Goal: Task Accomplishment & Management: Use online tool/utility

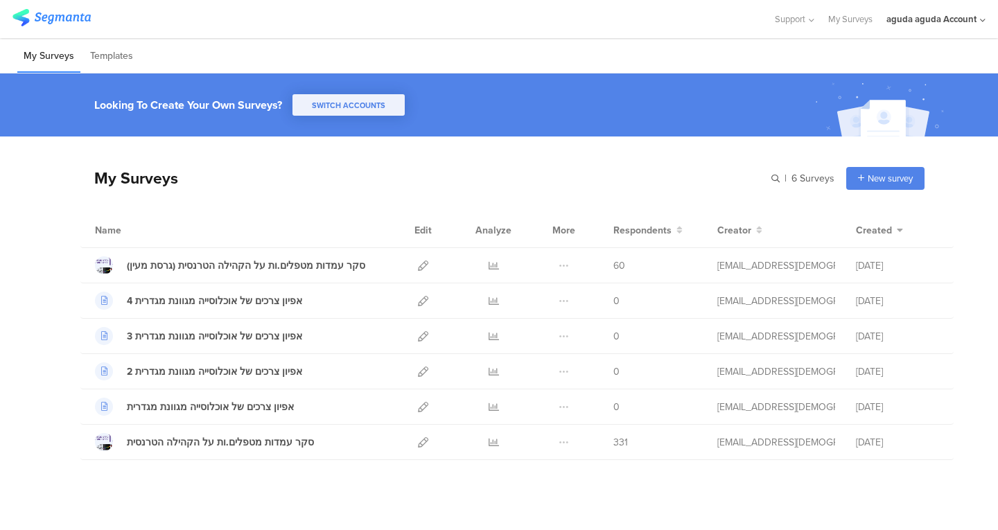
click at [943, 23] on div "aguda aguda Account" at bounding box center [931, 18] width 90 height 13
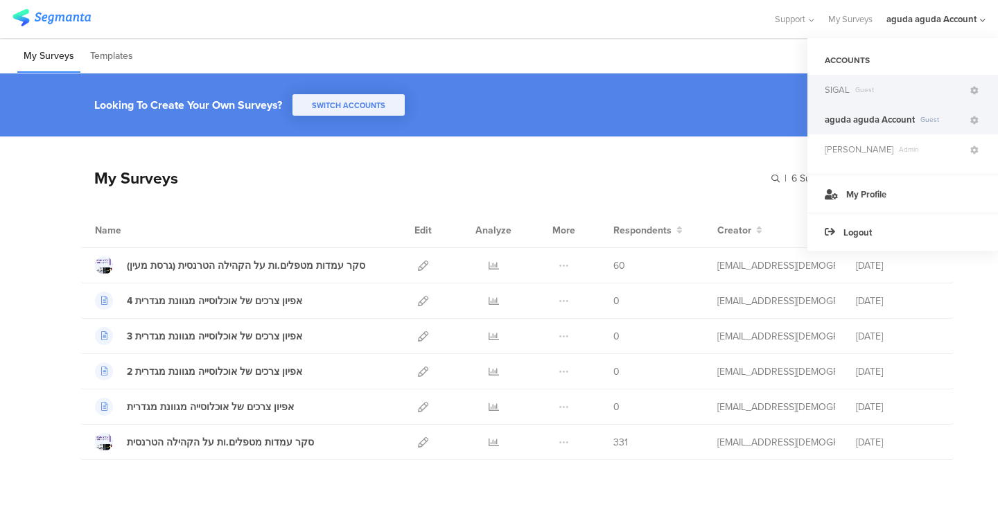
click at [881, 94] on span "Guest" at bounding box center [909, 90] width 118 height 10
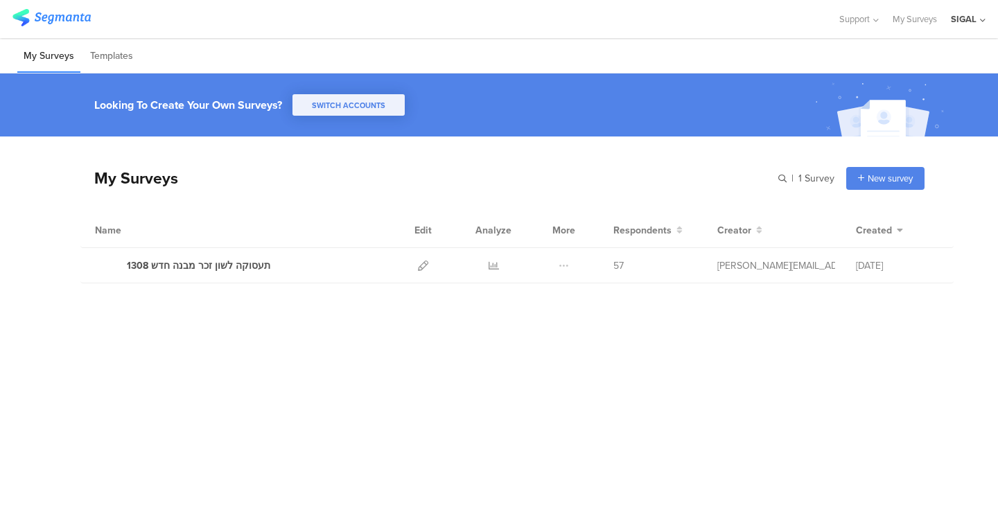
click at [968, 24] on div "SIGAL" at bounding box center [964, 18] width 26 height 13
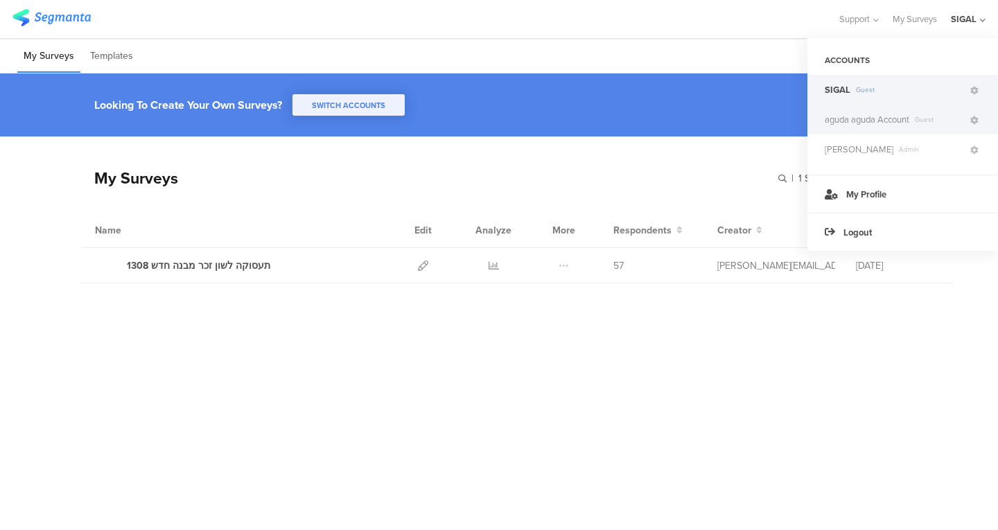
click at [845, 123] on span "aguda aguda Account" at bounding box center [867, 119] width 85 height 13
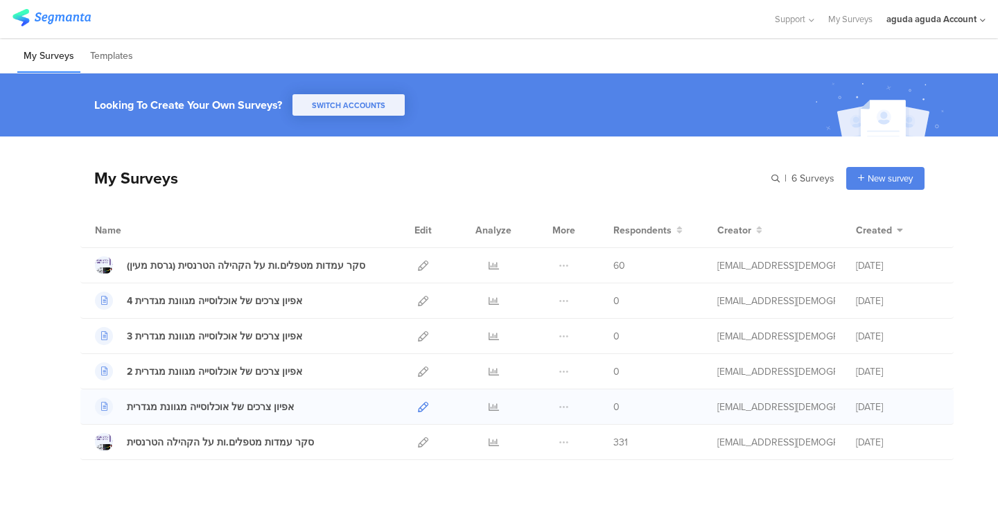
click at [418, 410] on icon at bounding box center [423, 407] width 10 height 10
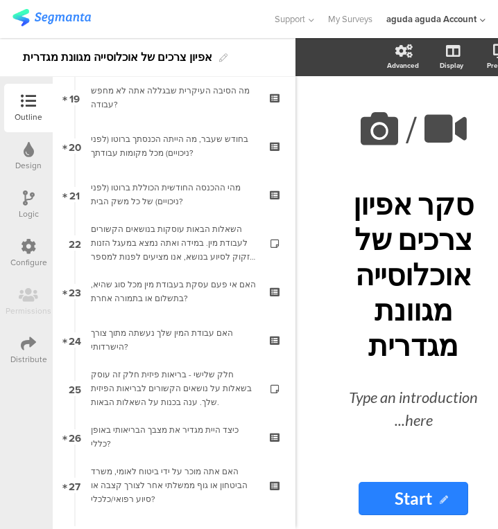
scroll to position [933, 0]
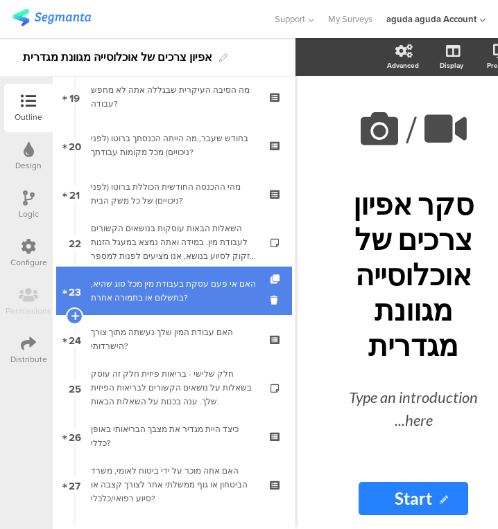
click at [152, 299] on div "האם אי פעם עסקת בעבודת מין מכל סוג שהיא, בתשלום או בתמורה אחרת?" at bounding box center [174, 291] width 166 height 28
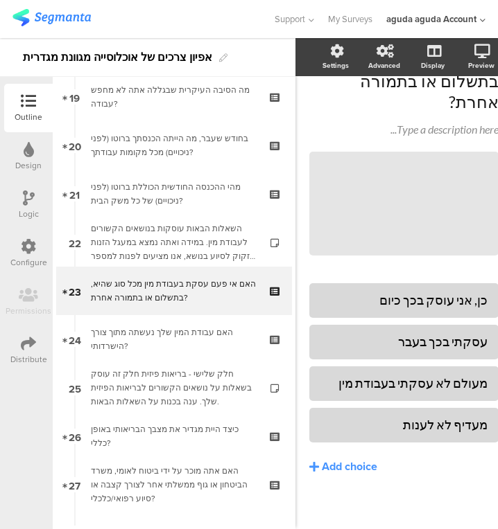
scroll to position [107, 26]
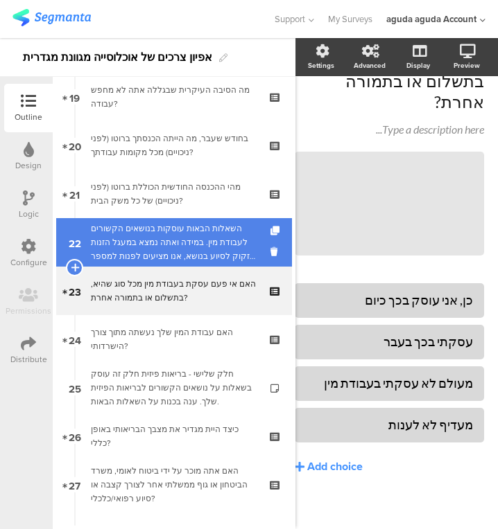
click at [211, 243] on div "השאלות הבאות עוסקות בנושאים הקשורים לעבודת מין. במידה ואתה נמצא במעגל הזנות וזק…" at bounding box center [174, 243] width 166 height 42
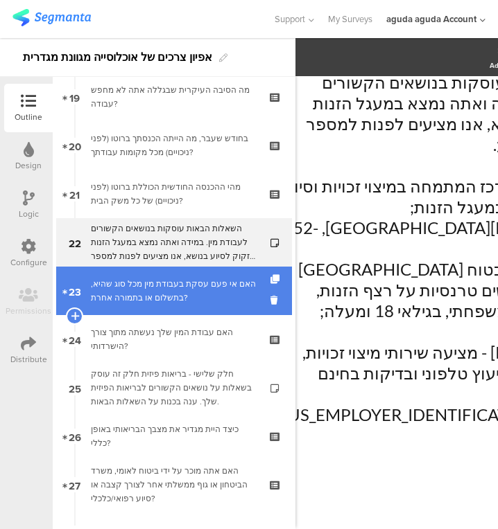
click at [209, 286] on div "האם אי פעם עסקת בעבודת מין מכל סוג שהיא, בתשלום או בתמורה אחרת?" at bounding box center [174, 291] width 166 height 28
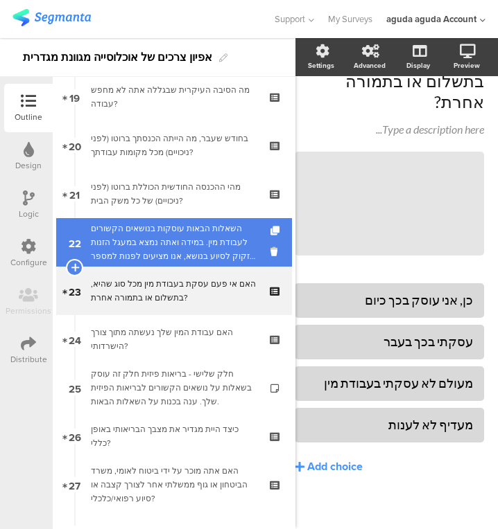
click at [197, 246] on div "השאלות הבאות עוסקות בנושאים הקשורים לעבודת מין. במידה ואתה נמצא במעגל הזנות וזק…" at bounding box center [174, 243] width 166 height 42
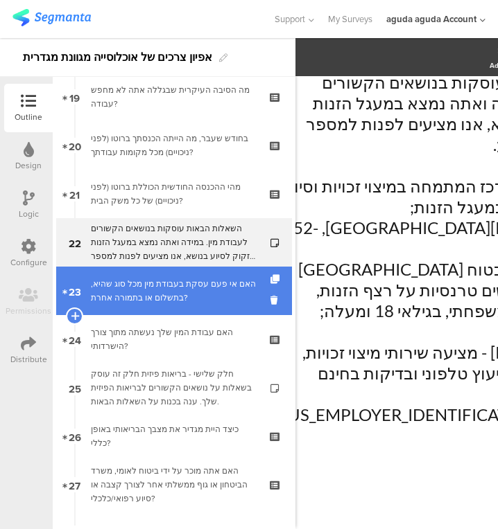
click at [192, 283] on div "האם אי פעם עסקת בעבודת מין מכל סוג שהיא, בתשלום או בתמורה אחרת?" at bounding box center [174, 291] width 166 height 28
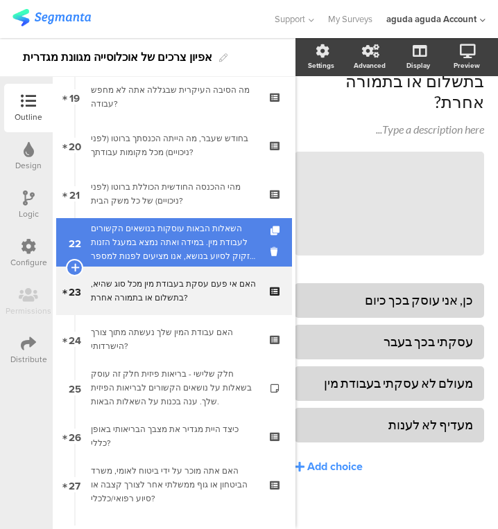
click at [168, 225] on div "השאלות הבאות עוסקות בנושאים הקשורים לעבודת מין. במידה ואתה נמצא במעגל הזנות וזק…" at bounding box center [174, 243] width 166 height 42
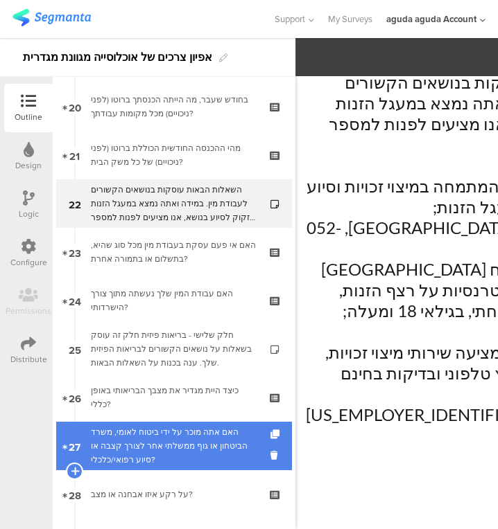
scroll to position [989, 0]
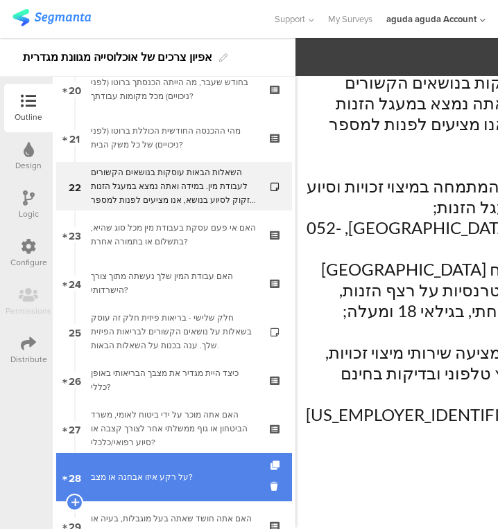
click at [159, 474] on div "על רקע איזו אבחנה או מצב?" at bounding box center [174, 478] width 166 height 14
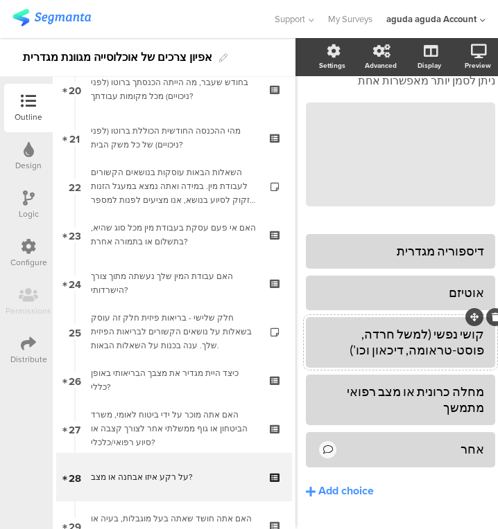
scroll to position [114, 26]
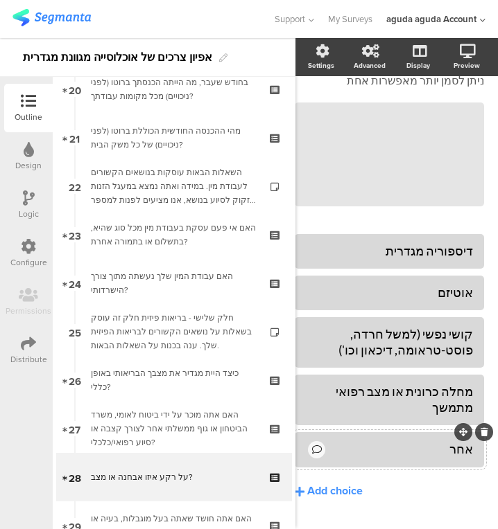
click at [308, 441] on div at bounding box center [316, 449] width 17 height 17
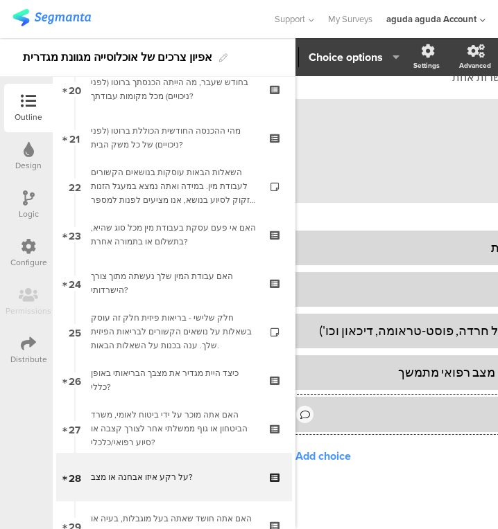
click at [383, 61] on span "Choice options" at bounding box center [353, 57] width 91 height 16
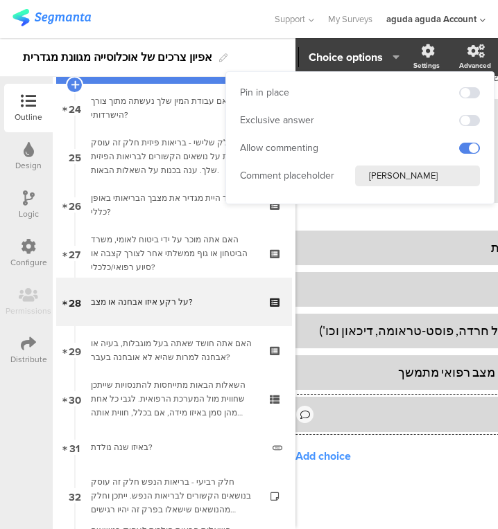
scroll to position [1245, 0]
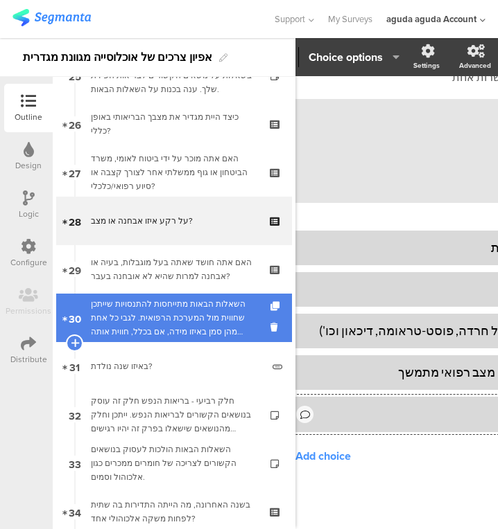
click at [165, 331] on div "השאלות הבאות מתייחסות להתנסויות שייתכן שחווית מול המערכת הרפואית. לגבי כל אחת מ…" at bounding box center [174, 318] width 166 height 42
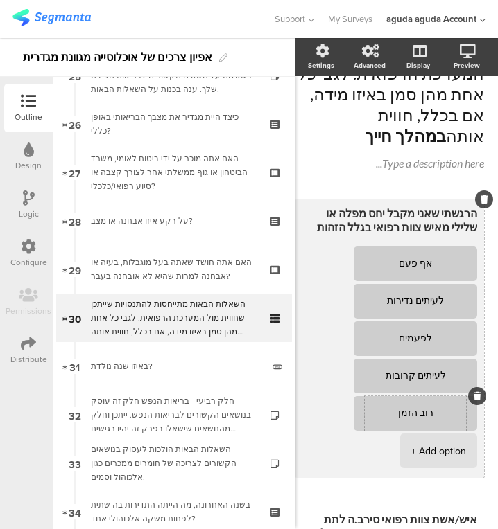
scroll to position [133, 26]
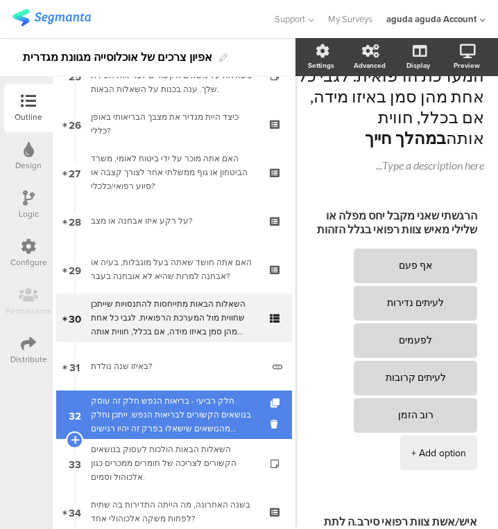
click at [150, 400] on div "חלק רביעי - בריאות הנפש חלק זה עוסק בנושאים הקשורים לבריאות הנפש. ייתכן וחלק מה…" at bounding box center [174, 415] width 166 height 42
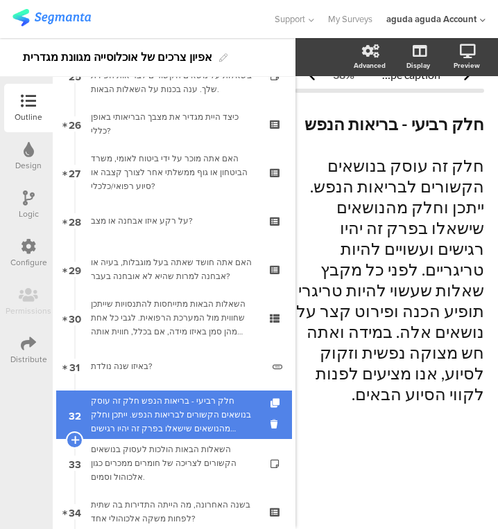
scroll to position [0, 16]
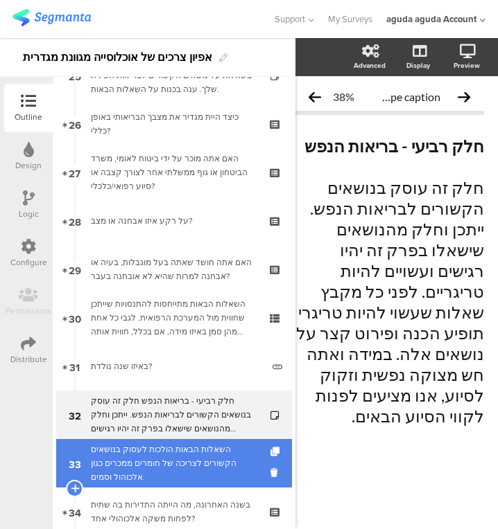
click at [164, 481] on div "השאלות הבאות הולכות לעסוק בנושאים הקשורים לצריכה של חומרים ממכרים כגון אלכוהול …" at bounding box center [174, 464] width 166 height 42
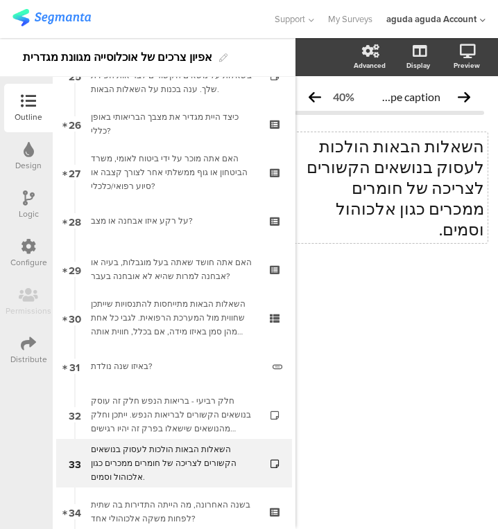
click at [431, 205] on div "השאלות הבאות הולכות לעסוק בנושאים הקשורים לצריכה של חומרים ממכרים כגון אלכוהול …" at bounding box center [389, 187] width 196 height 111
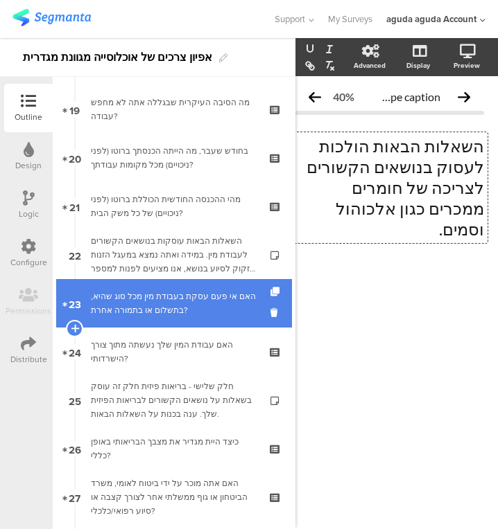
scroll to position [919, 0]
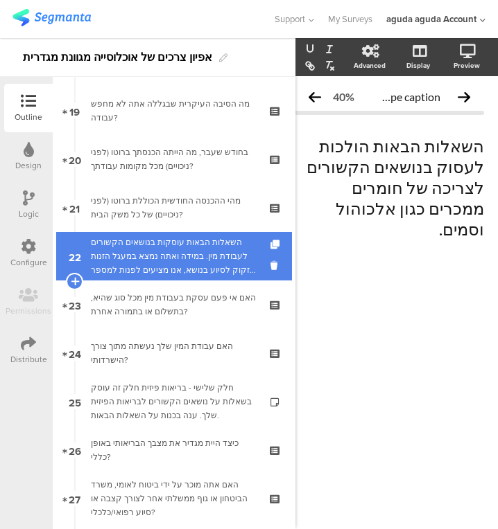
click at [189, 234] on link "22 השאלות הבאות עוסקות בנושאים הקשורים לעבודת מין. במידה ואתה נמצא במעגל הזנות …" at bounding box center [174, 256] width 236 height 49
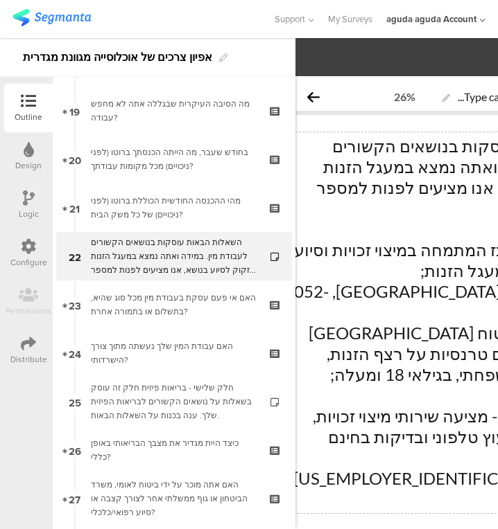
scroll to position [0, 16]
click at [439, 191] on div "השאלות הבאות עוסקות בנושאים הקשורים לעבודת מין. במידה ואתה נמצא במעגל הזנות וזק…" at bounding box center [462, 322] width 344 height 381
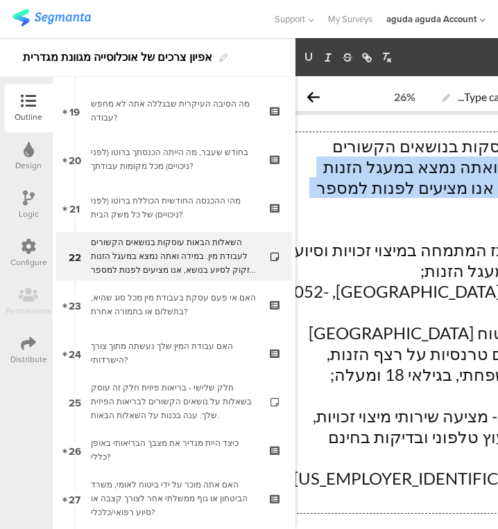
drag, startPoint x: 371, startPoint y: 231, endPoint x: 362, endPoint y: 176, distance: 55.5
click at [362, 176] on p "השאלות הבאות עוסקות בנושאים הקשורים לעבודת מין. במידה ואתה נמצא במעגל הזנות וזק…" at bounding box center [461, 177] width 337 height 83
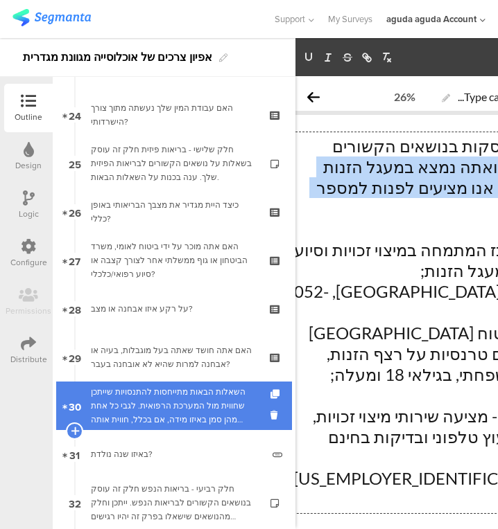
scroll to position [1162, 0]
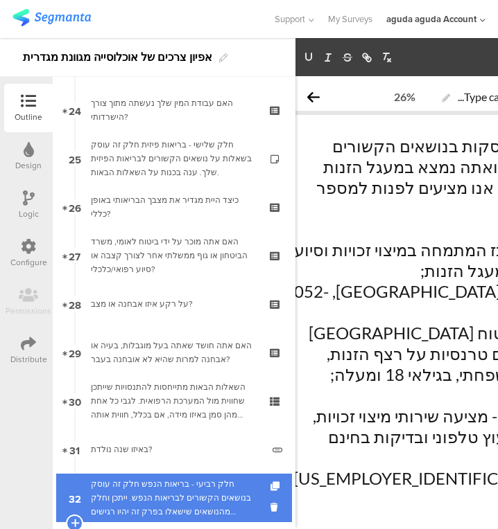
click at [193, 480] on div "חלק רביעי - בריאות הנפש חלק זה עוסק בנושאים הקשורים לבריאות הנפש. ייתכן וחלק מה…" at bounding box center [174, 498] width 166 height 42
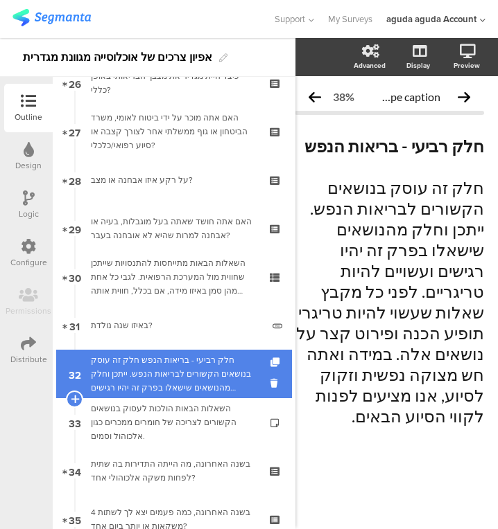
scroll to position [1287, 0]
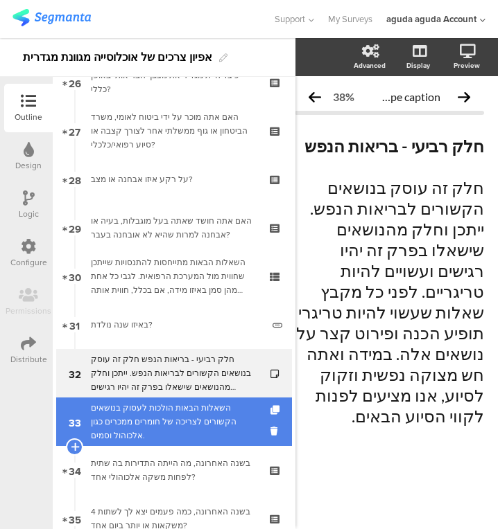
click at [189, 421] on div "השאלות הבאות הולכות לעסוק בנושאים הקשורים לצריכה של חומרים ממכרים כגון אלכוהול …" at bounding box center [174, 422] width 166 height 42
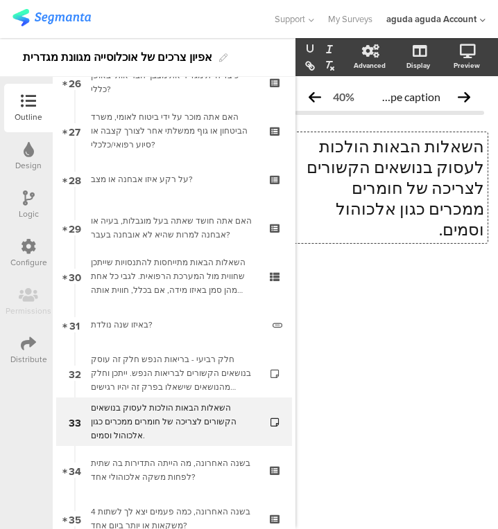
click at [391, 214] on div "השאלות הבאות הולכות לעסוק בנושאים הקשורים לצריכה של חומרים ממכרים כגון אלכוהול …" at bounding box center [389, 187] width 196 height 111
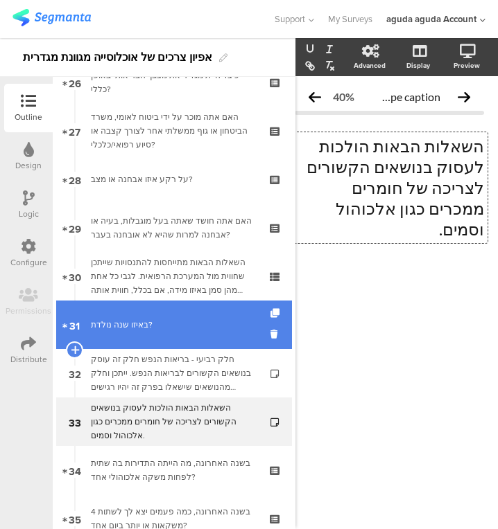
scroll to position [1347, 0]
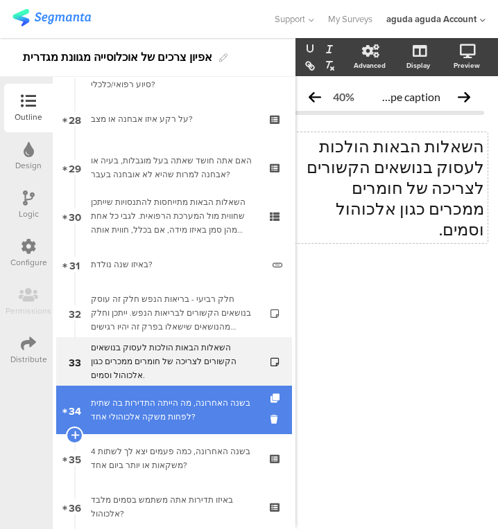
click at [128, 419] on div "בשנה האחרונה, מה הייתה התדירות בה שתית לפחות משקה אלכוהולי אחד?" at bounding box center [174, 410] width 166 height 28
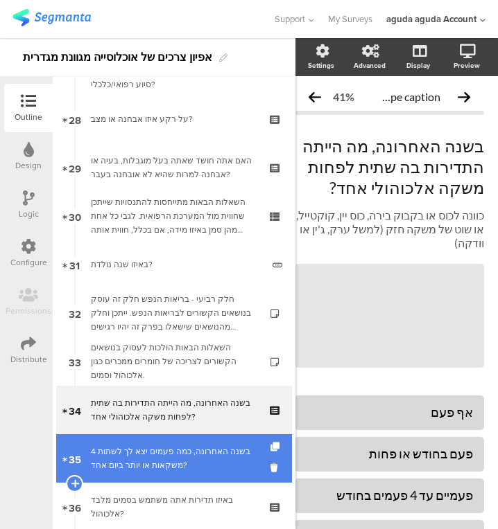
click at [139, 462] on div "בשנה האחרונה, כמה פעמים יצא לך לשתות 4 משקאות או יותר ביום אחד?" at bounding box center [174, 459] width 166 height 28
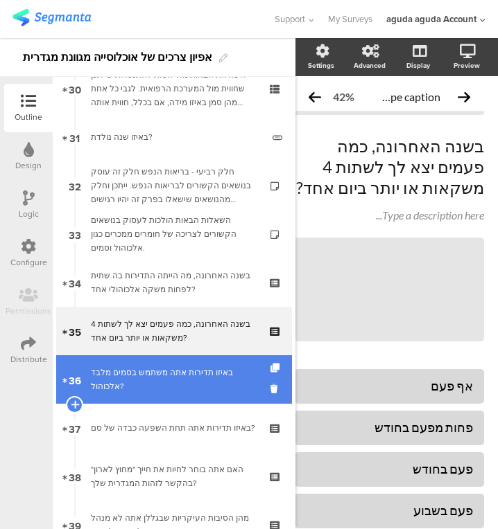
scroll to position [1475, 0]
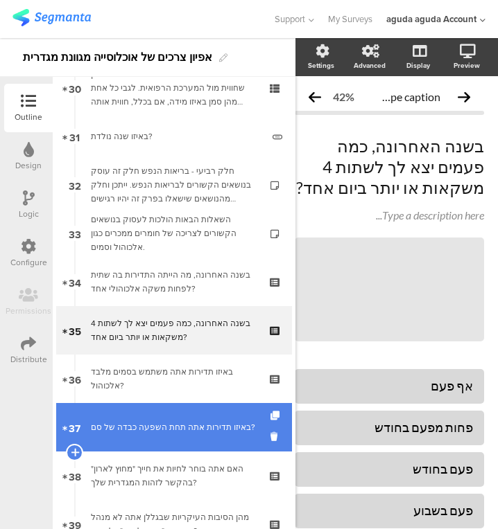
click at [174, 441] on link "37 באיזו תדירות אתה תחת השפעה כבדה של סם?" at bounding box center [174, 427] width 236 height 49
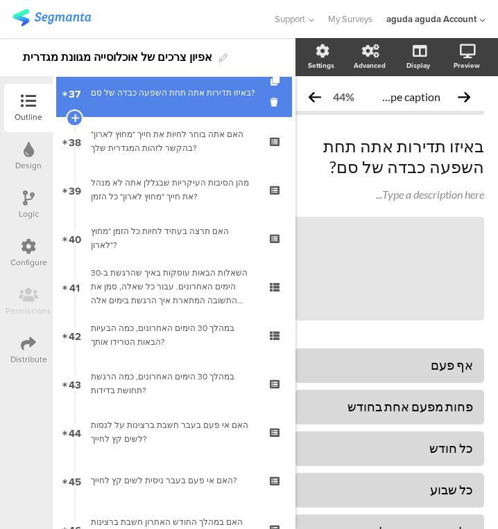
scroll to position [1811, 0]
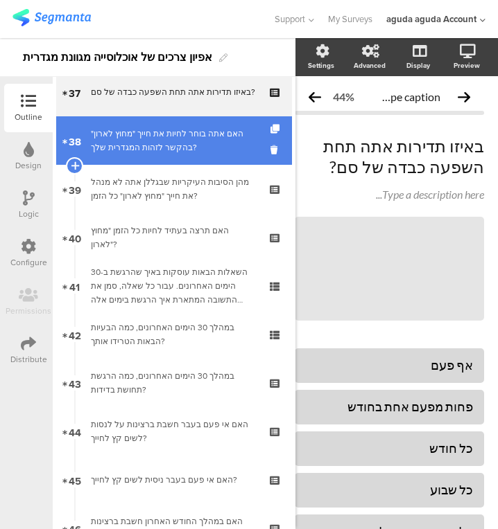
click at [164, 137] on div "האם אתה בוחר לחיות את חייך "מחוץ לארון" בהקשר לזהות המגדרית שלך?" at bounding box center [174, 141] width 166 height 28
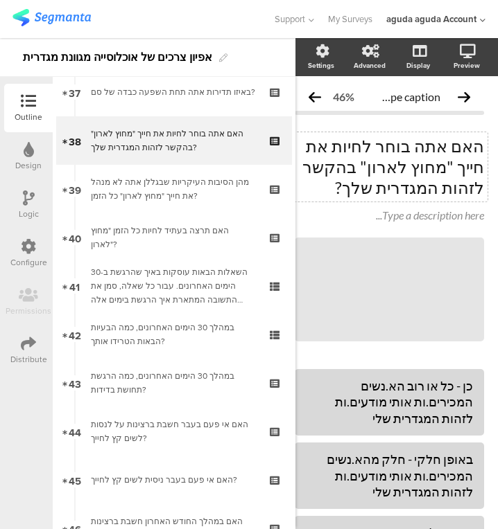
click at [361, 179] on div "האם אתה בוחר לחיות את חייך "מחוץ לארון" בהקשר לזהות המגדרית שלך? האם אתה בוחר ל…" at bounding box center [389, 166] width 196 height 69
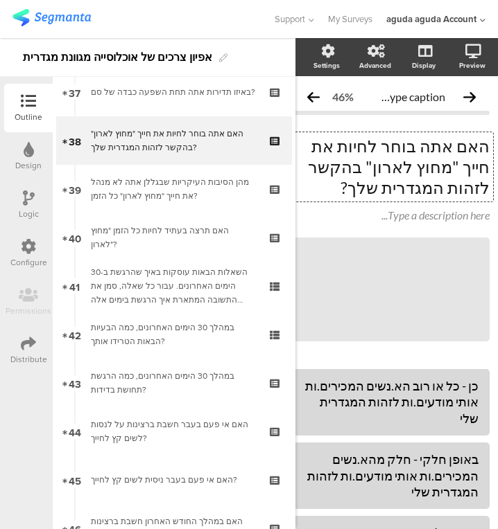
scroll to position [0, 32]
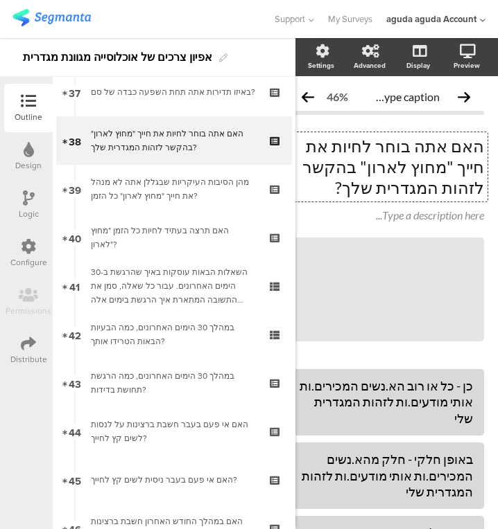
click at [361, 179] on p "האם אתה בוחר לחיות את חייך "מחוץ לארון" בהקשר לזהות המגדרית שלך?" at bounding box center [386, 167] width 196 height 62
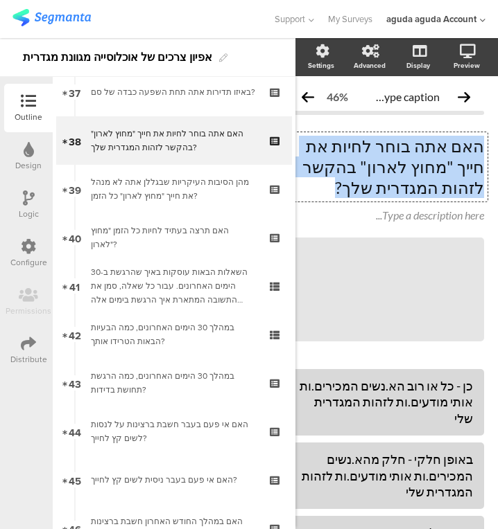
click at [361, 179] on p "האם אתה בוחר לחיות את חייך "מחוץ לארון" בהקשר לזהות המגדרית שלך?" at bounding box center [386, 167] width 196 height 62
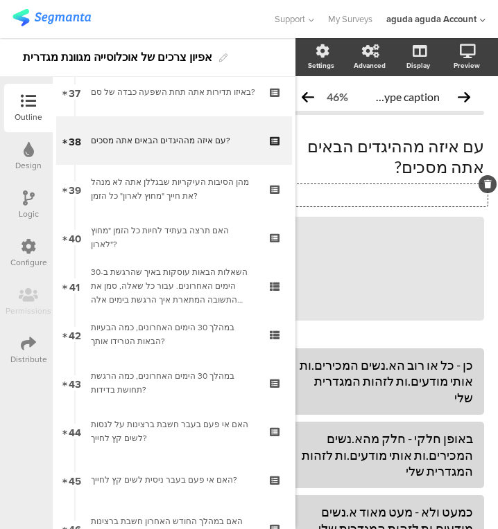
click at [387, 201] on div "Type a description here..." at bounding box center [385, 195] width 203 height 22
click at [449, 374] on div "כן - כל או רוב הא.נשים המכירים.ות אותי מודעים.ות לזהות המגדרית שלי" at bounding box center [386, 382] width 174 height 49
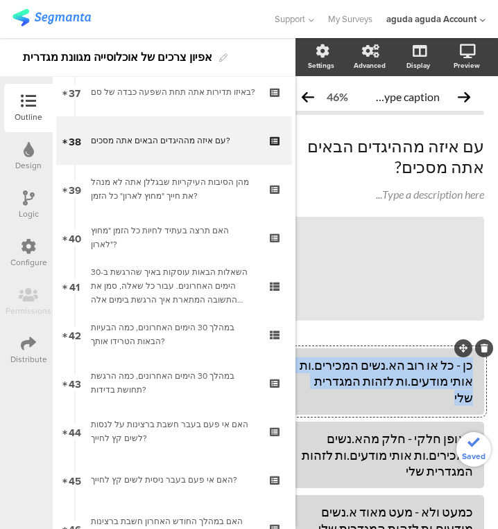
click at [449, 374] on div "כן - כל או רוב הא.נשים המכירים.ות אותי מודעים.ות לזהות המגדרית שלי" at bounding box center [386, 382] width 196 height 67
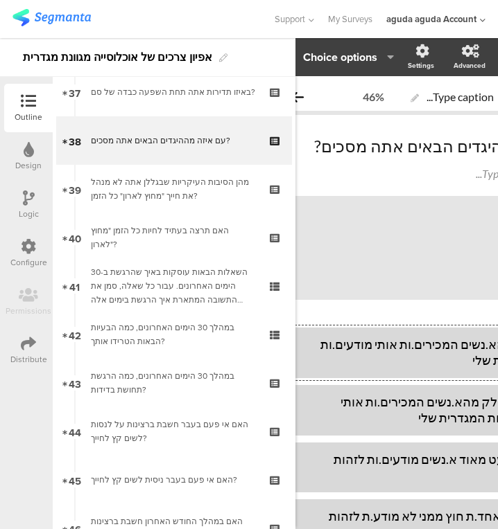
click at [395, 354] on div "כן - כל או רוב הא.נשים המכירים.ות אותי מודעים.ות לזהות המגדרית שלי" at bounding box center [430, 353] width 284 height 33
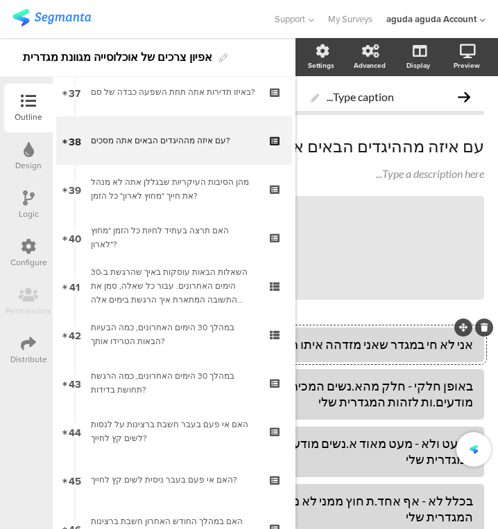
scroll to position [0, 130]
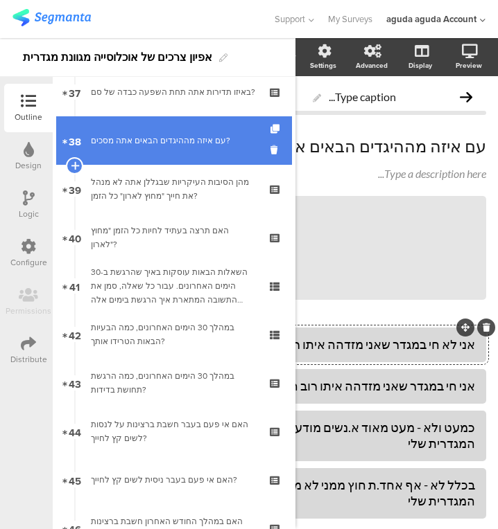
click at [175, 155] on link "38 עם איזה מההיגדים הבאים אתה מסכים?" at bounding box center [174, 140] width 236 height 49
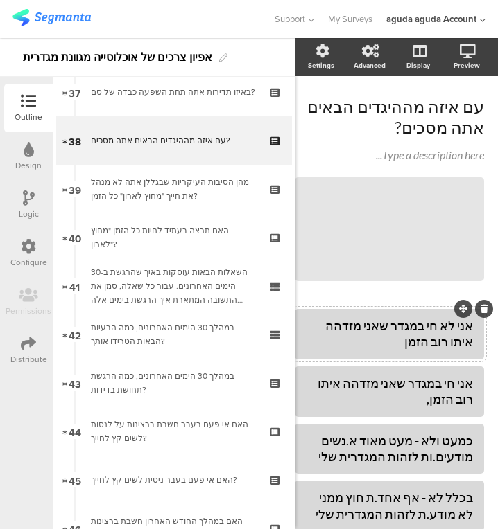
scroll to position [39, 17]
click at [306, 141] on span "עם איזה מההיגדים הבאים אתה מסכים? עם איזה מההיגדים הבאים אתה מסכים? Type a desc…" at bounding box center [389, 129] width 189 height 67
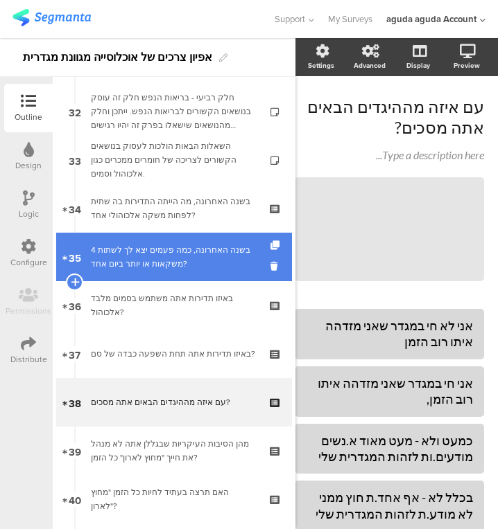
scroll to position [1543, 0]
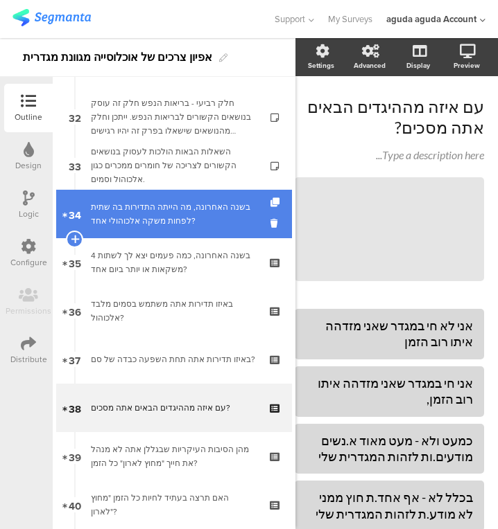
click at [195, 217] on div "בשנה האחרונה, מה הייתה התדירות בה שתית לפחות משקה אלכוהולי אחד?" at bounding box center [174, 214] width 166 height 28
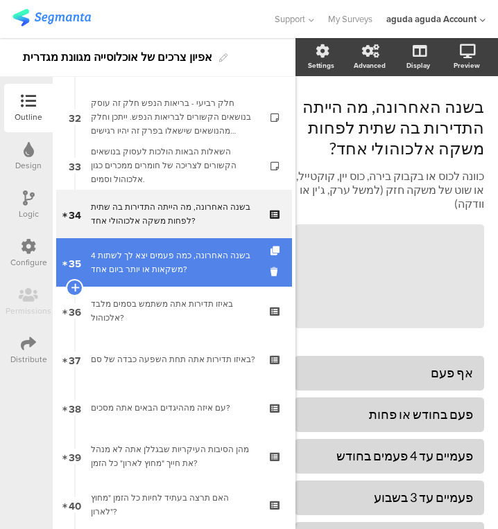
click at [193, 247] on link "35 בשנה האחרונה, כמה פעמים יצא לך לשתות 4 משקאות או יותר ביום אחד?" at bounding box center [174, 262] width 236 height 49
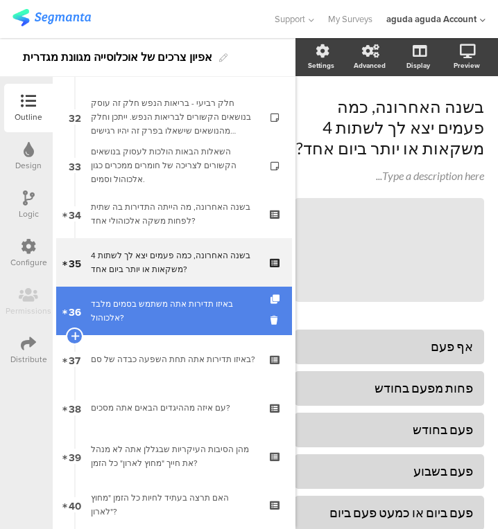
click at [193, 299] on div "באיזו תדירות אתה משתמש בסמים מלבד אלכוהול?" at bounding box center [174, 311] width 166 height 28
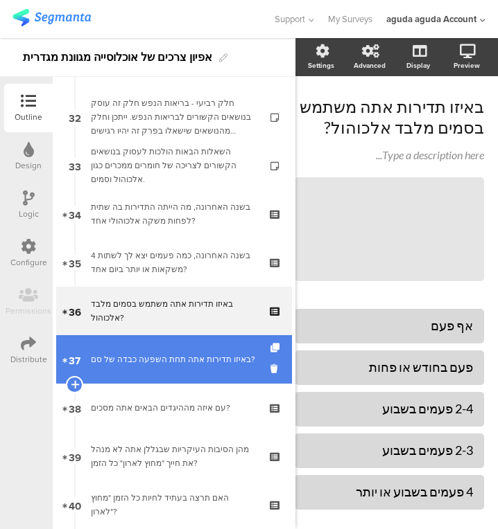
click at [184, 337] on link "37 באיזו תדירות אתה תחת השפעה כבדה של סם?" at bounding box center [174, 359] width 236 height 49
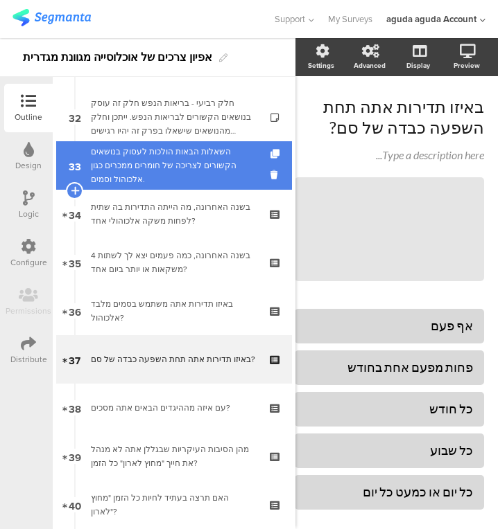
click at [224, 185] on div "השאלות הבאות הולכות לעסוק בנושאים הקשורים לצריכה של חומרים ממכרים כגון אלכוהול …" at bounding box center [174, 166] width 166 height 42
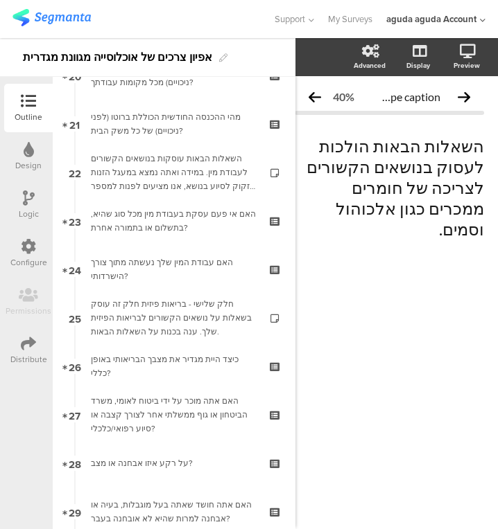
scroll to position [1003, 0]
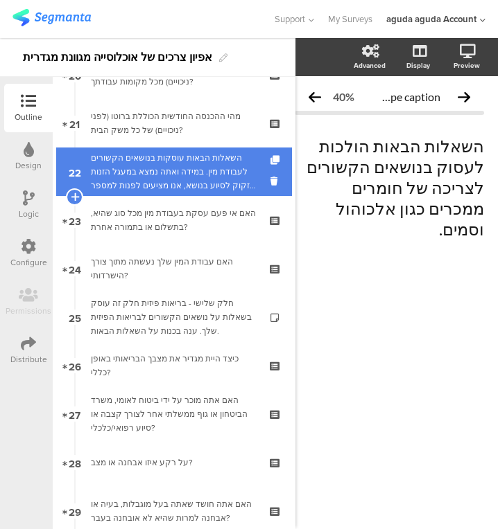
click at [193, 193] on link "22 השאלות הבאות עוסקות בנושאים הקשורים לעבודת מין. במידה ואתה נמצא במעגל הזנות …" at bounding box center [174, 172] width 236 height 49
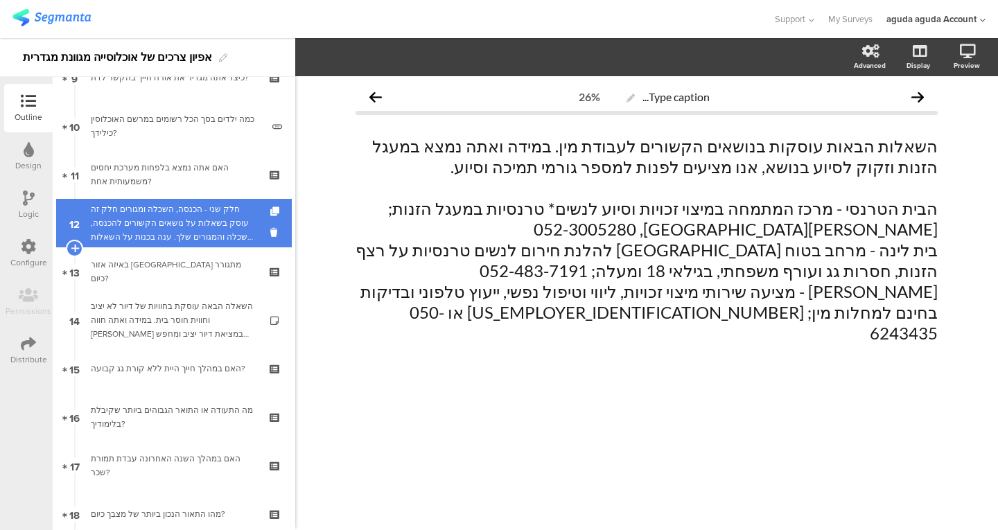
scroll to position [468, 0]
click at [176, 306] on div "השאלה הבאה עוסקת בחוויות של דיור לא יציב וחווית חוסר בית. במידה ואתה חווה קושי …" at bounding box center [174, 319] width 166 height 42
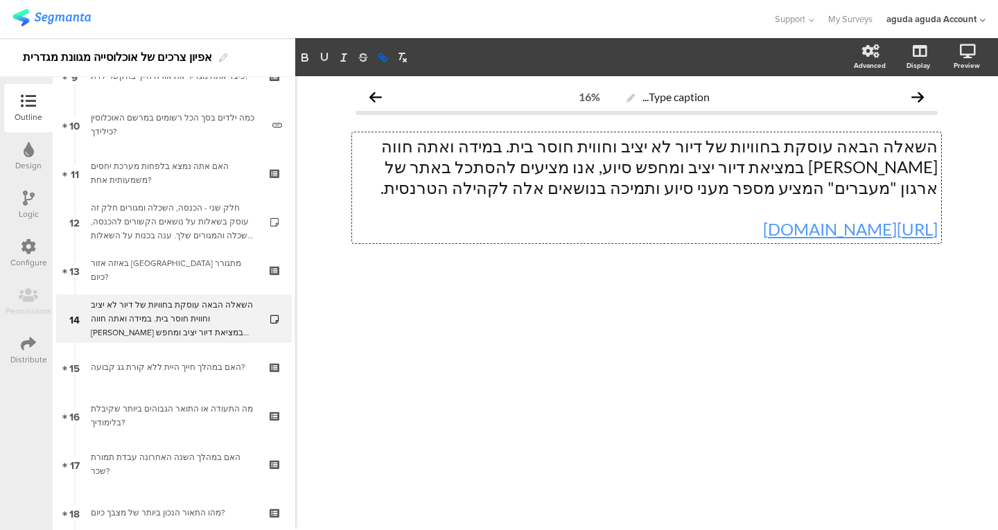
click at [762, 227] on div "השאלה הבאה עוסקת בחוויות של דיור לא יציב וחווית חוסר בית. במידה ואתה חווה קושי …" at bounding box center [646, 187] width 589 height 111
click at [763, 232] on link "https://www.maavarim.org/articles/accommodation" at bounding box center [850, 229] width 175 height 20
click at [763, 228] on link "https://www.maavarim.org/articles/accommodation" at bounding box center [850, 229] width 175 height 20
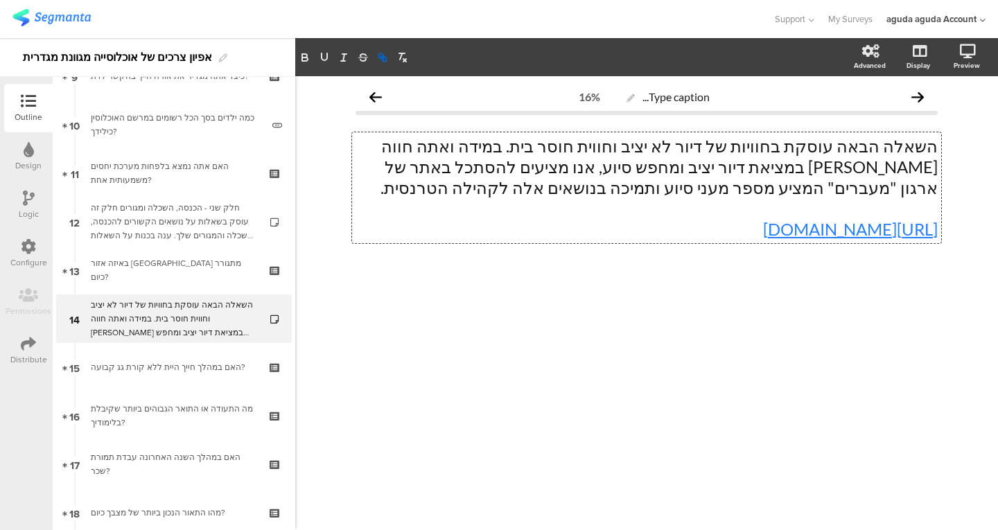
copy link "https://www.maavarim.org/articles/accommodation"
click at [421, 309] on div at bounding box center [646, 291] width 582 height 49
click at [683, 234] on div "השאלה הבאה עוסקת בחוויות של דיור לא יציב וחווית חוסר בית. במידה ואתה חווה קושי …" at bounding box center [646, 187] width 589 height 111
click at [690, 367] on div "Type caption... 16% השאלה הבאה עוסקת בחוויות של דיור לא יציב וחווית חוסר בית. ב…" at bounding box center [646, 303] width 703 height 454
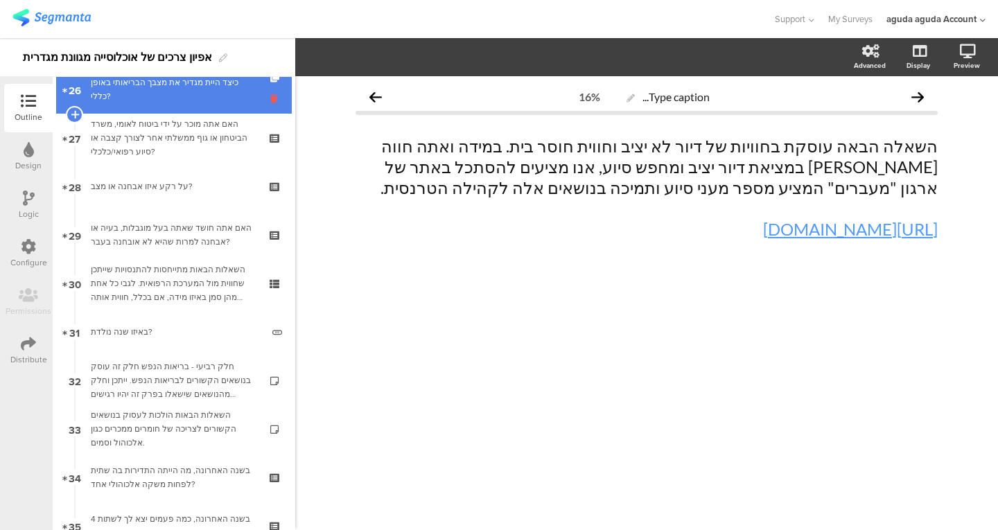
scroll to position [1282, 0]
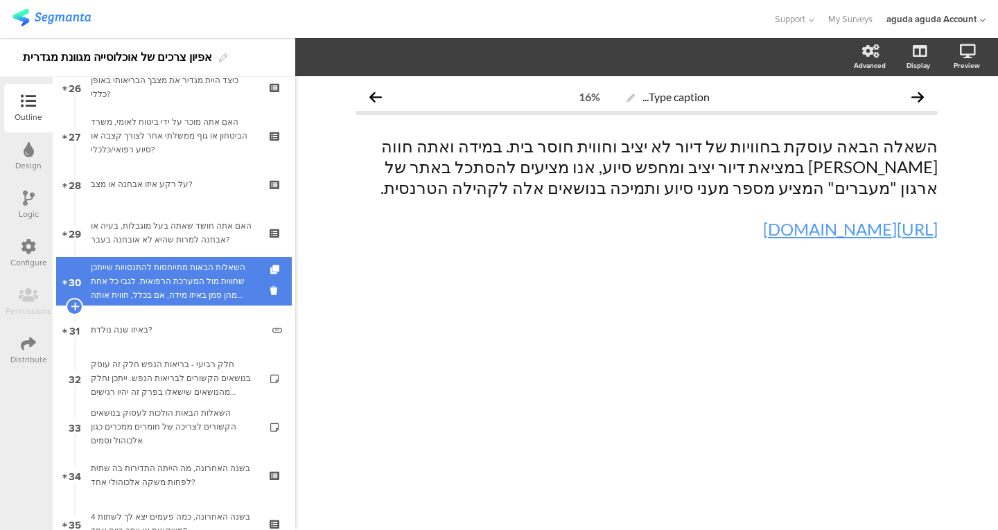
click at [178, 276] on div "השאלות הבאות מתייחסות להתנסויות שייתכן שחווית מול המערכת הרפואית. לגבי כל אחת מ…" at bounding box center [174, 282] width 166 height 42
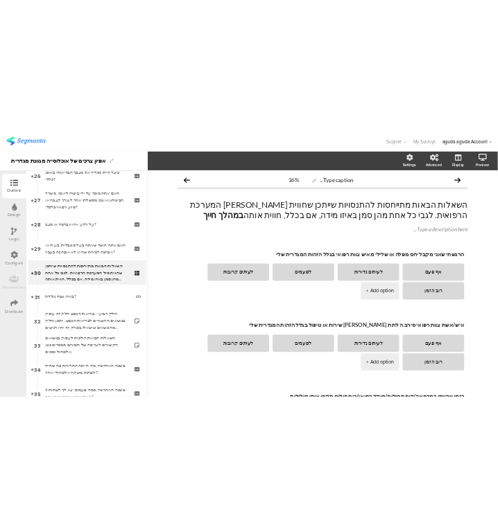
scroll to position [1549, 0]
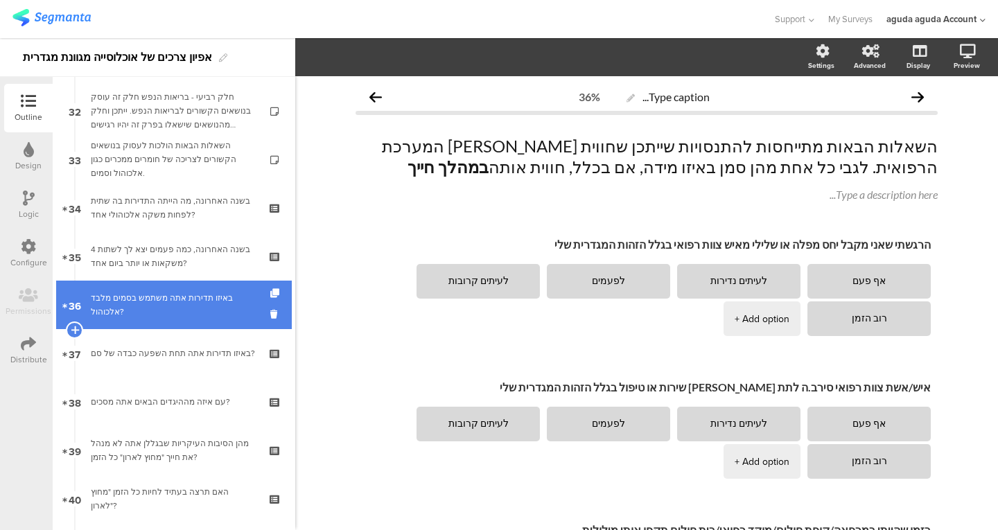
click at [182, 325] on link "36 באיזו תדירות אתה משתמש בסמים מלבד אלכוהול?" at bounding box center [174, 305] width 236 height 49
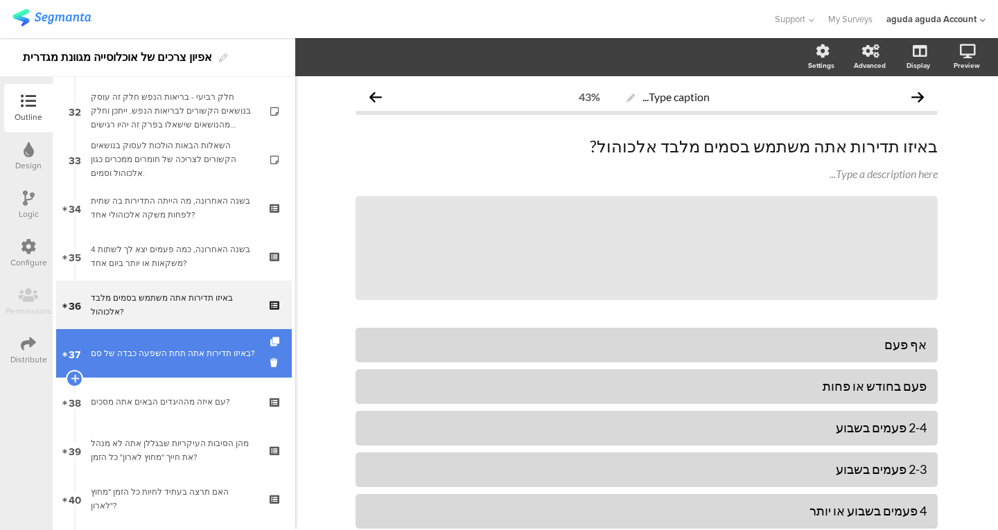
click at [182, 348] on div "באיזו תדירות אתה תחת השפעה כבדה של סם?" at bounding box center [174, 353] width 166 height 14
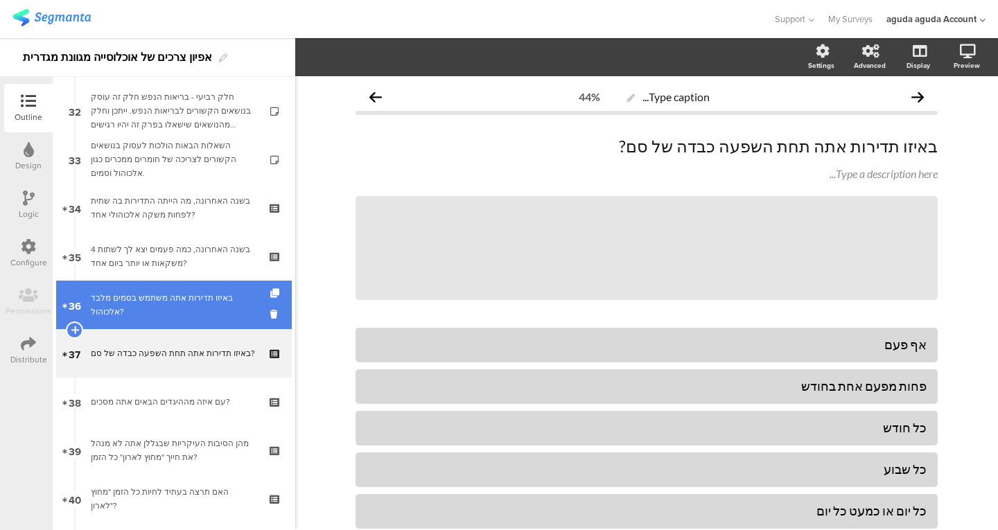
click at [184, 325] on link "36 באיזו תדירות אתה משתמש בסמים מלבד אלכוהול?" at bounding box center [174, 305] width 236 height 49
click at [190, 304] on div "באיזו תדירות אתה משתמש בסמים מלבד אלכוהול?" at bounding box center [174, 305] width 166 height 28
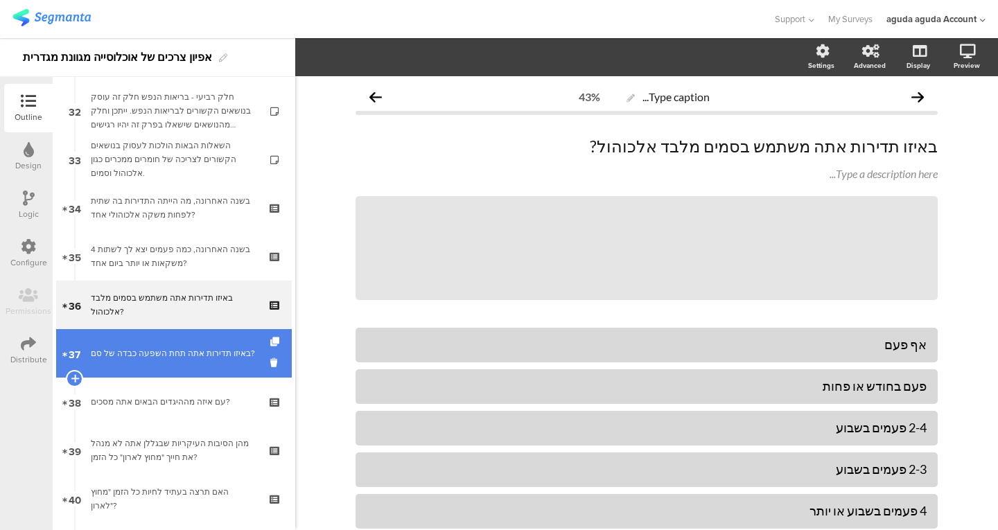
click at [169, 370] on link "37 באיזו תדירות אתה תחת השפעה כבדה של סם?" at bounding box center [174, 353] width 236 height 49
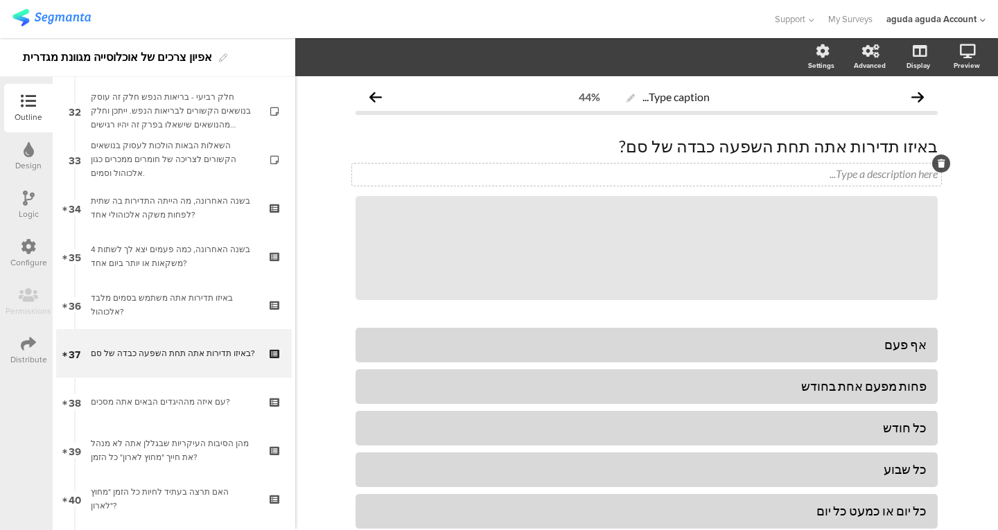
click at [498, 175] on div "Type a description here..." at bounding box center [646, 175] width 589 height 22
click at [825, 171] on p "הכוונה בהשפעה כבדה הינה השפיע עליך בצורה חזקה, כך שקשה היה לחשוב, לדבר או לנוע …" at bounding box center [646, 174] width 582 height 14
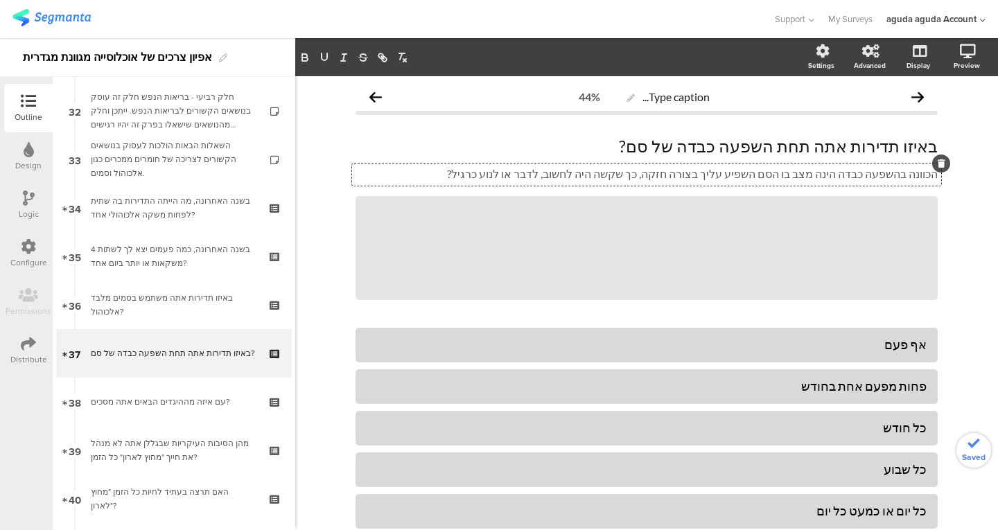
click at [526, 178] on p "הכוונה בהשפעה כבדה הינה מצב בו הסם השפיע עליך בצורה חזקה, כך שקשה היה לחשוב, לד…" at bounding box center [646, 174] width 582 height 14
click at [910, 129] on icon at bounding box center [917, 123] width 15 height 13
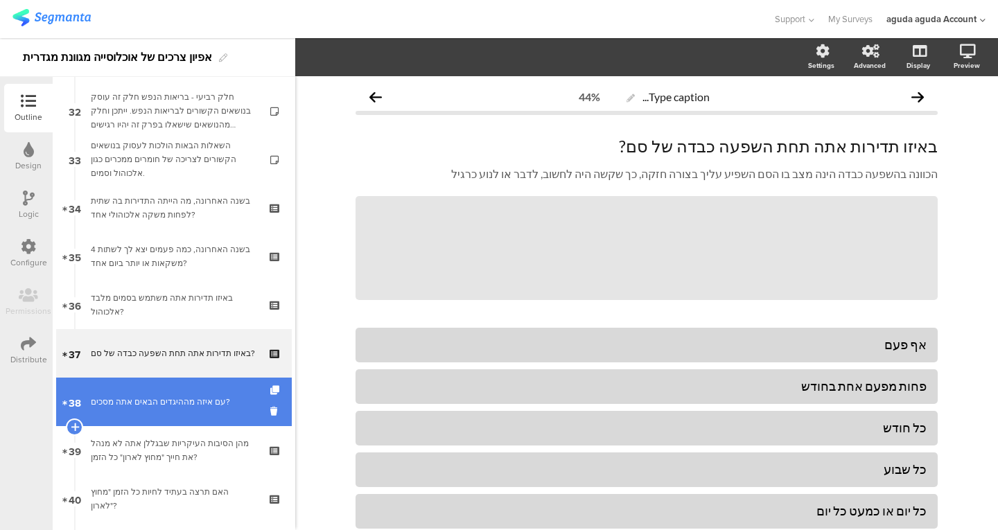
click at [159, 392] on link "38 עם איזה מההיגדים הבאים אתה מסכים?" at bounding box center [174, 402] width 236 height 49
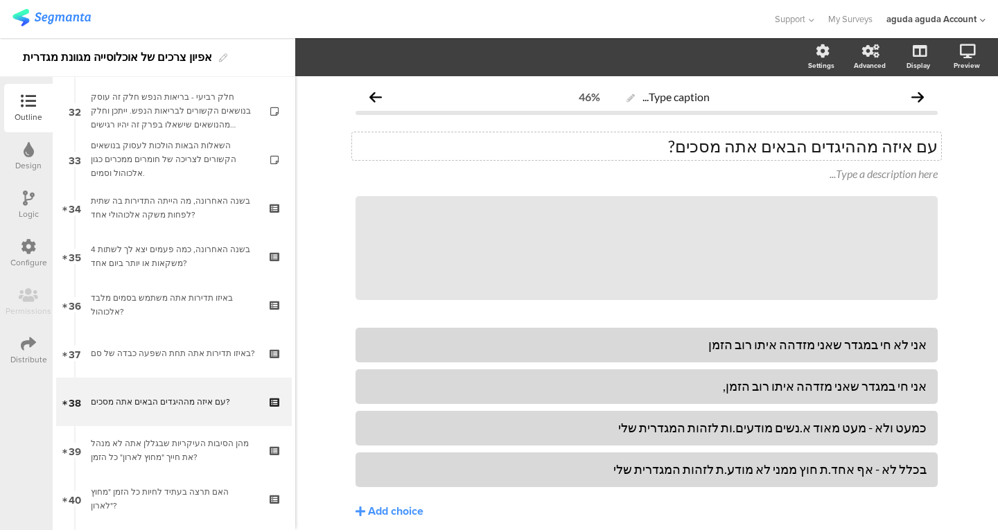
click at [683, 145] on div "עם איזה מההיגדים הבאים אתה מסכים? עם איזה מההיגדים הבאים אתה מסכים?" at bounding box center [646, 146] width 589 height 28
drag, startPoint x: 683, startPoint y: 145, endPoint x: 757, endPoint y: 157, distance: 75.1
click at [757, 157] on div "עם איזה מההיגדים הבאים אתה מסכים? עם איזה מההיגדים הבאים אתה מסכים? עם איזה מהה…" at bounding box center [646, 146] width 589 height 28
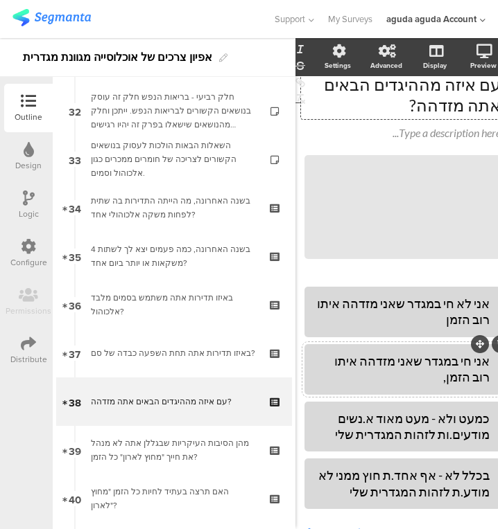
scroll to position [62, 6]
click at [313, 363] on div at bounding box center [402, 369] width 196 height 51
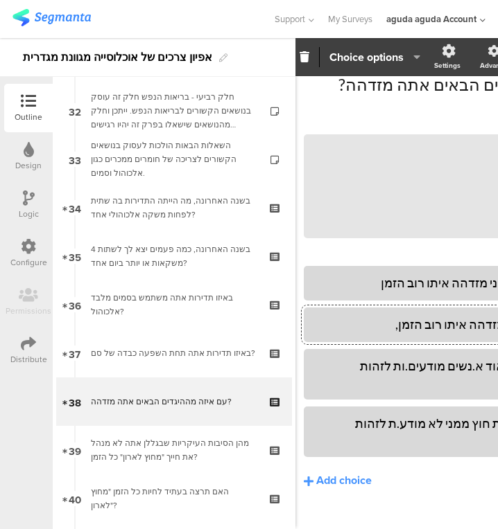
click at [317, 364] on div "כמעט ולא - מעט מאוד א.נשים מודעים.ות לזהות המגדרית שלי" at bounding box center [457, 374] width 284 height 33
click at [365, 331] on div "אני חי במגדר שאני מזדהה איתו רוב הזמן," at bounding box center [457, 325] width 284 height 16
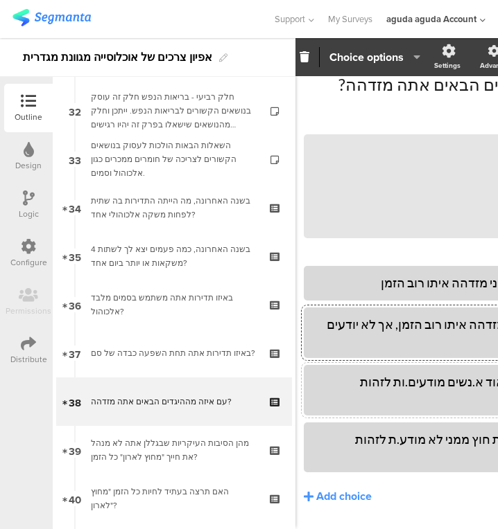
click at [375, 374] on div "כמעט ולא - מעט מאוד א.נשים מודעים.ות לזהות המגדרית שלי" at bounding box center [457, 390] width 284 height 33
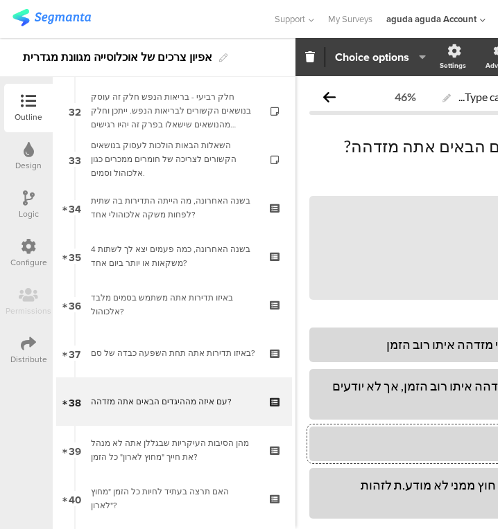
scroll to position [0, 143]
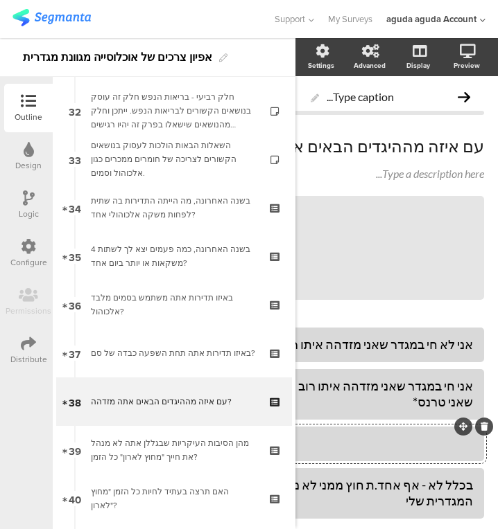
click at [358, 432] on div at bounding box center [330, 443] width 284 height 23
click at [358, 477] on div "בכלל לא - אף אחד.ת חוץ ממני לא מודע.ת לזהות המגדרית שלי" at bounding box center [330, 493] width 284 height 33
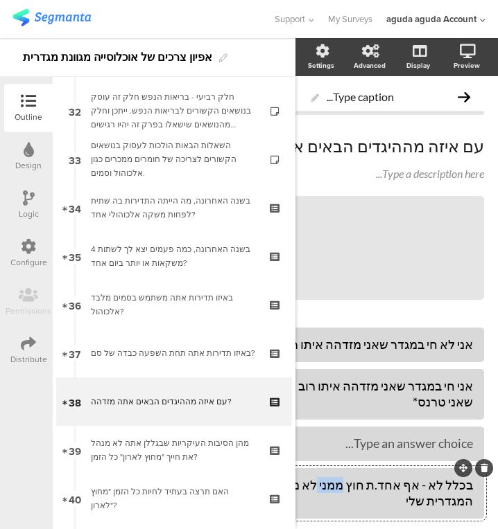
click at [358, 477] on div "בכלל לא - אף אחד.ת חוץ ממני לא מודע.ת לזהות המגדרית שלי" at bounding box center [330, 493] width 284 height 33
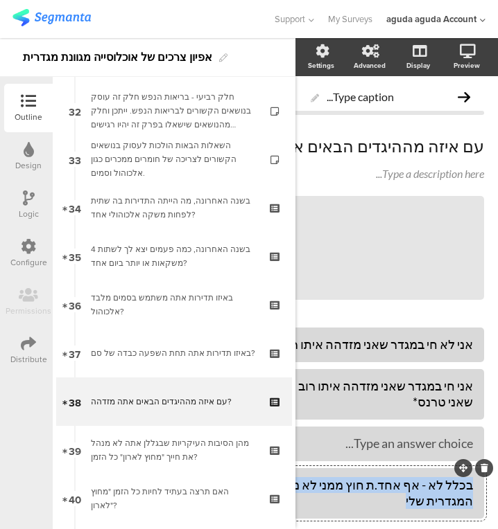
click at [358, 477] on div "בכלל לא - אף אחד.ת חוץ ממני לא מודע.ת לזהות המגדרית שלי" at bounding box center [330, 493] width 284 height 33
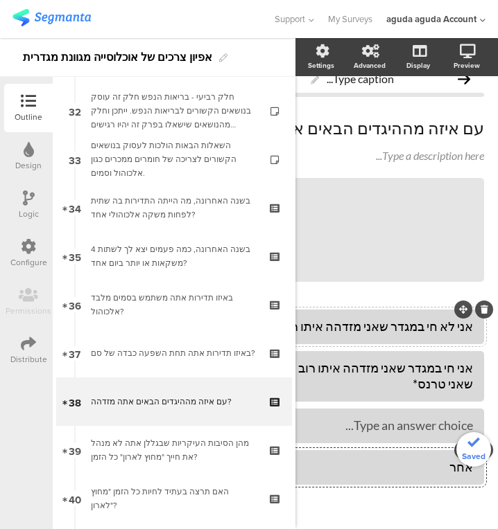
scroll to position [18, 0]
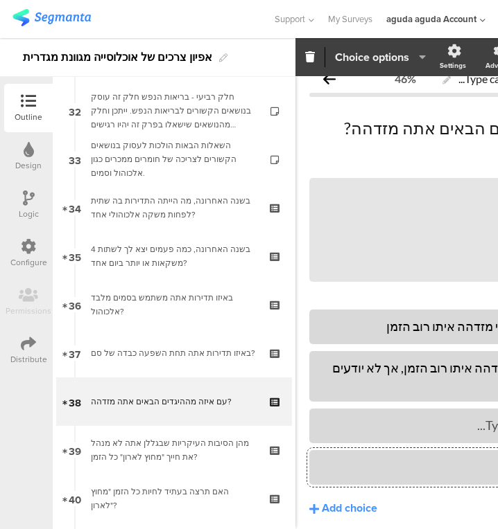
click at [349, 58] on span "Choice options" at bounding box center [372, 57] width 74 height 16
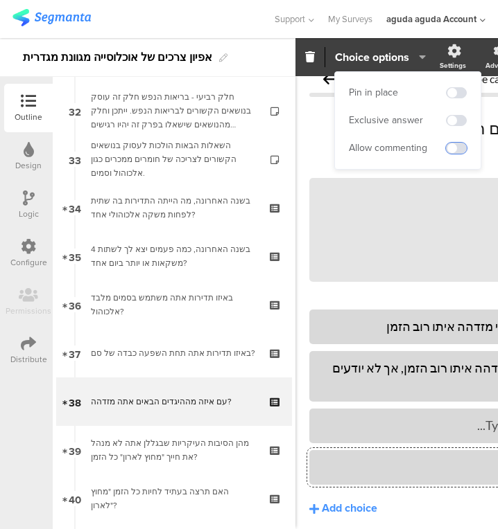
click at [453, 147] on span at bounding box center [456, 148] width 21 height 11
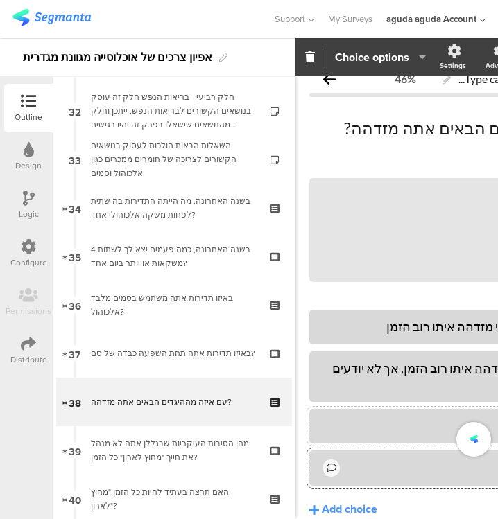
click at [411, 414] on div at bounding box center [462, 425] width 284 height 23
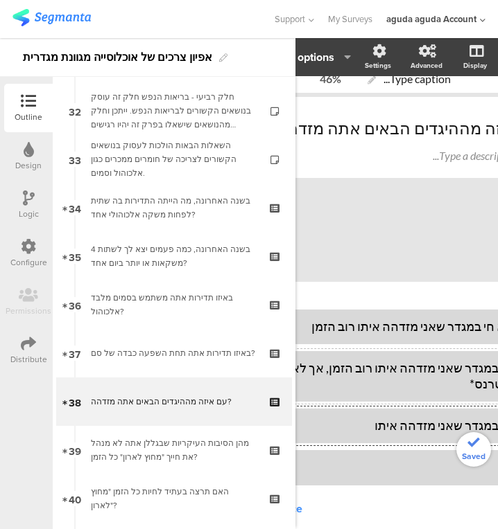
scroll to position [18, 73]
click at [368, 376] on div "אני חי במגדר שאני מזדהה איתו רוב הזמן, אך לא יודעים שאני טרנס*" at bounding box center [389, 376] width 284 height 33
click at [346, 331] on div "אני לא חי במגדר שאני מזדהה איתו רוב הזמן" at bounding box center [389, 327] width 284 height 16
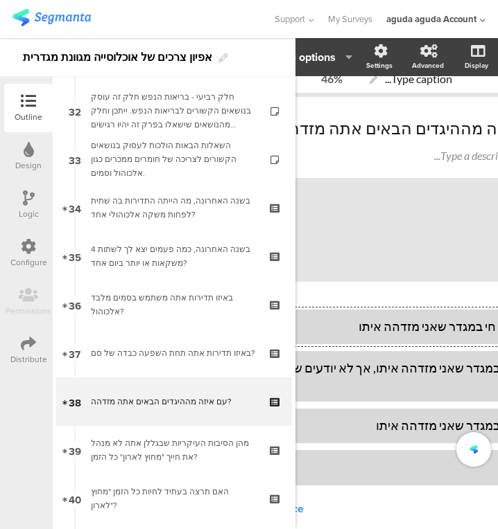
scroll to position [18, 143]
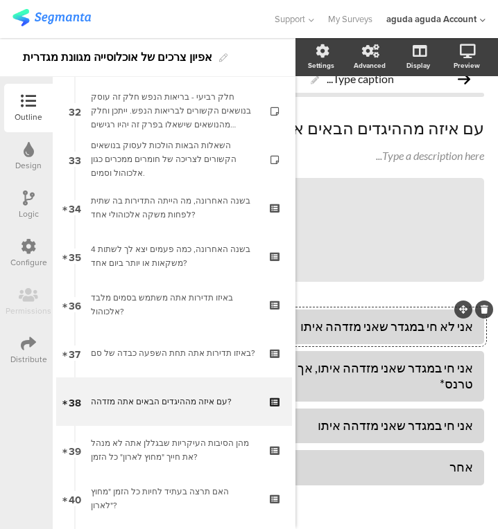
click at [389, 332] on div "אני לא חי במגדר שאני מזדהה איתו" at bounding box center [330, 327] width 284 height 16
click at [424, 332] on div "אני לא חי במגדר שאני מזדהה איתו" at bounding box center [330, 327] width 284 height 16
click at [463, 331] on div at bounding box center [330, 327] width 306 height 35
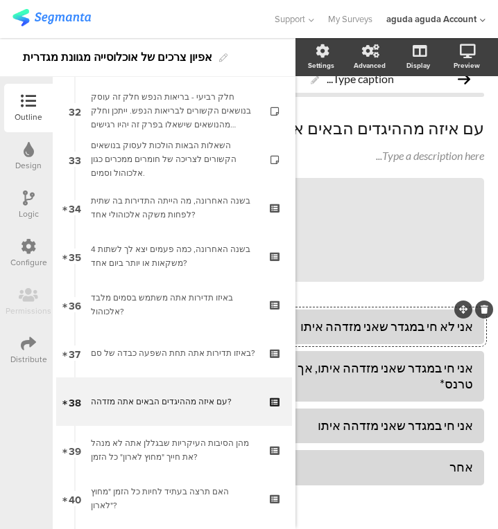
click at [458, 328] on div "אני לא חי במגדר שאני מזדהה איתו" at bounding box center [330, 327] width 284 height 16
click at [462, 374] on div "אני חי במגדר שאני מזדהה איתו, אך לא יודעים שאני טרנס*" at bounding box center [330, 376] width 284 height 33
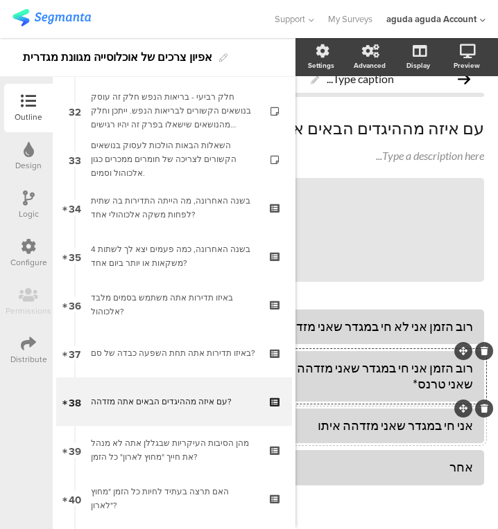
click at [462, 418] on div "אני חי במגדר שאני מזדהה איתו" at bounding box center [330, 426] width 284 height 16
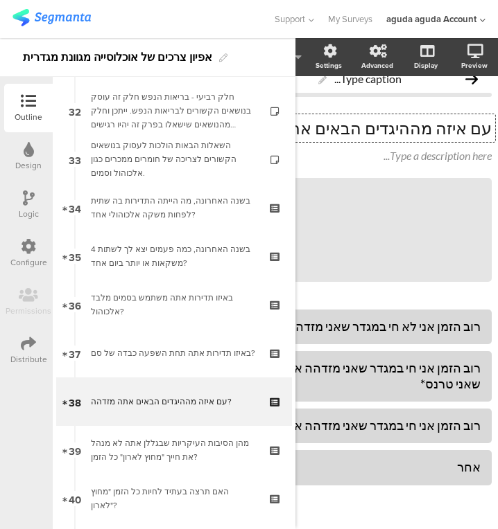
click at [417, 120] on div "עם איזה מההיגדים הבאים אתה מזדהה? עם איזה מההיגדים הבאים אתה מזדהה? עם איזה מהה…" at bounding box center [338, 128] width 313 height 28
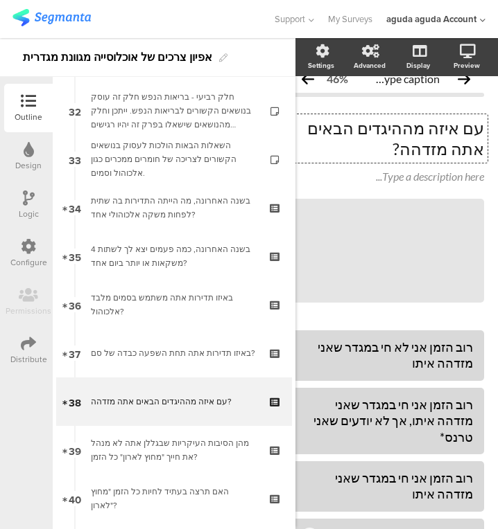
click at [410, 130] on p "עם איזה מההיגדים הבאים אתה מזדהה?" at bounding box center [386, 139] width 196 height 42
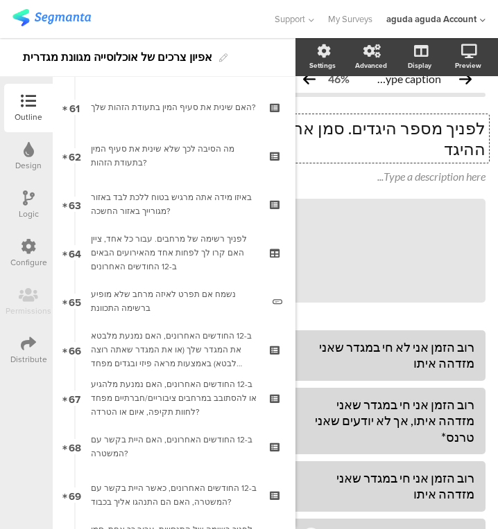
scroll to position [18, 17]
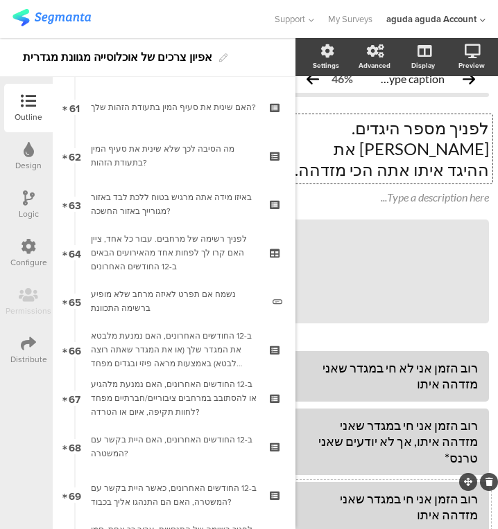
click at [306, 491] on div "רוב הזמן אני חי במגדר שאני מזדהה איתו" at bounding box center [391, 507] width 174 height 33
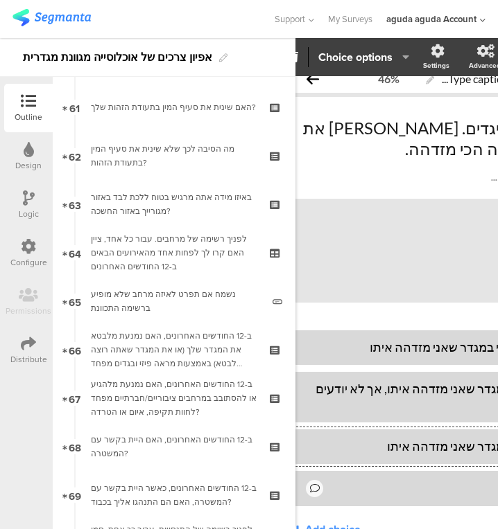
scroll to position [0, 17]
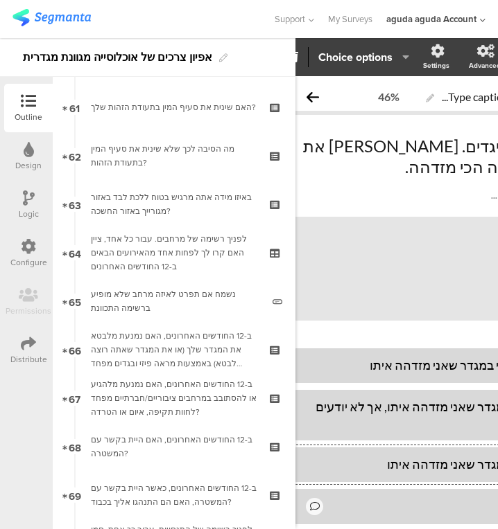
click at [306, 464] on div at bounding box center [445, 465] width 306 height 35
click at [398, 457] on div "רוב הזמן אני חי במגדר שאני מזדהה איתו" at bounding box center [446, 465] width 284 height 16
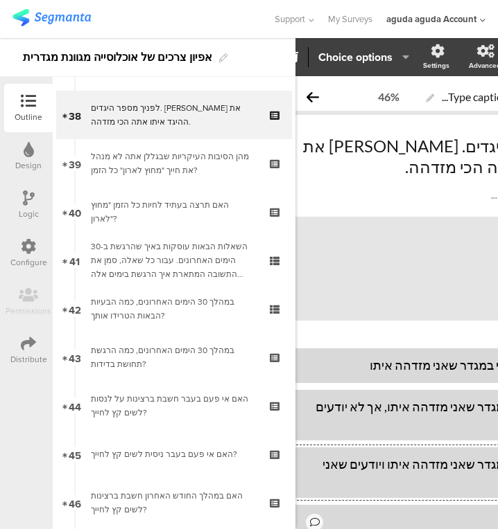
scroll to position [1611, 0]
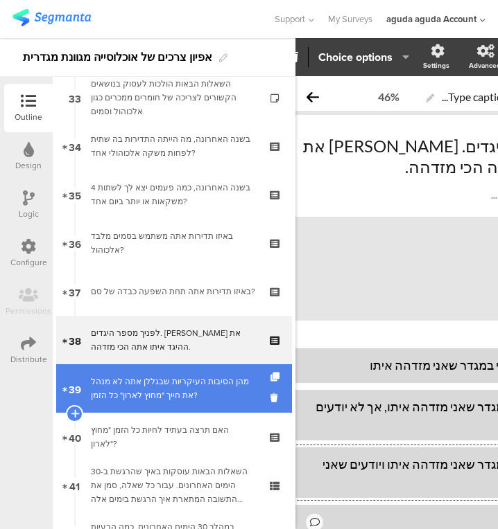
click at [146, 399] on div "מהן הסיבות העיקריות שבגללן אתה לא מנהל את חייך "מחוץ לארון" כל הזמן?" at bounding box center [174, 389] width 166 height 28
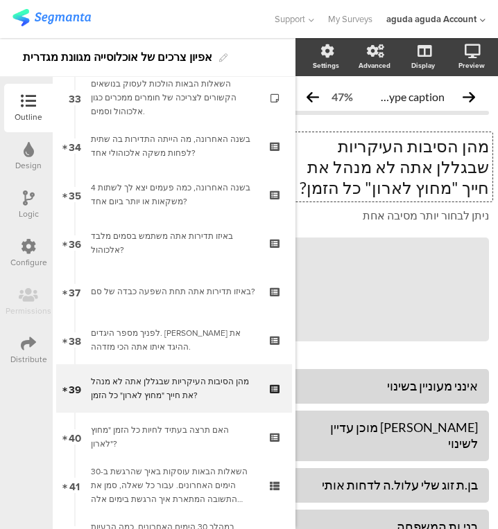
scroll to position [0, 32]
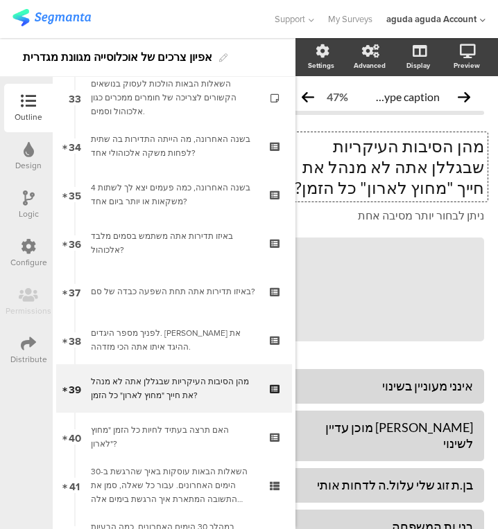
click at [387, 189] on div "מהן הסיבות העיקריות שבגללן אתה לא מנהל את חייך "מחוץ לארון" כל הזמן? מהן הסיבות…" at bounding box center [385, 166] width 203 height 69
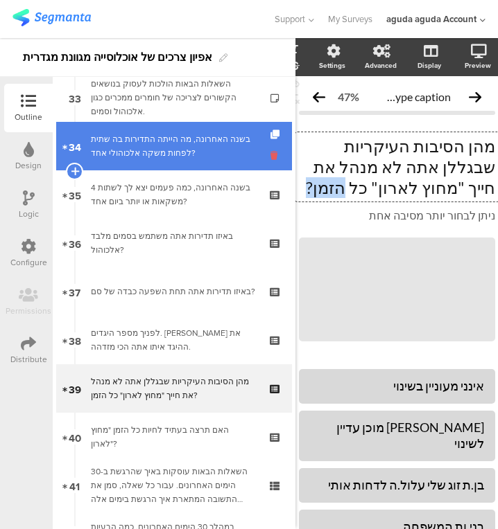
scroll to position [0, 0]
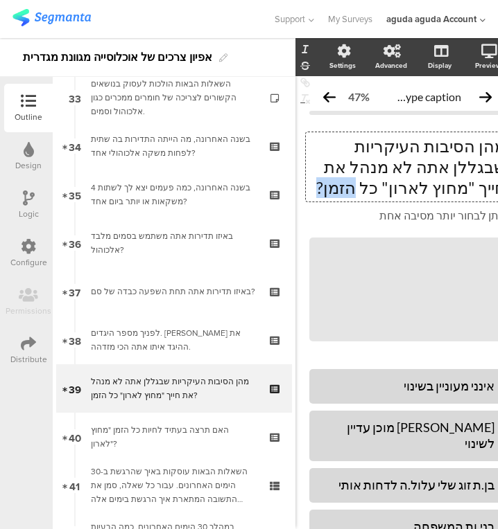
drag, startPoint x: 387, startPoint y: 189, endPoint x: 292, endPoint y: 156, distance: 101.3
click at [292, 156] on div "Outline Design Logic Configure Permissions Distribute New question Import quest…" at bounding box center [249, 283] width 498 height 491
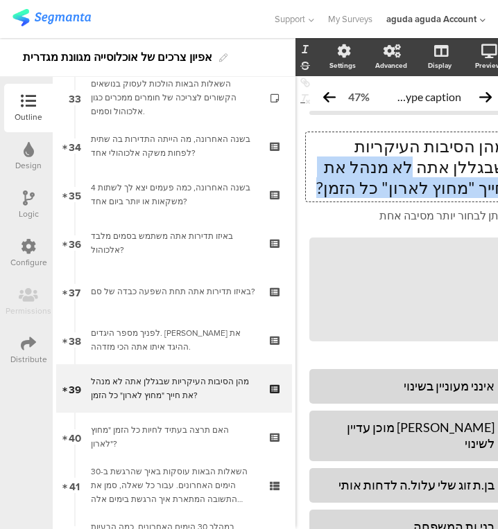
click at [342, 177] on p "מהן הסיבות העיקריות שבגללן אתה לא מנהל את חייך "מחוץ לארון" כל הזמן?" at bounding box center [407, 167] width 196 height 62
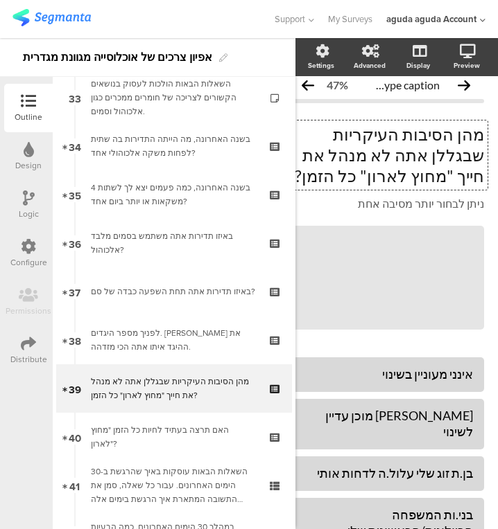
scroll to position [12, 32]
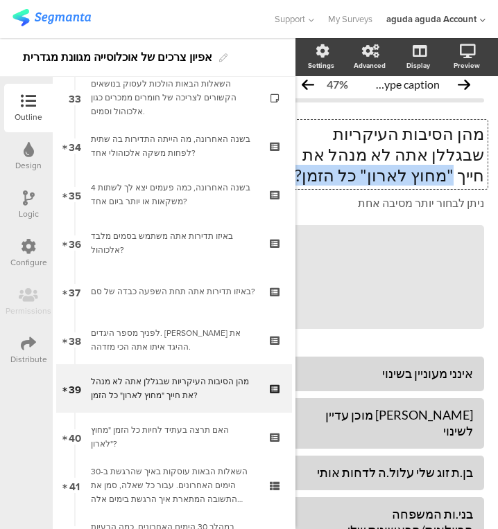
drag, startPoint x: 419, startPoint y: 178, endPoint x: 378, endPoint y: 159, distance: 45.0
click at [378, 159] on p "מהן הסיבות העיקריות שבגללן אתה לא מנהל את חייך "מחוץ לארון" כל הזמן?" at bounding box center [386, 154] width 196 height 62
click at [396, 171] on p "מהן הסיבות העיקריות שבגללן אתה לא מנהל את חייך "מחוץ לארון" כל הזמן?" at bounding box center [386, 154] width 196 height 62
drag, startPoint x: 396, startPoint y: 171, endPoint x: 445, endPoint y: 159, distance: 50.6
click at [445, 159] on p "מהן הסיבות העיקריות שבגללן אתה לא מנהל את חייך "מחוץ לארון" כל הזמן?" at bounding box center [386, 154] width 196 height 62
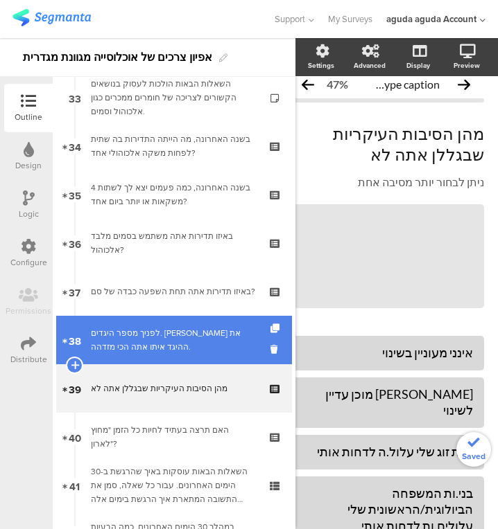
click at [112, 345] on div "לפניך מספר היגדים. סמן את ההיגד איתו אתה הכי מזדהה." at bounding box center [174, 340] width 166 height 28
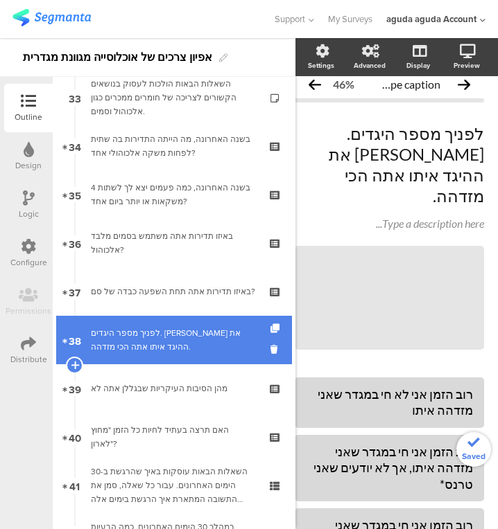
scroll to position [12, 26]
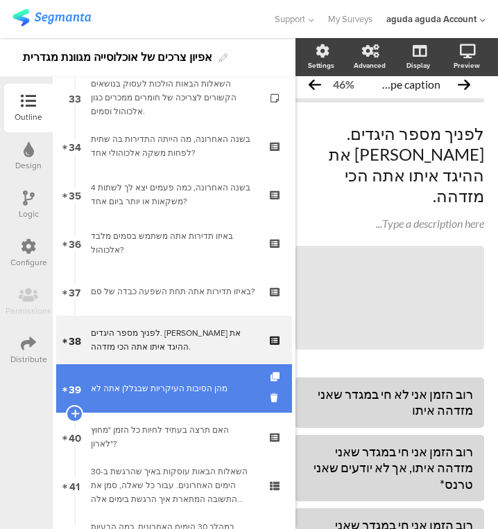
click at [148, 384] on div "מהן הסיבות העיקריות שבגללן אתה לא" at bounding box center [174, 389] width 166 height 14
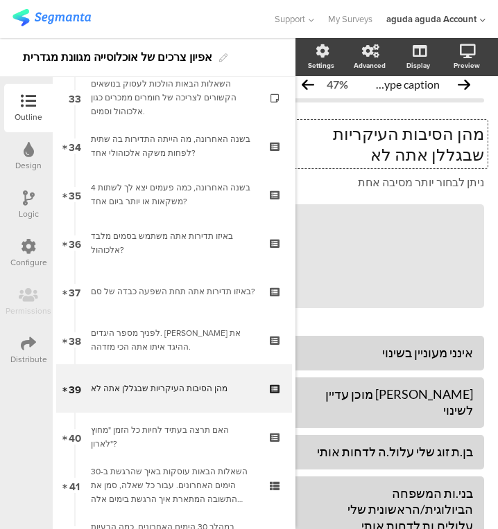
scroll to position [0, 26]
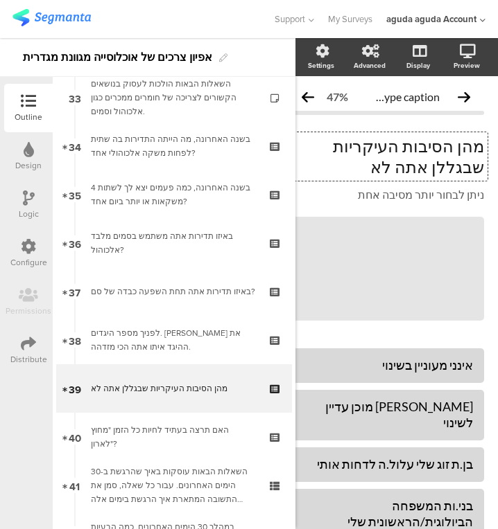
click at [417, 160] on div "מהן הסיבות העיקריות שבגללן אתה לא מהן הסיבות העיקריות שבגללן אתה לא מהן הסיבות …" at bounding box center [385, 156] width 203 height 49
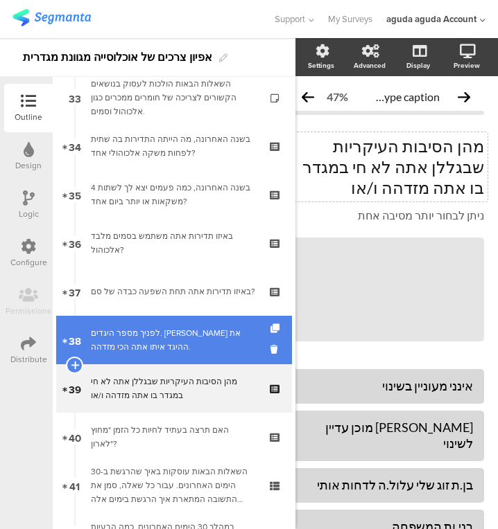
click at [208, 344] on div "לפניך מספר היגדים. סמן את ההיגד איתו אתה הכי מזדהה." at bounding box center [174, 340] width 166 height 28
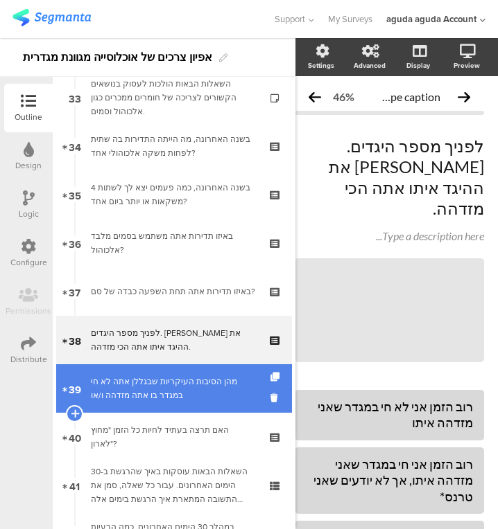
click at [208, 382] on div "מהן הסיבות העיקריות שבגללן אתה לא חי במגדר בו אתה מזדהה ו/או" at bounding box center [174, 389] width 166 height 28
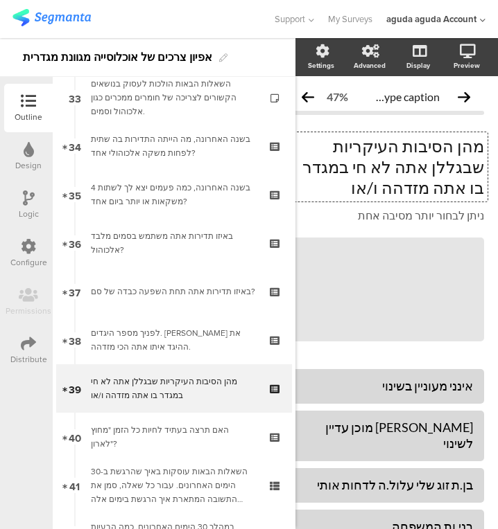
click at [423, 191] on span "מהן הסיבות העיקריות שבגללן אתה לא חי במגדר בו אתה מזדהה ו/או מהן הסיבות העיקריו…" at bounding box center [386, 180] width 196 height 88
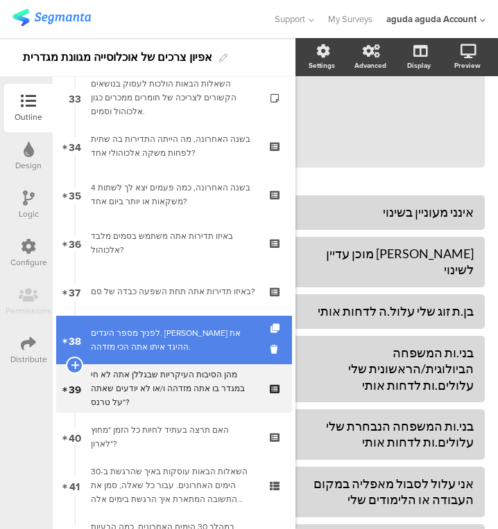
click at [231, 344] on div "לפניך מספר היגדים. סמן את ההיגד איתו אתה הכי מזדהה." at bounding box center [174, 340] width 166 height 28
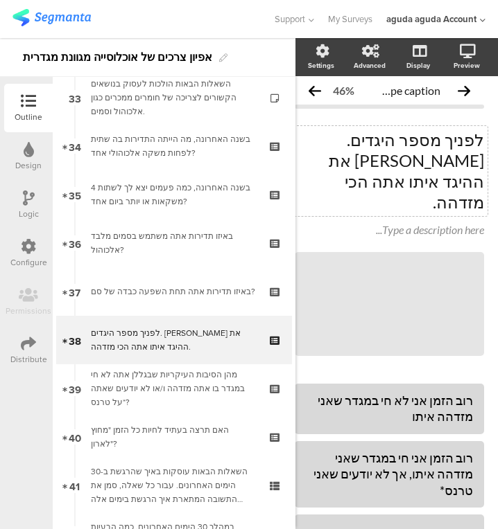
scroll to position [0, 21]
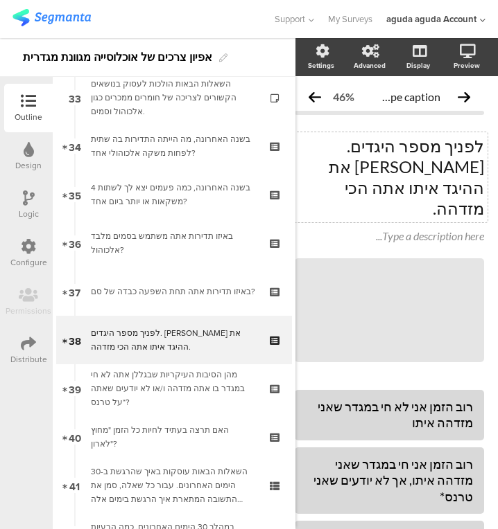
click at [374, 143] on div "לפניך מספר היגדים. סמן את ההיגד איתו אתה הכי מזדהה. לפניך מספר היגדים. סמן את ה…" at bounding box center [389, 177] width 196 height 90
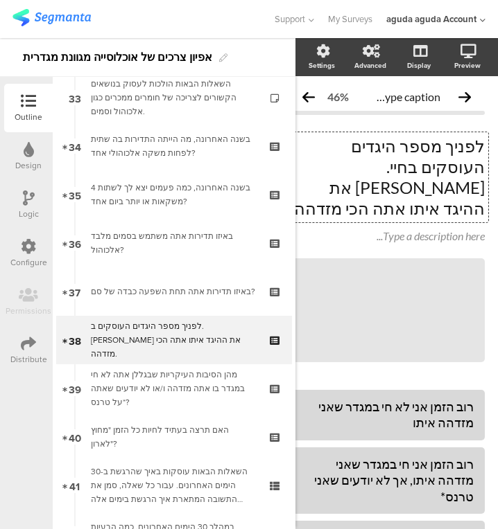
scroll to position [0, 19]
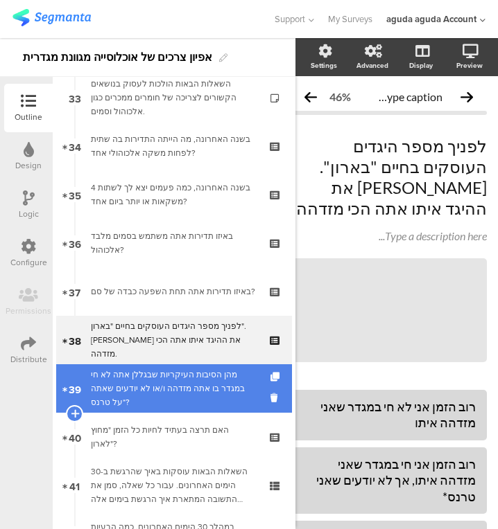
click at [253, 389] on link "39 מהן הסיבות העיקריות שבגללן אתה לא חי במגדר בו אתה מזדהה ו/או לא יודעים שאתה …" at bounding box center [174, 389] width 236 height 49
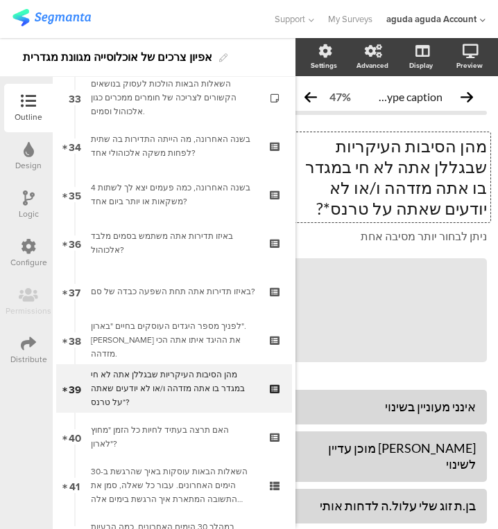
click at [404, 155] on div "מהן הסיבות העיקריות שבגללן אתה לא חי במגדר בו אתה מזדהה ו/או לא יודעים שאתה על …" at bounding box center [388, 177] width 203 height 90
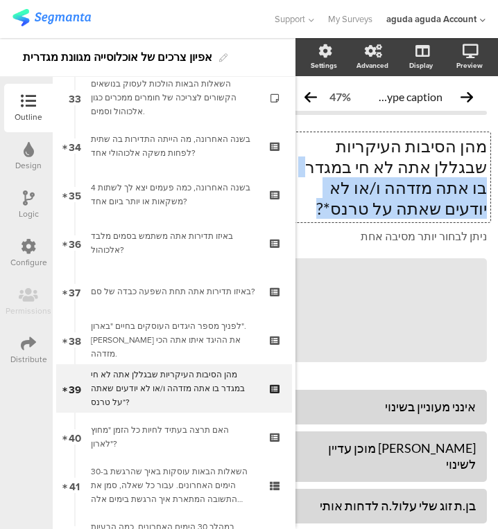
drag, startPoint x: 324, startPoint y: 184, endPoint x: 415, endPoint y: 169, distance: 92.1
click at [415, 169] on p "מהן הסיבות העיקריות שבגללן אתה לא חי במגדר בו אתה מזדהה ו/או לא יודעים שאתה על …" at bounding box center [388, 177] width 196 height 83
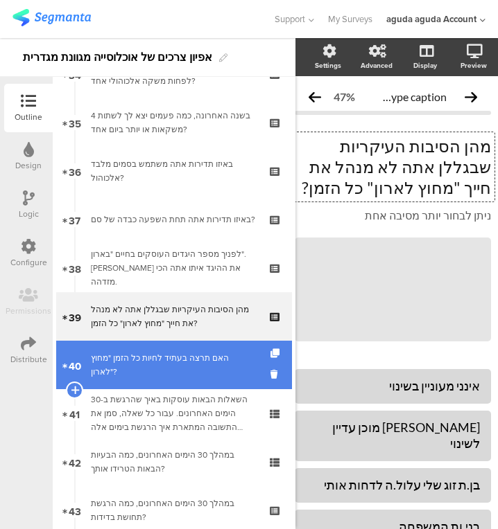
scroll to position [1684, 0]
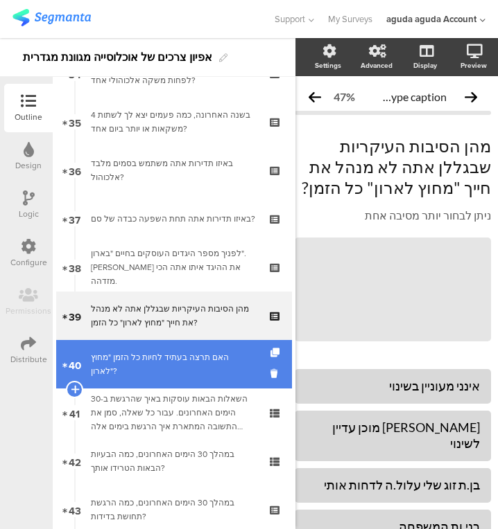
click at [187, 375] on link "40 האם תרצה בעתיד לחיות כל הזמן "מחוץ לארון"?" at bounding box center [174, 364] width 236 height 49
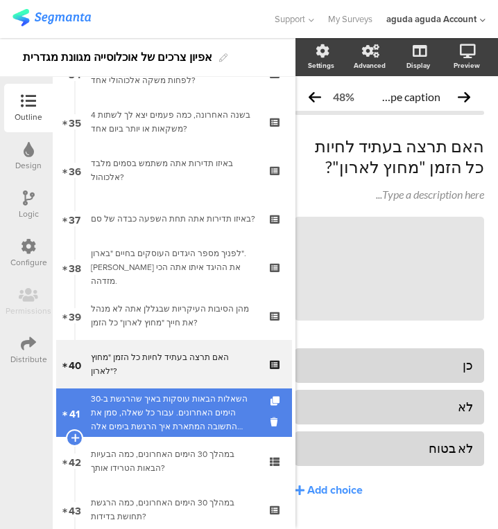
click at [111, 416] on div "השאלות הבאות עוסקות באיך שהרגשת ב-30 הימים האחרונים. עבור כל שאלה, סמן את התשוב…" at bounding box center [174, 413] width 166 height 42
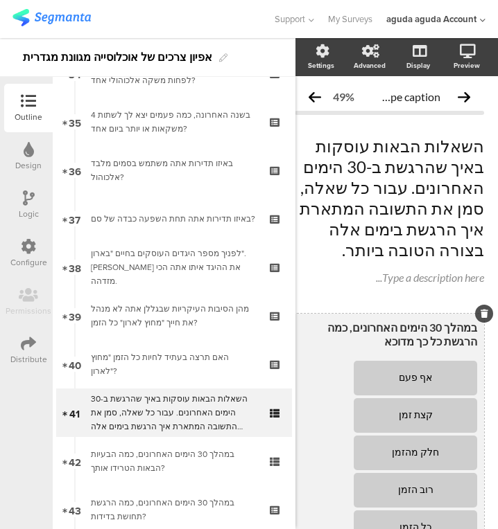
click at [314, 321] on textarea "במהלך 30 הימים האחרונים, כמה הרגשת כל כך מדוכא ששום דבר לא יכל לעודד אותך?" at bounding box center [388, 335] width 175 height 28
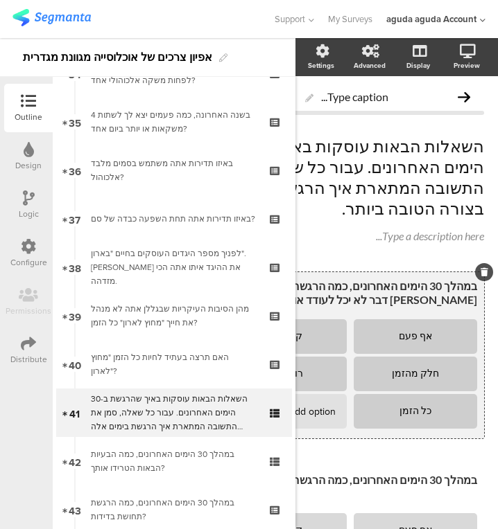
scroll to position [0, 154]
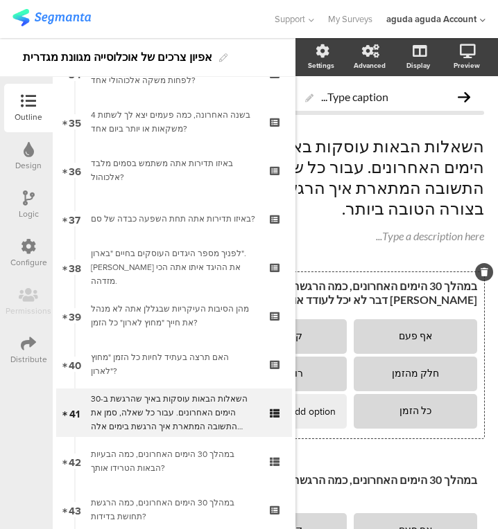
drag, startPoint x: 352, startPoint y: 270, endPoint x: 498, endPoint y: 268, distance: 145.5
click at [498, 268] on html "You are using an unsupported version of Internet Explorer. Unsupported browsers…" at bounding box center [249, 264] width 498 height 529
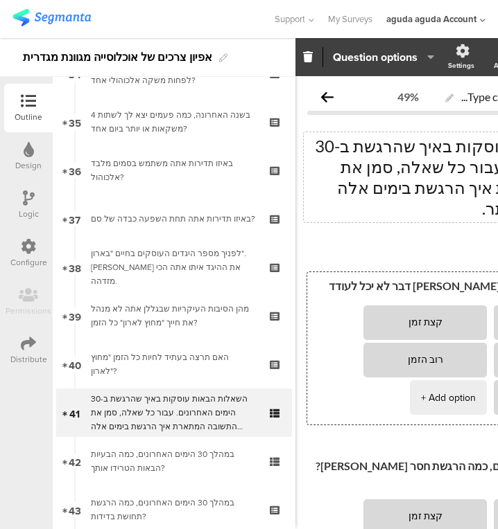
scroll to position [0, 18]
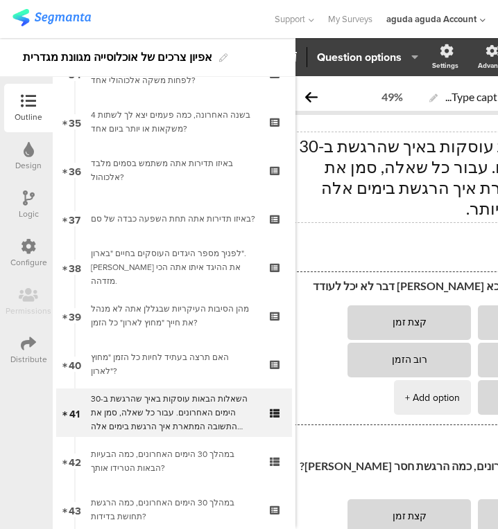
type textarea "כמה הרגשת כל כך מדוכא ששום דבר לא יכל לעודד אותך?"
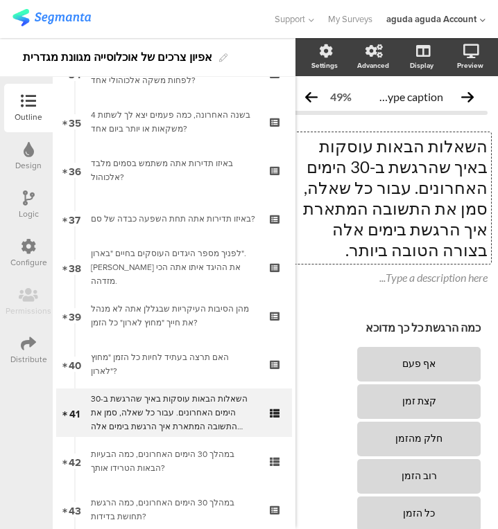
drag, startPoint x: 392, startPoint y: 151, endPoint x: 385, endPoint y: 181, distance: 30.8
click at [385, 181] on div "השאלות הבאות עוסקות באיך שהרגשת ב-30 הימים האחרונים. עבור כל שאלה, סמן את התשוב…" at bounding box center [389, 198] width 203 height 132
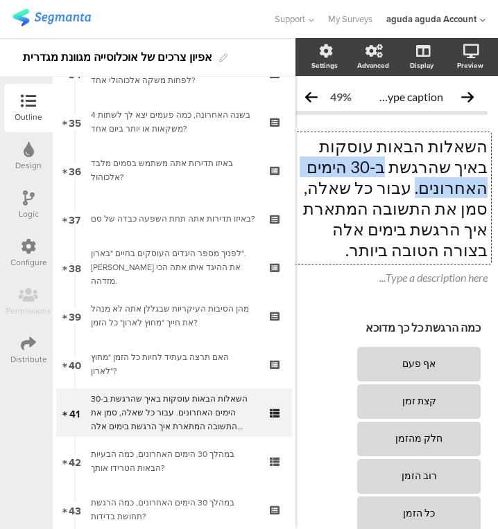
drag, startPoint x: 432, startPoint y: 169, endPoint x: 304, endPoint y: 173, distance: 128.3
click at [304, 173] on p "השאלות הבאות עוסקות באיך שהרגשת ב-30 הימים האחרונים. עבור כל שאלה, סמן את התשוב…" at bounding box center [389, 198] width 196 height 125
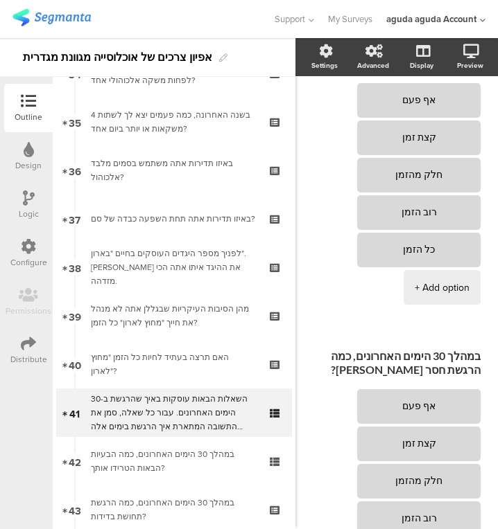
scroll to position [264, 32]
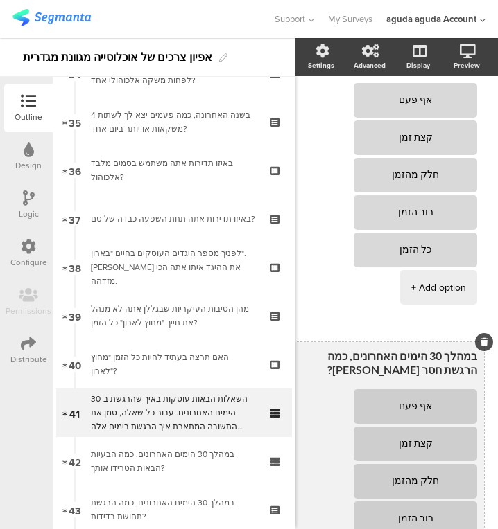
drag, startPoint x: 367, startPoint y: 340, endPoint x: 466, endPoint y: 335, distance: 99.9
click at [466, 342] on div "במהלך 30 הימים האחרונים, כמה הרגשת חסר תקווה? אף פעם קצת זמן חלק מהזמן רוב הזמן…" at bounding box center [386, 481] width 196 height 279
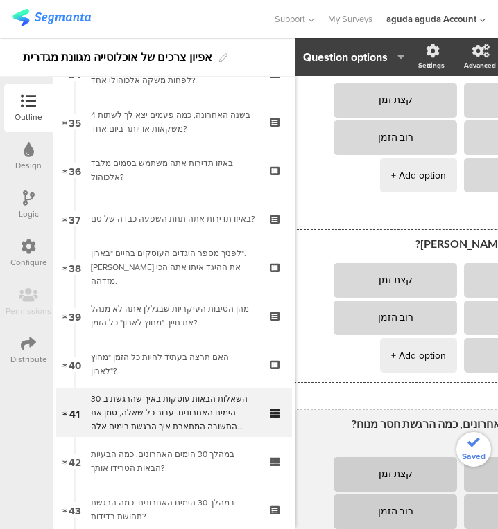
scroll to position [222, 154]
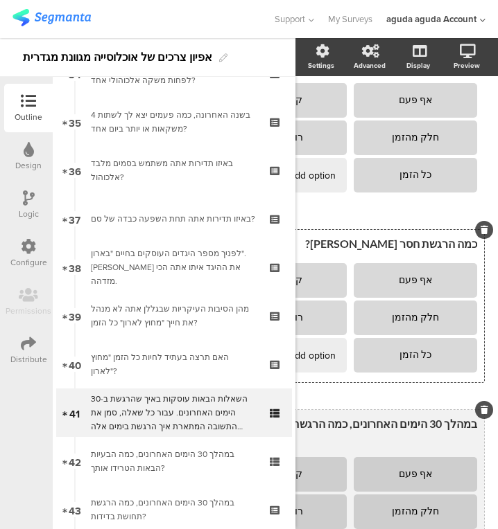
type textarea "כמה הרגשת חסר תקווה?"
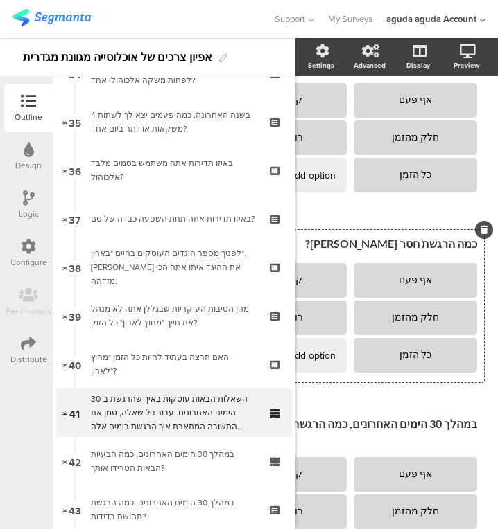
drag, startPoint x: 356, startPoint y: 407, endPoint x: 498, endPoint y: 388, distance: 142.6
click at [498, 388] on html "You are using an unsupported version of Internet Explorer. Unsupported browsers…" at bounding box center [249, 264] width 498 height 529
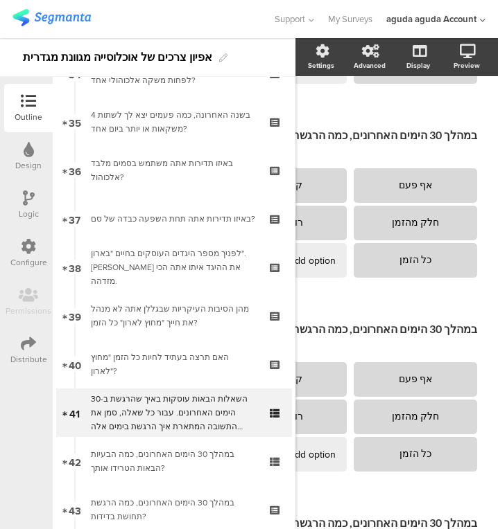
scroll to position [692, 154]
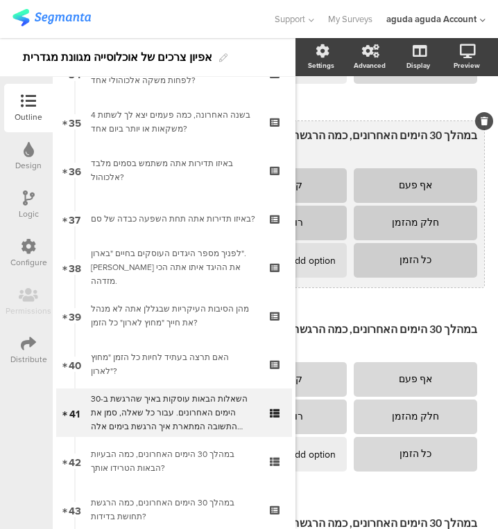
type textarea "כמה הרגשת חסר מנוח?"
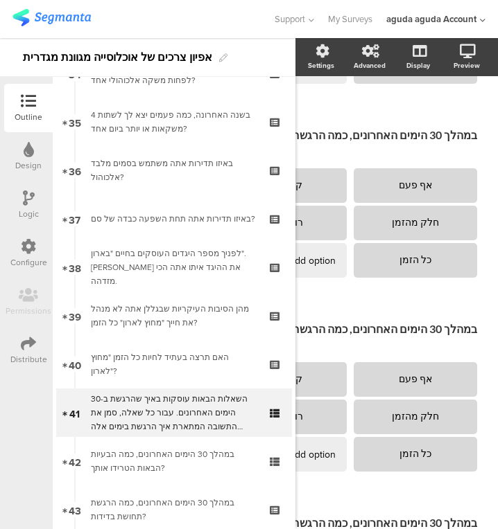
drag, startPoint x: 351, startPoint y: 116, endPoint x: 498, endPoint y: 114, distance: 146.9
click at [498, 114] on html "You are using an unsupported version of Internet Explorer. Unsupported browsers…" at bounding box center [249, 264] width 498 height 529
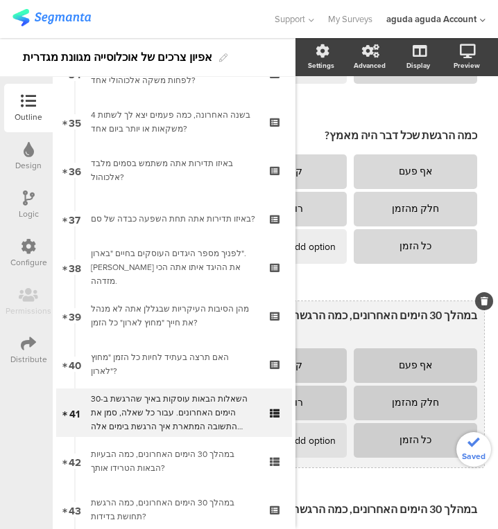
type textarea "כמה הרגשת שכל דבר היה מאמץ?"
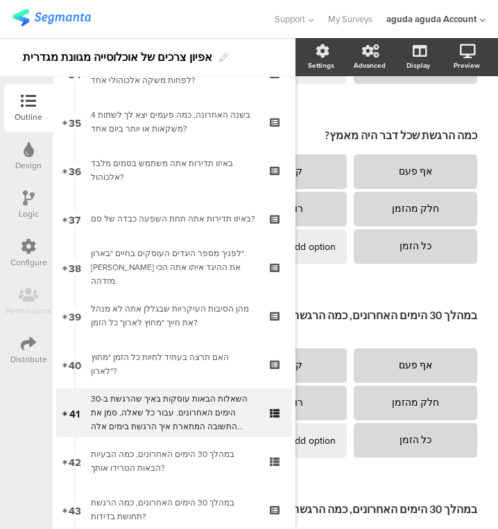
drag, startPoint x: 353, startPoint y: 299, endPoint x: 498, endPoint y: 322, distance: 145.9
click at [498, 322] on html "You are using an unsupported version of Internet Explorer. Unsupported browsers…" at bounding box center [249, 264] width 498 height 529
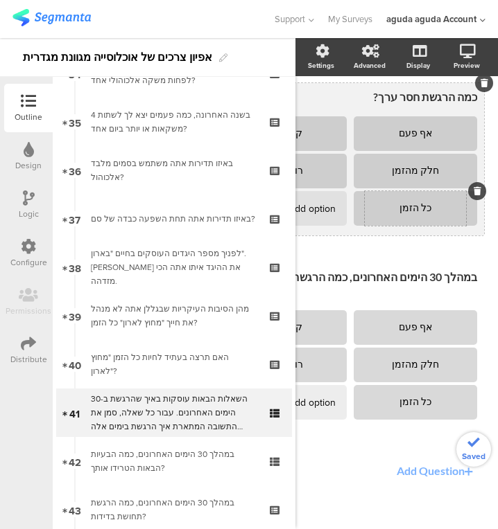
scroll to position [910, 154]
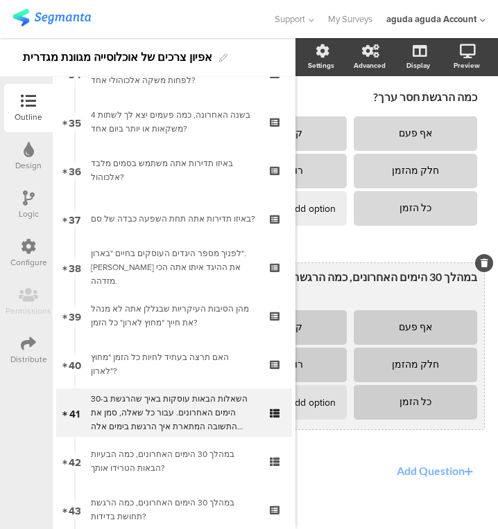
type textarea "כמה הרגשת חסר ערך?"
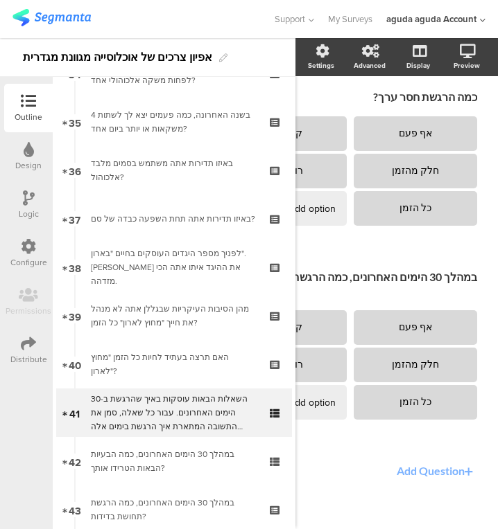
drag, startPoint x: 352, startPoint y: 258, endPoint x: 495, endPoint y: 245, distance: 143.3
click at [495, 245] on div "Randomize answer choices Max. answers allowed 1 1 2 3 4 5 6 7 8 9 10 Question o…" at bounding box center [396, 283] width 202 height 491
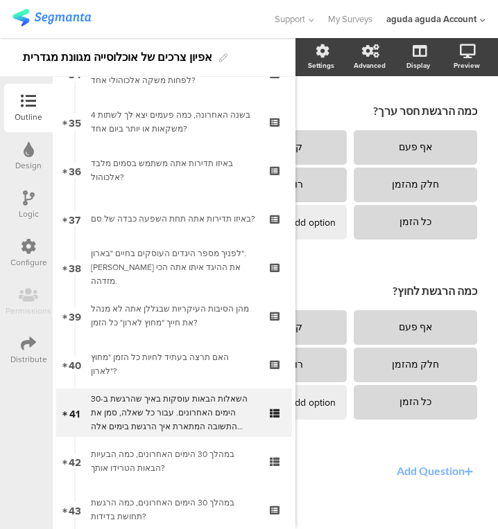
type textarea "כמה הרגשת לחוץ?"
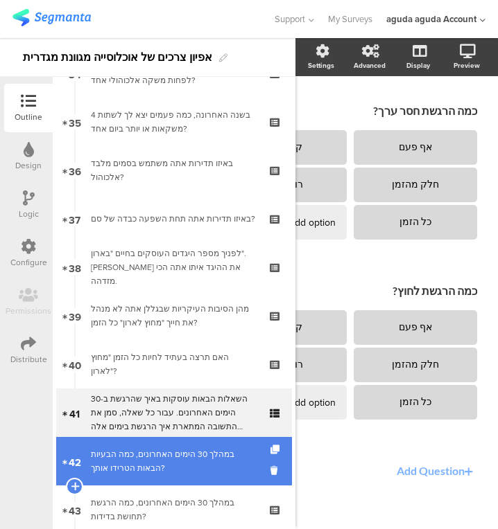
click at [207, 456] on div "במהלך 30 הימים האחרונים, כמה הבעיות הבאות הטרידו אותך?" at bounding box center [174, 462] width 166 height 28
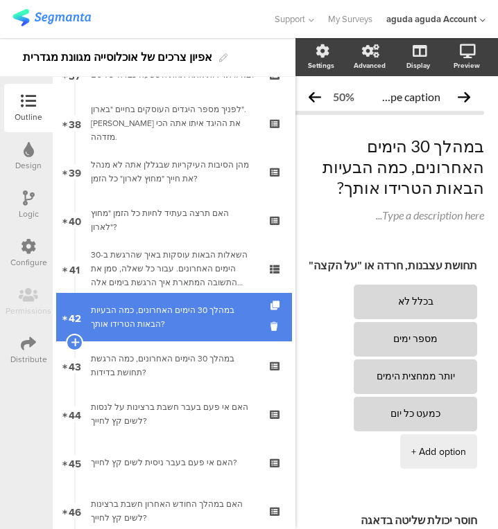
scroll to position [1847, 0]
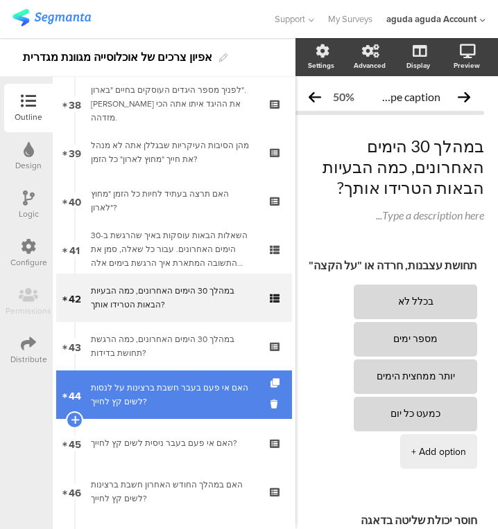
click at [197, 380] on link "44 האם אי פעם בעבר חשבת ברצינות על לנסות לשים קץ לחייך?" at bounding box center [174, 395] width 236 height 49
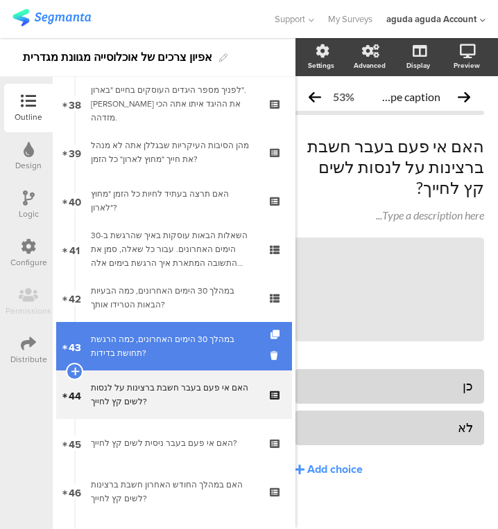
click at [198, 368] on link "43 במהלך 30 הימים האחרונים, כמה הרגשת תחושת בדידות?" at bounding box center [174, 346] width 236 height 49
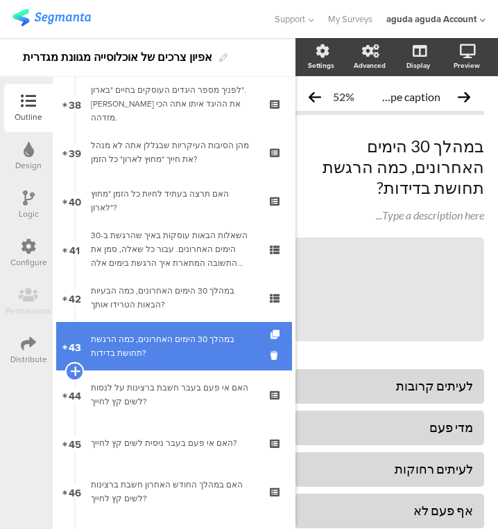
click at [72, 366] on icon at bounding box center [74, 371] width 9 height 12
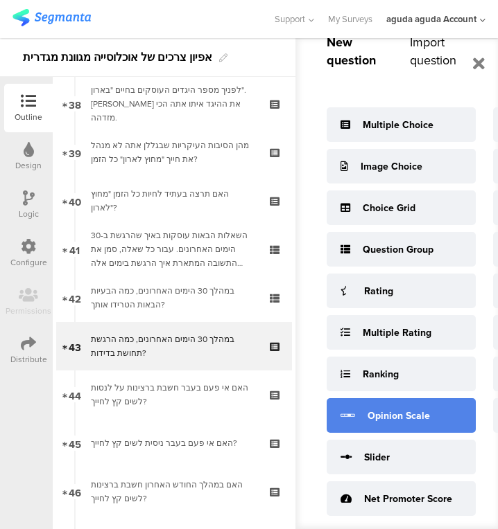
scroll to position [36, 154]
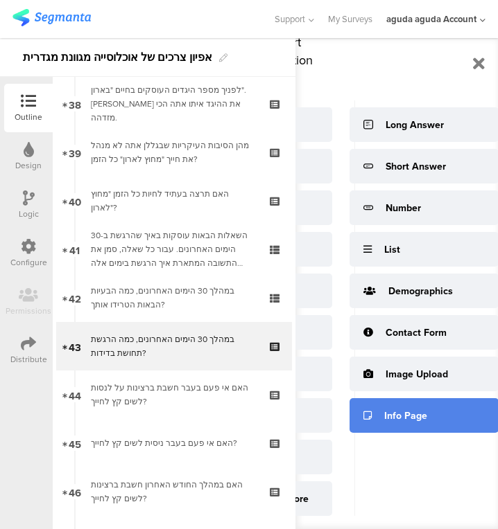
click at [389, 414] on div "Info Page" at bounding box center [405, 416] width 43 height 15
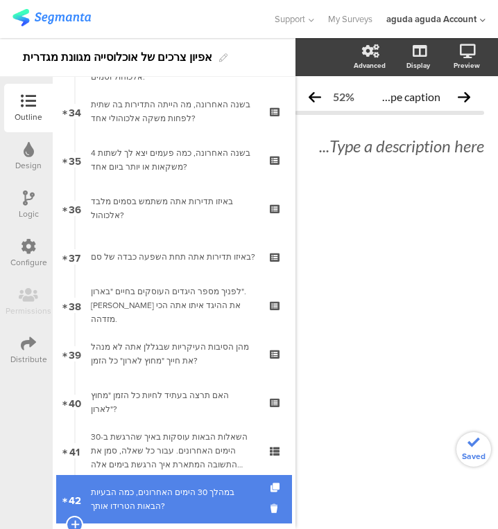
scroll to position [1645, 0]
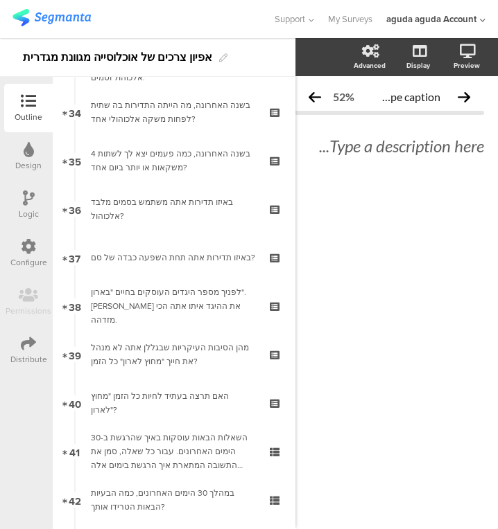
click at [26, 205] on icon at bounding box center [29, 198] width 12 height 15
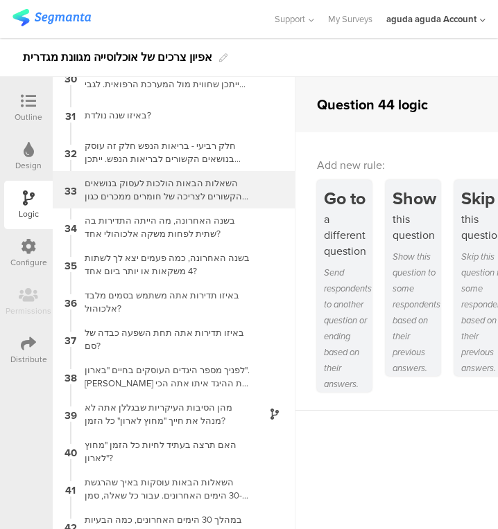
scroll to position [1080, 0]
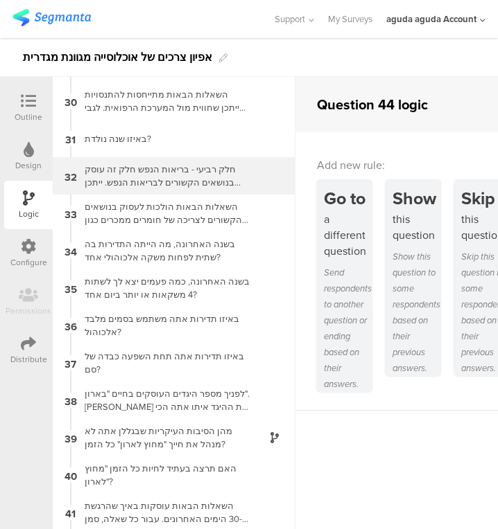
click at [173, 191] on div "32 חלק רביעי - בריאות הנפש חלק זה עוסק בנושאים הקשורים לבריאות הנפש. ייתכן וחלק…" at bounding box center [174, 175] width 243 height 37
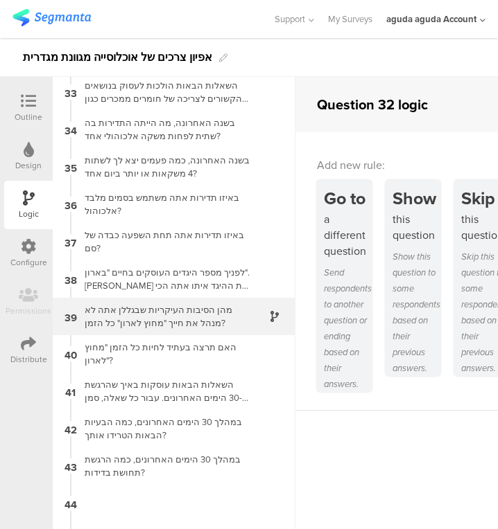
scroll to position [1191, 0]
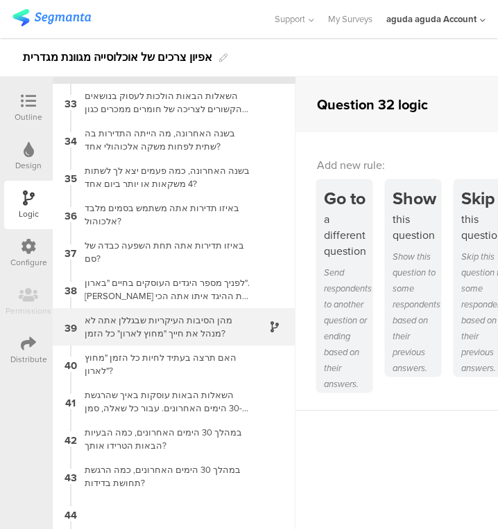
click at [170, 326] on div "מהן הסיבות העיקריות שבגללן אתה לא מנהל את חייך "מחוץ לארון" כל הזמן?" at bounding box center [162, 327] width 173 height 26
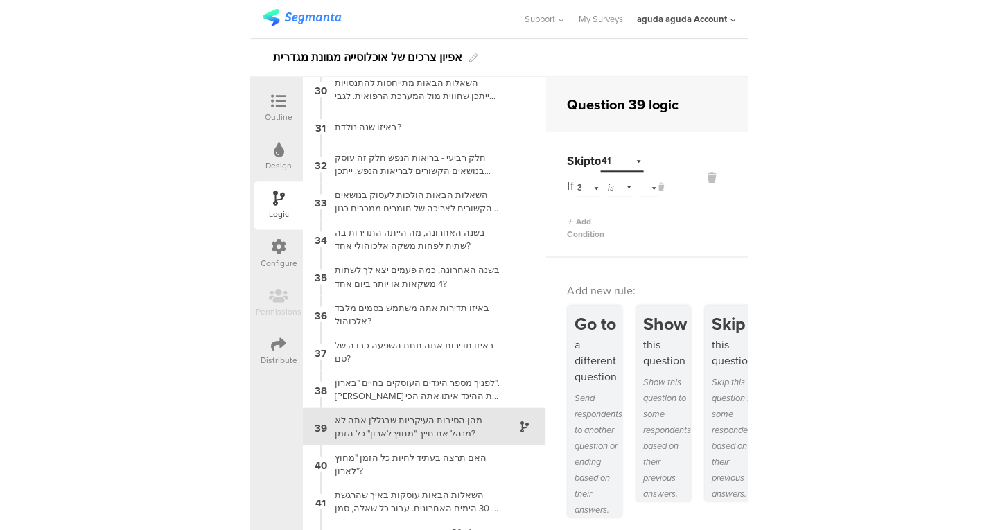
scroll to position [1214, 0]
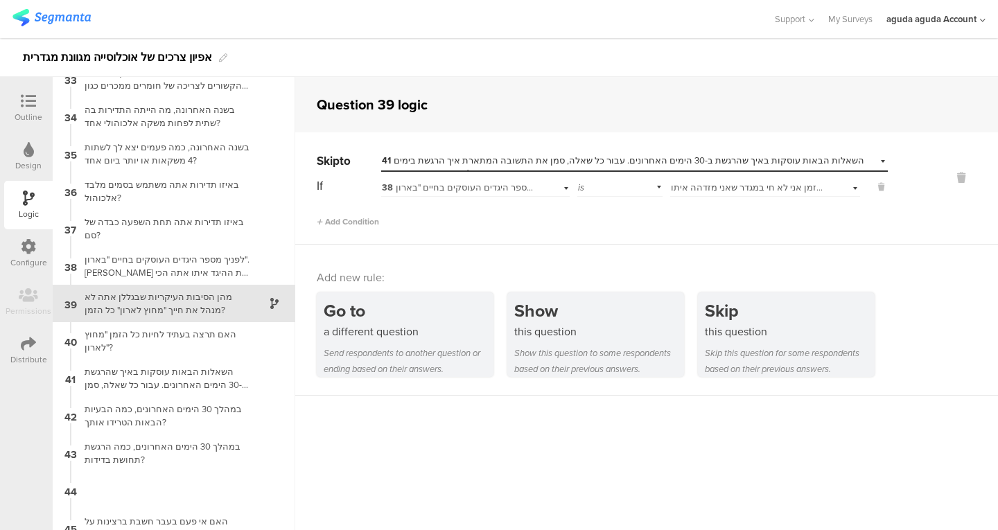
click at [702, 192] on span "רוב הזמן אני לא חי במגדר שאני מזדהה איתו" at bounding box center [754, 187] width 167 height 13
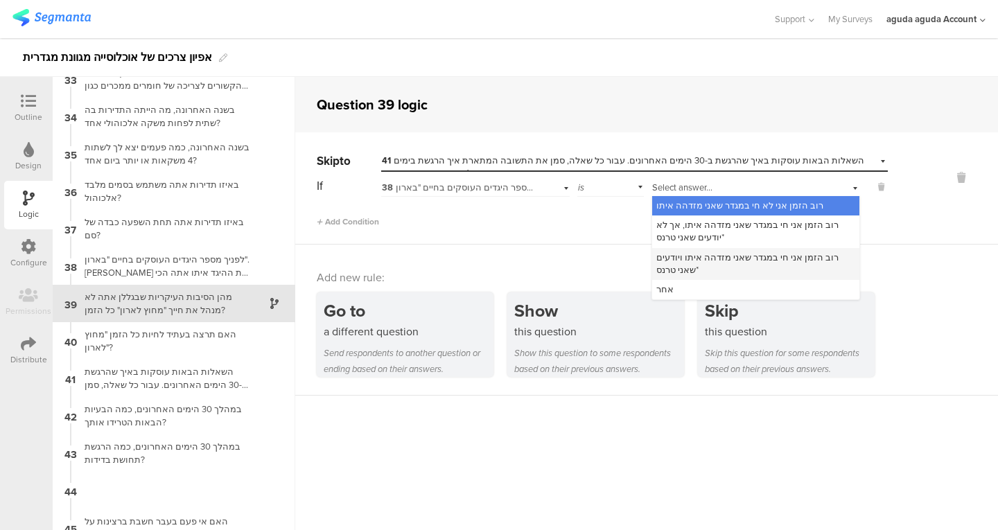
click at [709, 254] on span "רוב הזמן אני חי במגדר שאני מזדהה איתו ויודעים שאני טרנס*" at bounding box center [747, 264] width 182 height 26
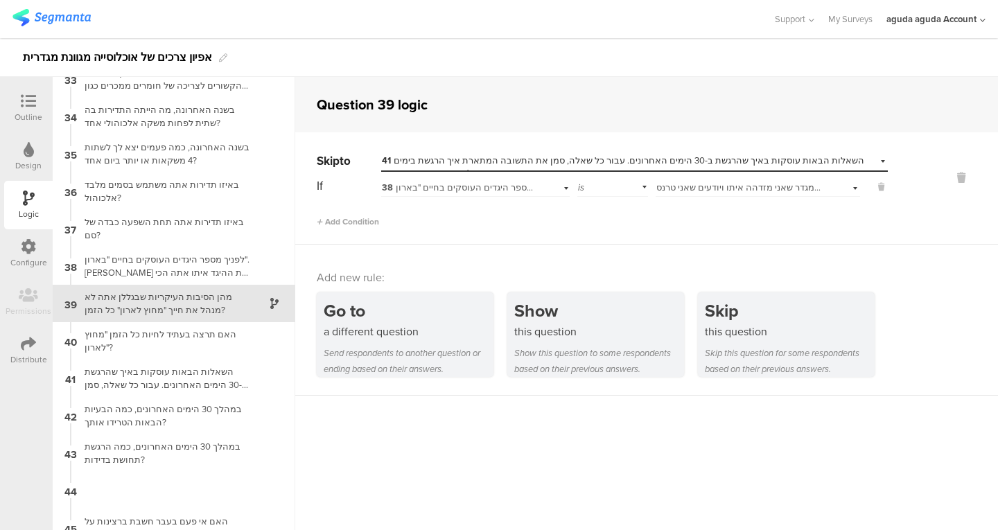
click at [723, 200] on div "If 38 לפניך מספר היגדים העוסקים בחיים "בארון". סמן את ההיגד איתו אתה הכי מזדהה.…" at bounding box center [602, 201] width 571 height 53
click at [727, 195] on div "Select answer... רוב הזמן אני חי במגדר שאני מזדהה איתו ויודעים שאני טרנס*" at bounding box center [758, 185] width 204 height 21
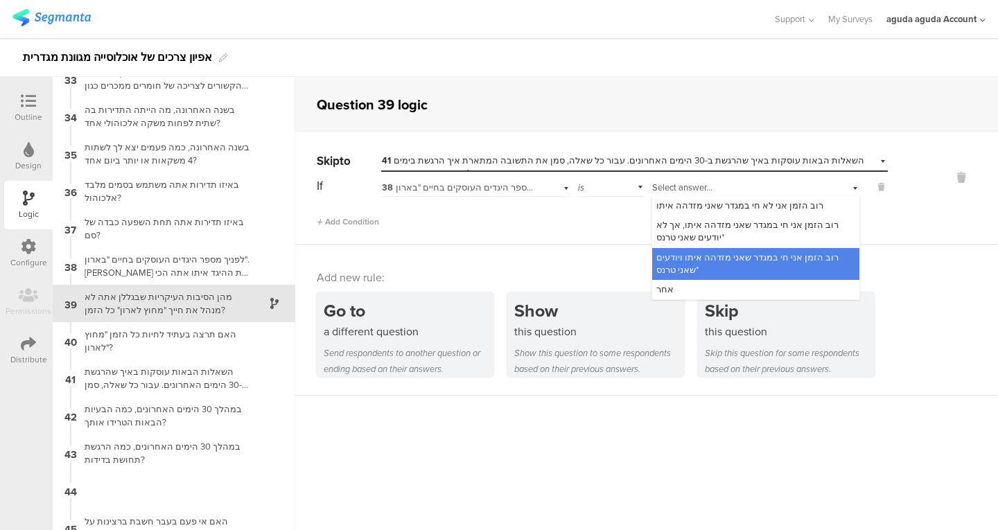
click at [29, 94] on icon at bounding box center [28, 101] width 15 height 15
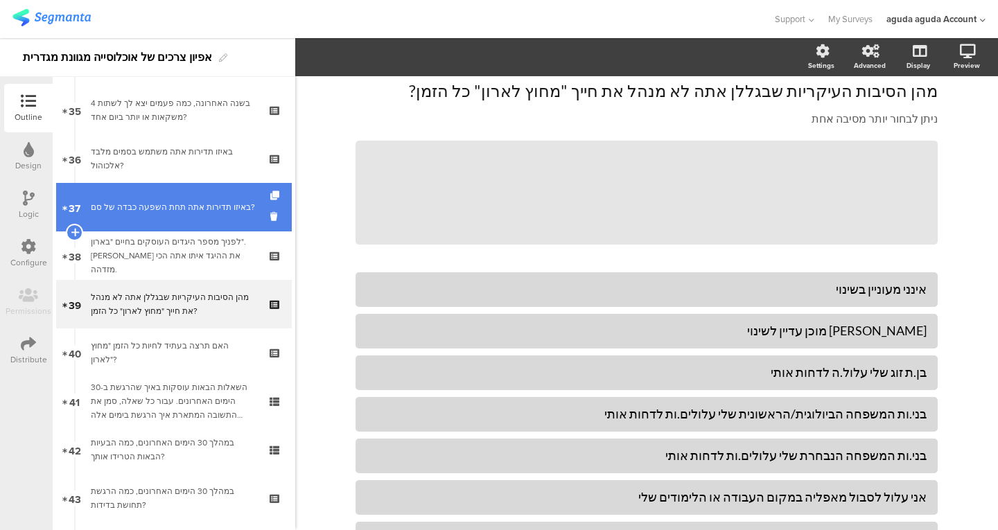
scroll to position [1696, 0]
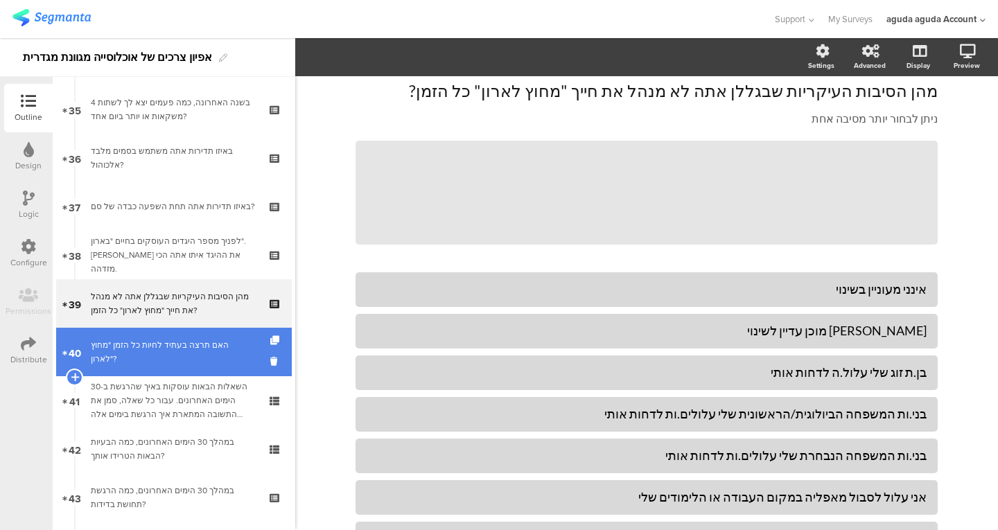
click at [177, 359] on link "40 האם תרצה בעתיד לחיות כל הזמן "מחוץ לארון"?" at bounding box center [174, 352] width 236 height 49
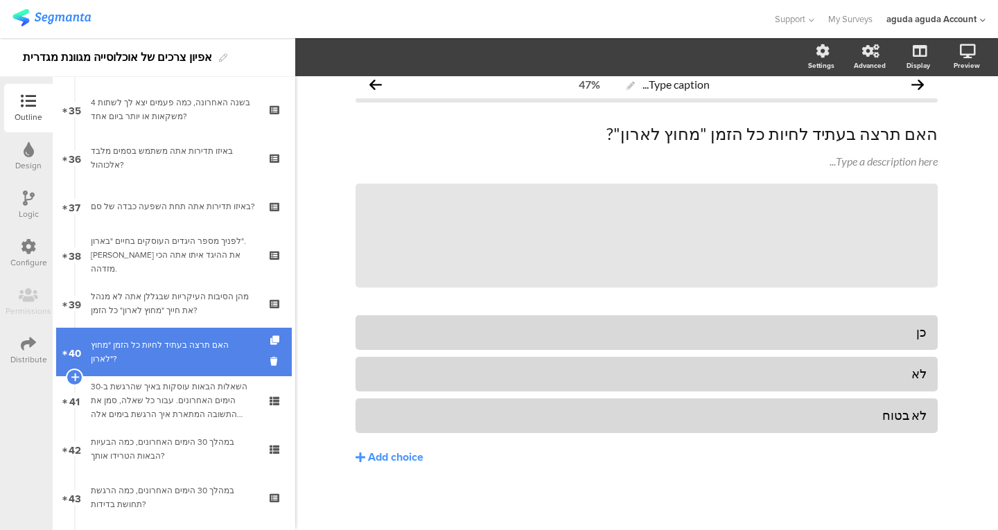
scroll to position [12, 0]
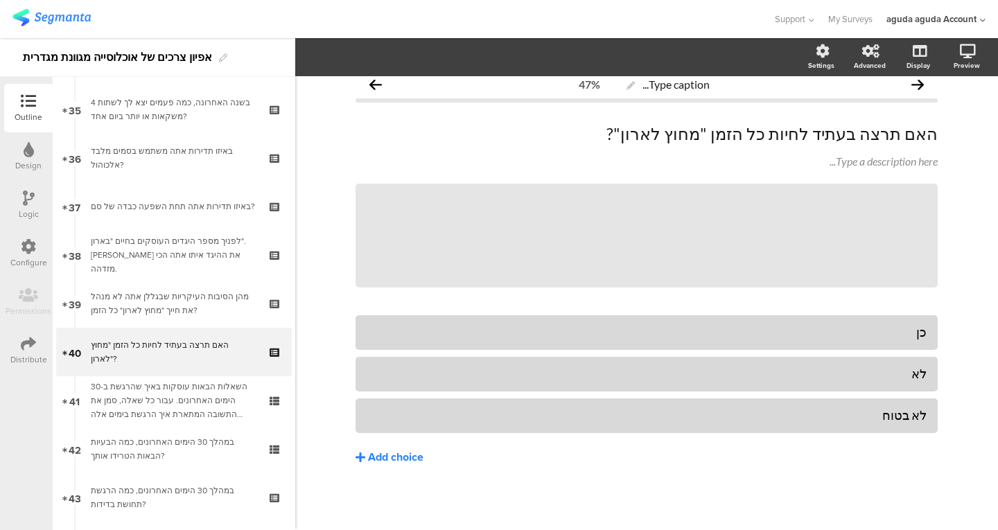
click at [382, 448] on button "Add choice" at bounding box center [646, 457] width 582 height 35
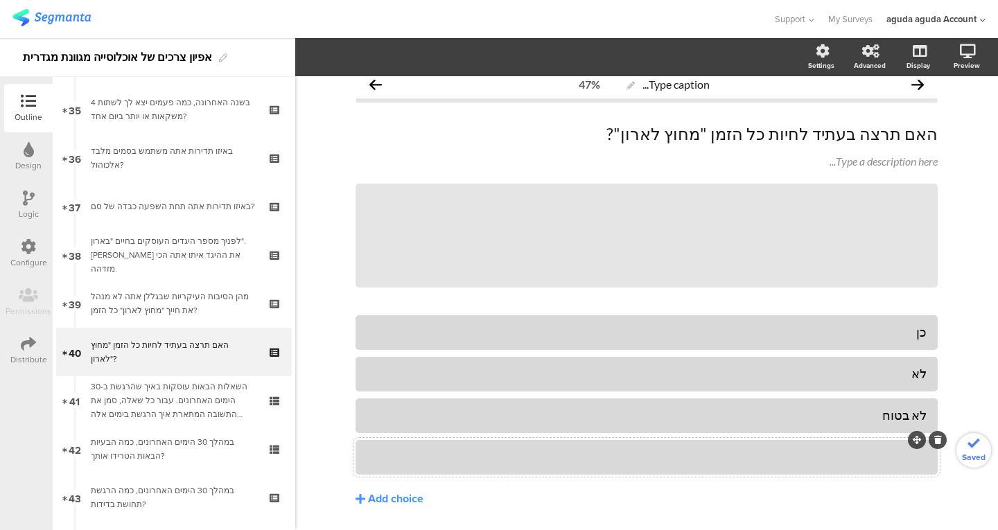
click at [545, 464] on div at bounding box center [647, 457] width 560 height 16
click at [358, 51] on span "Choice options" at bounding box center [372, 57] width 74 height 16
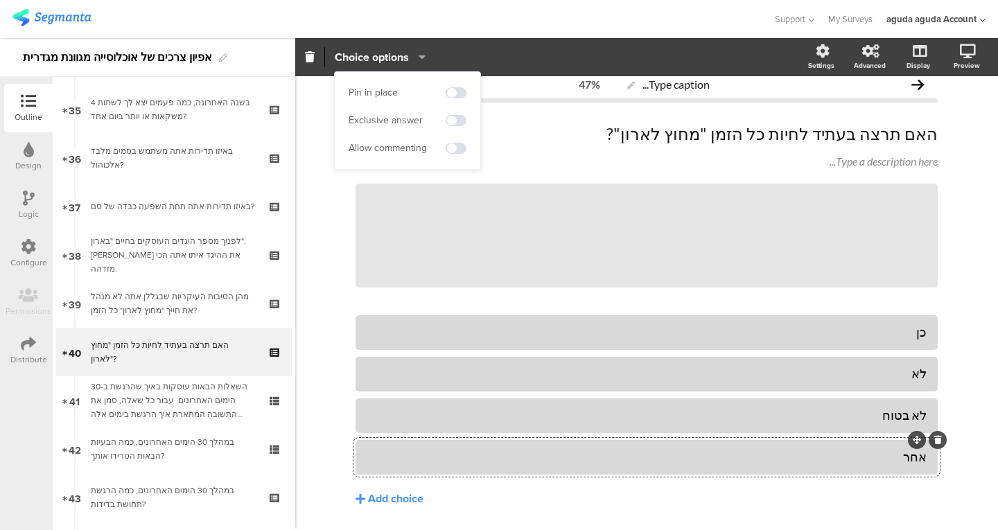
click at [457, 137] on div "Pin in place Exclusive answer Allow commenting" at bounding box center [408, 120] width 146 height 97
click at [455, 141] on div "Allow commenting" at bounding box center [408, 148] width 118 height 21
click at [444, 159] on div "Pin in place Exclusive answer Allow commenting" at bounding box center [408, 120] width 146 height 97
drag, startPoint x: 444, startPoint y: 159, endPoint x: 450, endPoint y: 150, distance: 11.4
click at [450, 150] on div "Pin in place Exclusive answer Allow commenting" at bounding box center [408, 120] width 146 height 97
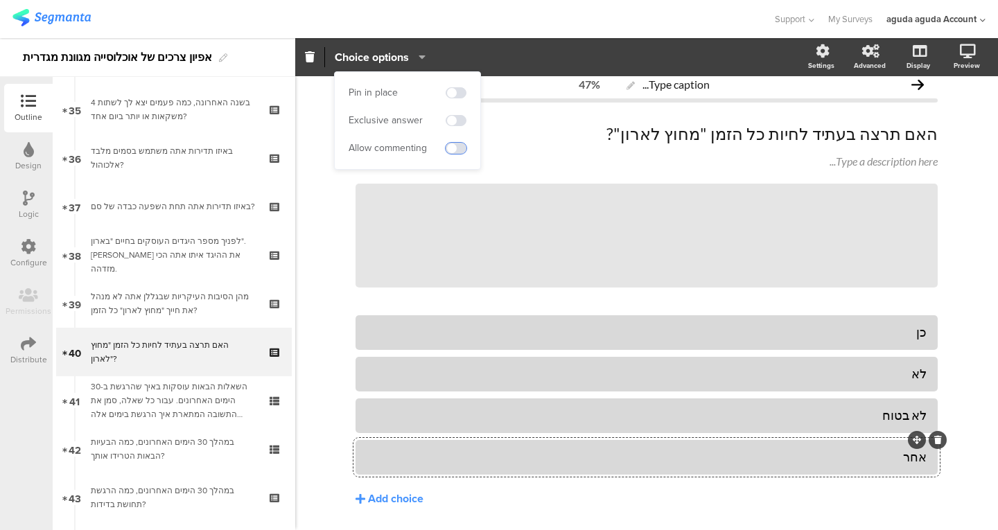
click at [450, 150] on span at bounding box center [456, 148] width 21 height 11
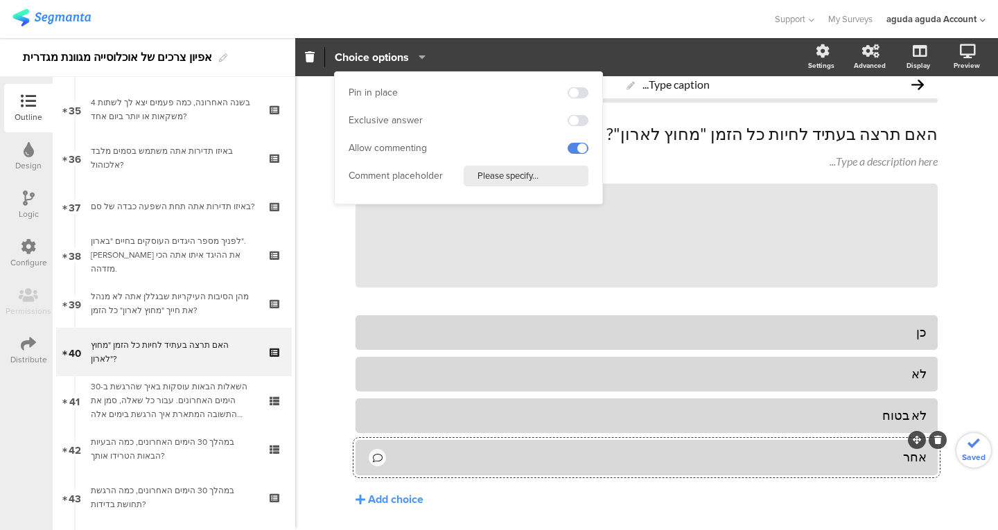
click at [504, 173] on input "Please specify..." at bounding box center [526, 176] width 125 height 21
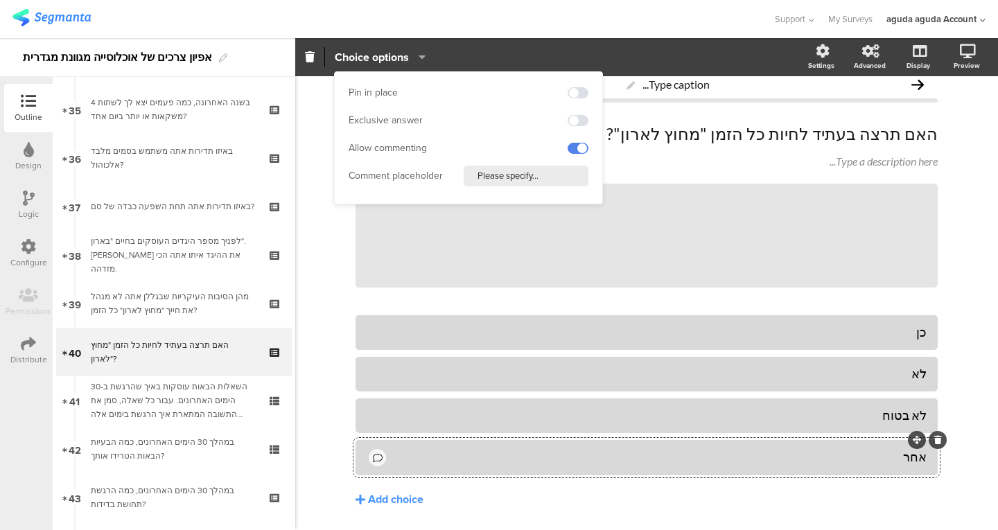
click at [504, 173] on input "Please specify..." at bounding box center [526, 176] width 125 height 21
type input "אנא פרט"
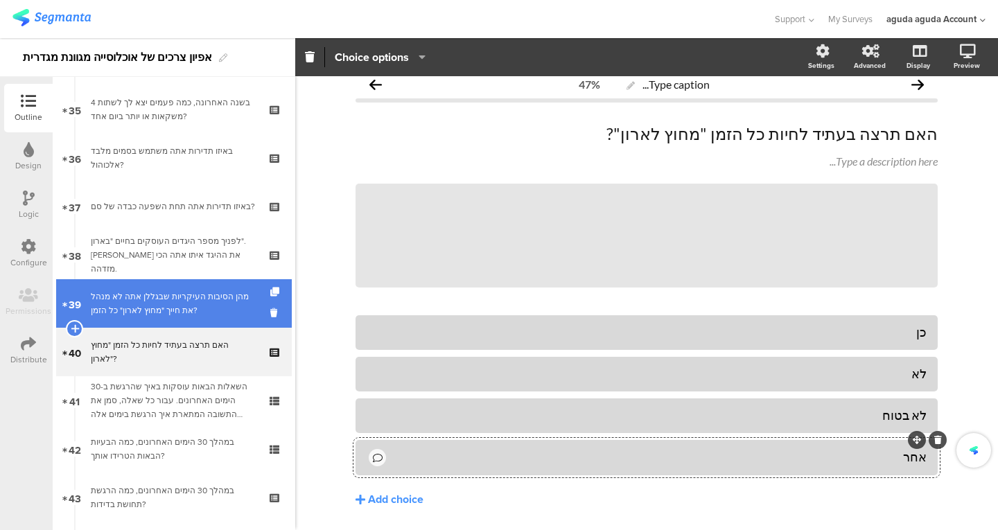
click at [159, 298] on div "מהן הסיבות העיקריות שבגללן אתה לא מנהל את חייך "מחוץ לארון" כל הזמן?" at bounding box center [174, 304] width 166 height 28
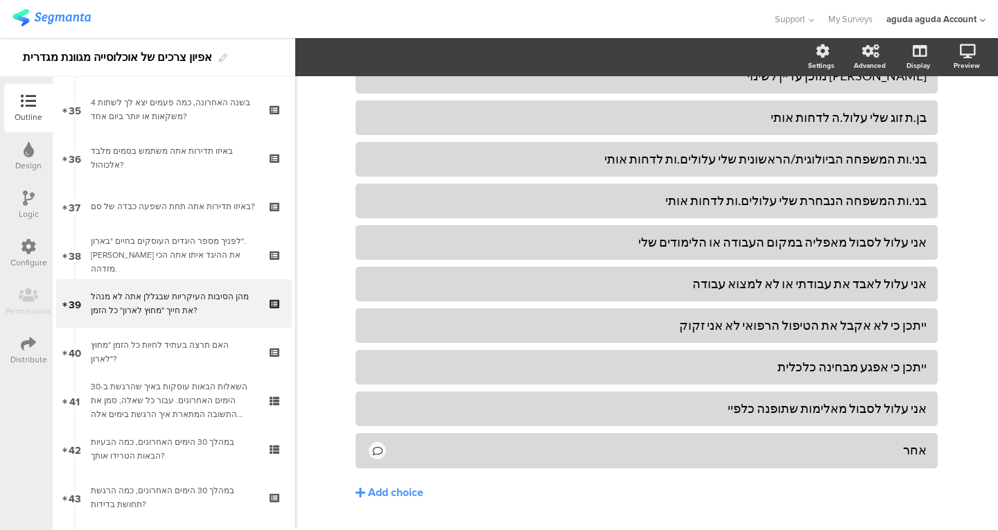
scroll to position [346, 0]
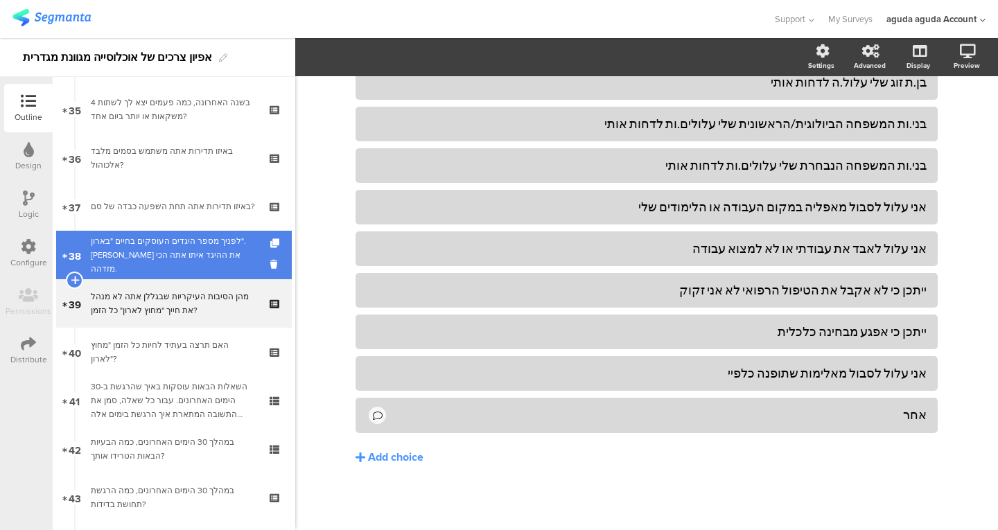
click at [185, 252] on div "לפניך מספר היגדים העוסקים בחיים "בארון". סמן את ההיגד איתו אתה הכי מזדהה." at bounding box center [174, 255] width 166 height 42
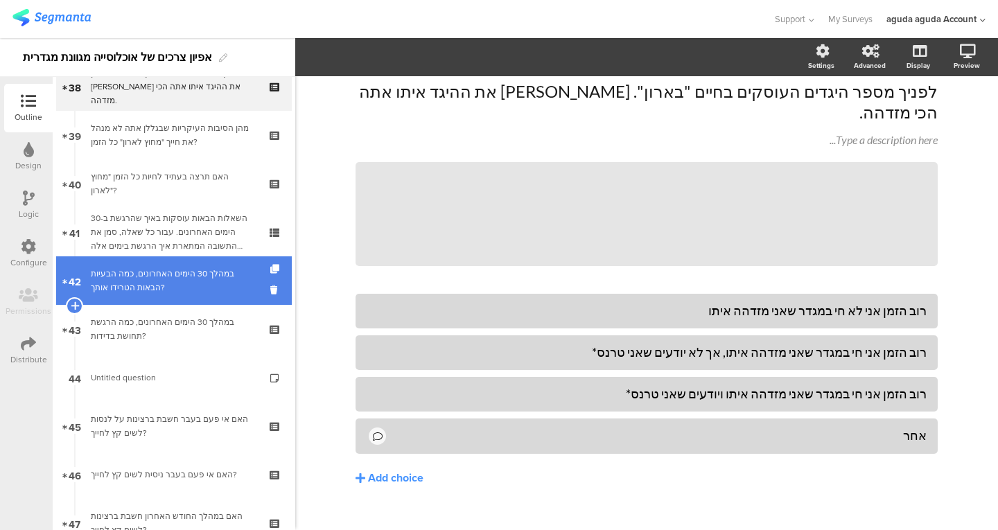
scroll to position [1865, 0]
click at [178, 297] on link "42 במהלך 30 הימים האחרונים, כמה הבעיות הבאות הטרידו אותך?" at bounding box center [174, 280] width 236 height 49
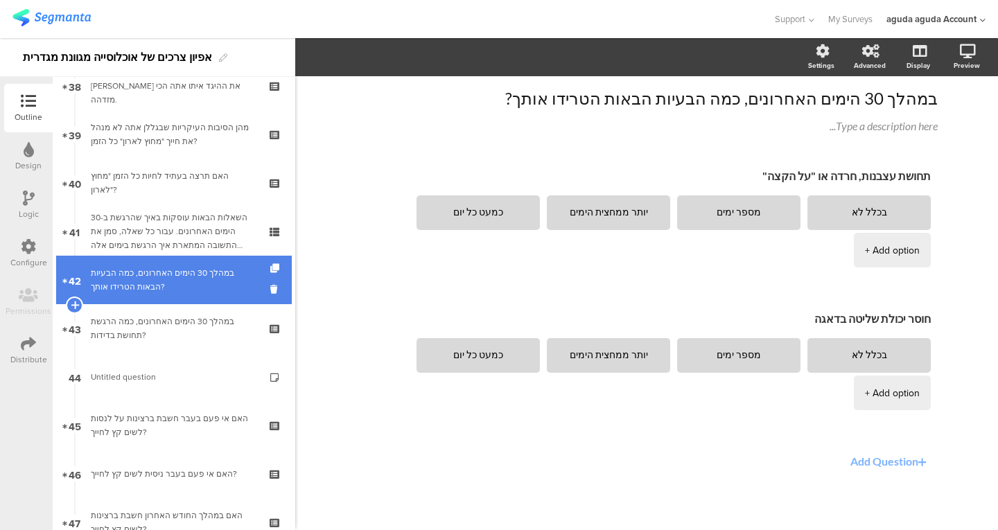
scroll to position [48, 0]
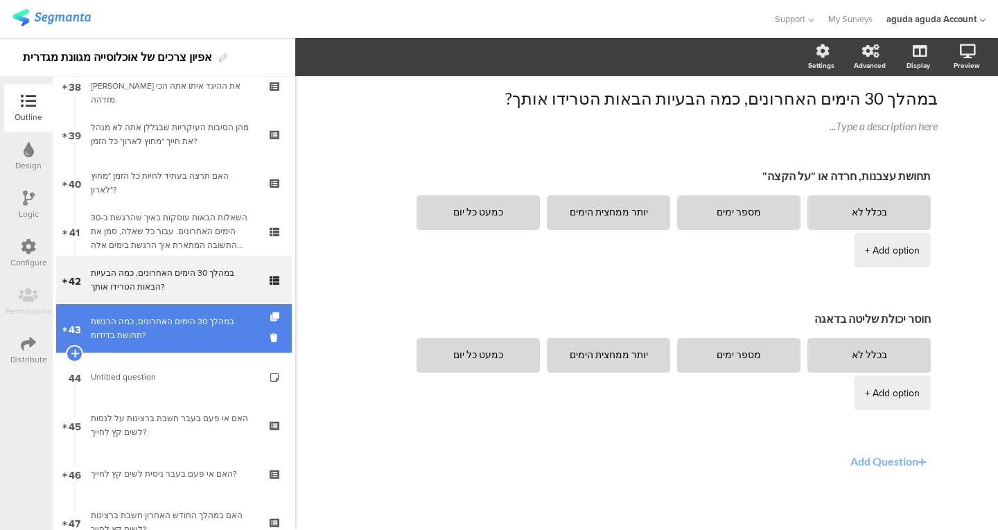
click at [185, 315] on div "במהלך 30 הימים האחרונים, כמה הרגשת תחושת בדידות?" at bounding box center [174, 329] width 166 height 28
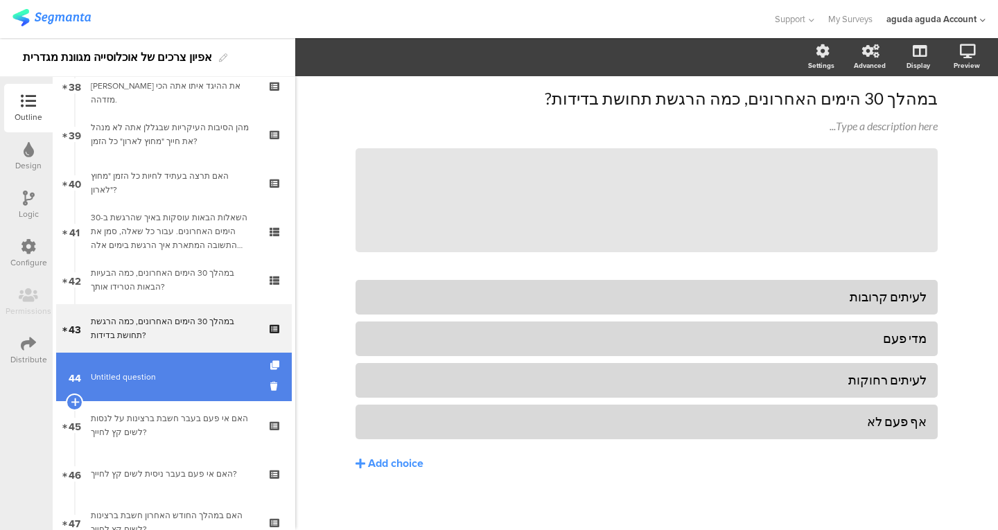
click at [182, 379] on span "Untitled question" at bounding box center [174, 377] width 166 height 14
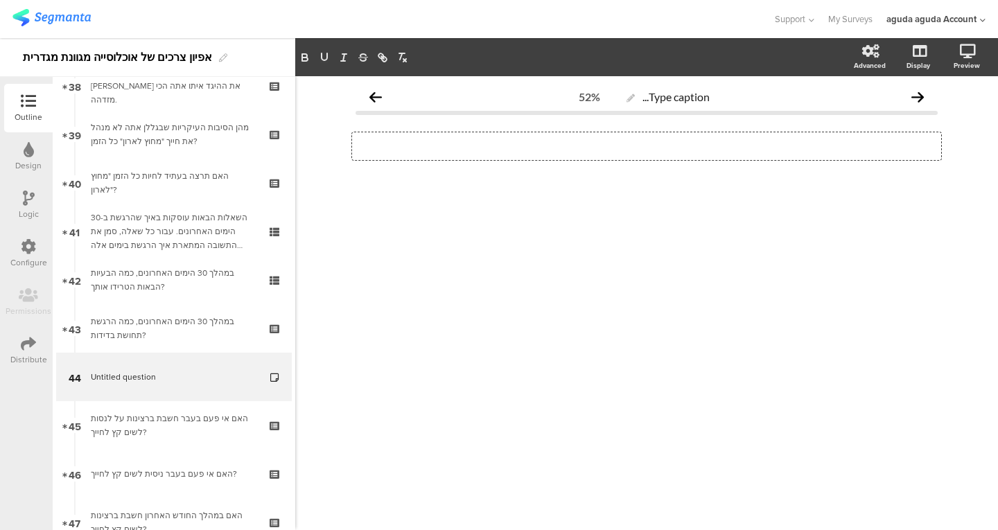
click at [795, 144] on div "Type a description here..." at bounding box center [646, 146] width 589 height 28
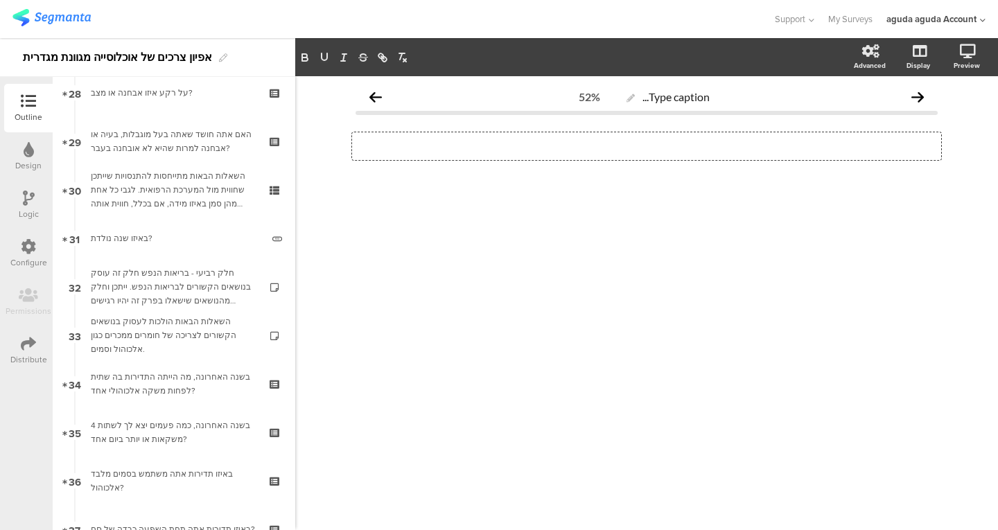
scroll to position [1364, 0]
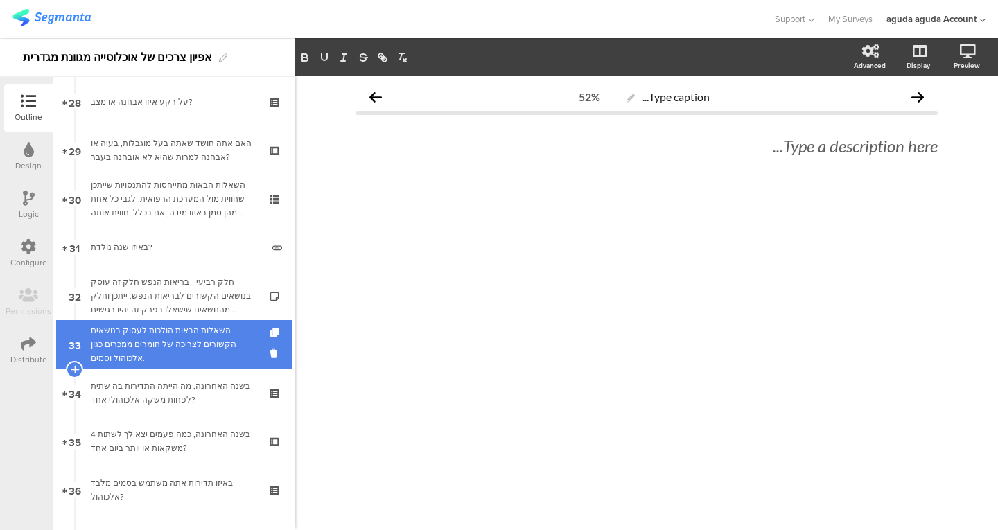
click at [198, 356] on div "השאלות הבאות הולכות לעסוק בנושאים הקשורים לצריכה של חומרים ממכרים כגון אלכוהול …" at bounding box center [174, 345] width 166 height 42
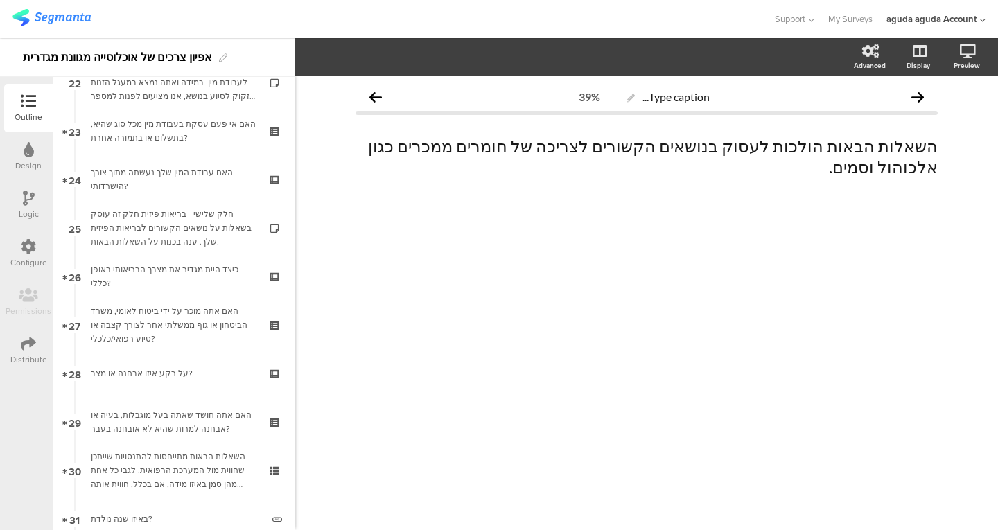
scroll to position [1092, 0]
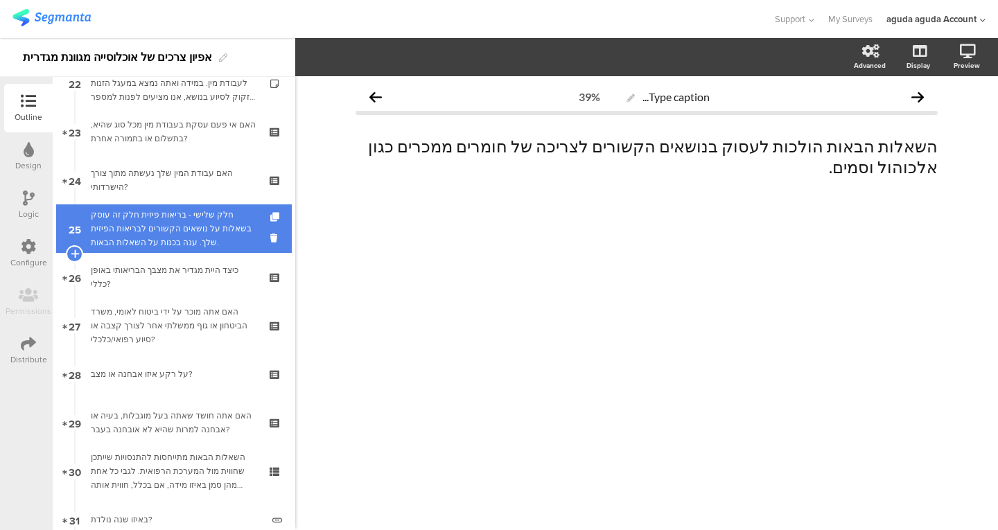
click at [206, 236] on div "חלק שלישי - בריאות פיזית חלק זה עוסק בשאלות על נושאים הקשורים לבריאות הפיזית של…" at bounding box center [174, 229] width 166 height 42
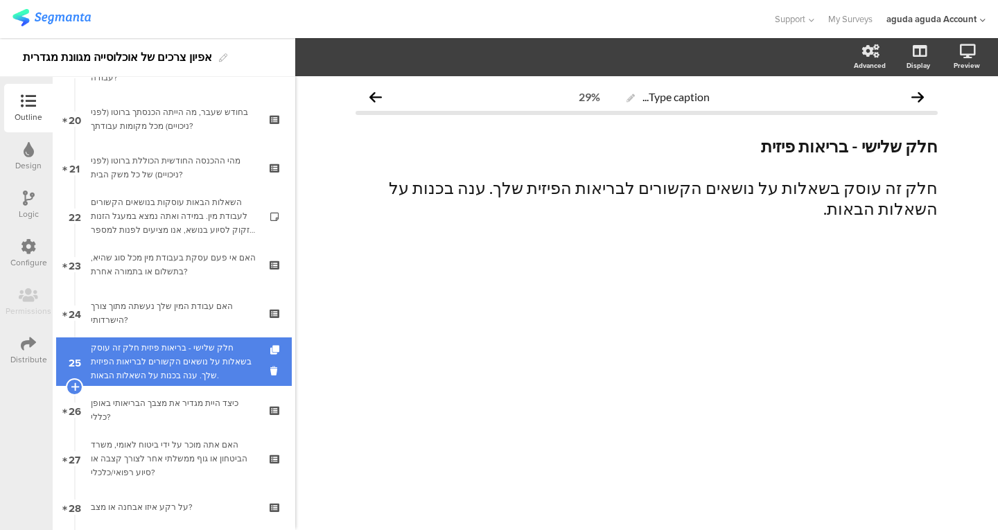
scroll to position [958, 0]
click at [184, 221] on div "השאלות הבאות עוסקות בנושאים הקשורים לעבודת מין. במידה ואתה נמצא במעגל הזנות וזק…" at bounding box center [174, 217] width 166 height 42
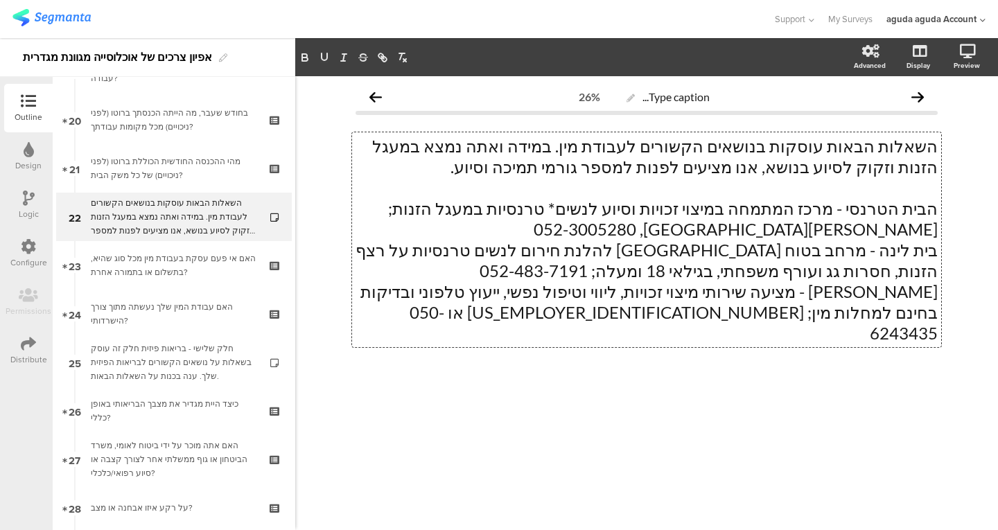
click at [693, 301] on div "השאלות הבאות עוסקות בנושאים הקשורים לעבודת מין. במידה ואתה נמצא במעגל הזנות וזק…" at bounding box center [646, 239] width 589 height 215
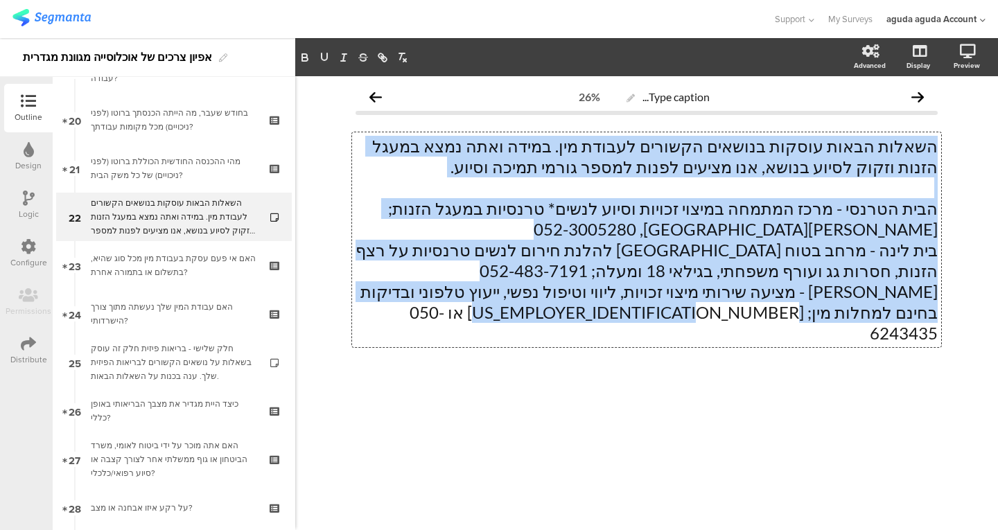
copy div "השאלות הבאות עוסקות בנושאים הקשורים לעבודת מין. במידה ואתה נמצא במעגל הזנות וזק…"
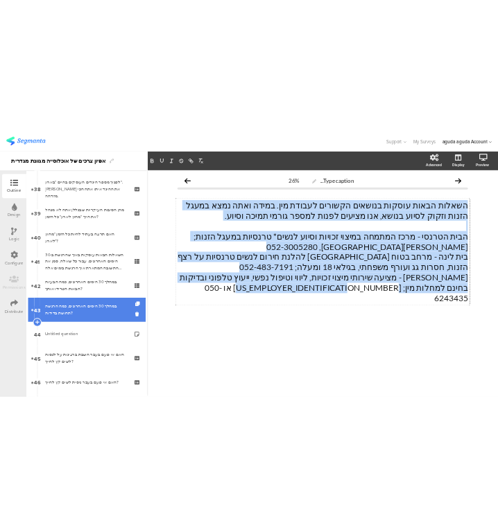
scroll to position [1838, 0]
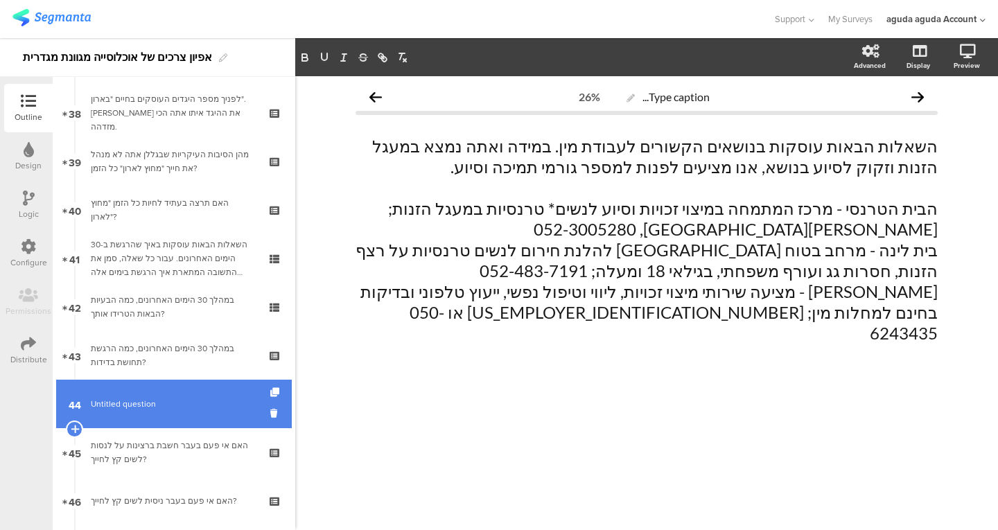
click at [148, 392] on link "44 Untitled question" at bounding box center [174, 404] width 236 height 49
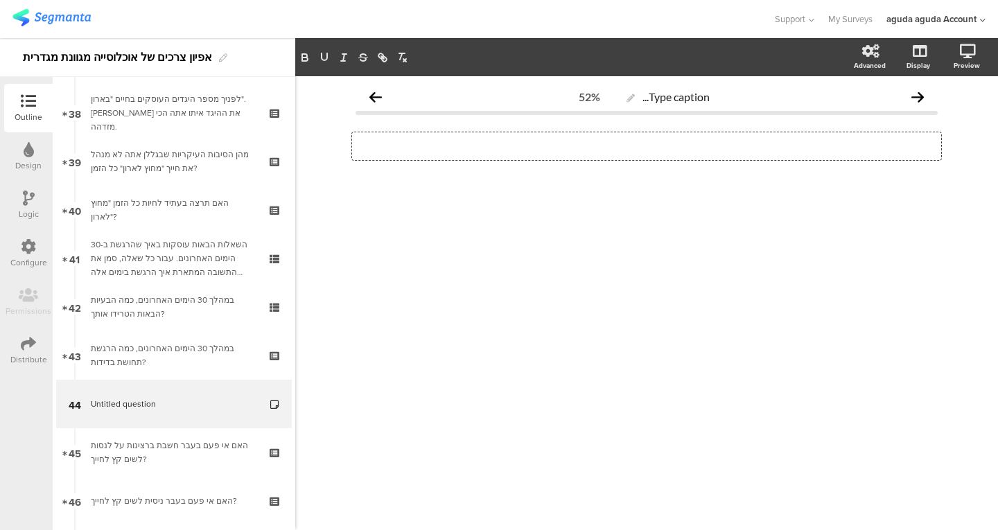
click at [678, 142] on div "Type a description here..." at bounding box center [646, 146] width 589 height 28
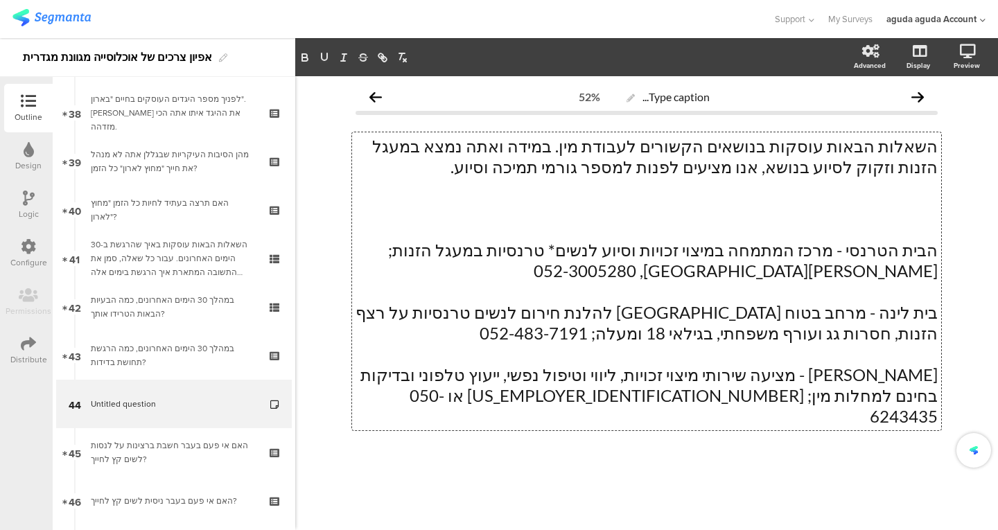
click at [579, 229] on p at bounding box center [646, 229] width 582 height 21
click at [604, 175] on p "השאלות הבאות עוסקות בנושאים הקשורים לעבודת מין. במידה ואתה נמצא במעגל הזנות וזק…" at bounding box center [646, 157] width 582 height 42
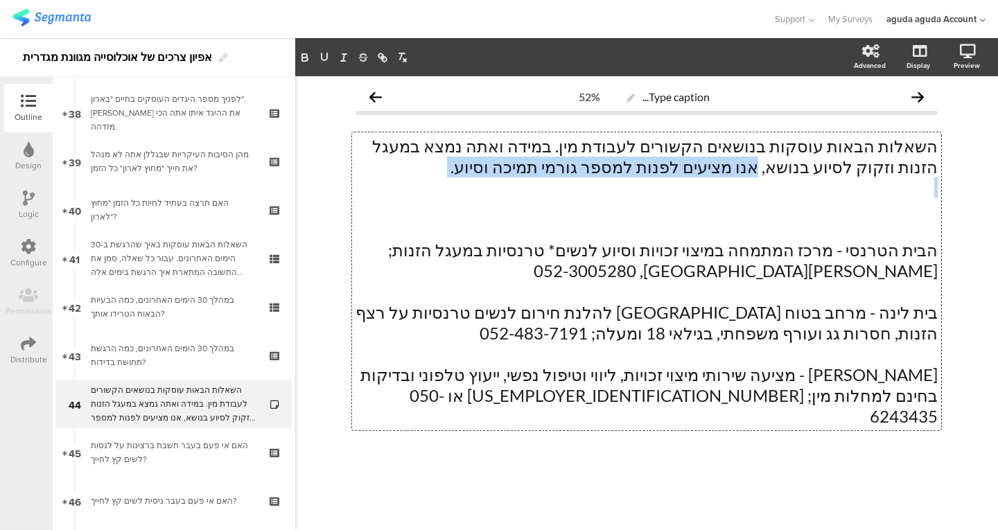
drag, startPoint x: 604, startPoint y: 175, endPoint x: 880, endPoint y: 170, distance: 276.5
click at [880, 170] on p "השאלות הבאות עוסקות בנושאים הקשורים לעבודת מין. במידה ואתה נמצא במעגל הזנות וזק…" at bounding box center [646, 157] width 582 height 42
click at [506, 196] on p at bounding box center [646, 187] width 582 height 21
drag, startPoint x: 548, startPoint y: 183, endPoint x: 520, endPoint y: 152, distance: 41.7
click at [520, 152] on div "השאלות הבאות עוסקות בנושאים הקשורים לעבודת מין. במידה ואתה נמצא במעגל הזנות וזק…" at bounding box center [646, 281] width 582 height 291
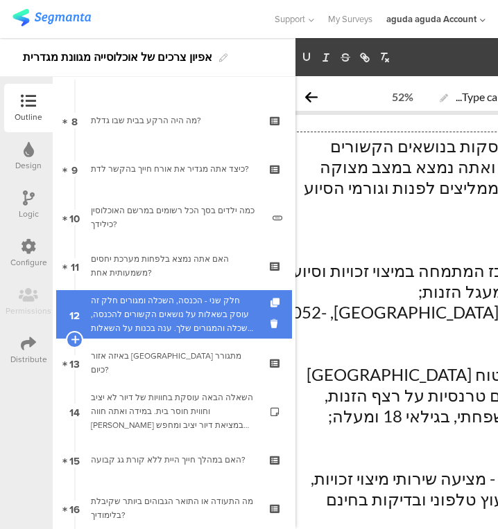
scroll to position [375, 0]
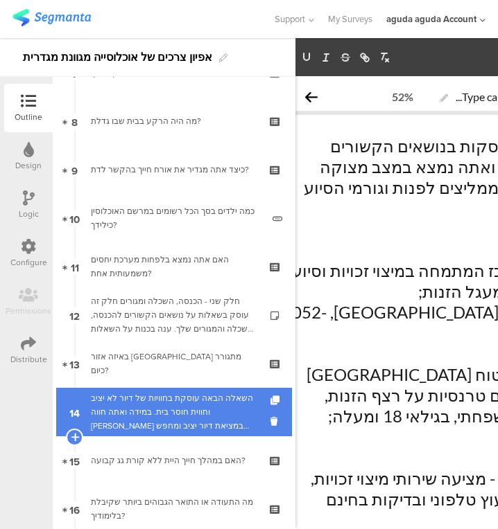
click at [224, 412] on div "השאלה הבאה עוסקת בחוויות של דיור לא יציב וחווית חוסר בית. במידה ואתה חווה קושי …" at bounding box center [174, 413] width 166 height 42
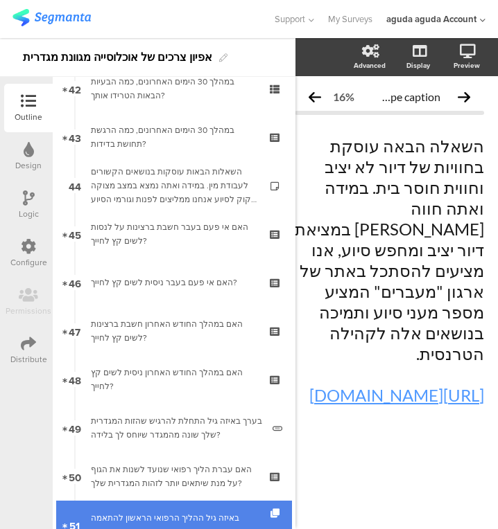
scroll to position [2051, 0]
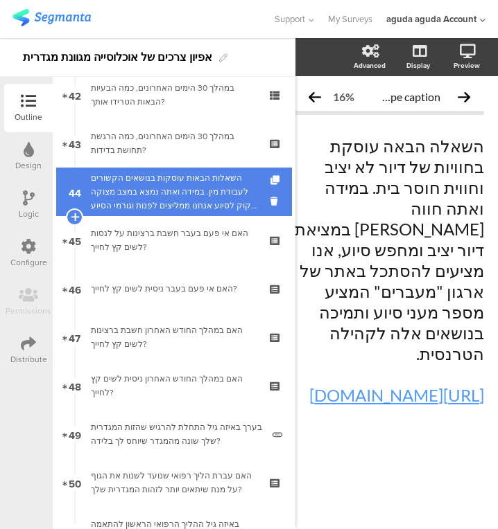
click at [144, 192] on div "השאלות הבאות עוסקות בנושאים הקשורים לעבודת מין. במידה ואתה נמצא במצב מצוקה וזקו…" at bounding box center [174, 192] width 166 height 42
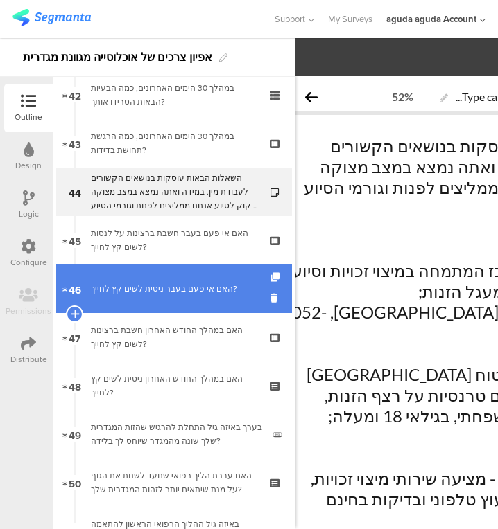
click at [154, 286] on div "האם אי פעם בעבר ניסית לשים קץ לחייך?" at bounding box center [174, 289] width 166 height 14
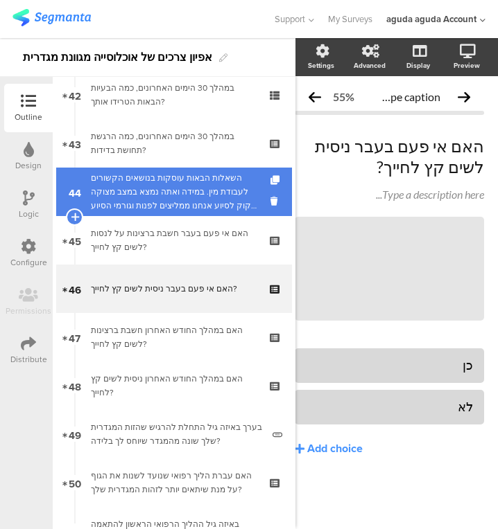
click at [172, 172] on div "השאלות הבאות עוסקות בנושאים הקשורים לעבודת מין. במידה ואתה נמצא במצב מצוקה וזקו…" at bounding box center [174, 192] width 166 height 42
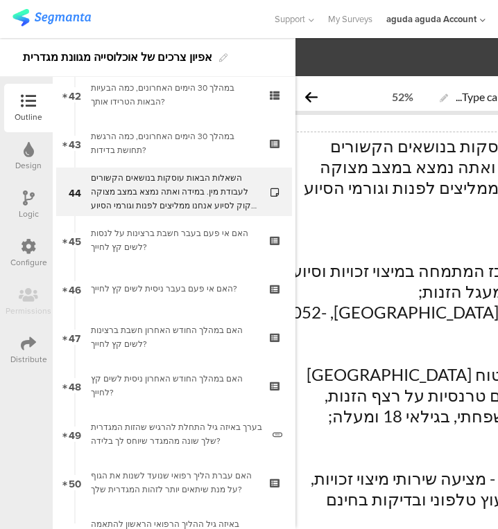
scroll to position [178, 18]
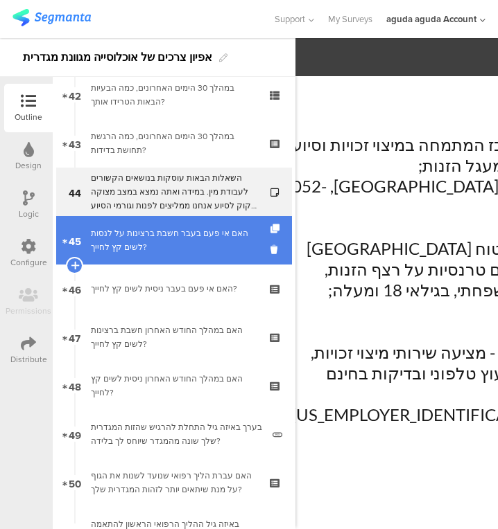
click at [202, 256] on link "45 האם אי פעם בעבר חשבת ברצינות על לנסות לשים קץ לחייך?" at bounding box center [174, 240] width 236 height 49
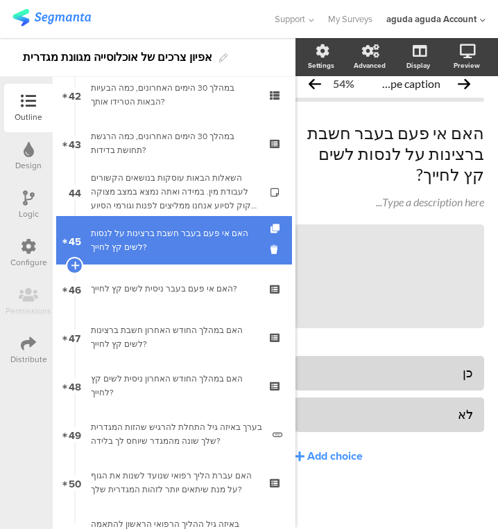
scroll to position [3, 18]
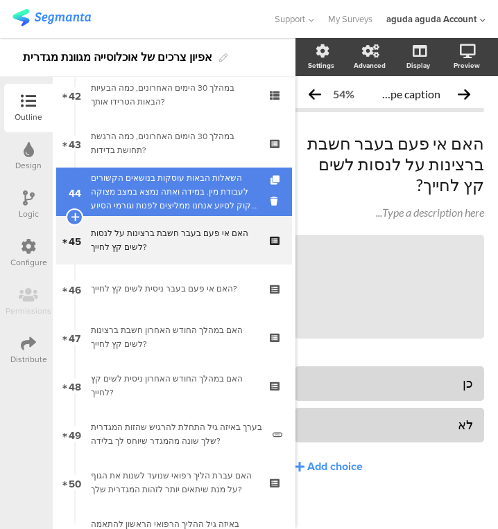
click at [209, 206] on div "השאלות הבאות עוסקות בנושאים הקשורים לעבודת מין. במידה ואתה נמצא במצב מצוקה וזקו…" at bounding box center [174, 192] width 166 height 42
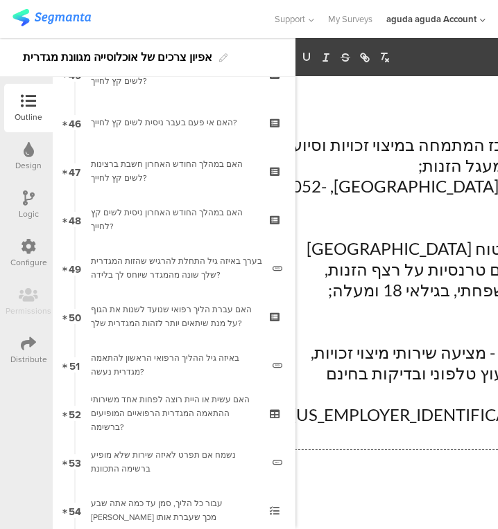
scroll to position [0, 18]
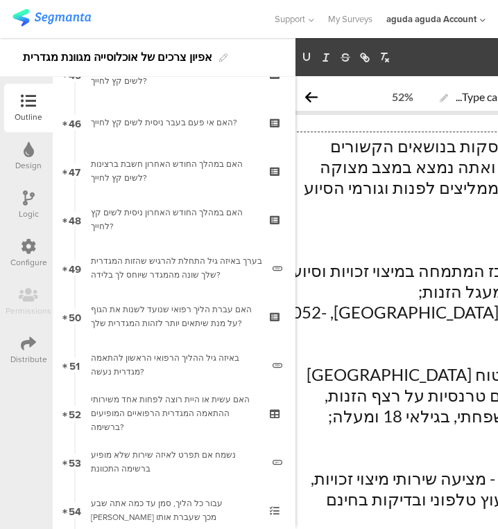
drag, startPoint x: 349, startPoint y: 434, endPoint x: 475, endPoint y: 291, distance: 190.5
click at [475, 291] on div "השאלות הבאות עוסקות בנושאים הקשורים לעבודת מין. במידה ואתה נמצא במצב מצוקה וזקו…" at bounding box center [460, 354] width 344 height 444
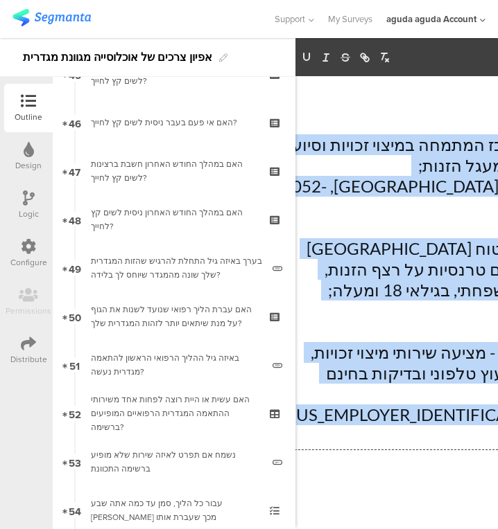
scroll to position [175, 18]
drag, startPoint x: 477, startPoint y: 291, endPoint x: 349, endPoint y: 473, distance: 222.3
click at [349, 473] on div "Type caption... 52% השאלות הבאות עוסקות בנושאים הקשורים לעבודת מין. במידה ואתה …" at bounding box center [459, 239] width 337 height 565
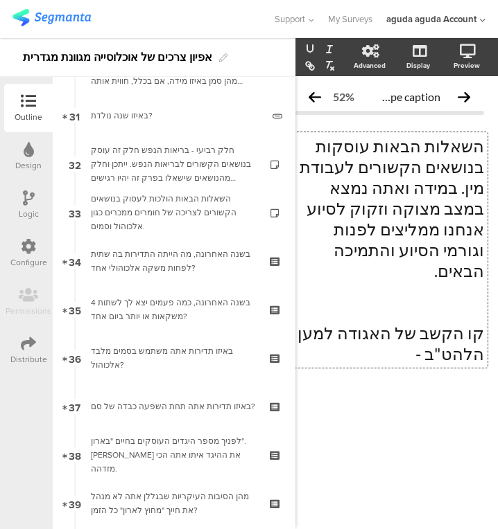
scroll to position [1380, 0]
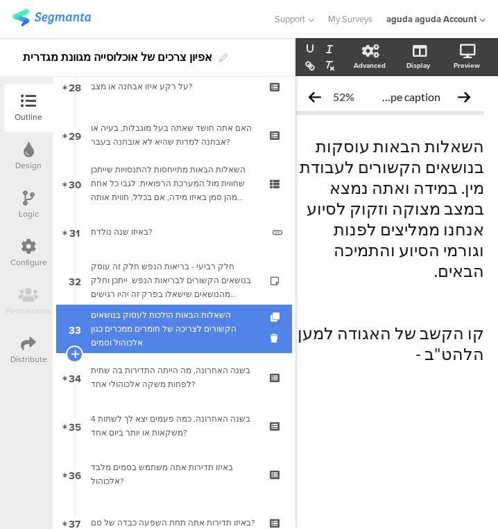
click at [184, 335] on div "השאלות הבאות הולכות לעסוק בנושאים הקשורים לצריכה של חומרים ממכרים כגון אלכוהול …" at bounding box center [174, 329] width 166 height 42
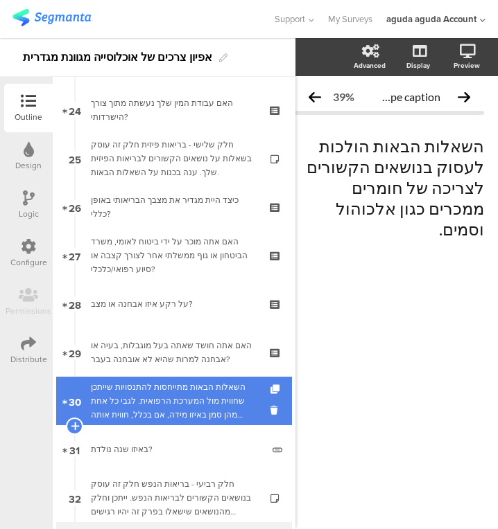
scroll to position [999, 0]
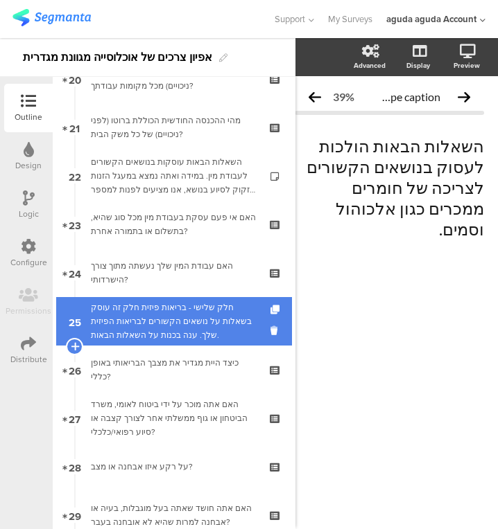
click at [221, 326] on div "חלק שלישי - בריאות פיזית חלק זה עוסק בשאלות על נושאים הקשורים לבריאות הפיזית של…" at bounding box center [174, 322] width 166 height 42
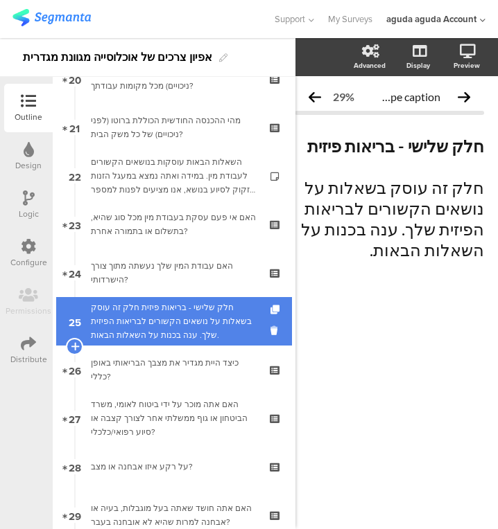
scroll to position [850, 0]
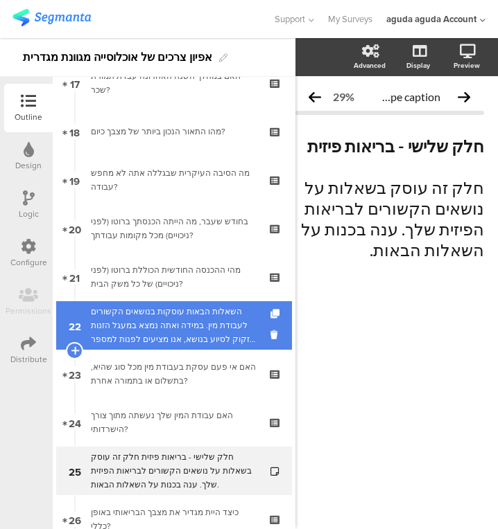
click at [223, 311] on div "השאלות הבאות עוסקות בנושאים הקשורים לעבודת מין. במידה ואתה נמצא במעגל הזנות וזק…" at bounding box center [174, 326] width 166 height 42
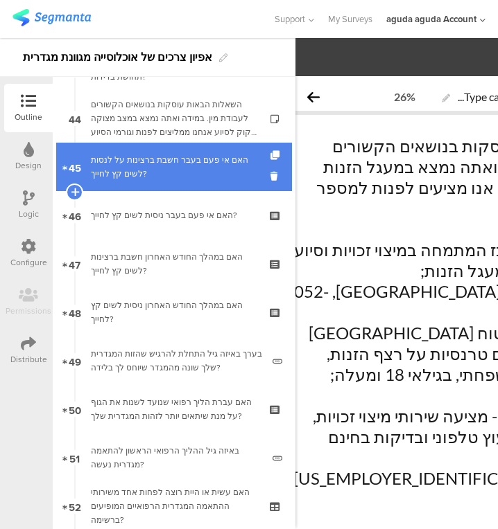
scroll to position [2122, 0]
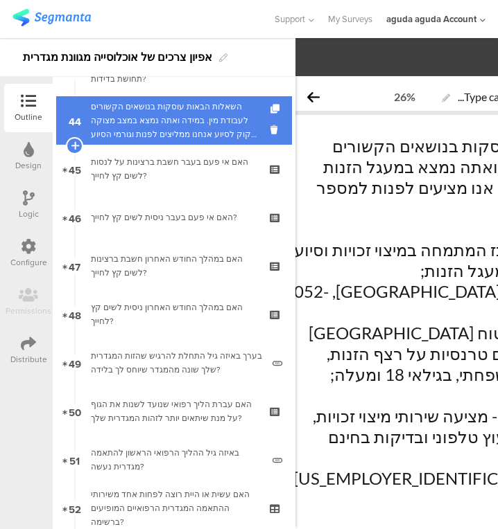
click at [148, 121] on div "השאלות הבאות עוסקות בנושאים הקשורים לעבודת מין. במידה ואתה נמצא במצב מצוקה וזקו…" at bounding box center [174, 121] width 166 height 42
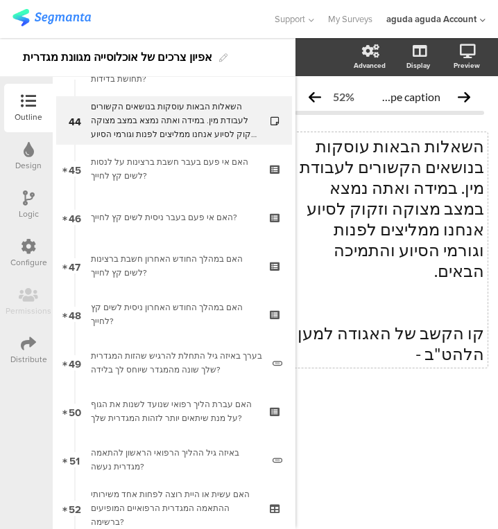
click at [407, 319] on div "השאלות הבאות עוסקות בנושאים הקשורים לעבודת מין. במידה ואתה נמצא במצב מצוקה וזקו…" at bounding box center [389, 250] width 196 height 236
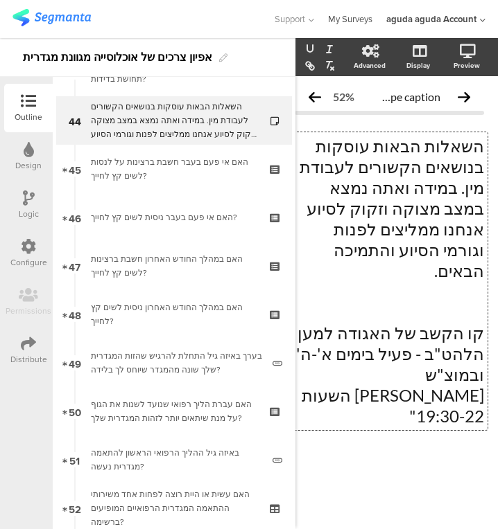
scroll to position [0, 16]
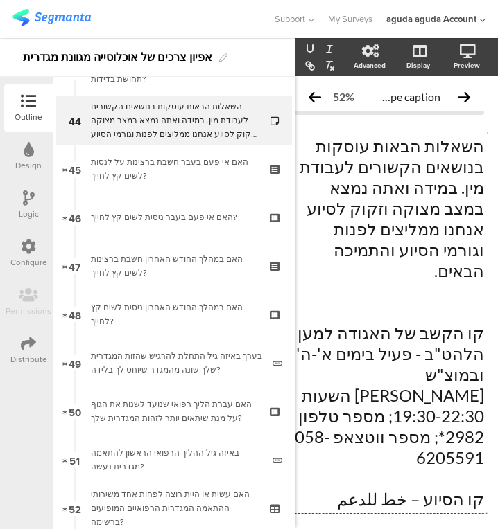
click at [425, 489] on p "קו הסיוע – خط للدعم" at bounding box center [389, 499] width 189 height 21
click at [368, 489] on p "קו הסיוע خط للدعم" at bounding box center [389, 499] width 189 height 21
click at [384, 489] on p "קו הסיוע خط للدعم -" at bounding box center [389, 499] width 189 height 21
click at [324, 489] on p "קו הסיוע خط للدعم -" at bounding box center [389, 499] width 189 height 21
click at [383, 489] on p "קו הסיוע خط للدعم -" at bounding box center [389, 499] width 189 height 21
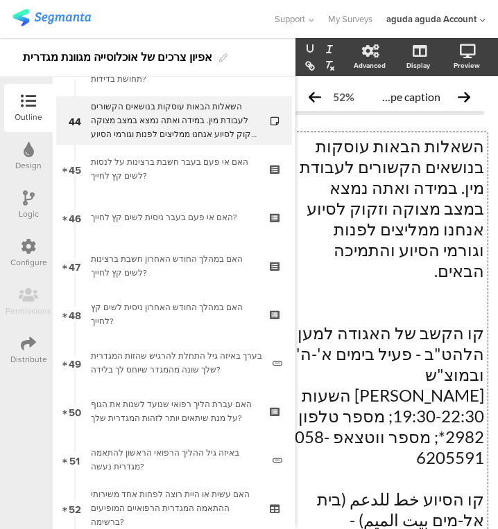
click at [417, 489] on p "קו הסיוע خط للدعم (בית אל-מים بيت الميم) -" at bounding box center [389, 510] width 189 height 42
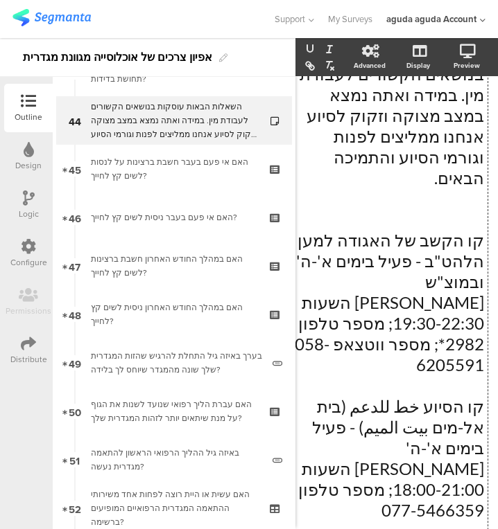
scroll to position [94, 15]
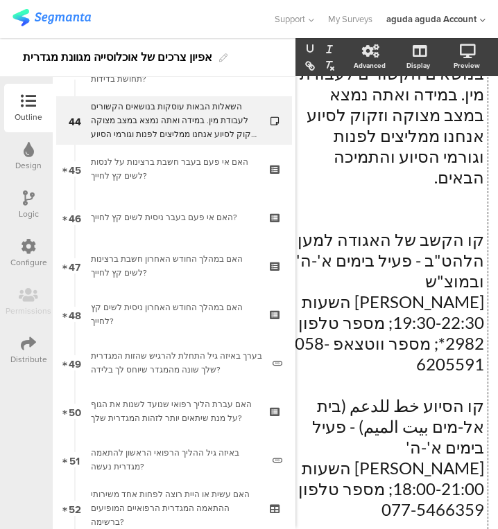
drag, startPoint x: 353, startPoint y: 493, endPoint x: 437, endPoint y: 492, distance: 83.2
click at [310, 69] on icon "button" at bounding box center [311, 67] width 5 height 5
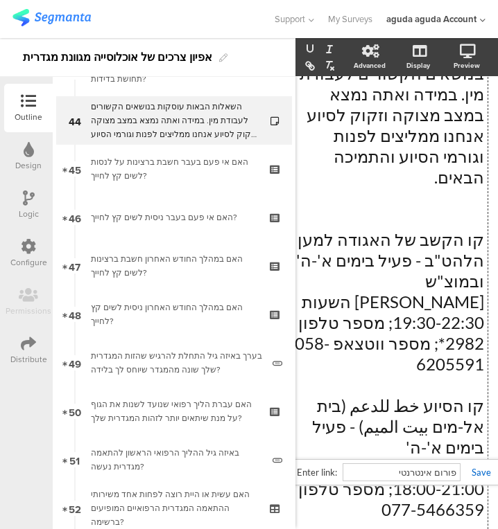
paste input "https://www.camoni.co.il/%D7%A2%D7%A8-%D7%9F---%D7%A2%D7%96%D7%A8%D7%94-%D7%A8%…"
type input "https://www.camoni.co.il/%D7%A2%D7%A8-%D7%9F---%D7%A2%D7%96%D7%A8%D7%94-%D7%A8%…"
click at [475, 473] on link at bounding box center [475, 472] width 30 height 11
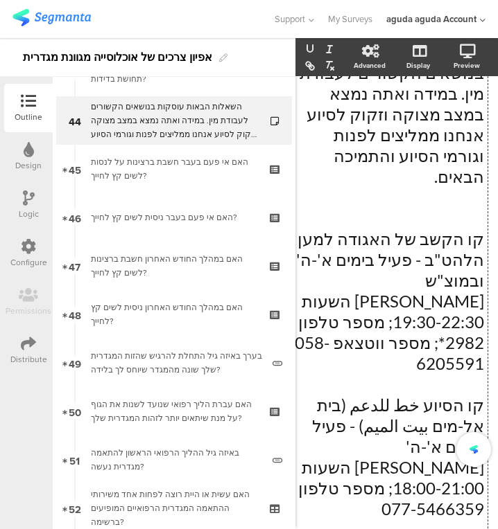
scroll to position [178, 15]
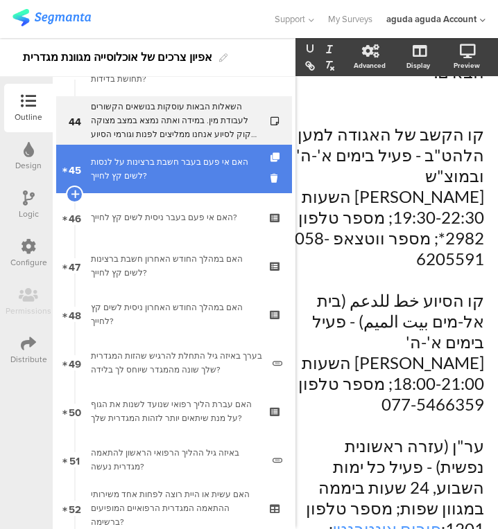
click at [176, 148] on link "45 האם אי פעם בעבר חשבת ברצינות על לנסות לשים קץ לחייך?" at bounding box center [174, 169] width 236 height 49
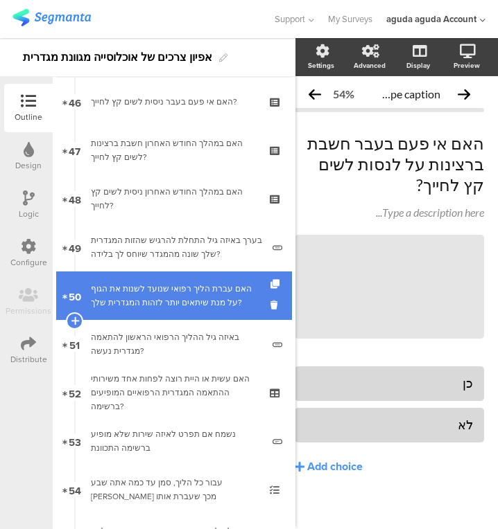
scroll to position [2255, 0]
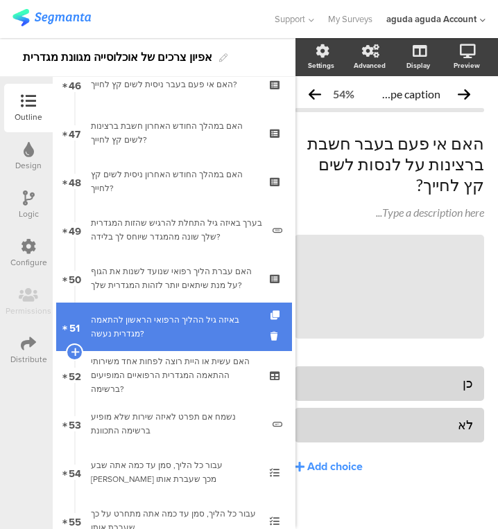
click at [173, 307] on link "51 באיזה גיל ההליך הרפואי הראשון להתאמה מגדרית נעשה?" at bounding box center [174, 327] width 236 height 49
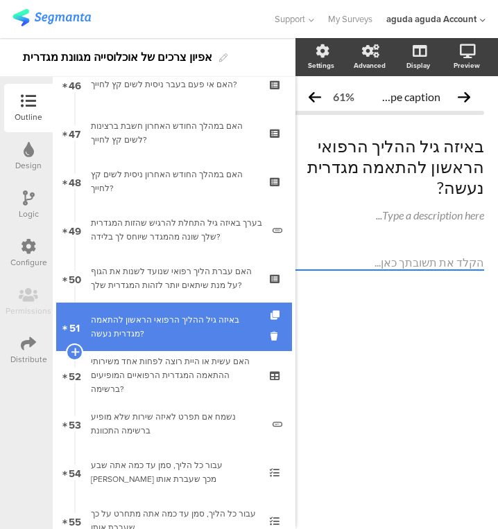
scroll to position [0, 14]
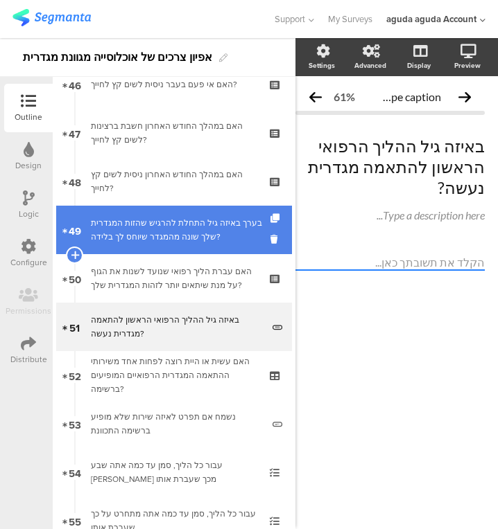
click at [177, 241] on div "בערך באיזה גיל התחלת להרגיש שהזות המגדרית שלך שונה מהמגדר שיוחס לך בלידה?" at bounding box center [176, 230] width 171 height 28
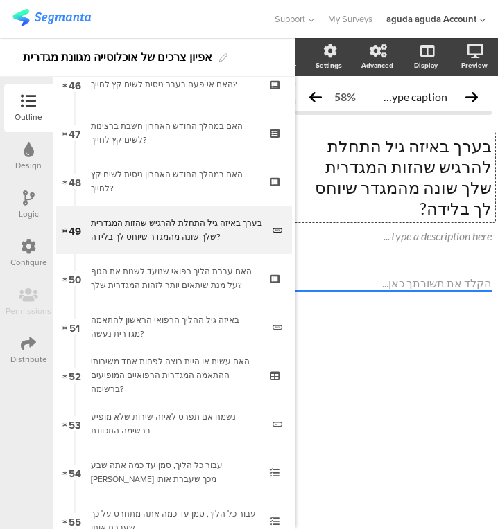
click at [464, 163] on div "בערך באיזה גיל התחלת להרגיש שהזות המגדרית שלך שונה מהמגדר שיוחס לך בלידה? בערך …" at bounding box center [393, 177] width 203 height 90
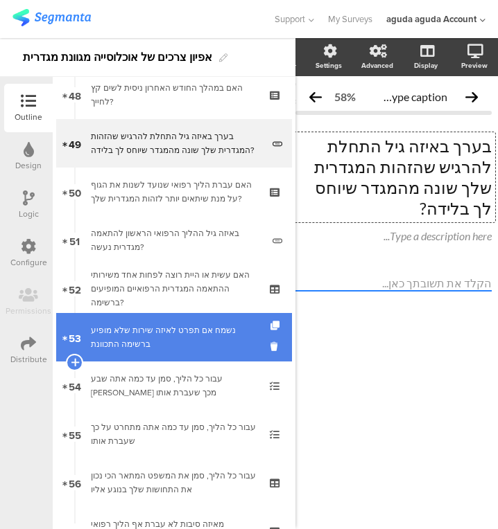
scroll to position [2341, 0]
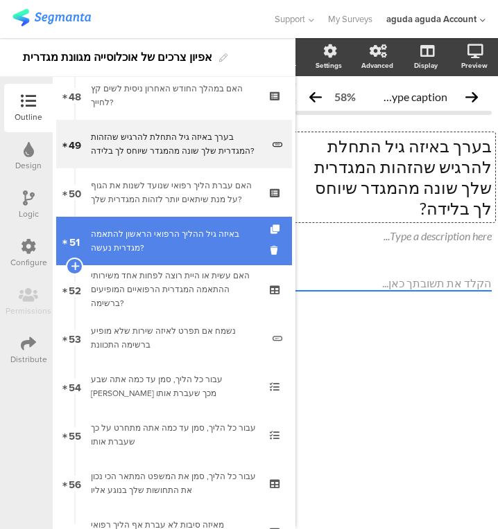
click at [168, 231] on div "באיזה גיל ההליך הרפואי הראשון להתאמה מגדרית נעשה?" at bounding box center [176, 241] width 171 height 28
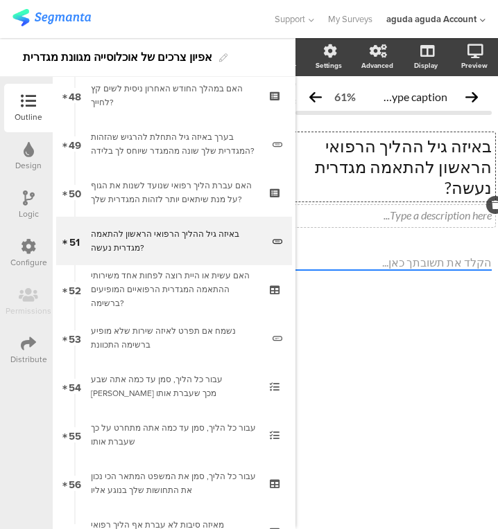
drag, startPoint x: 355, startPoint y: 166, endPoint x: 314, endPoint y: 192, distance: 48.3
click at [314, 192] on span "באיזה גיל ההליך הרפואי הראשון להתאמה מגדרית נעשה? באיזה גיל ההליך הרפואי הראשון…" at bounding box center [393, 180] width 196 height 88
click at [371, 173] on p "באיזה גיל ההליך הרפואי הראשון להתאמה מגדרית נעשה?" at bounding box center [393, 167] width 196 height 62
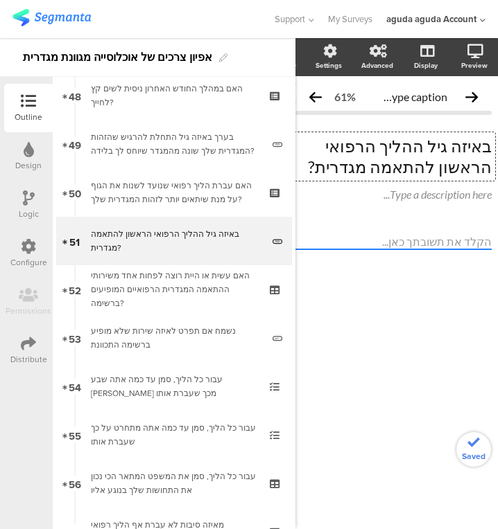
click at [435, 150] on p "באיזה גיל ההליך הרפואי הראשון להתאמה מגדרית?" at bounding box center [393, 157] width 196 height 42
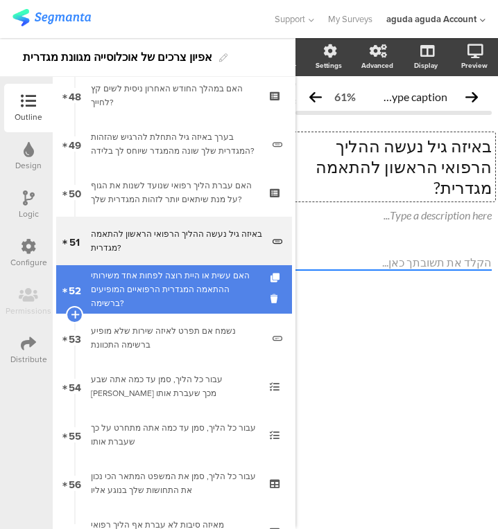
click at [151, 286] on div "האם עשית או היית רוצה לפחות אחד משירותי ההתאמה המגדרית הרפואיים המופיעים ברשימה?" at bounding box center [174, 290] width 166 height 42
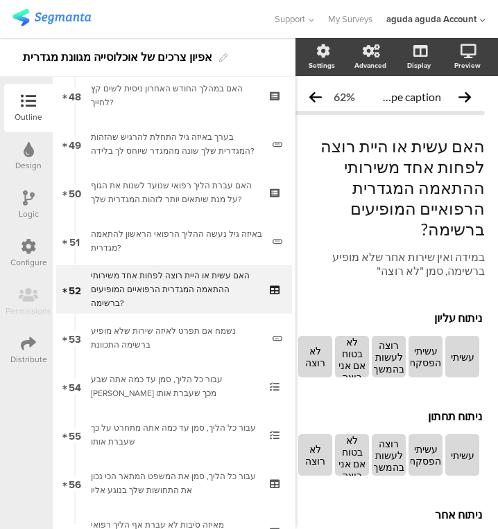
click at [43, 219] on div "Logic" at bounding box center [28, 205] width 49 height 49
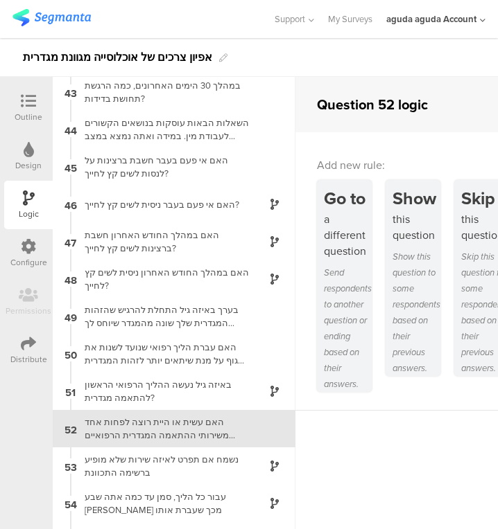
scroll to position [1701, 0]
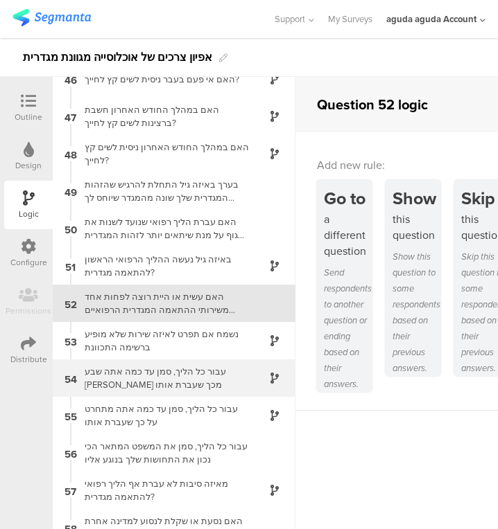
click at [206, 369] on div "עבור כל הליך, סמן עד כמה אתה שבע רצון מכך שעברת אותו" at bounding box center [162, 378] width 173 height 26
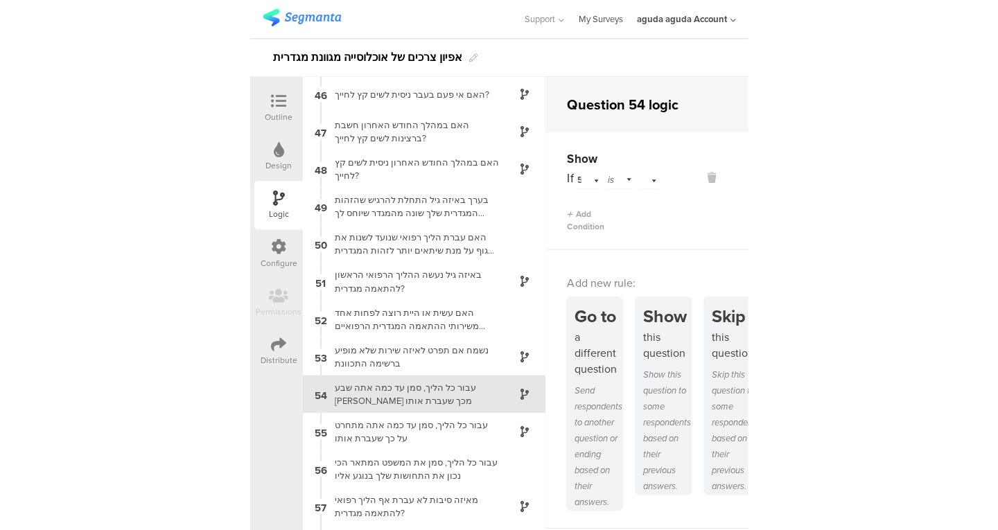
scroll to position [1775, 0]
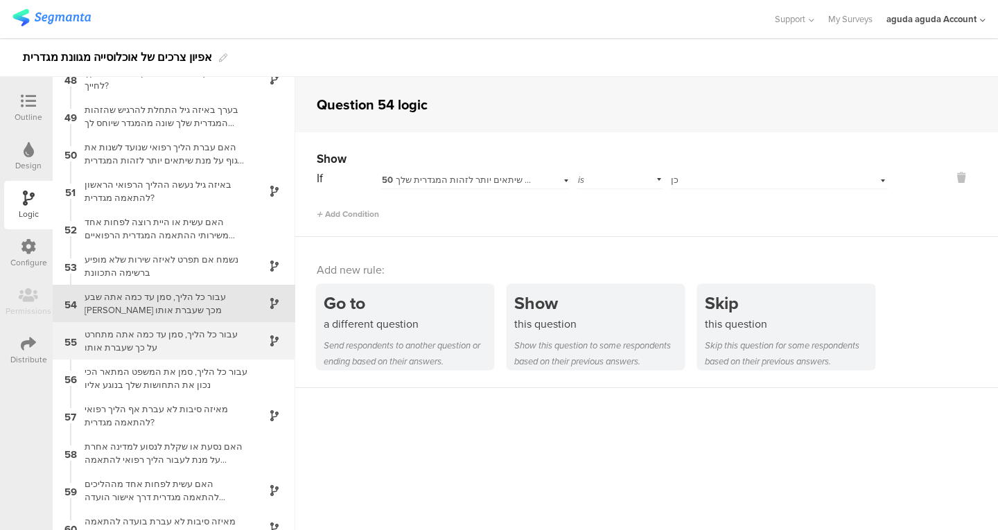
click at [159, 335] on div "עבור כל הליך, סמן עד כמה אתה מתחרט על כך שעברת אותו" at bounding box center [162, 341] width 173 height 26
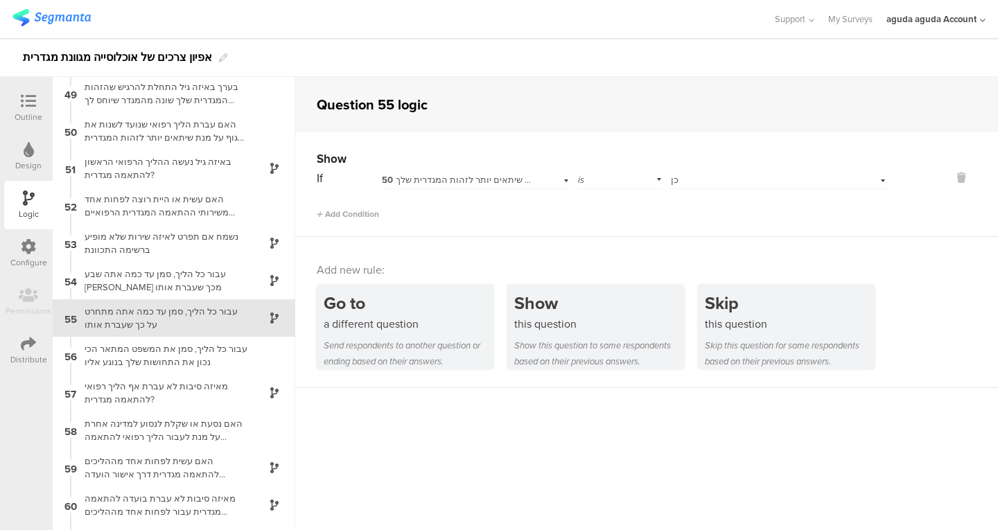
scroll to position [1813, 0]
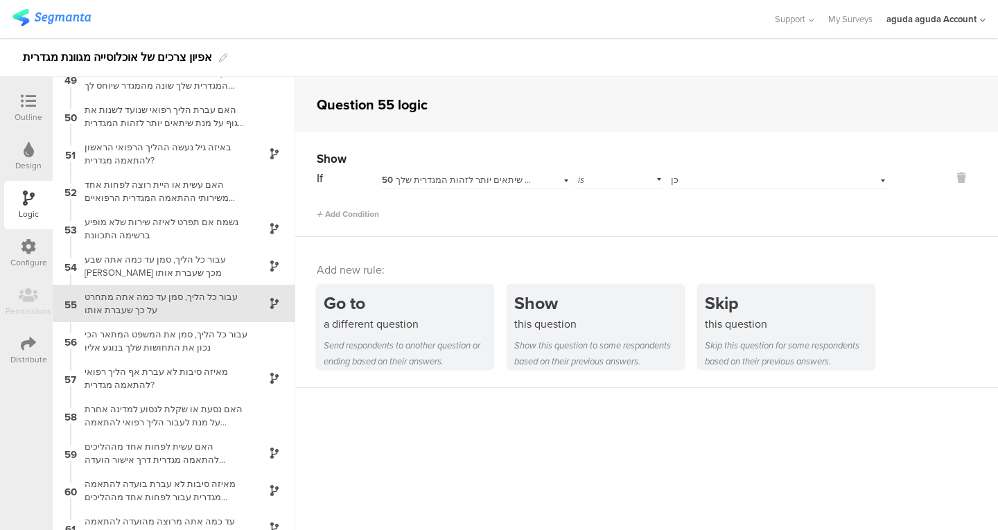
click at [12, 106] on div "Outline" at bounding box center [28, 108] width 49 height 49
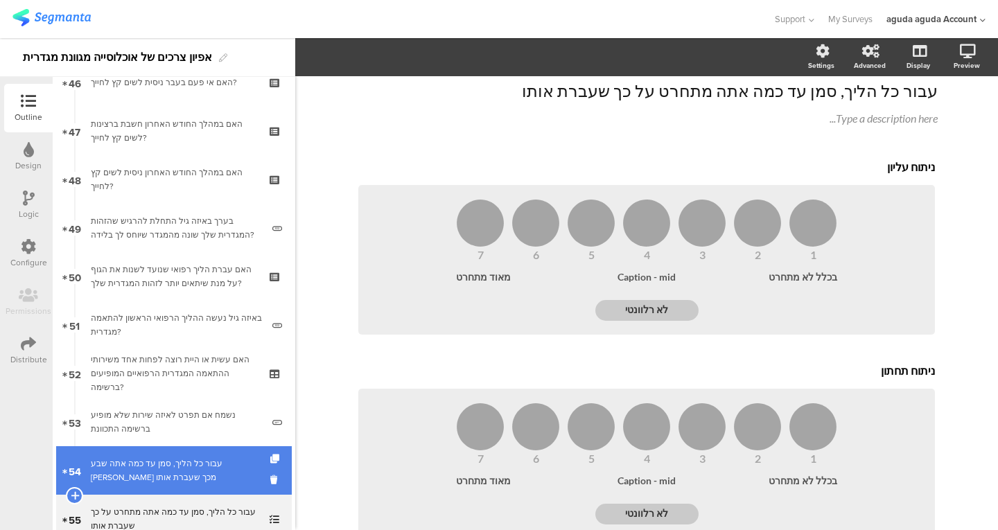
scroll to position [2473, 0]
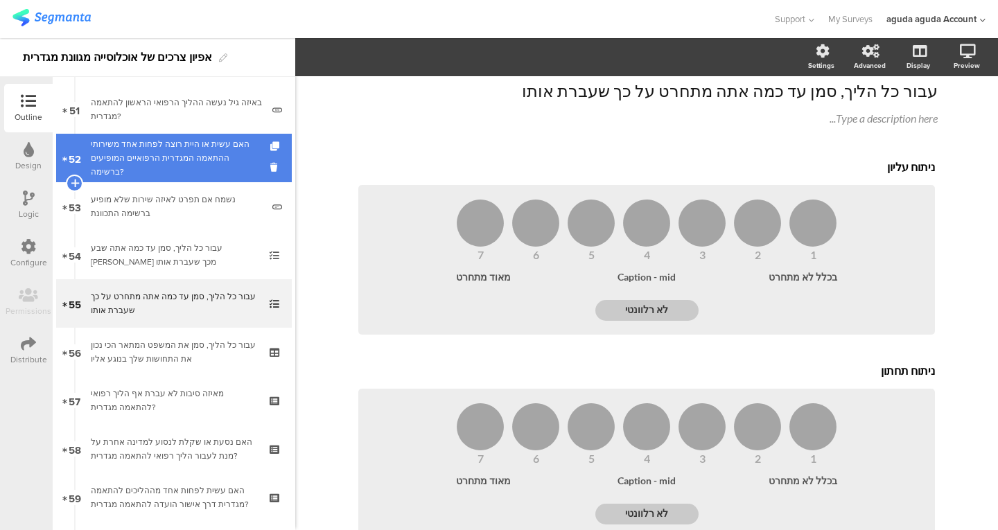
click at [202, 171] on div "האם עשית או היית רוצה לפחות אחד משירותי ההתאמה המגדרית הרפואיים המופיעים ברשימה?" at bounding box center [174, 158] width 166 height 42
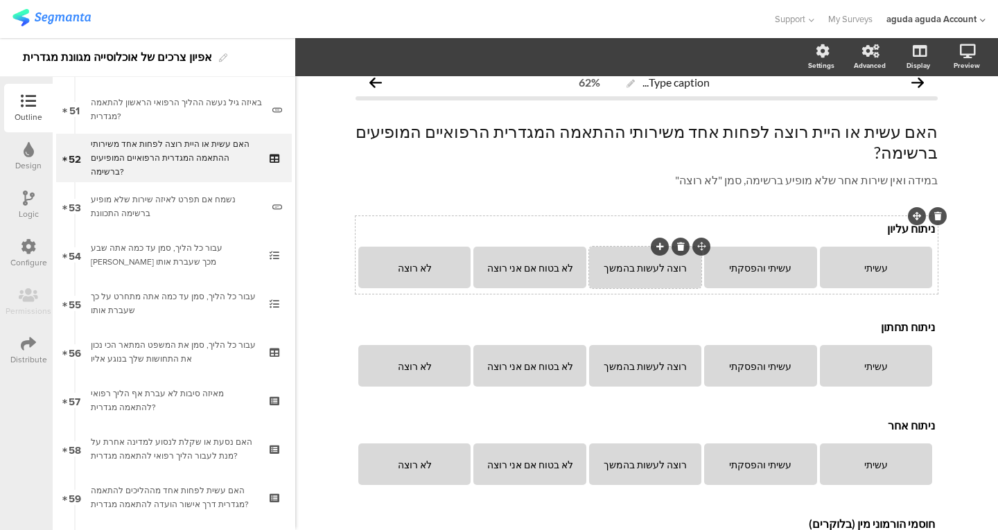
scroll to position [14, 0]
click at [578, 222] on p "ניתוח עליון" at bounding box center [646, 229] width 577 height 14
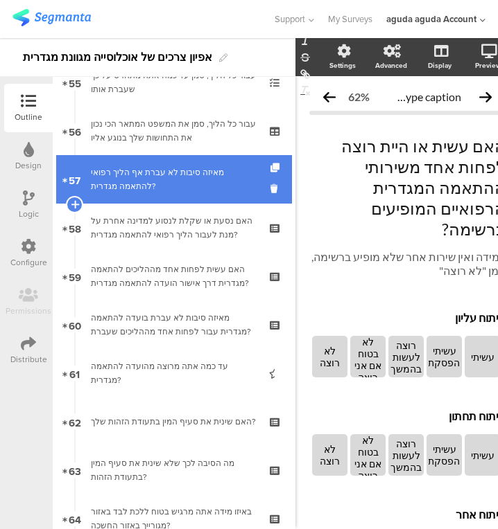
scroll to position [2697, 0]
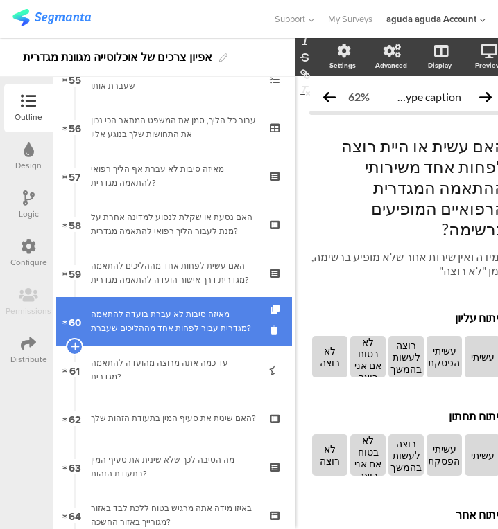
click at [148, 306] on link "60 מאיזה סיבות לא עברת בועדה להתאמה מגדרית עבור לפחות אחד מההליכים שעברת?" at bounding box center [174, 321] width 236 height 49
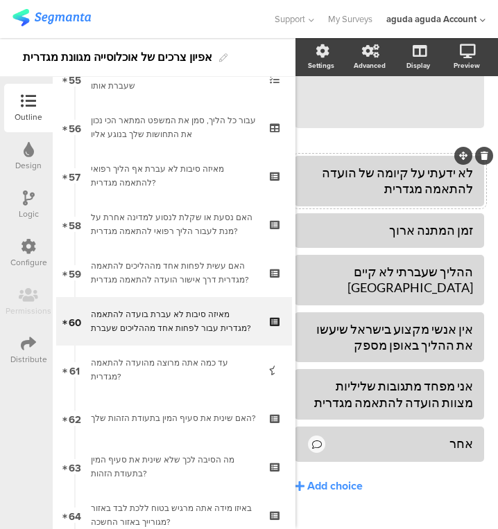
scroll to position [238, 26]
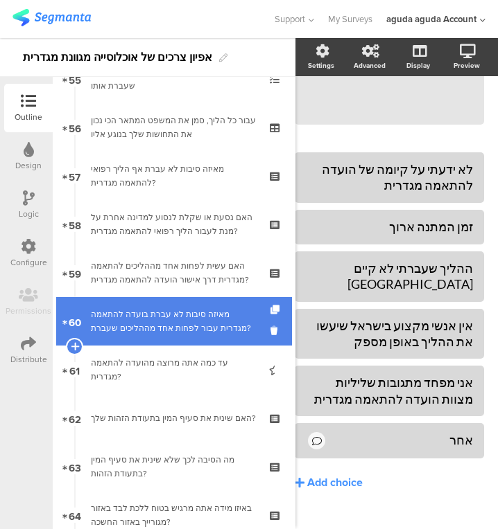
click at [184, 330] on div "מאיזה סיבות לא עברת בועדה להתאמה מגדרית עבור לפחות אחד מההליכים שעברת?" at bounding box center [174, 322] width 166 height 28
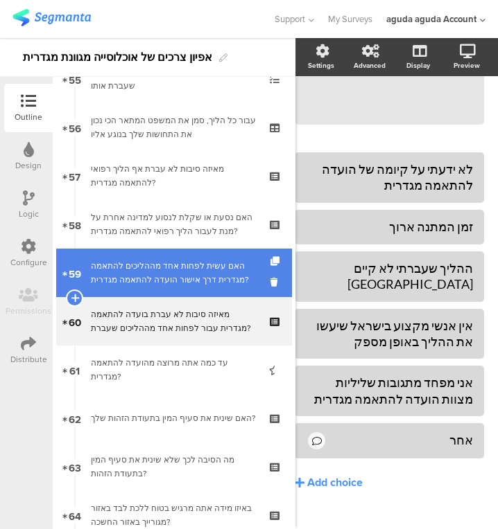
click at [182, 277] on div "האם עשית לפחות אחד מההליכים להתאמה מגדרית דרך אישור הועדה להתאמה מגדרית?" at bounding box center [174, 273] width 166 height 28
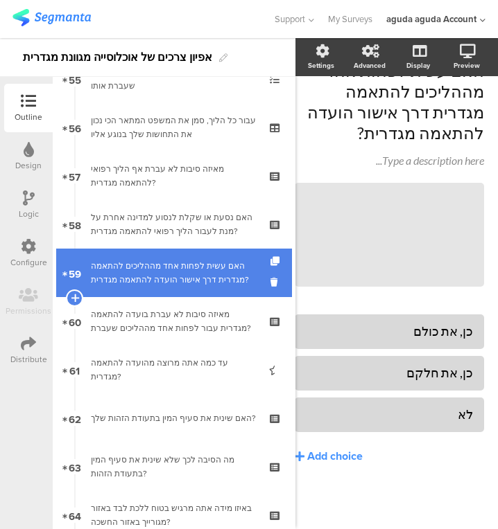
scroll to position [65, 26]
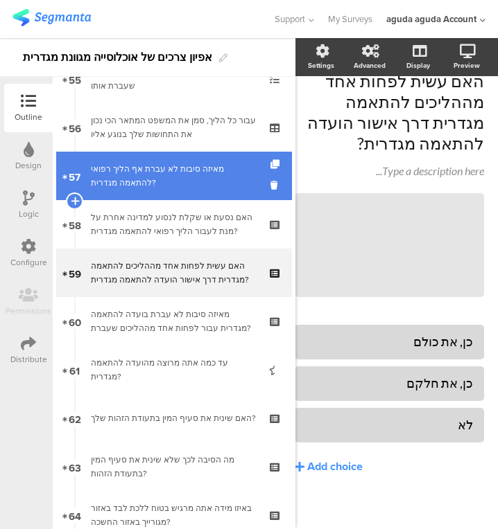
click at [189, 173] on div "מאיזה סיבות לא עברת אף הליך רפואי להתאמה מגדרית?" at bounding box center [174, 176] width 166 height 28
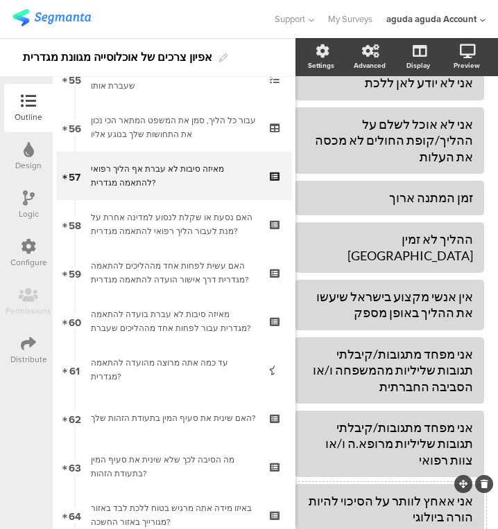
click at [429, 493] on div "אני אאחץ לוותר על הסיכוי להיות הורה ביולוגי" at bounding box center [389, 509] width 167 height 33
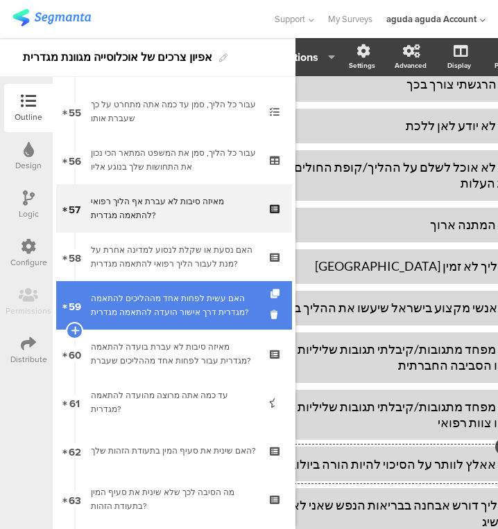
scroll to position [2664, 0]
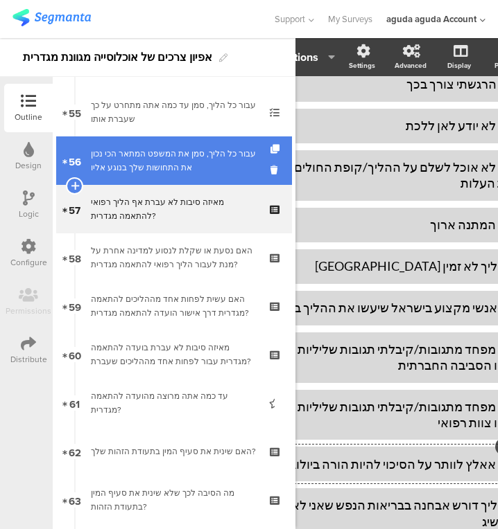
click at [149, 161] on div "עבור כל הליך, סמן את המשפט המתאר הכי נכון את התחושות שלך בנוגע אליו" at bounding box center [174, 161] width 166 height 28
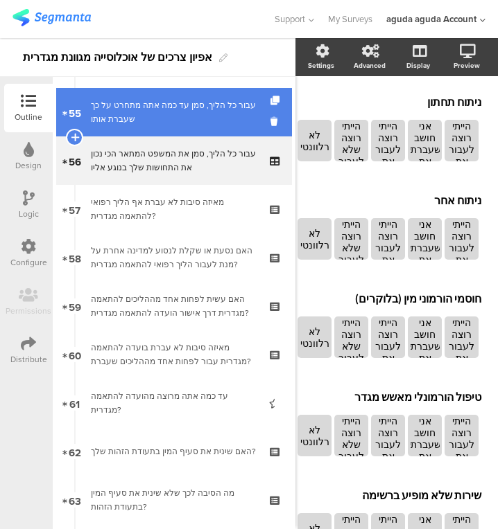
scroll to position [326, 26]
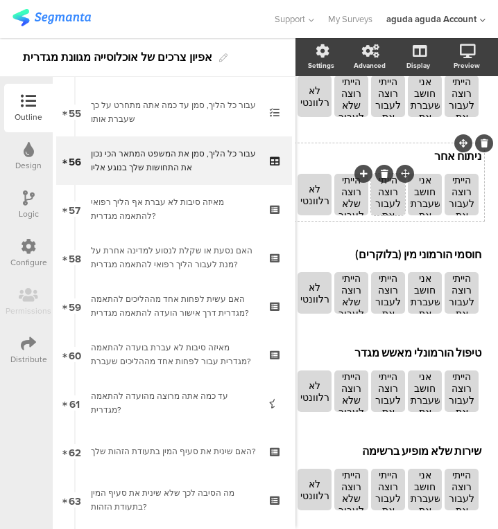
click at [388, 182] on div "הייתי רוצה לעבור את ההליך בשלב מאוחר יותר בחיי" at bounding box center [388, 227] width 30 height 106
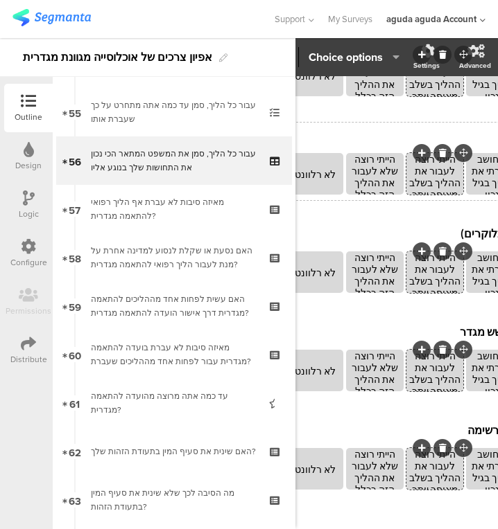
click at [402, 124] on div "ניתוח אחר ניתוח אחר הייתי רוצה לעבור את ההליך בשלב מוקדם יותר בחיי אני חושב שעב…" at bounding box center [436, 162] width 306 height 78
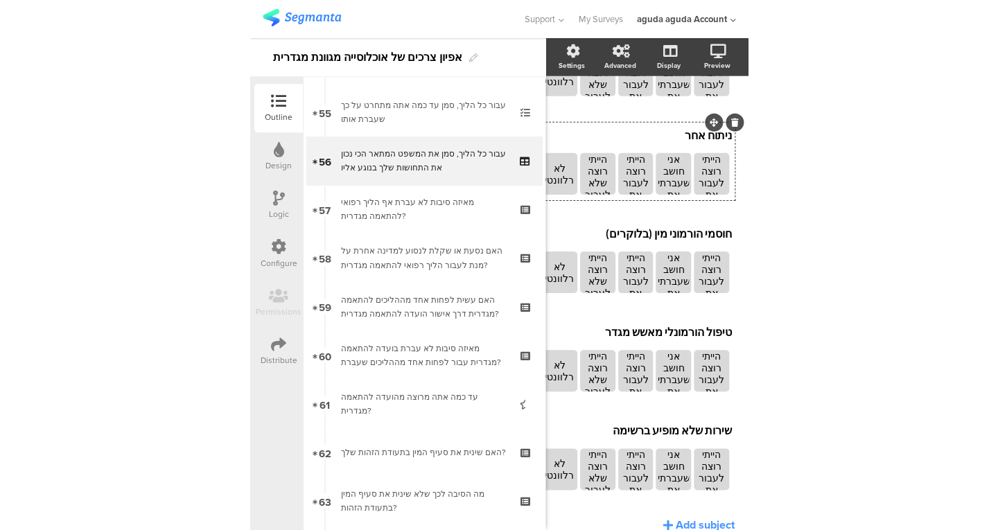
scroll to position [284, 0]
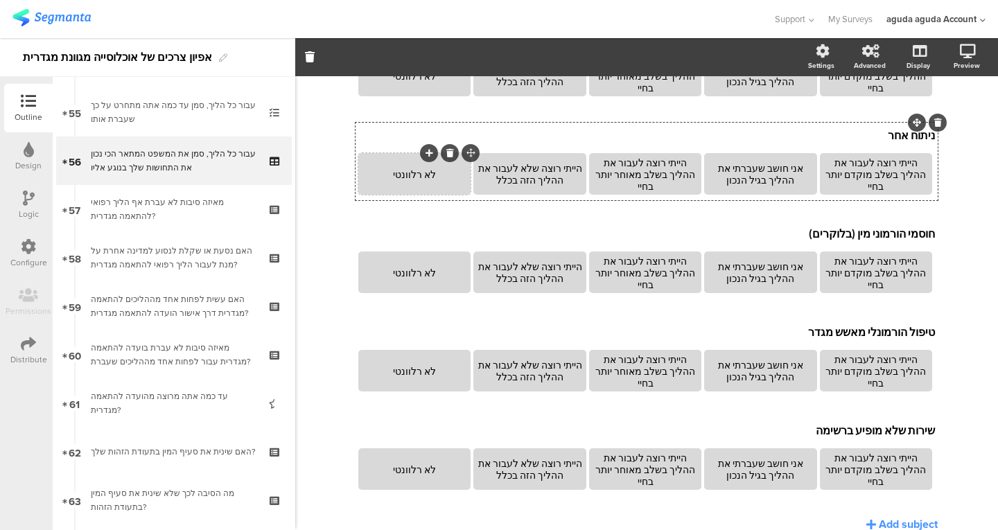
click at [415, 186] on div "לא רלוונטי" at bounding box center [414, 174] width 108 height 42
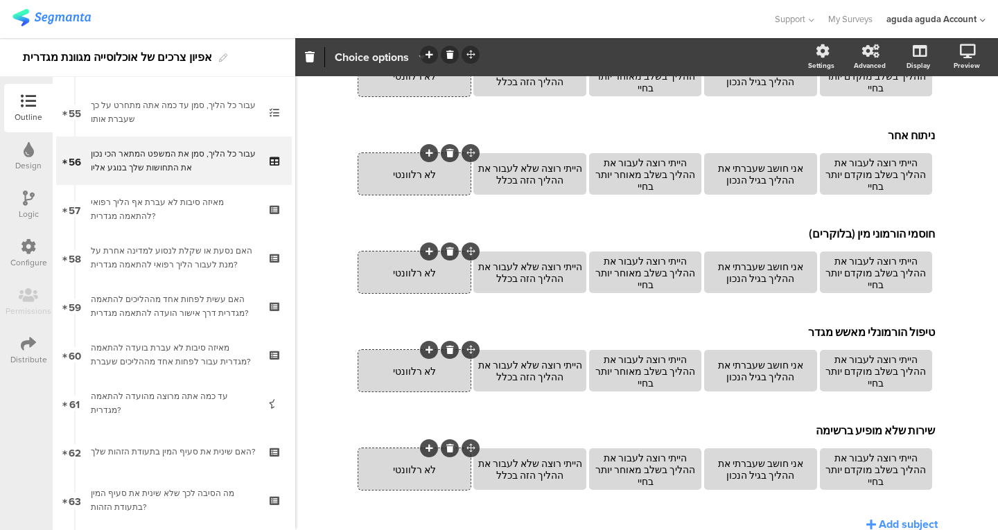
click at [355, 56] on span "Choice options" at bounding box center [372, 57] width 74 height 16
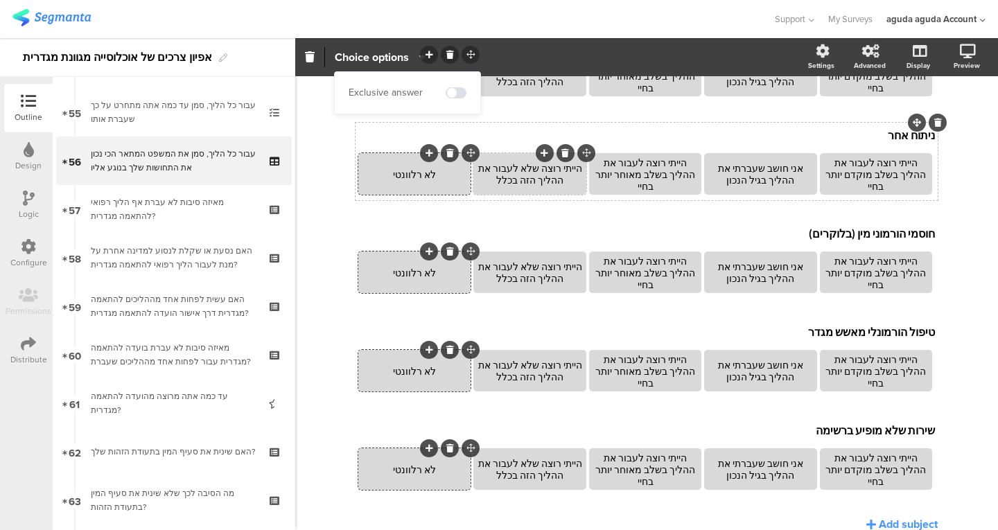
click at [562, 170] on div "הייתי רוצה שלא לעבור את ההליך הזה בכלל" at bounding box center [529, 174] width 108 height 24
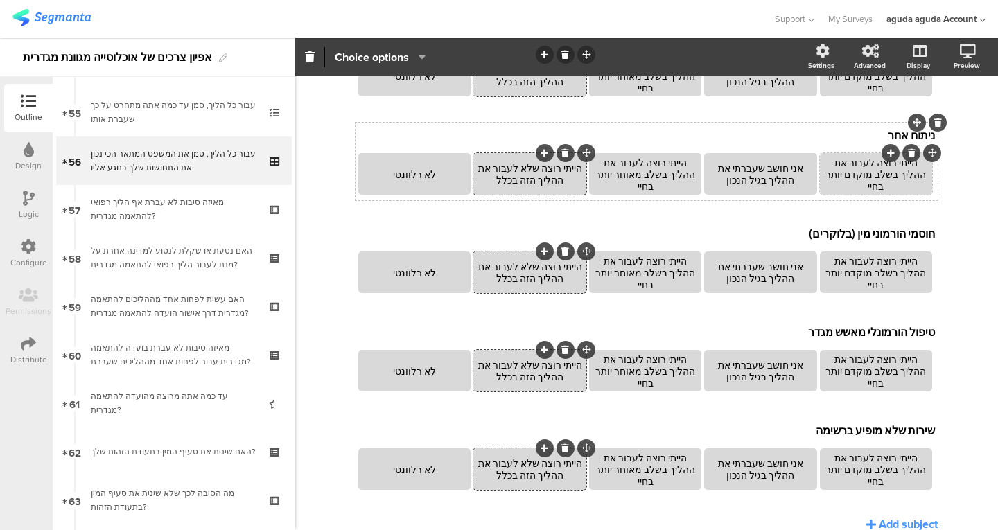
click at [832, 175] on div "הייתי רוצה לעבור את ההליך בשלב מוקדם יותר בחיי" at bounding box center [876, 174] width 108 height 35
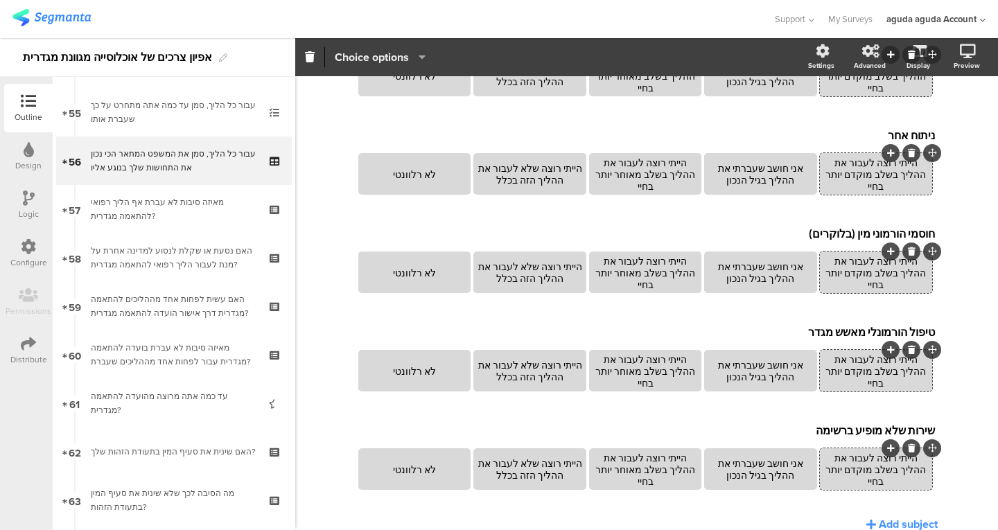
click at [362, 63] on span "Choice options" at bounding box center [372, 57] width 74 height 16
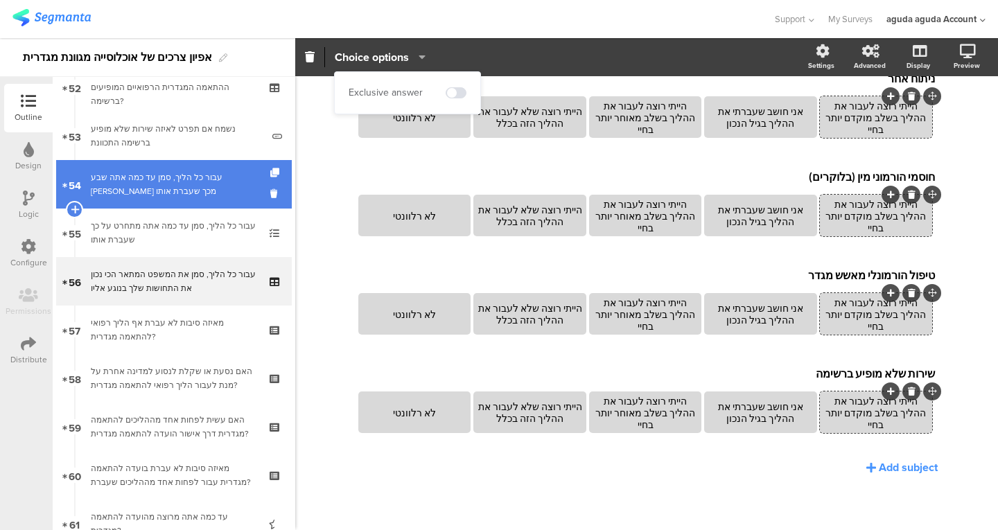
scroll to position [2543, 0]
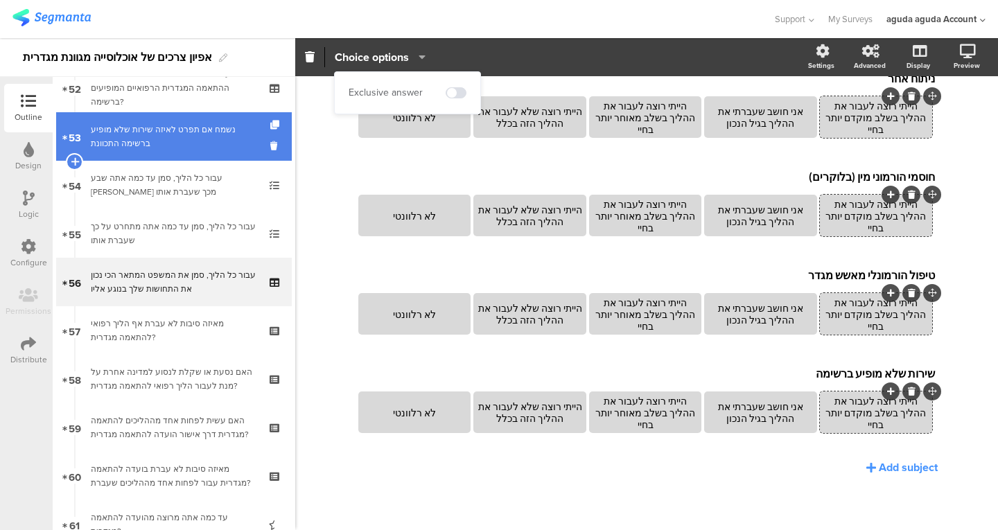
click at [157, 144] on div "נשמח אם תפרט לאיזה שירות שלא מופיע ברשימה התכוונת" at bounding box center [176, 137] width 171 height 28
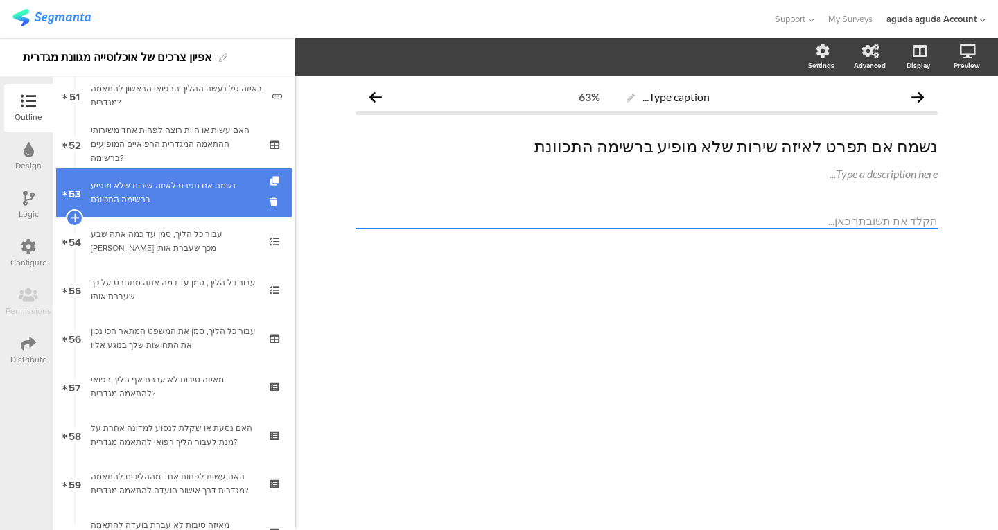
scroll to position [2485, 0]
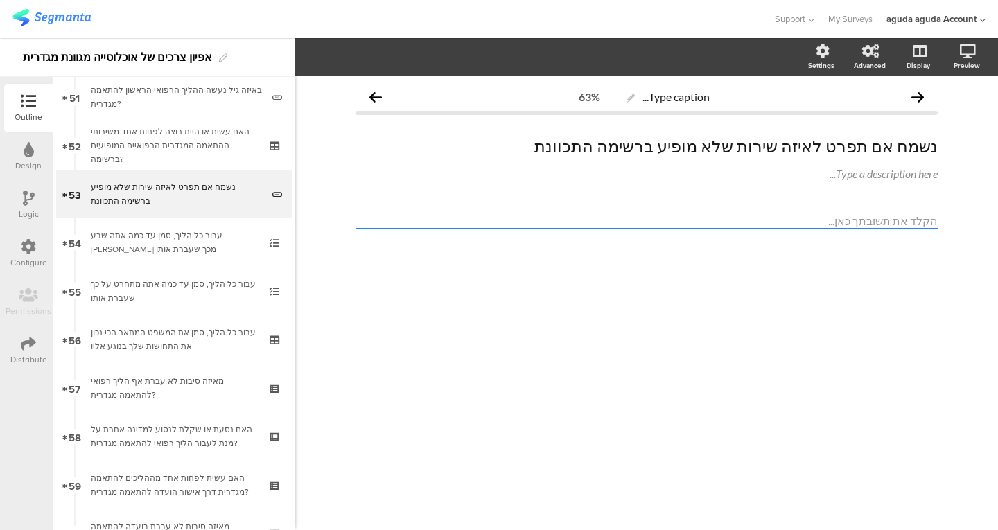
click at [39, 202] on div "Logic" at bounding box center [28, 205] width 49 height 49
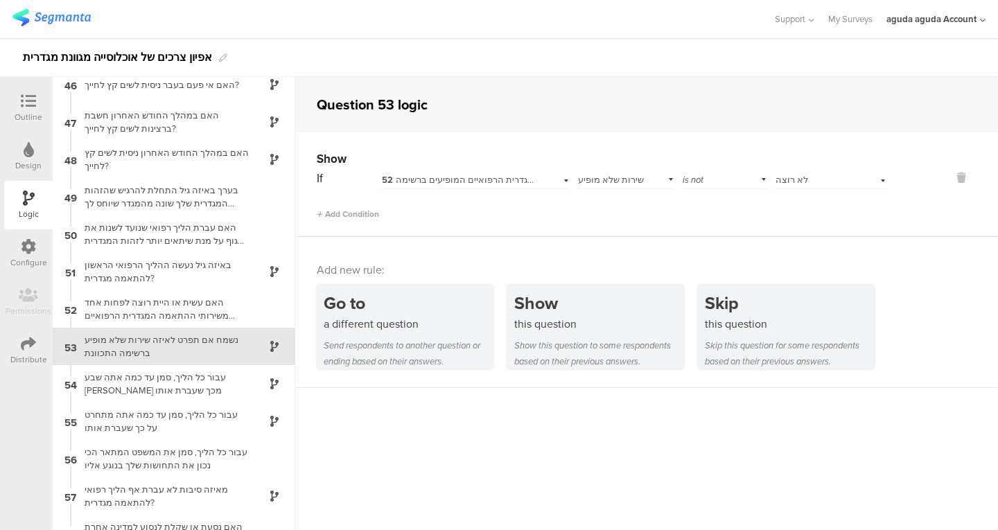
scroll to position [1738, 0]
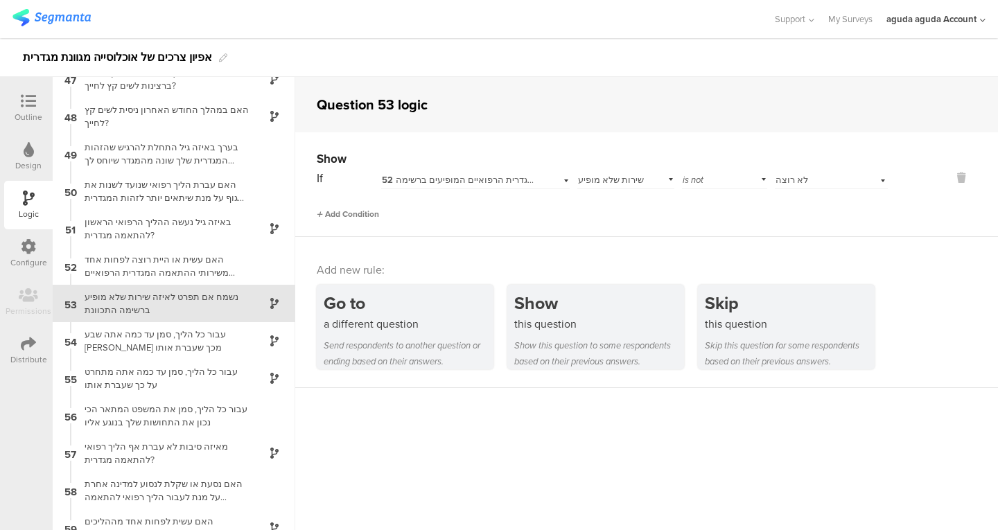
click at [358, 208] on span "Add Condition" at bounding box center [348, 214] width 62 height 12
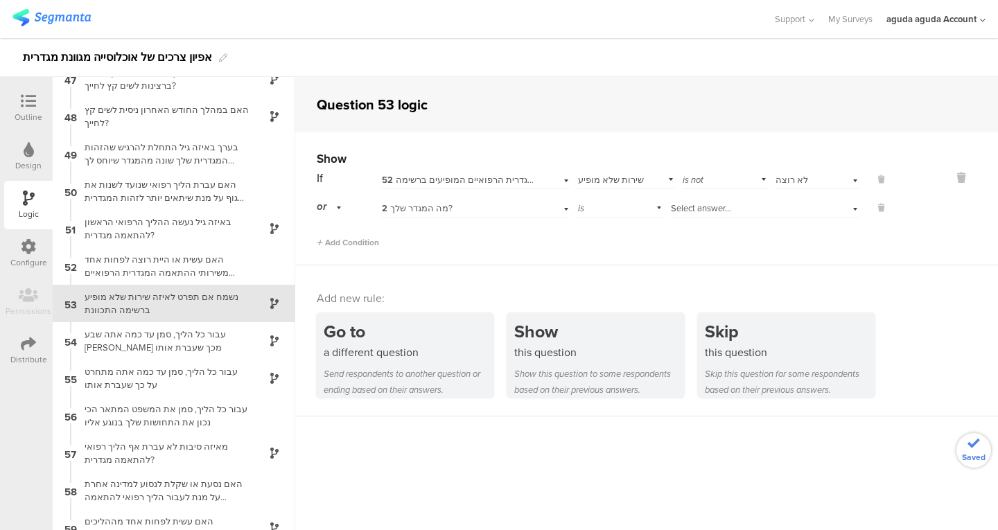
click at [425, 208] on span "2 מה המגדר שלך?" at bounding box center [417, 208] width 71 height 13
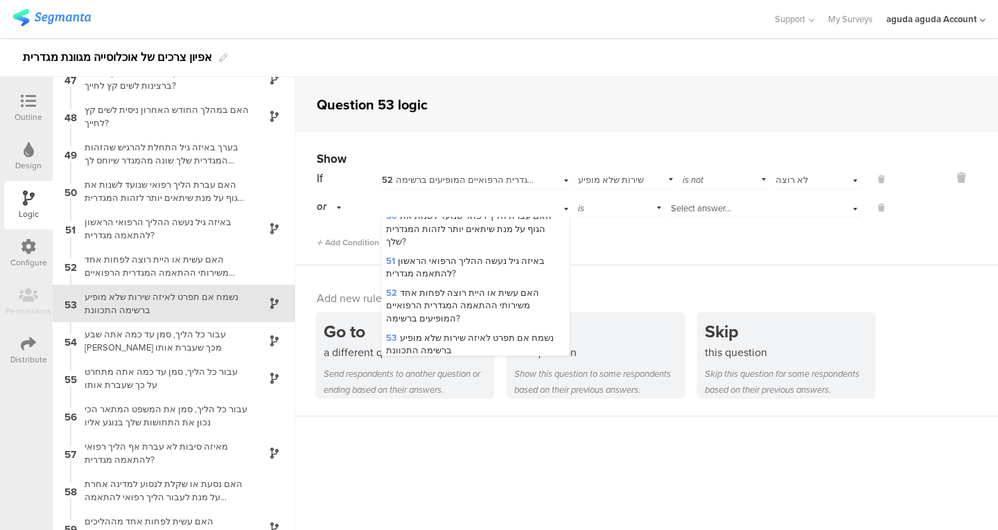
scroll to position [1460, 0]
click at [462, 286] on span "52 האם עשית או היית רוצה לפחות אחד משירותי ההתאמה המגדרית הרפואיים המופיעים ברש…" at bounding box center [462, 305] width 153 height 38
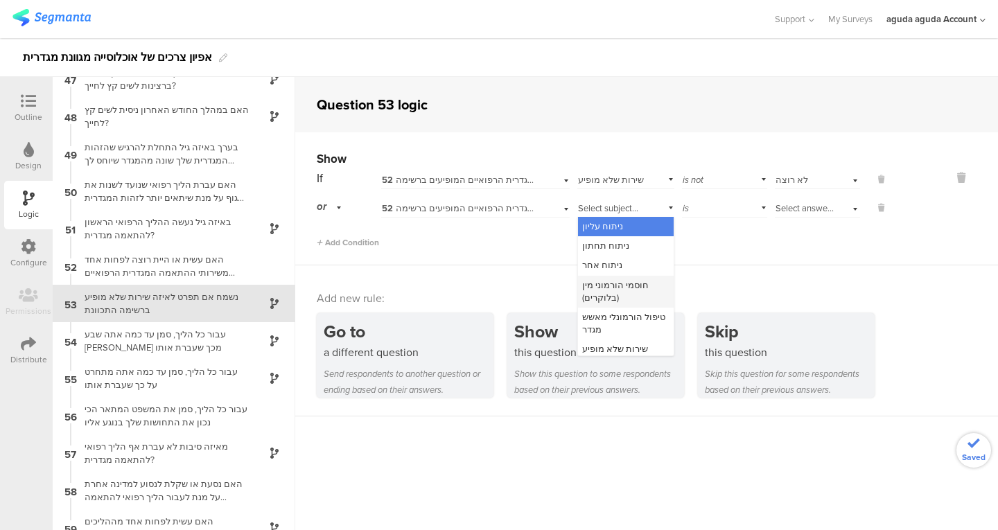
scroll to position [8, 0]
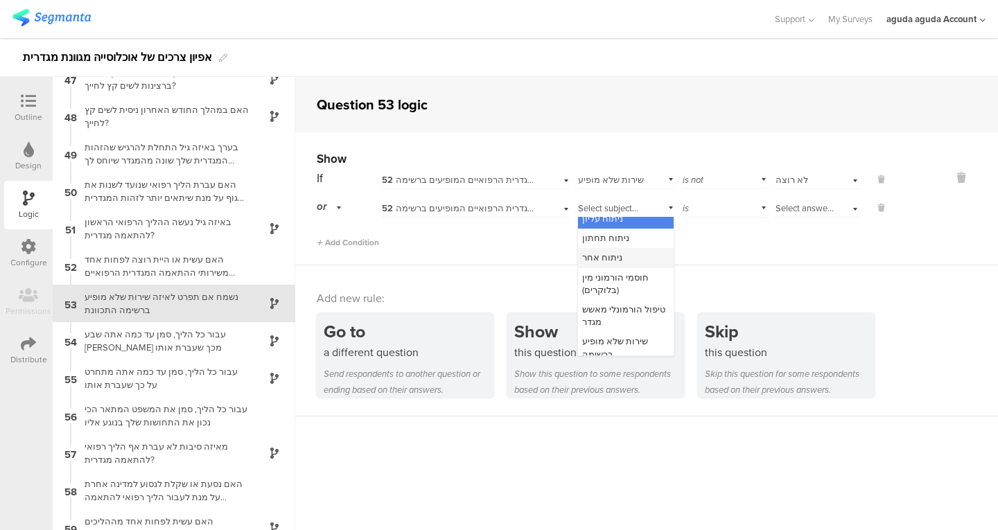
click at [626, 258] on div "ניתוח אחר" at bounding box center [626, 257] width 96 height 19
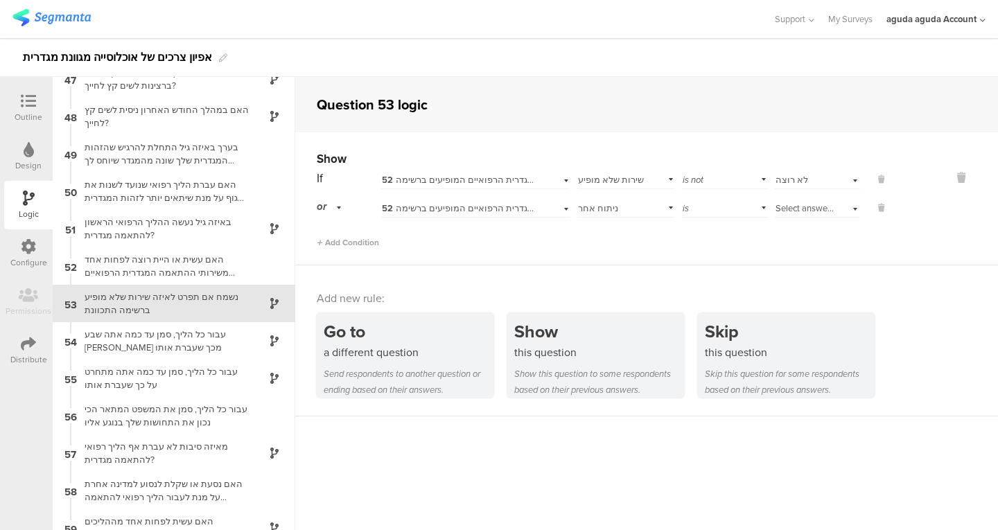
click at [698, 214] on div "is" at bounding box center [725, 206] width 86 height 21
click at [692, 243] on span "is not" at bounding box center [697, 245] width 21 height 13
click at [775, 207] on span "Select answer..." at bounding box center [805, 208] width 60 height 13
click at [789, 323] on span "לא רוצה" at bounding box center [796, 329] width 33 height 13
click at [29, 103] on icon at bounding box center [28, 101] width 15 height 15
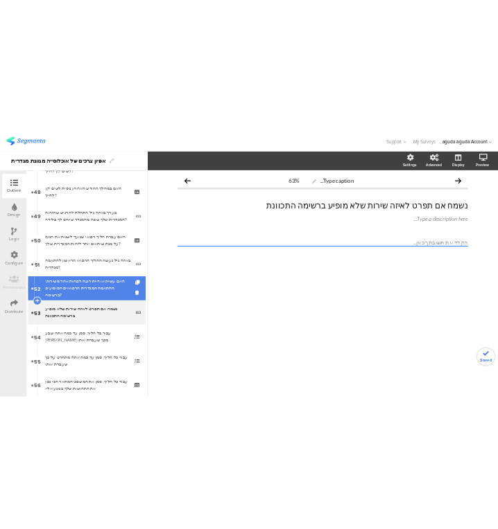
scroll to position [2376, 0]
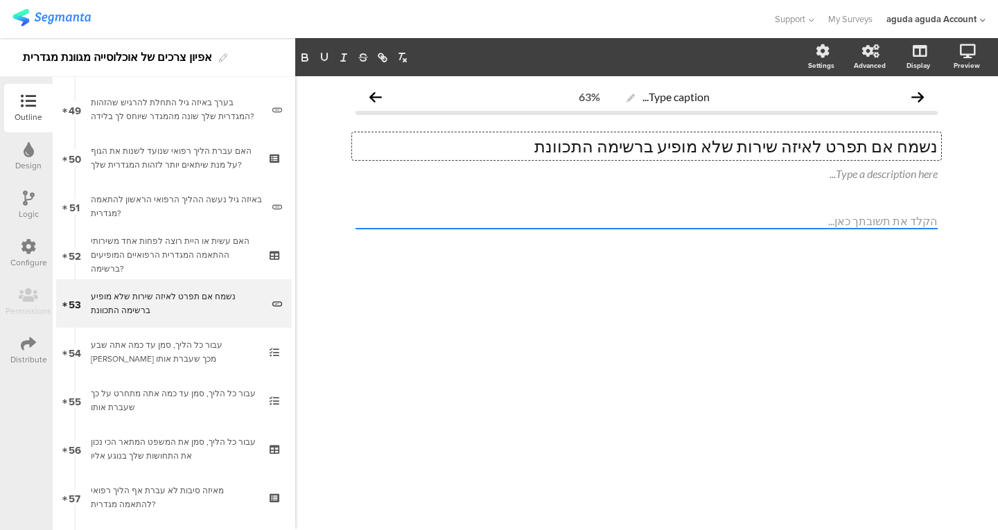
click at [776, 142] on div "נשמח אם תפרט לאיזה שירות שלא מופיע ברשימה התכוונת נשמח אם תפרט לאיזה שירות שלא …" at bounding box center [646, 146] width 589 height 28
click at [665, 142] on p "נשמח אם תפרט לאיזה שירות או ניתוח שלא מופיע ברשימה התכוונת" at bounding box center [646, 146] width 582 height 21
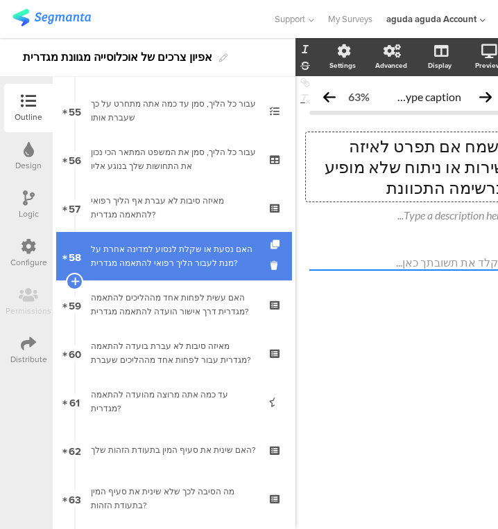
scroll to position [2663, 0]
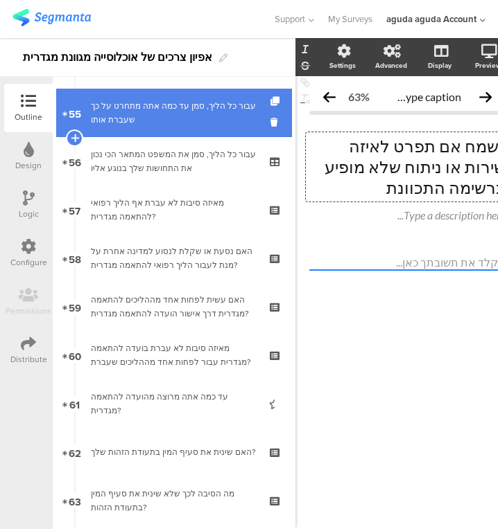
click at [155, 132] on link "55 עבור כל הליך, סמן עד כמה אתה מתחרט על כך שעברת אותו" at bounding box center [174, 113] width 236 height 49
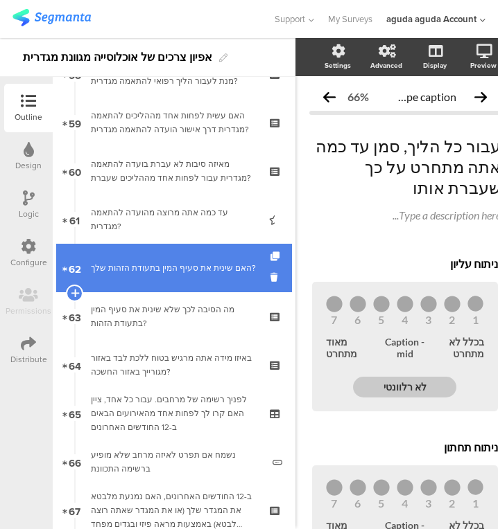
scroll to position [2848, 0]
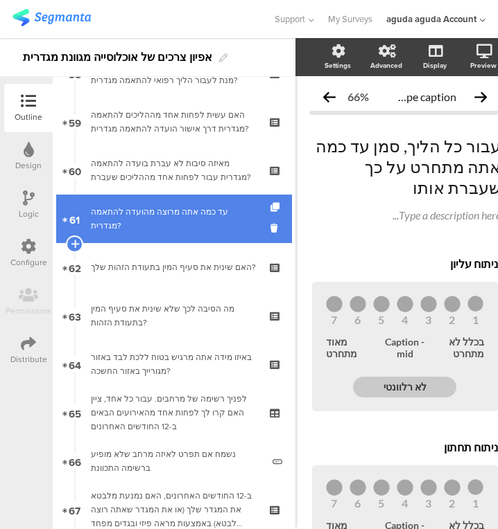
click at [142, 220] on div "עד כמה אתה מרוצה מהועדה להתאמה מגדרית?" at bounding box center [174, 219] width 166 height 28
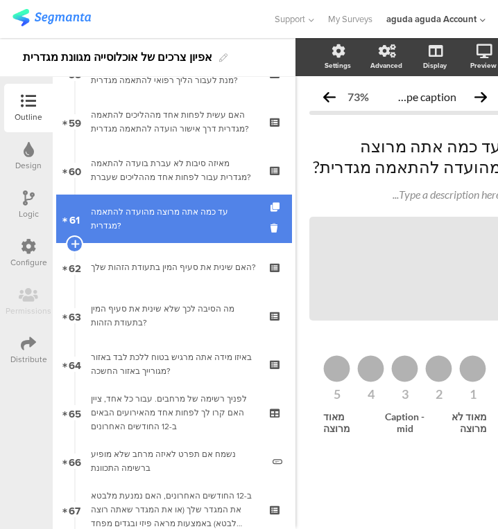
click at [149, 241] on link "61 עד כמה אתה מרוצה מהועדה להתאמה מגדרית?" at bounding box center [174, 219] width 236 height 49
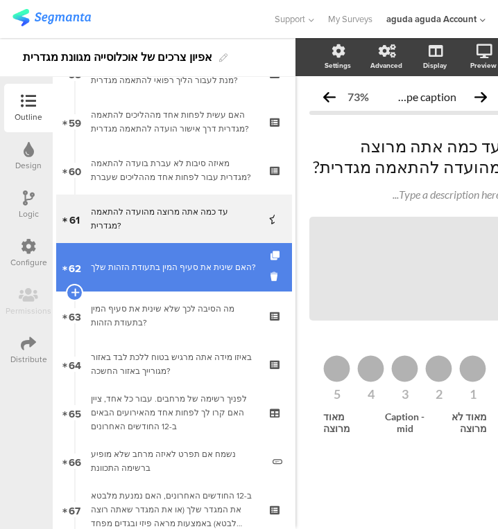
click at [146, 247] on link "62 האם שינית את סעיף המין בתעודת הזהות שלך?" at bounding box center [174, 267] width 236 height 49
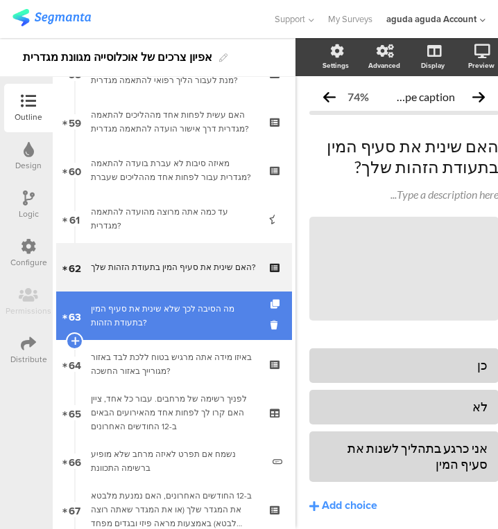
click at [166, 292] on link "63 מה הסיבה לכך שלא שינית את סעיף המין בתעודת הזהות?" at bounding box center [174, 316] width 236 height 49
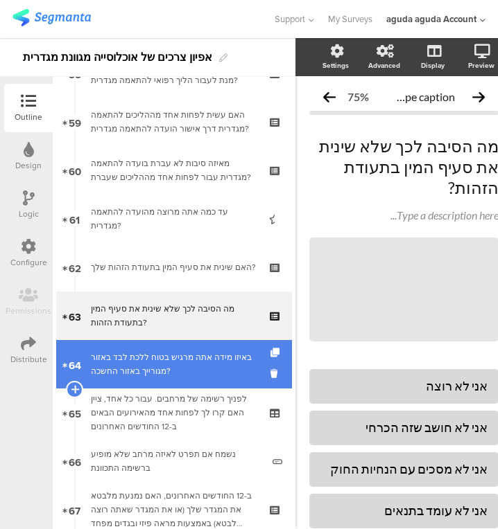
click at [177, 366] on div "באיזו מידה אתה מרגיש בטוח ללכת לבד באזור מגורייך באזור החשכה?" at bounding box center [174, 365] width 166 height 28
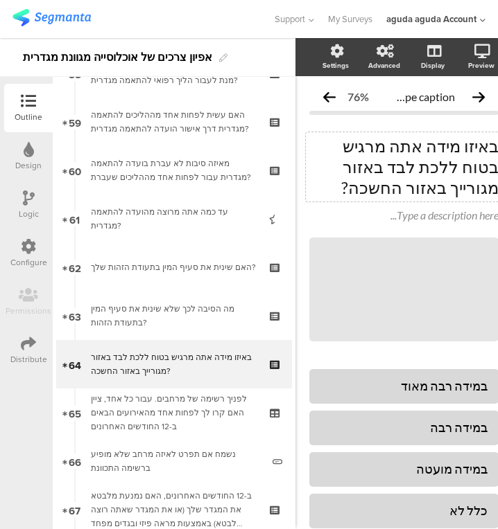
click at [386, 166] on div "באיזו מידה אתה מרגיש בטוח ללכת לבד באזור מגורייך באזור החשכה? באיזו מידה אתה מר…" at bounding box center [404, 166] width 196 height 69
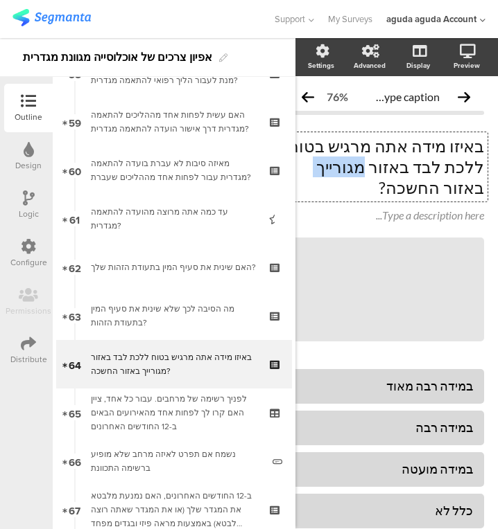
click at [386, 166] on p "באיזו מידה אתה מרגיש בטוח ללכת לבד באזור מגורייך באזור החשכה?" at bounding box center [386, 167] width 196 height 62
click at [335, 156] on p "באיזו מידה אתה מרגיש בטוח ללכת לבד באזור מגורייך באזור החשכה?" at bounding box center [386, 167] width 196 height 62
click at [338, 169] on p "באיזו מידה אתה מרגיש בטוח ללכת לבד באזור מגורייך באזור החשכה?" at bounding box center [386, 167] width 196 height 62
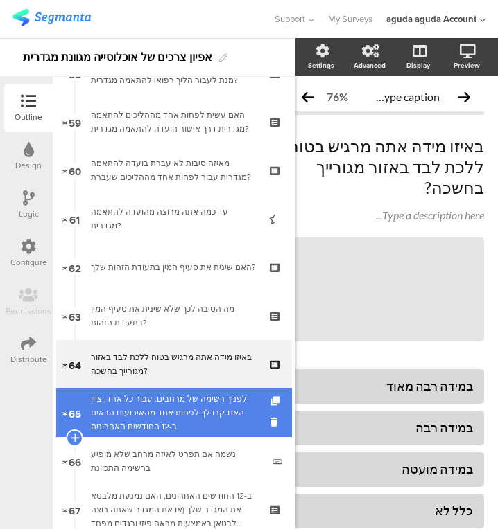
click at [179, 415] on div "לפניך רשימה של מרחבים. עבור כל אחד, ציין האם קרו לך לפחות אחד מהאירועים הבאים ב…" at bounding box center [174, 413] width 166 height 42
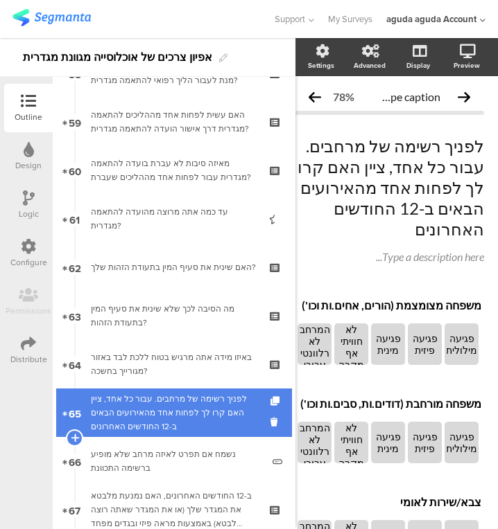
scroll to position [0, 26]
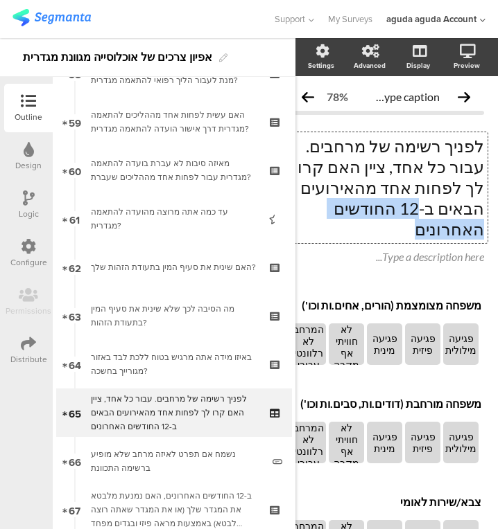
drag, startPoint x: 362, startPoint y: 207, endPoint x: 363, endPoint y: 188, distance: 18.8
click at [363, 188] on div "לפניך רשימה של מרחבים. עבור כל אחד, ציין האם קרו לך לפחות אחד מהאירועים הבאים ב…" at bounding box center [385, 187] width 203 height 111
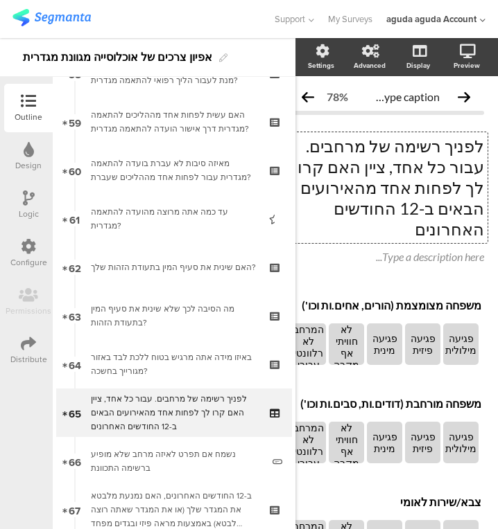
click at [417, 187] on p "לפניך רשימה של מרחבים. עבור כל אחד, ציין האם קרו לך לפחות אחד מהאירועים הבאים ב…" at bounding box center [386, 188] width 196 height 104
drag, startPoint x: 397, startPoint y: 167, endPoint x: 318, endPoint y: 169, distance: 79.0
click at [318, 169] on p "לפניך רשימה של מרחבים. עבור כל אחד, ציין האם קרו לך לפחות אחד מהאירועים הבאים ב…" at bounding box center [386, 188] width 196 height 104
click at [379, 179] on p "לפניך רשימה של מרחבים. עבור כל אחד, ציין האם קרו לך לפחות אחד מהאירועים הבאים ב…" at bounding box center [386, 188] width 196 height 104
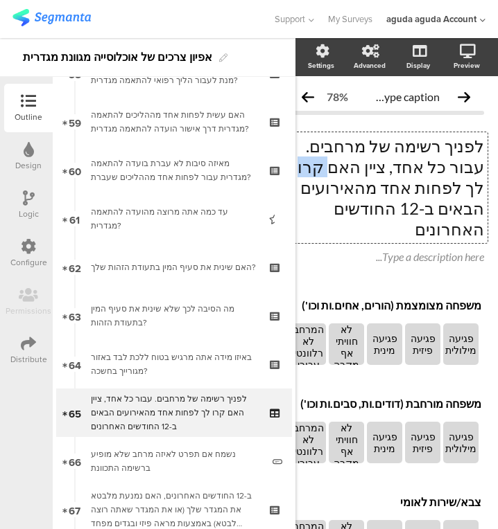
drag, startPoint x: 400, startPoint y: 169, endPoint x: 378, endPoint y: 171, distance: 21.6
click at [378, 171] on p "לפניך רשימה של מרחבים. עבור כל אחד, ציין האם קרו לך לפחות אחד מהאירועים הבאים ב…" at bounding box center [386, 188] width 196 height 104
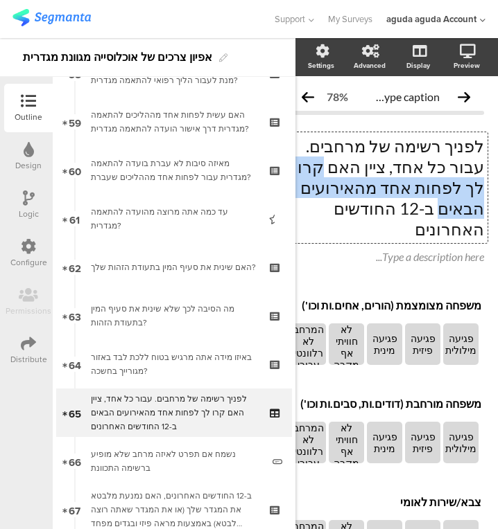
drag, startPoint x: 396, startPoint y: 166, endPoint x: 379, endPoint y: 189, distance: 28.7
click at [379, 189] on p "לפניך רשימה של מרחבים. עבור כל אחד, ציין האם קרו לך לפחות אחד מהאירועים הבאים ב…" at bounding box center [386, 188] width 196 height 104
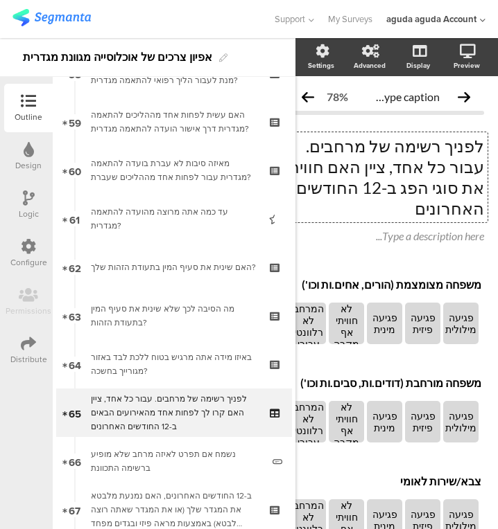
scroll to position [0, 17]
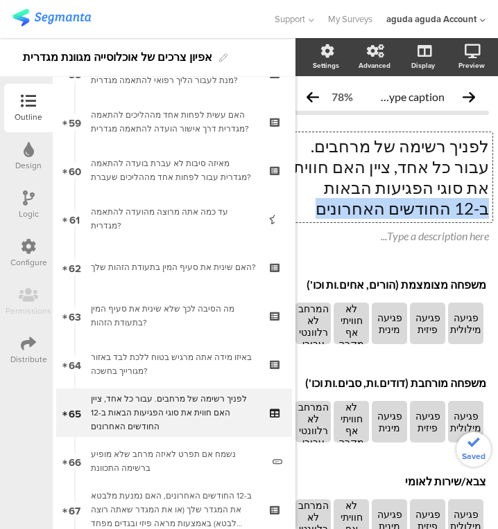
drag, startPoint x: 395, startPoint y: 206, endPoint x: 398, endPoint y: 187, distance: 18.9
click at [398, 187] on p "לפניך רשימה של מרחבים. עבור כל אחד, ציין האם חווית את סוגי הפגיעות הבאות ב-12 ה…" at bounding box center [390, 177] width 196 height 83
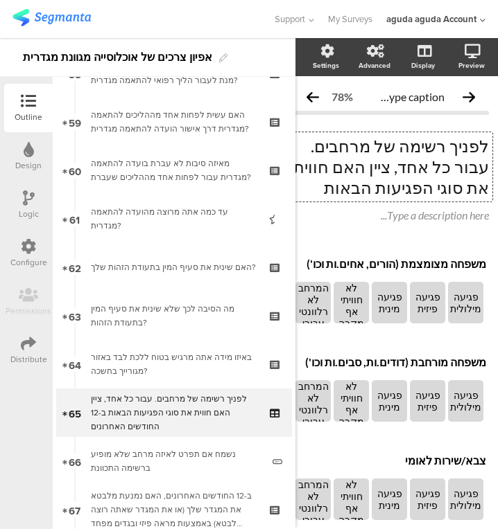
click at [410, 171] on p "לפניך רשימה של מרחבים. עבור כל אחד, ציין האם חווית את סוגי הפגיעות הבאות" at bounding box center [390, 167] width 196 height 62
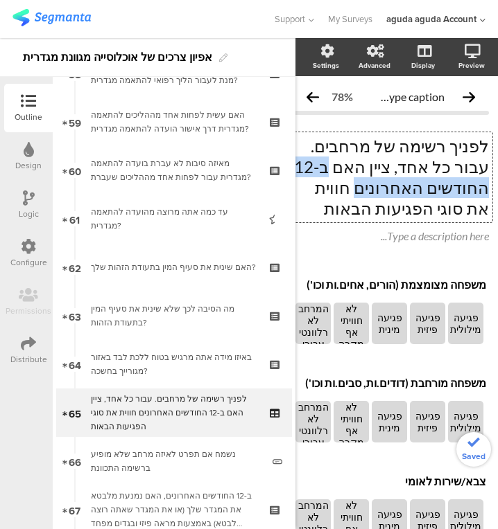
drag, startPoint x: 406, startPoint y: 169, endPoint x: 434, endPoint y: 195, distance: 37.8
click at [434, 195] on p "לפניך רשימה של מרחבים. עבור כל אחד, ציין האם ב-12 החודשים האחרונים חווית את סוג…" at bounding box center [390, 177] width 196 height 83
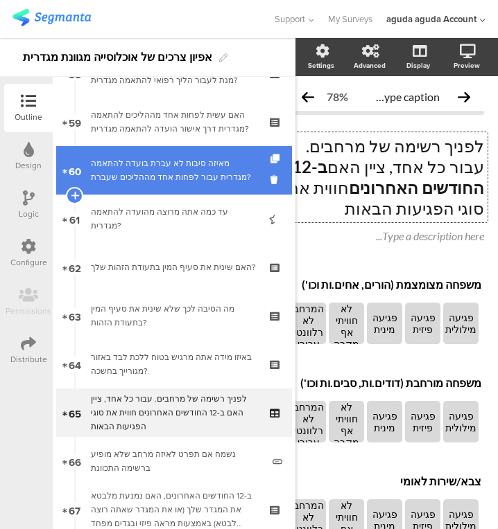
scroll to position [2843, 0]
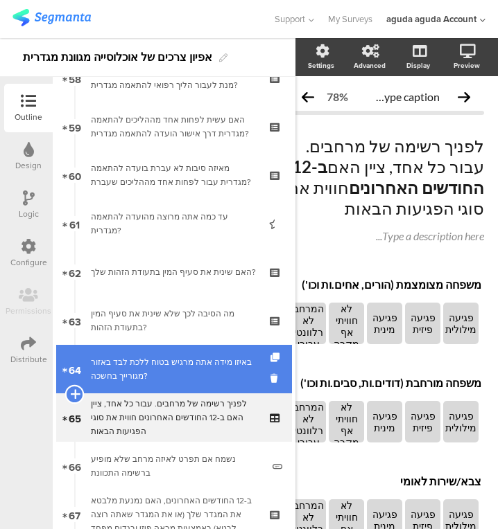
click at [73, 387] on div at bounding box center [74, 394] width 19 height 19
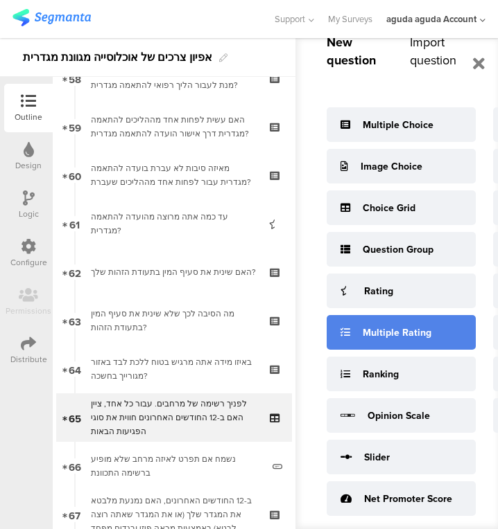
scroll to position [36, 154]
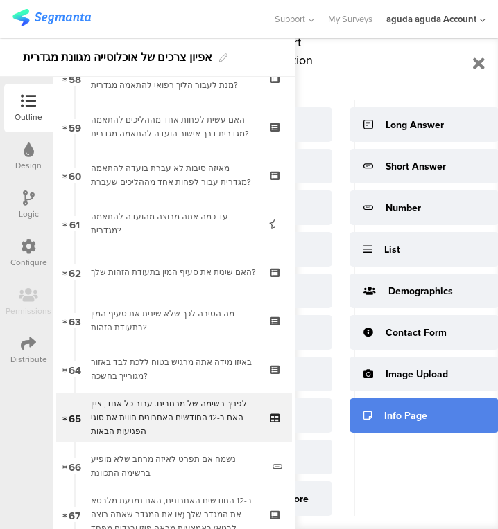
click at [397, 426] on div "Info Page" at bounding box center [423, 415] width 149 height 35
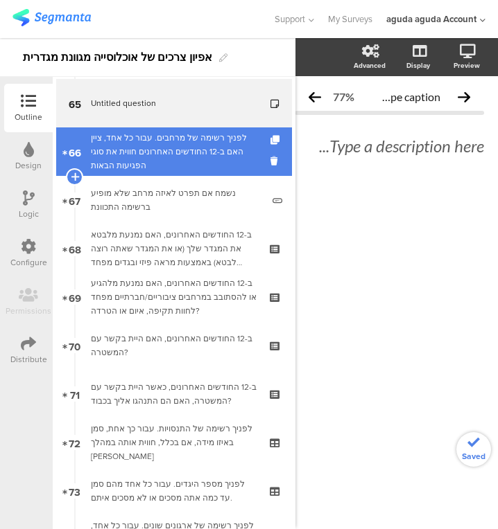
scroll to position [3168, 0]
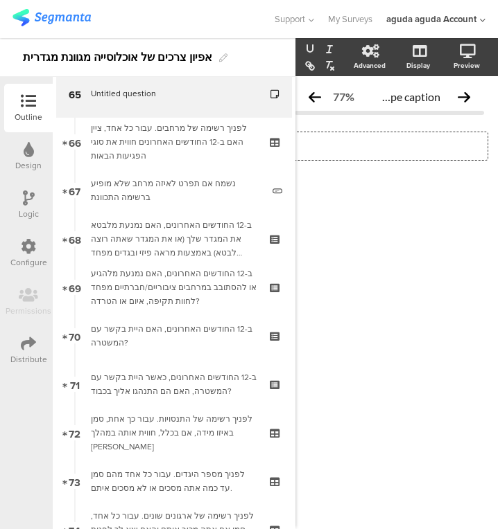
click at [461, 141] on div "Type a description here..." at bounding box center [389, 146] width 196 height 28
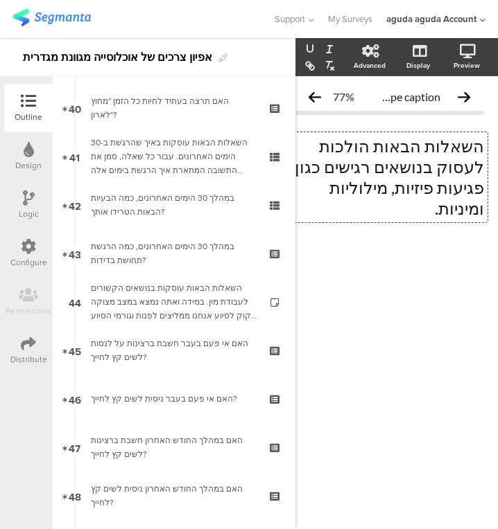
scroll to position [1940, 0]
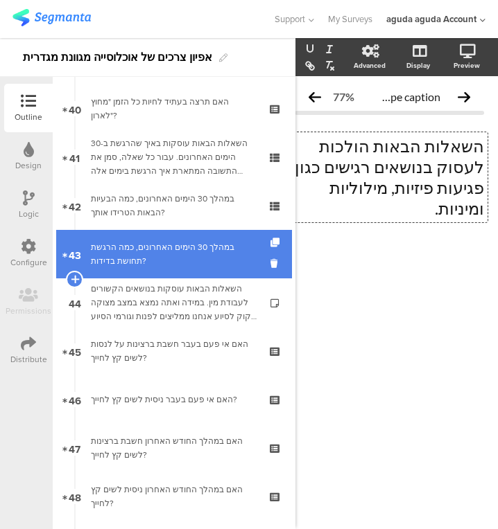
click at [177, 234] on link "43 במהלך 30 הימים האחרונים, כמה הרגשת תחושת בדידות?" at bounding box center [174, 254] width 236 height 49
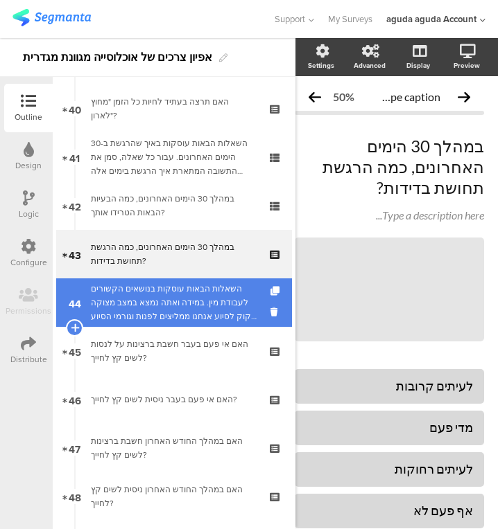
click at [202, 319] on div "השאלות הבאות עוסקות בנושאים הקשורים לעבודת מין. במידה ואתה נמצא במצב מצוקה וזקו…" at bounding box center [174, 303] width 166 height 42
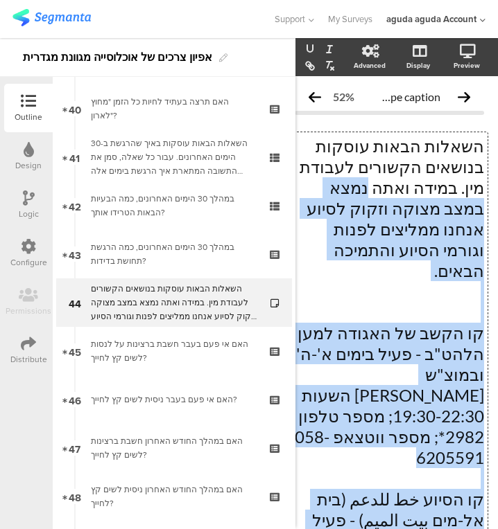
scroll to position [0, 26]
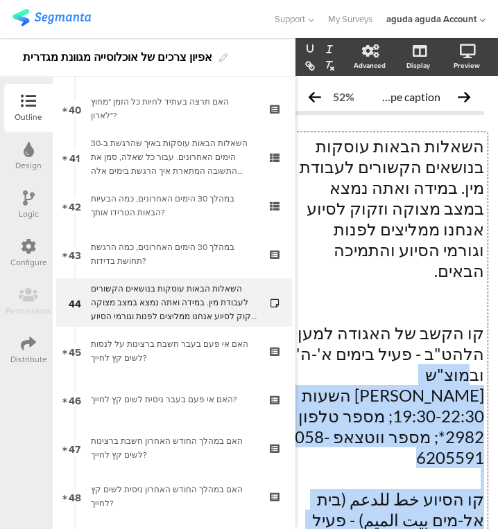
drag, startPoint x: 362, startPoint y: 432, endPoint x: 464, endPoint y: 333, distance: 142.1
click at [464, 333] on div "השאלות הבאות עוסקות בנושאים הקשורים לעבודת מין. במידה ואתה נמצא במצב מצוקה וזקו…" at bounding box center [389, 468] width 196 height 672
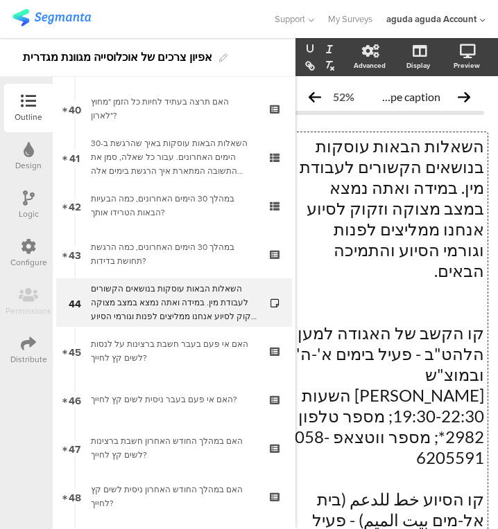
click at [410, 205] on p "השאלות הבאות עוסקות בנושאים הקשורים לעבודת מין. במידה ואתה נמצא במצב מצוקה וזקו…" at bounding box center [389, 209] width 189 height 146
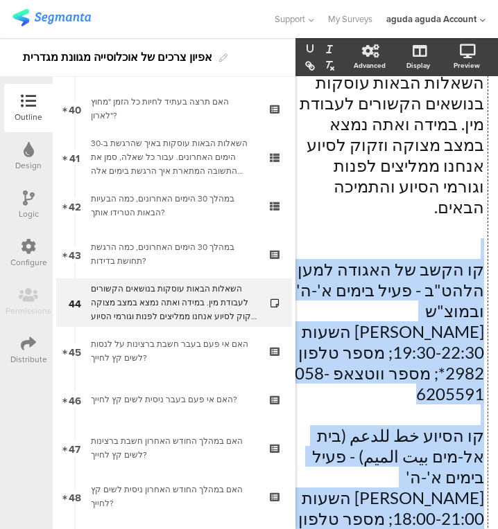
scroll to position [199, 26]
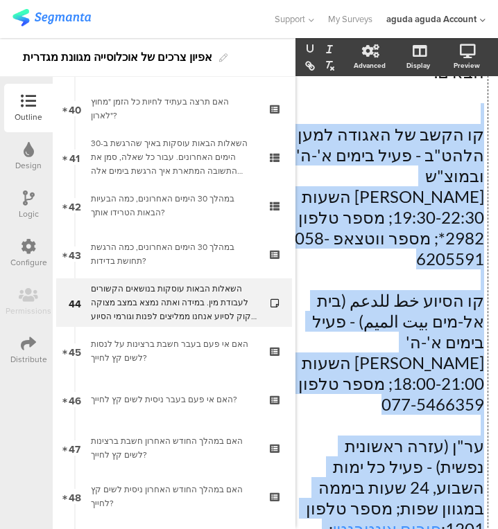
drag, startPoint x: 463, startPoint y: 263, endPoint x: 324, endPoint y: 443, distance: 226.8
click at [324, 443] on div "השאלות הבאות עוסקות בנושאים הקשורים לעבודת מין. במידה ואתה נמצא במצב מצוקה וזקו…" at bounding box center [389, 269] width 189 height 693
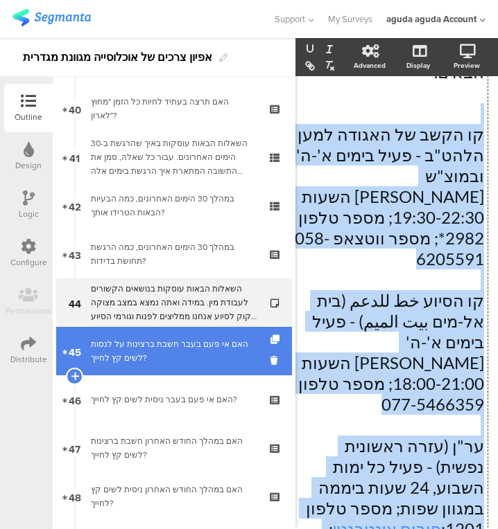
copy div "קו הקשב של האגודה למען הלהט"ב - פעיל בימים א'-ה' ובמוצ"ש בין השעות 19:30-22:30;…"
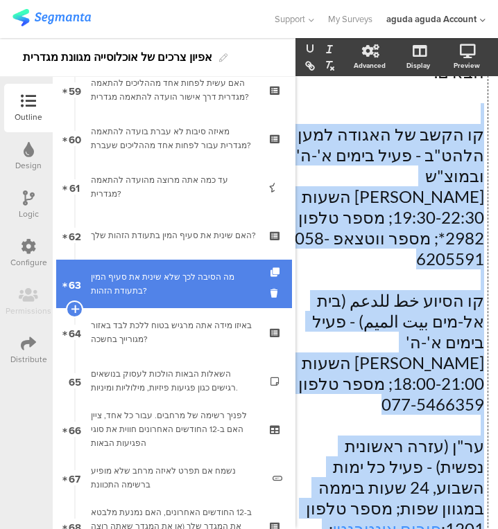
scroll to position [2881, 0]
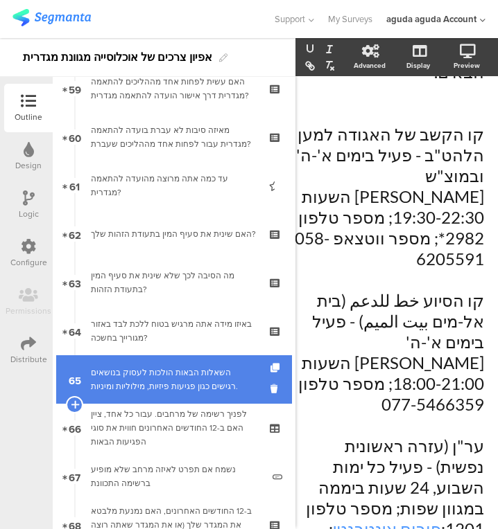
click at [163, 360] on link "65 השאלות הבאות הולכות לעסוק בנושאים רגישים כגון פגיעות פיזיות, מילוליות ומיניו…" at bounding box center [174, 379] width 236 height 49
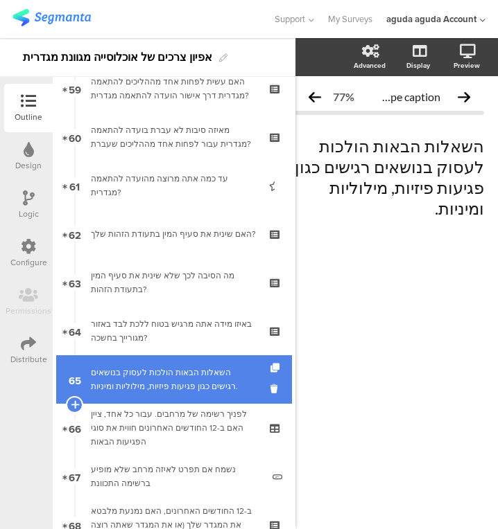
scroll to position [0, 16]
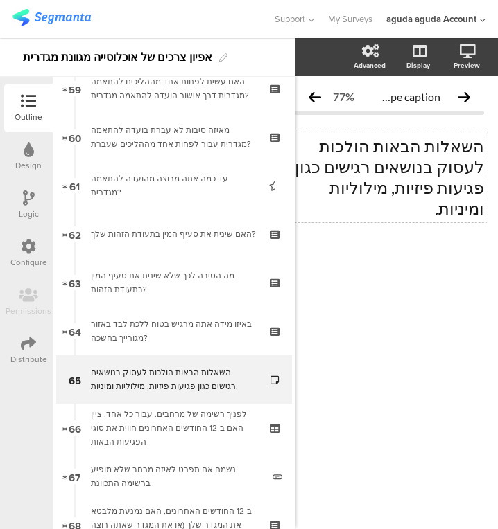
click at [345, 188] on div "השאלות הבאות הולכות לעסוק בנושאים רגישים כגון פגיעות פיזיות, מילוליות ומיניות. …" at bounding box center [389, 177] width 196 height 90
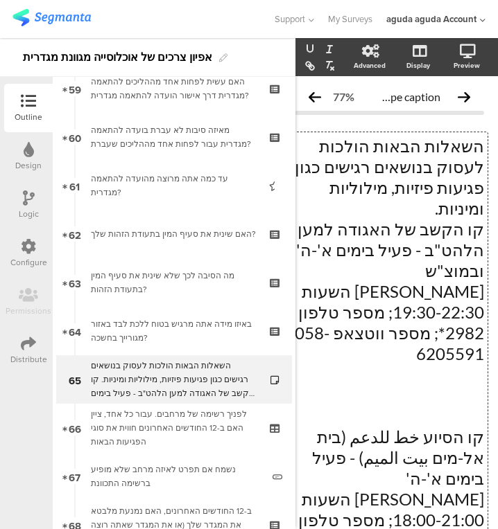
click at [341, 193] on p "השאלות הבאות הולכות לעסוק בנושאים רגישים כגון פגיעות פיזיות, מילוליות ומיניות." at bounding box center [389, 177] width 189 height 83
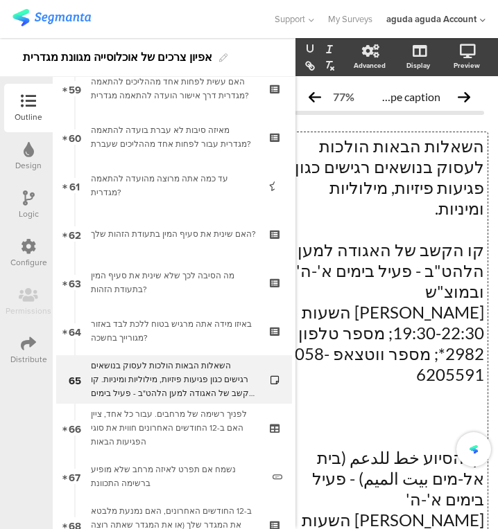
click at [347, 186] on p "השאלות הבאות הולכות לעסוק בנושאים רגישים כגון פגיעות פיזיות, מילוליות ומיניות." at bounding box center [389, 177] width 189 height 83
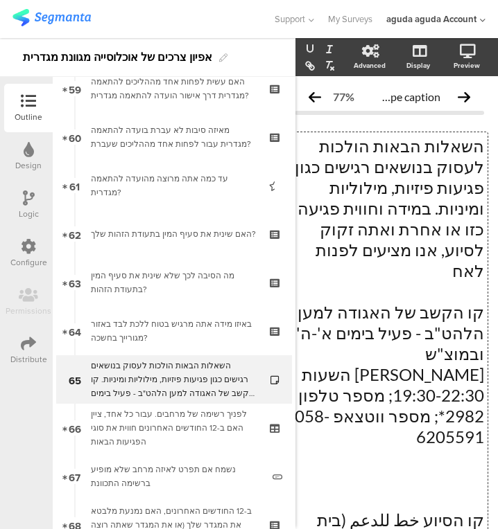
scroll to position [0, 14]
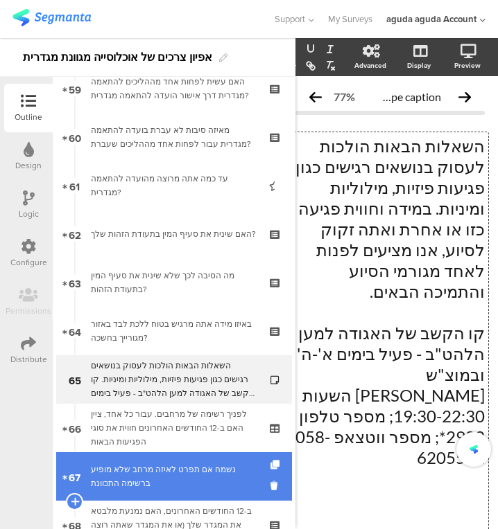
click at [195, 464] on div "נשמח אם תפרט לאיזה מרחב שלא מופיע ברשימה התכוונת" at bounding box center [176, 477] width 171 height 28
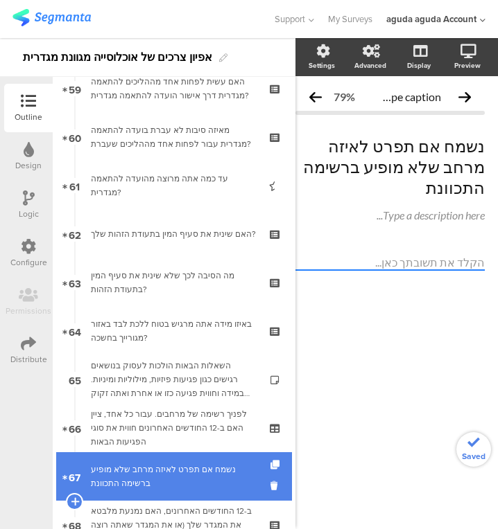
scroll to position [0, 14]
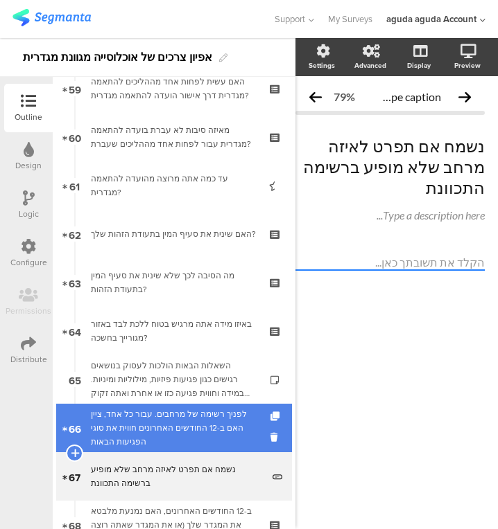
click at [194, 429] on div "לפניך רשימה של מרחבים. עבור כל אחד, ציין האם ב-12 החודשים האחרונים חווית את סוג…" at bounding box center [174, 428] width 166 height 42
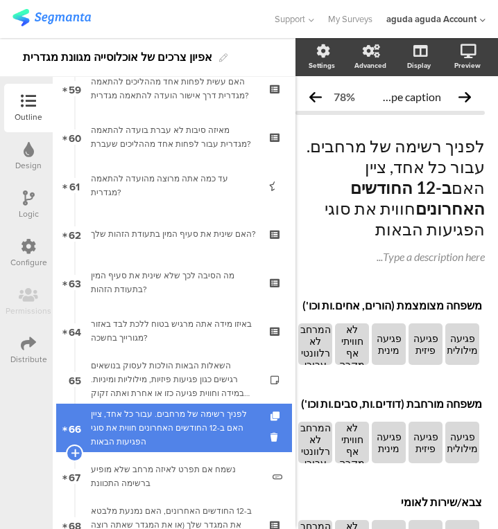
click at [193, 446] on div "לפניך רשימה של מרחבים. עבור כל אחד, ציין האם ב-12 החודשים האחרונים חווית את סוג…" at bounding box center [174, 428] width 166 height 42
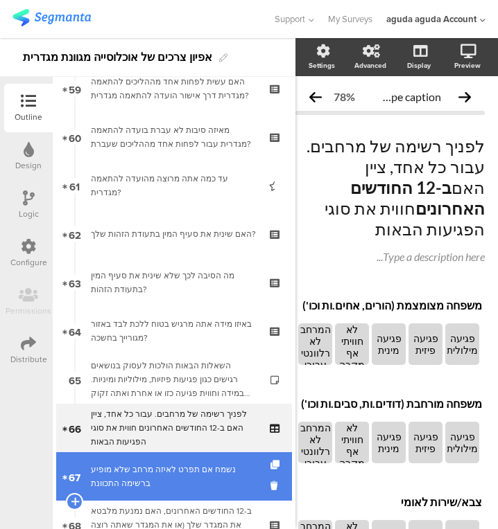
click at [190, 468] on div "נשמח אם תפרט לאיזה מרחב שלא מופיע ברשימה התכוונת" at bounding box center [176, 477] width 171 height 28
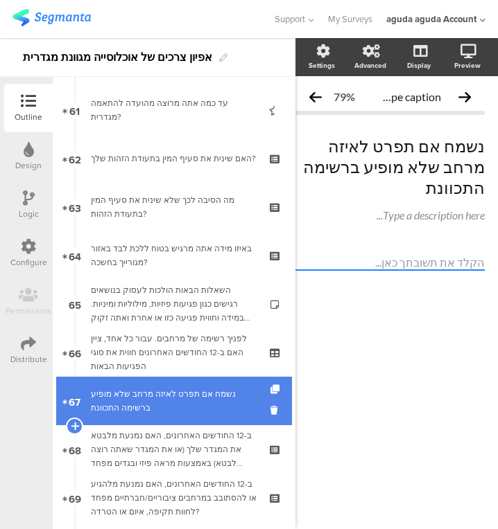
scroll to position [2958, 0]
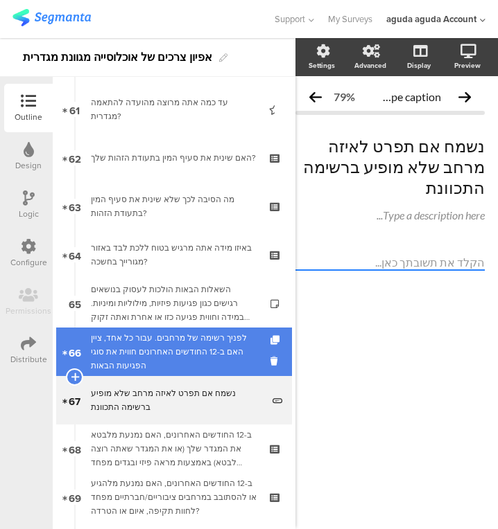
click at [182, 329] on link "66 לפניך רשימה של מרחבים. עבור כל אחד, ציין האם ב-12 החודשים האחרונים חווית את …" at bounding box center [174, 352] width 236 height 49
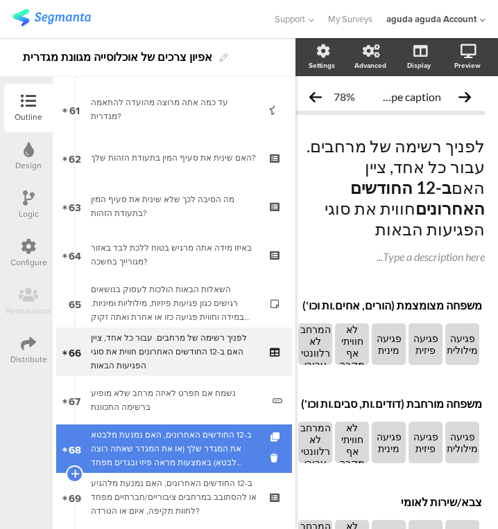
click at [166, 450] on div "ב-12 החודשים האחרונים, האם נמנעת מלבטא את המגדר שלך (או את המגדר שאתה רוצה לבטא…" at bounding box center [174, 449] width 166 height 42
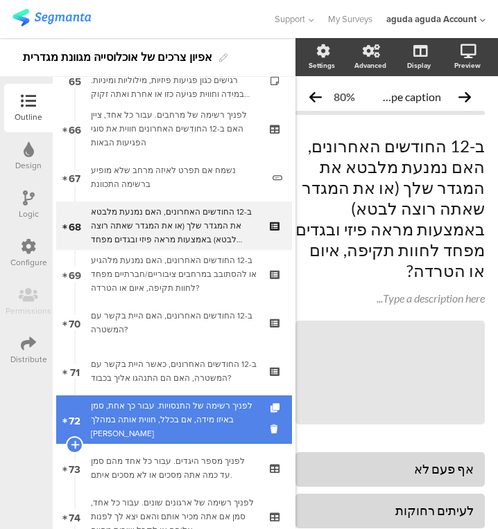
scroll to position [3232, 0]
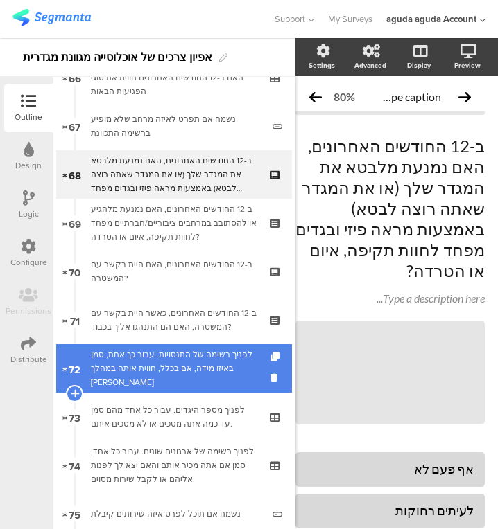
click at [176, 383] on link "72 לפניך רשימה של התנסויות. עבור כך אחת, סמן באיזו מידה, אם בכלל, חווית אותה במ…" at bounding box center [174, 368] width 236 height 49
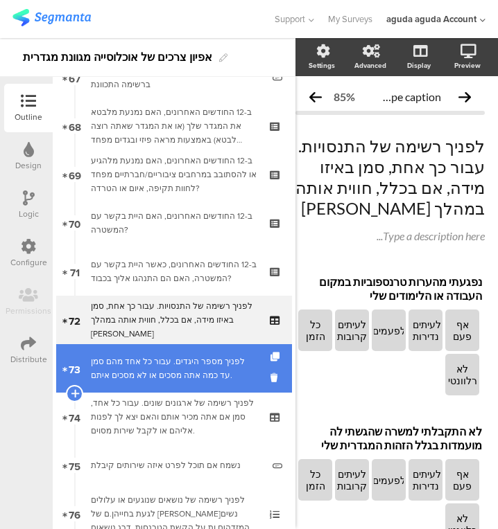
scroll to position [3281, 0]
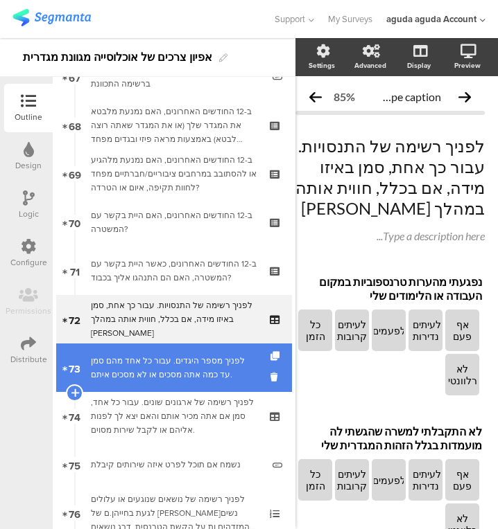
click at [179, 380] on div "לפניך מספר היגדים. עבור כל אחד מהם סמן עד כמה אתה מסכים או לא מסכים איתם." at bounding box center [174, 368] width 166 height 28
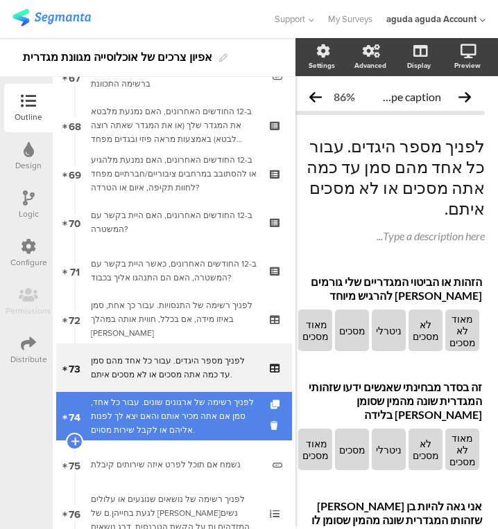
click at [170, 410] on div "לפניך רשימה של ארגונים שונים. עבור כל אחד, סמן אם אתה מכיר אותם והאם יצא לך לפנ…" at bounding box center [174, 417] width 166 height 42
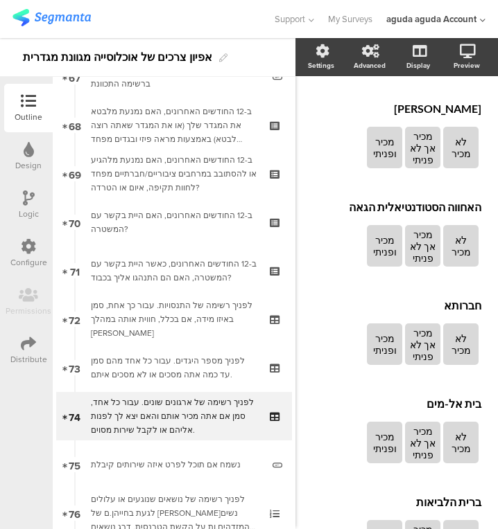
scroll to position [1891, 32]
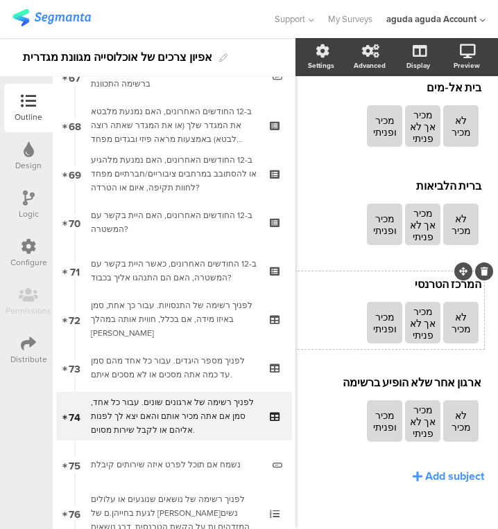
click at [328, 308] on section "לא מכיר מכיר אך לא פניתי מכיר ופניתי" at bounding box center [385, 324] width 191 height 44
click at [335, 302] on section "לא מכיר מכיר אך לא פניתי מכיר ופניתי" at bounding box center [386, 324] width 190 height 44
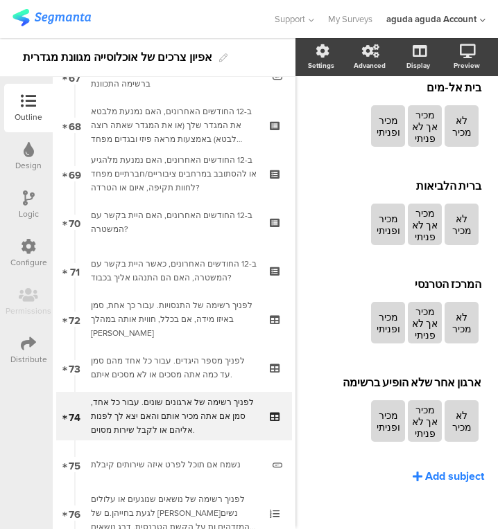
scroll to position [1891, 26]
click at [436, 468] on div "Add subject" at bounding box center [454, 476] width 59 height 16
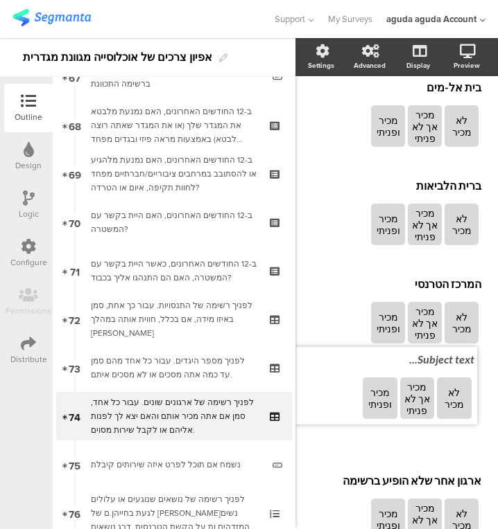
drag, startPoint x: 452, startPoint y: 446, endPoint x: 443, endPoint y: 346, distance: 100.9
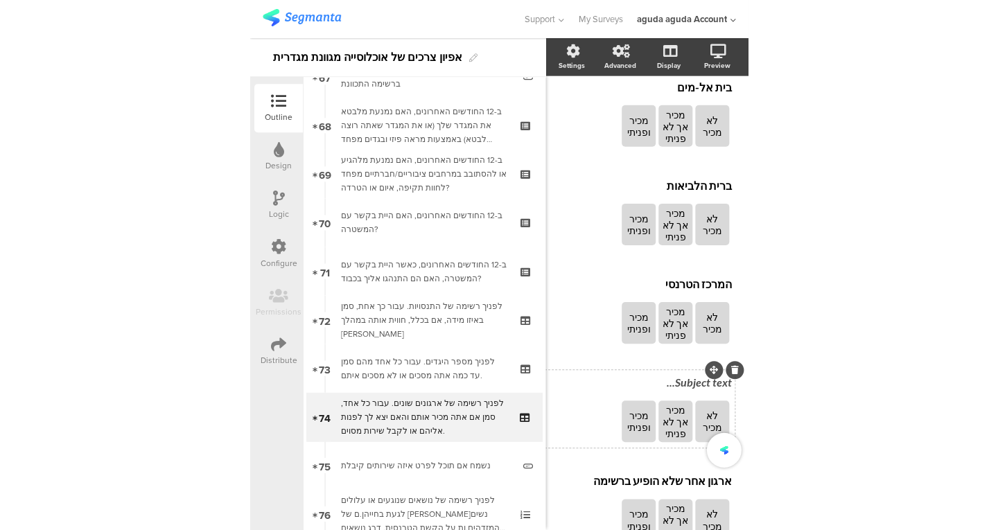
scroll to position [1881, 26]
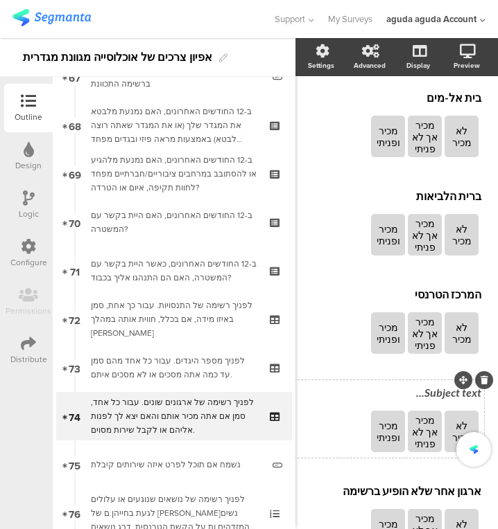
click at [433, 383] on div "Subject text..." at bounding box center [389, 394] width 191 height 22
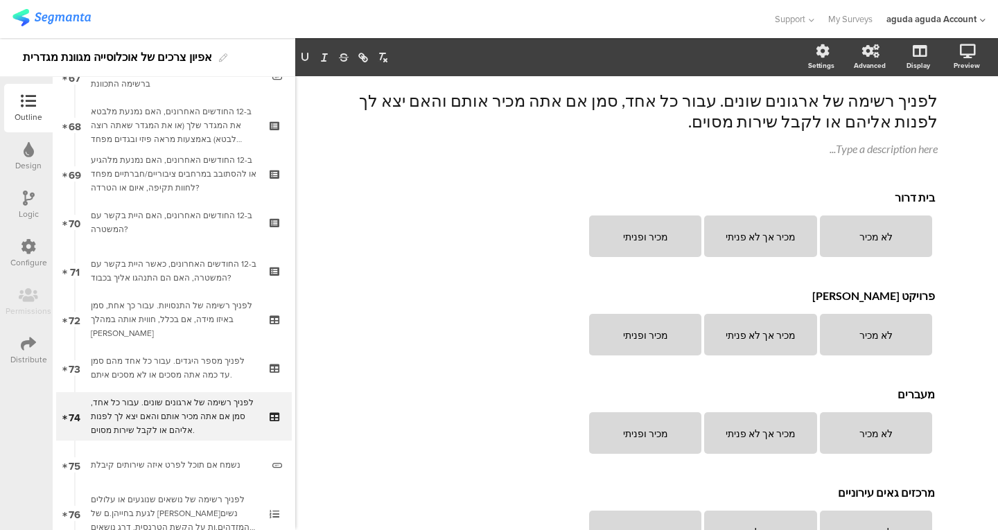
scroll to position [0, 0]
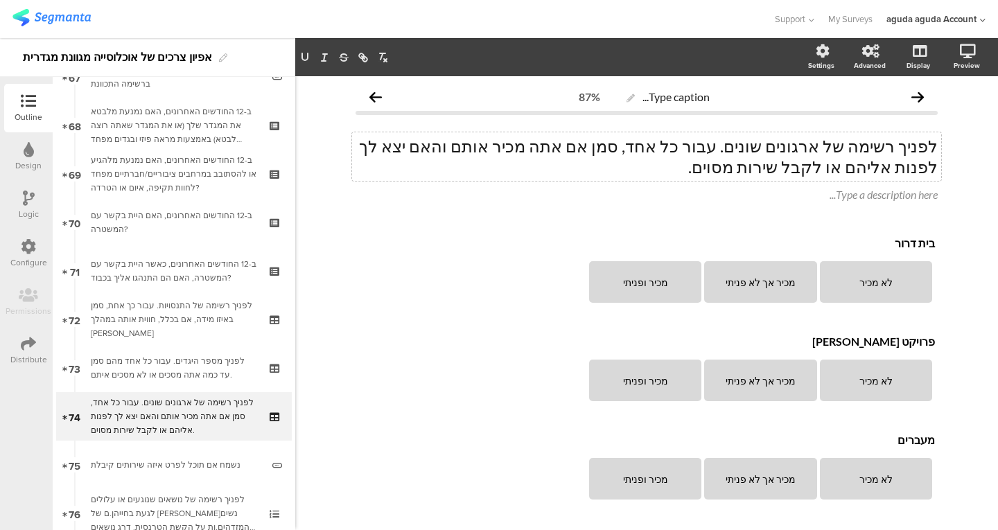
click at [755, 142] on div "לפניך רשימה של ארגונים שונים. עבור כל אחד, סמן אם אתה מכיר אותם והאם יצא לך לפנ…" at bounding box center [646, 156] width 589 height 49
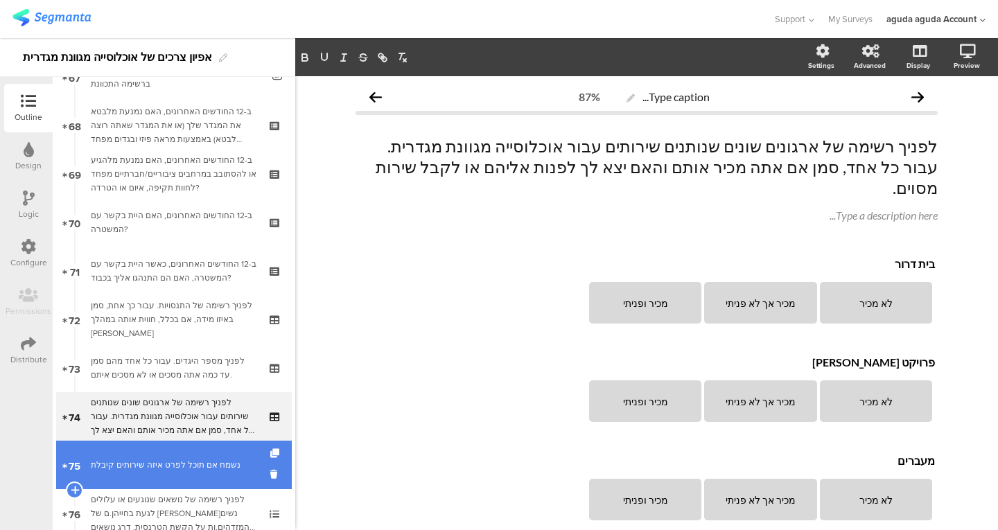
click at [150, 448] on link "75 נשמח אם תוכל לפרט איזה שירותים קיבלת" at bounding box center [174, 465] width 236 height 49
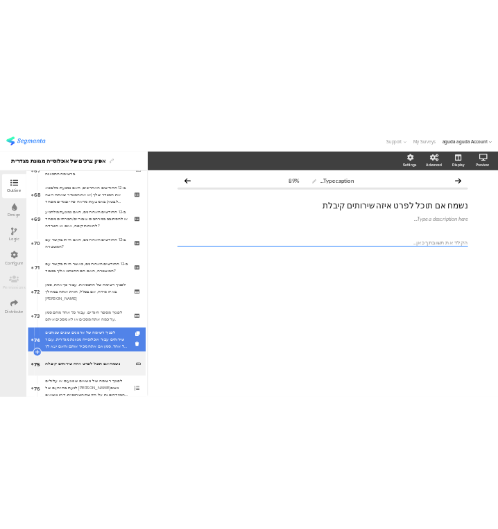
scroll to position [3299, 0]
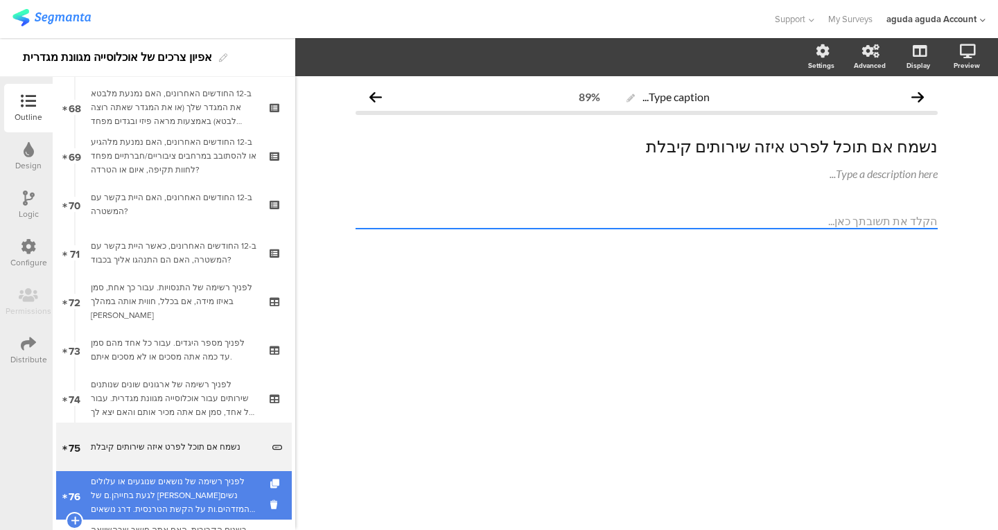
click at [166, 477] on div "לפניך רשימה של נושאים שנוגעים או עלולים לגעת בחייהן.ם של א.נשים המזדהים.ות על ה…" at bounding box center [174, 496] width 166 height 42
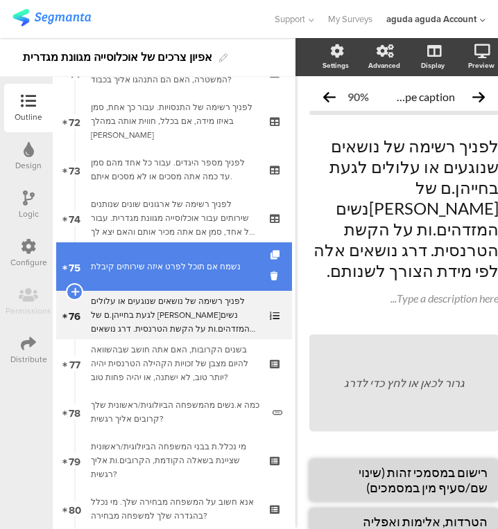
scroll to position [3480, 0]
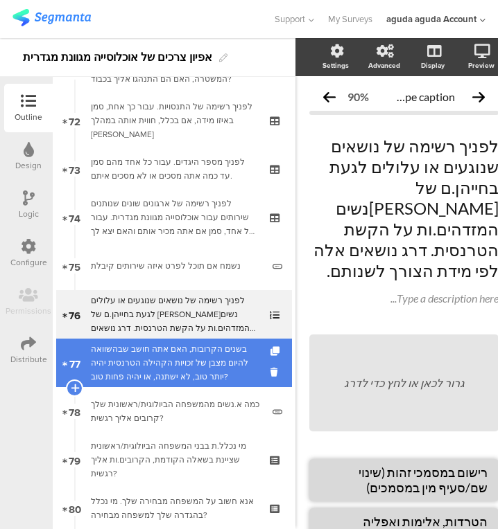
click at [168, 371] on div "בשנים הקרובות, האם אתה חושב שבהשוואה להיום מצבן של זכויות הקהילה הטרנסית יהיה י…" at bounding box center [174, 363] width 166 height 42
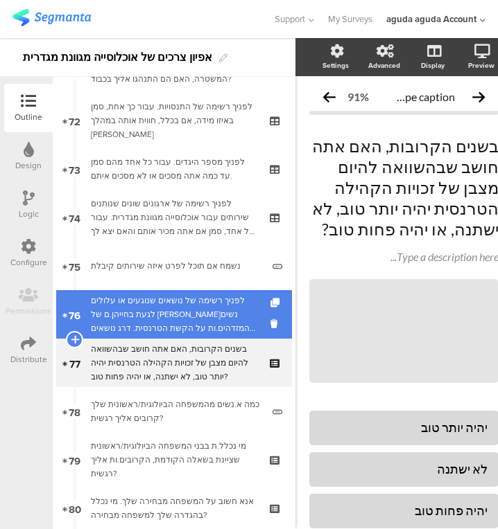
click at [195, 309] on div "לפניך רשימה של נושאים שנוגעים או עלולים לגעת בחייהן.ם של א.נשים המזדהים.ות על ה…" at bounding box center [174, 315] width 166 height 42
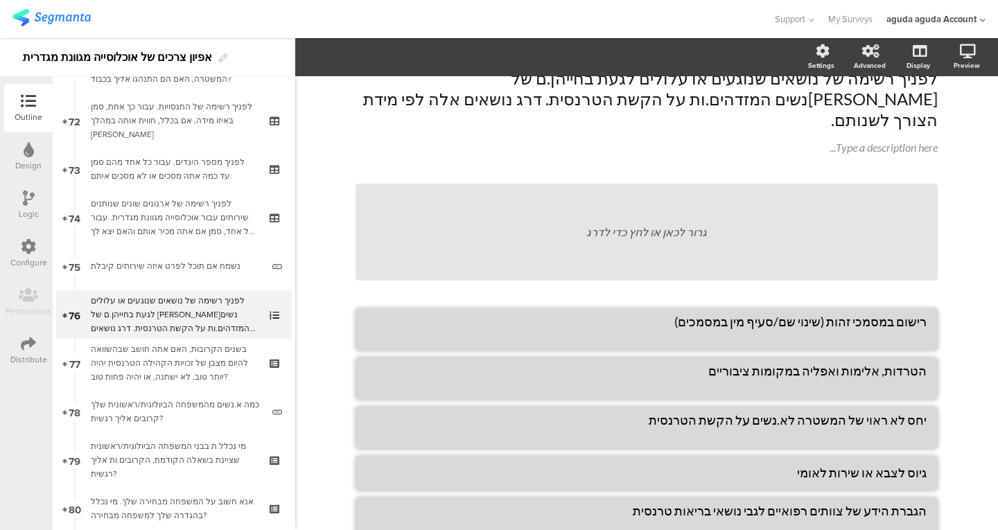
scroll to position [68, 0]
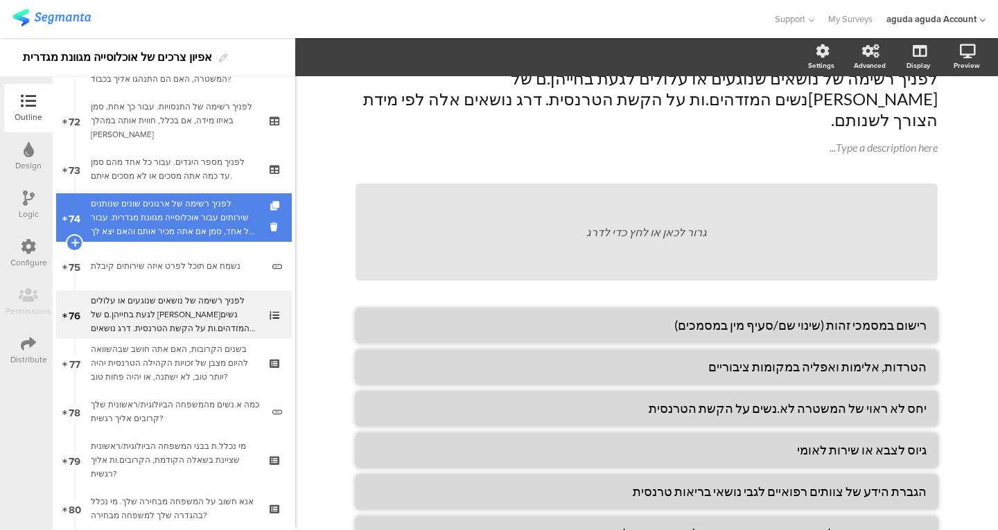
click at [202, 219] on div "לפניך רשימה של ארגונים שונים שנותנים שירותים עבור אוכלוסייה מגוונת מגדרית. עבור…" at bounding box center [174, 218] width 166 height 42
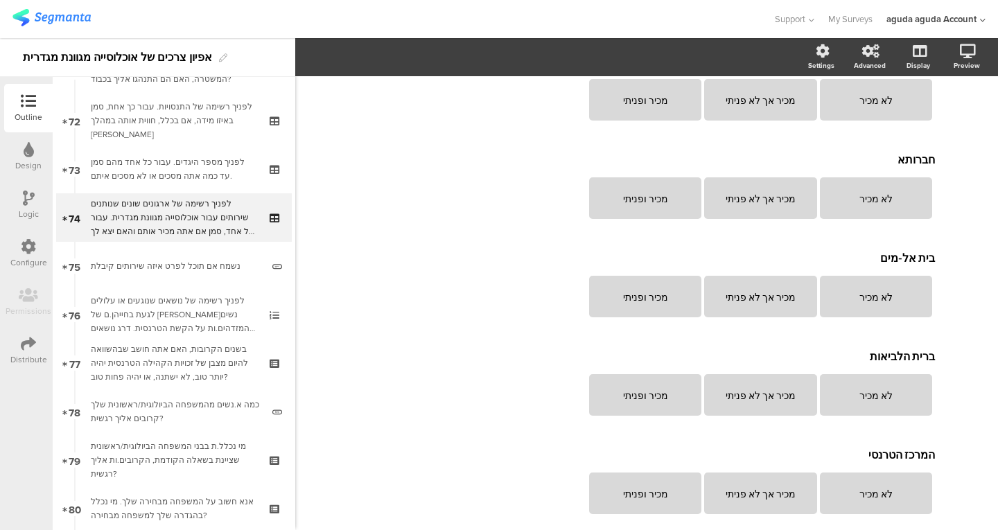
scroll to position [1937, 0]
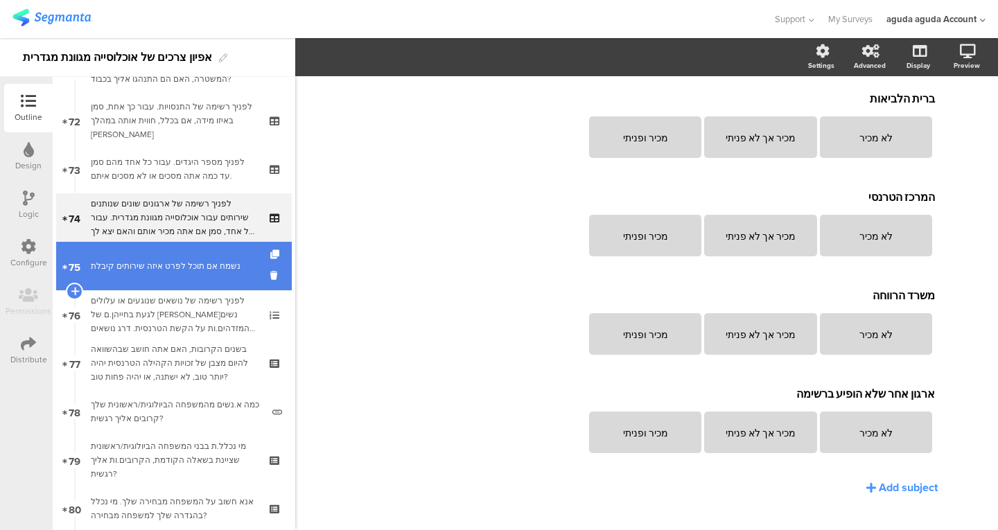
click at [123, 262] on div "נשמח אם תוכל לפרט איזה שירותים קיבלת" at bounding box center [176, 266] width 171 height 14
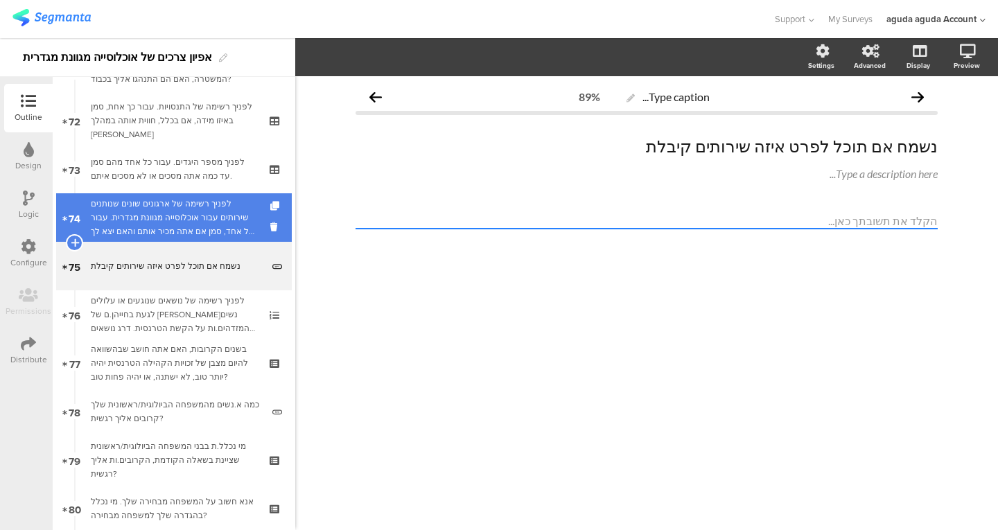
click at [159, 222] on div "לפניך רשימה של ארגונים שונים שנותנים שירותים עבור אוכלוסייה מגוונת מגדרית. עבור…" at bounding box center [174, 218] width 166 height 42
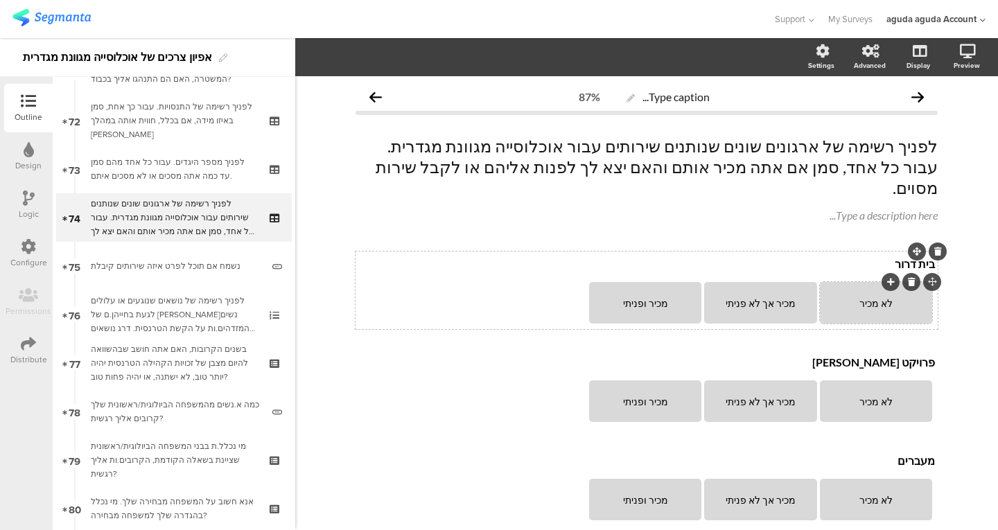
click at [856, 289] on div "לא מכיר" at bounding box center [876, 303] width 108 height 42
click at [648, 297] on div "מכיר ופניתי" at bounding box center [645, 303] width 108 height 12
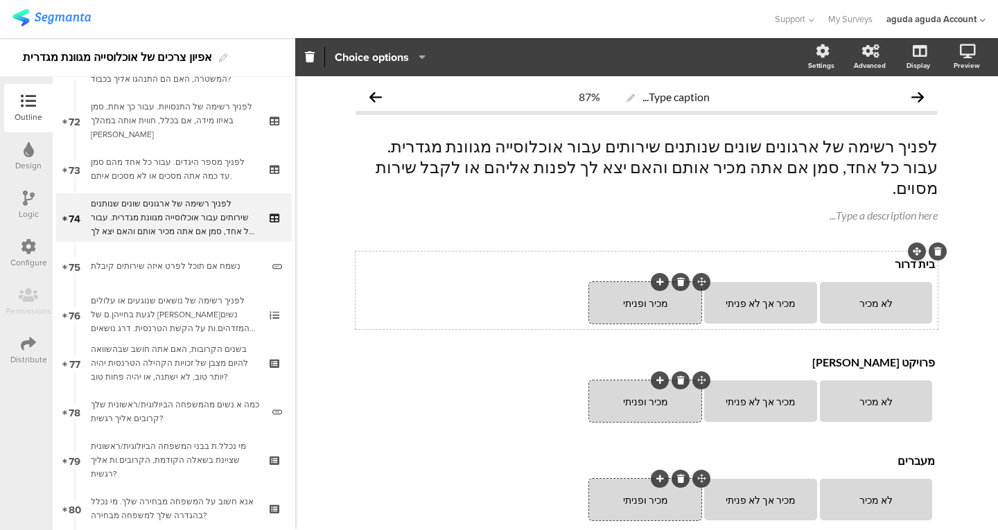
click at [624, 297] on div "מכיר ופניתי" at bounding box center [645, 303] width 108 height 12
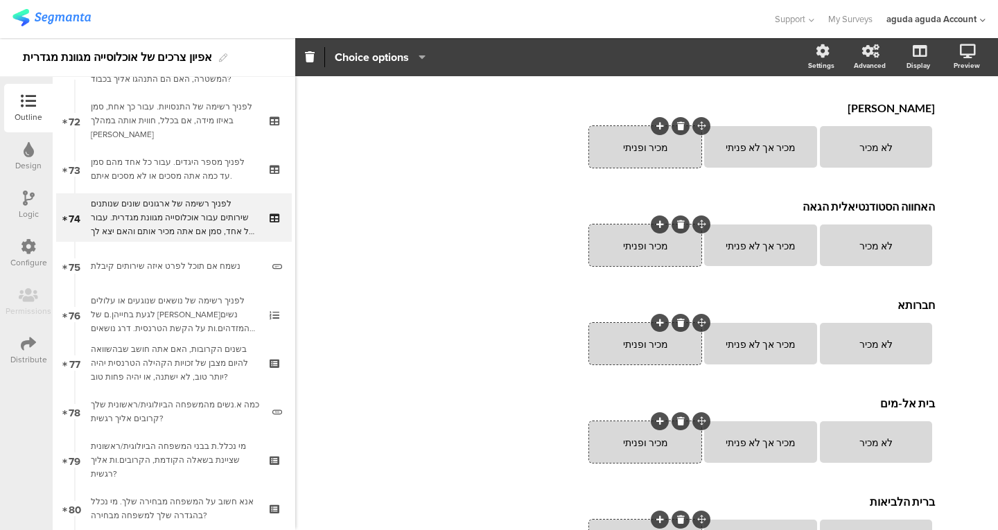
scroll to position [1937, 0]
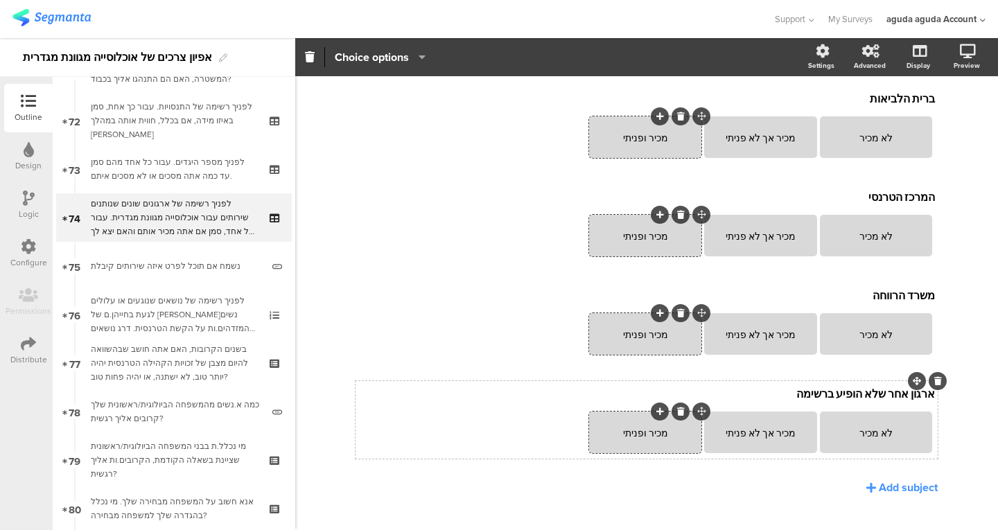
click at [847, 384] on div "ארגון אחר שלא הופיע ברשימה ארגון אחר שלא הופיע ברשימה לא מכיר מכיר אך לא פניתי …" at bounding box center [646, 420] width 582 height 78
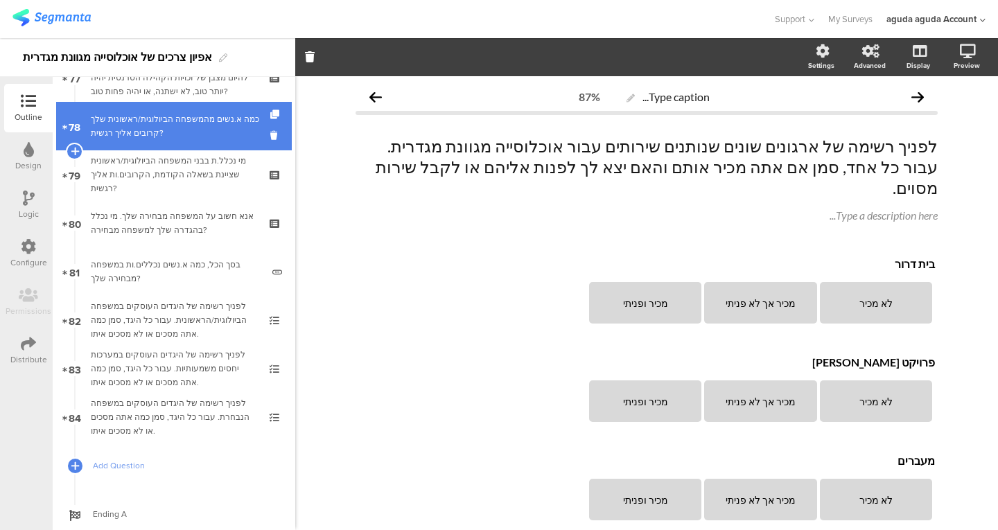
scroll to position [3805, 0]
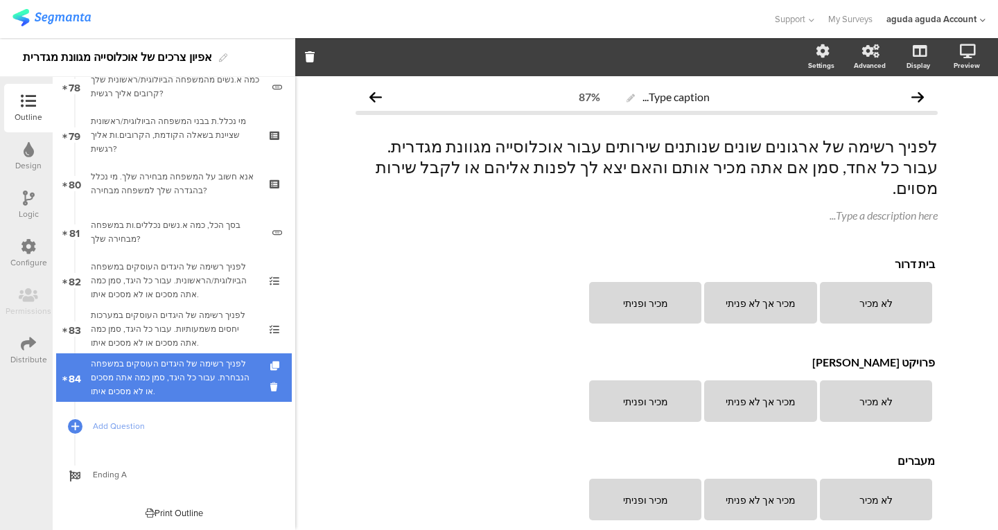
click at [177, 355] on link "84 לפניך רשימה של היגדים העוסקים במשפחה הנבחרת. עבור כל היגד, סמן כמה אתה מסכים…" at bounding box center [174, 377] width 236 height 49
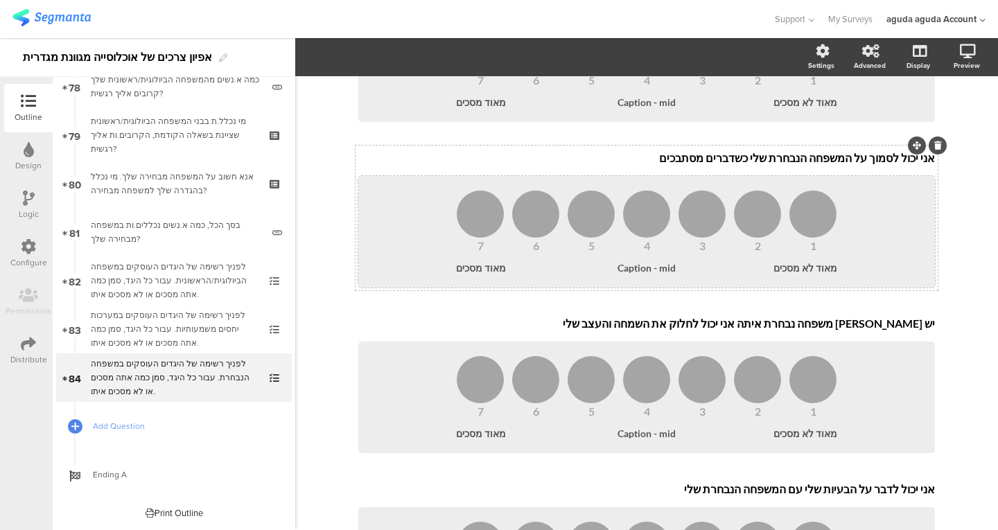
scroll to position [436, 0]
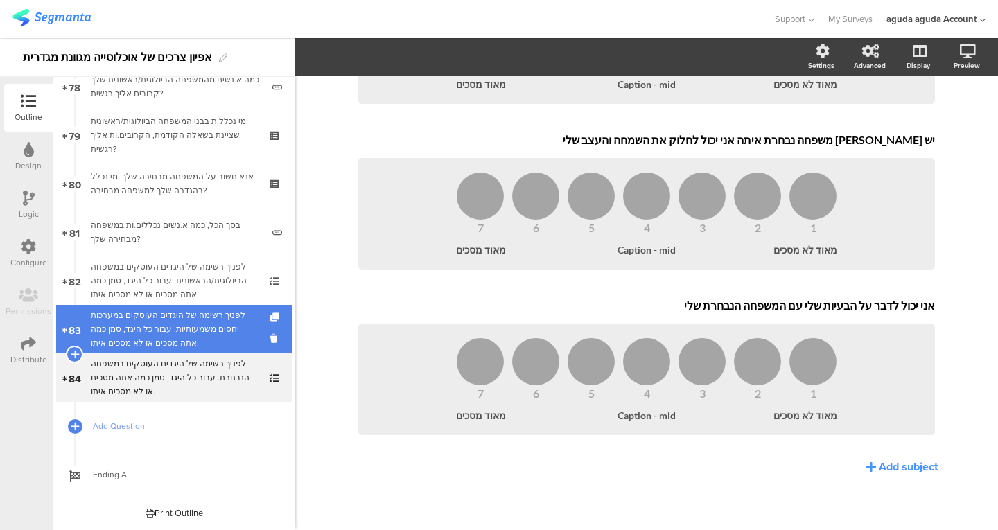
click at [146, 333] on div "לפניך רשימה של היגדים העוסקים במערכות יחסים משמעותיות. עבור כל היגד, סמן כמה את…" at bounding box center [174, 329] width 166 height 42
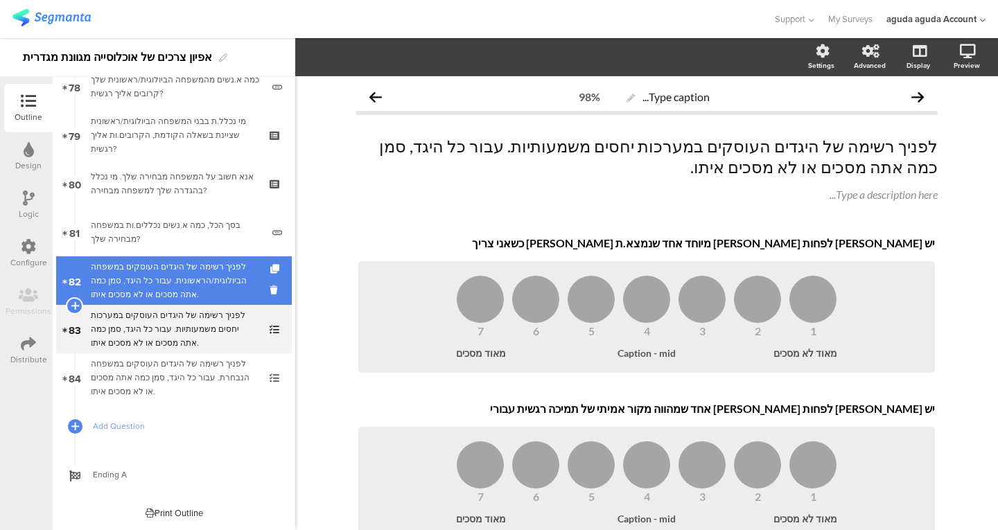
click at [179, 272] on div "לפניך רשימה של היגדים העוסקים במשפחה הביולוגית/הראשונית. עבור כל היגד, סמן כמה …" at bounding box center [174, 281] width 166 height 42
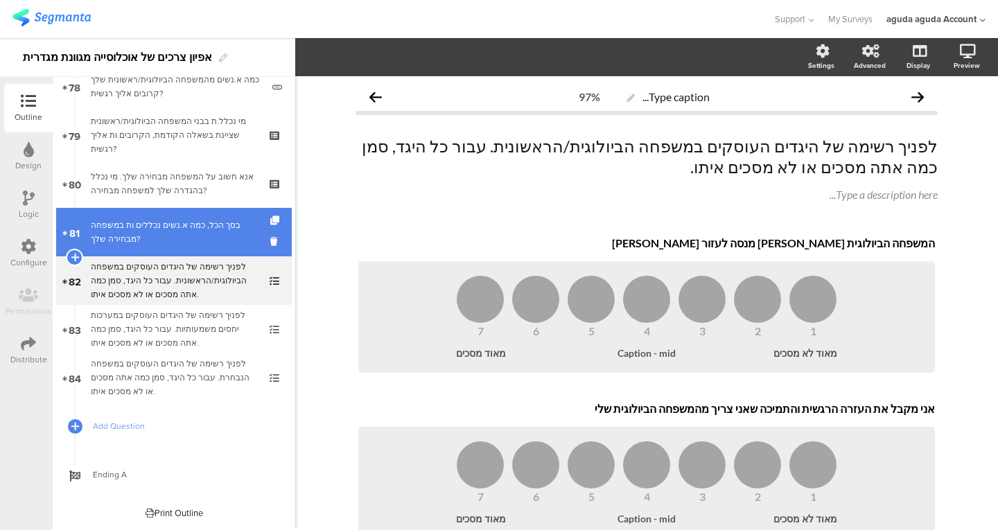
click at [187, 248] on link "81 בסך הכל, כמה א.נשים נכללים.ות במשפחה מבחירה שלך?" at bounding box center [174, 232] width 236 height 49
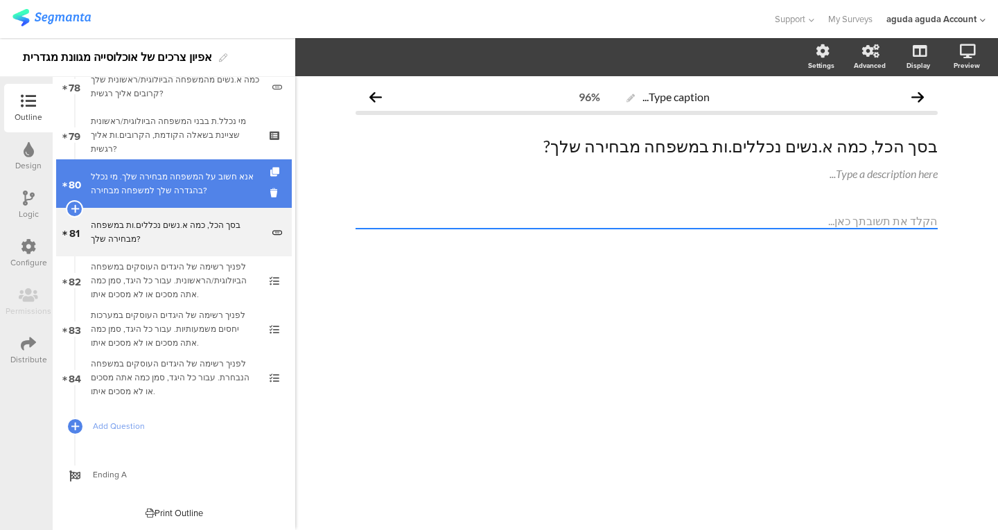
click at [202, 186] on div "אנא חשוב על המשפחה מבחירה שלך. מי נכלל בהגדרה שלך למשפחה מבחירה?" at bounding box center [174, 184] width 166 height 28
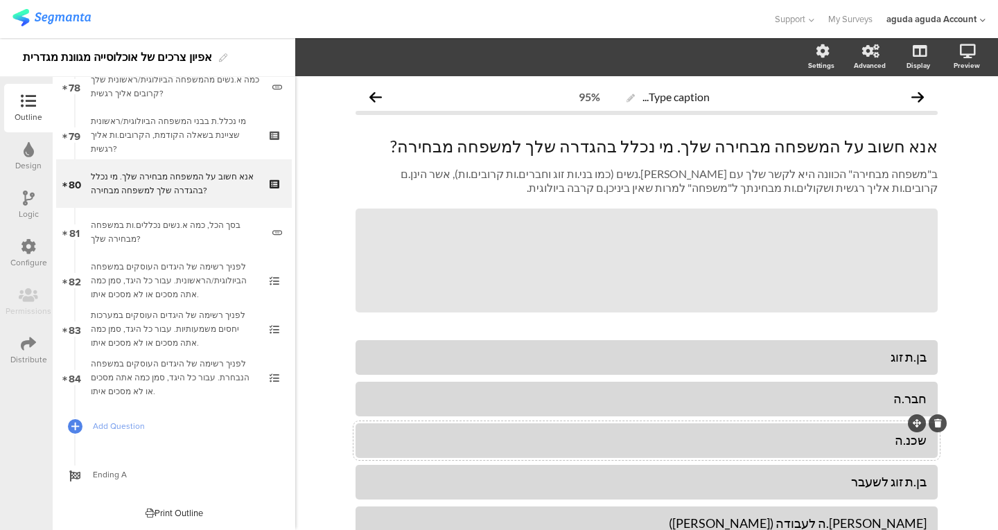
scroll to position [317, 0]
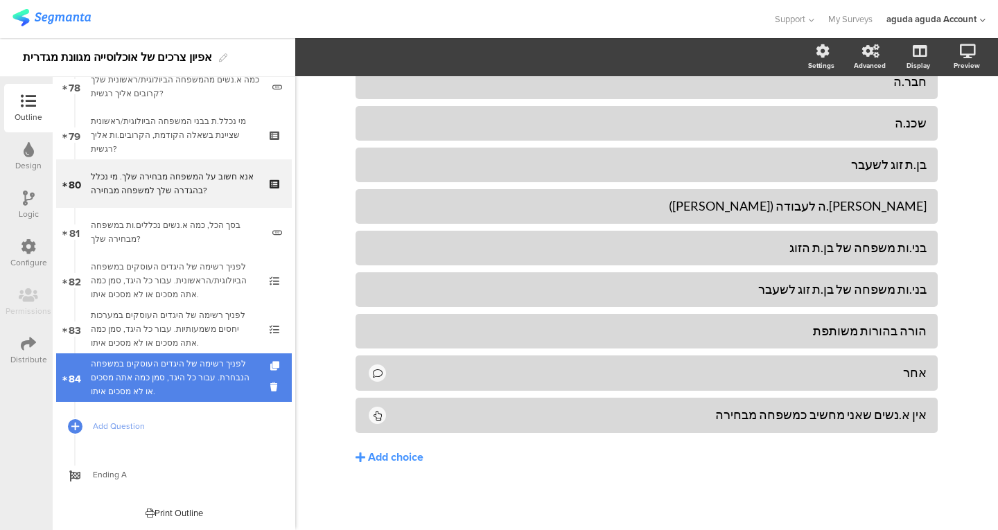
click at [165, 355] on link "84 לפניך רשימה של היגדים העוסקים במשפחה הנבחרת. עבור כל היגד, סמן כמה אתה מסכים…" at bounding box center [174, 377] width 236 height 49
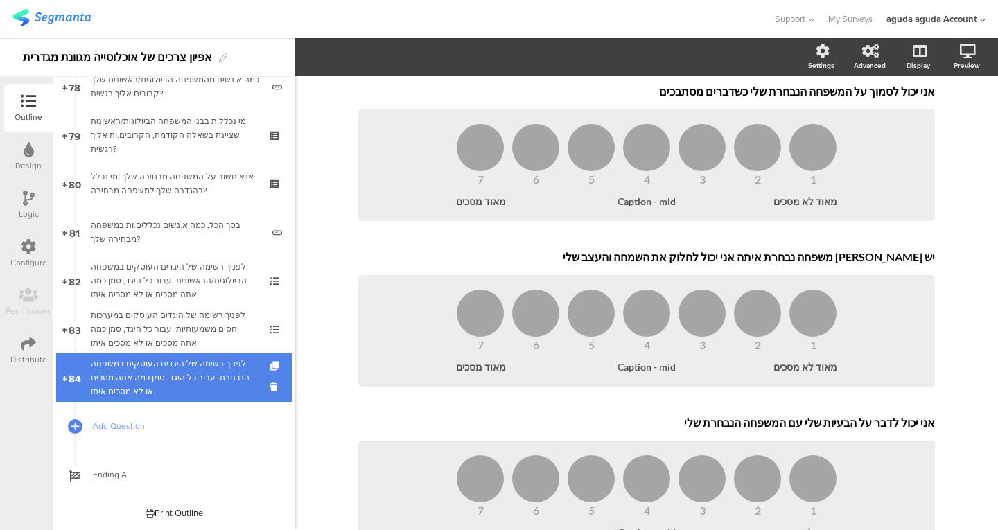
scroll to position [366, 0]
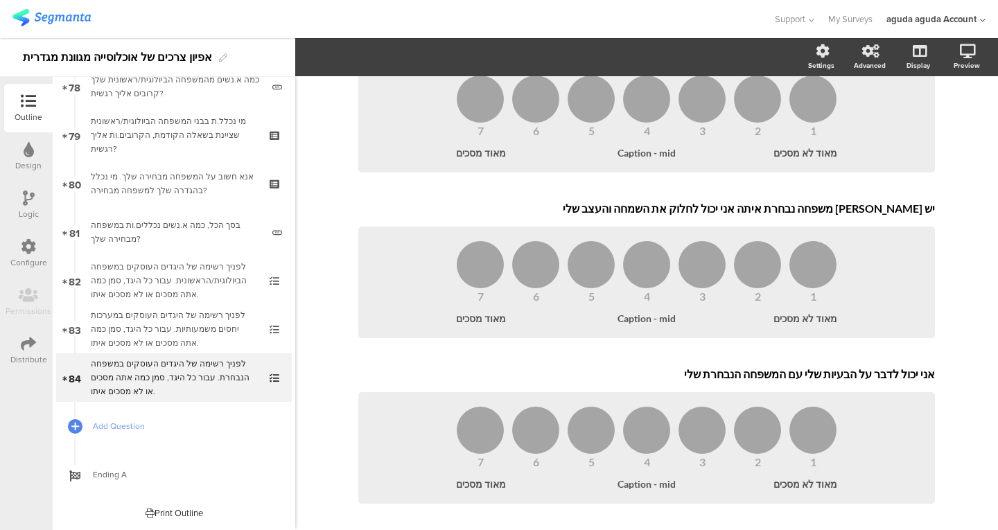
click at [16, 206] on div "Logic" at bounding box center [28, 205] width 49 height 49
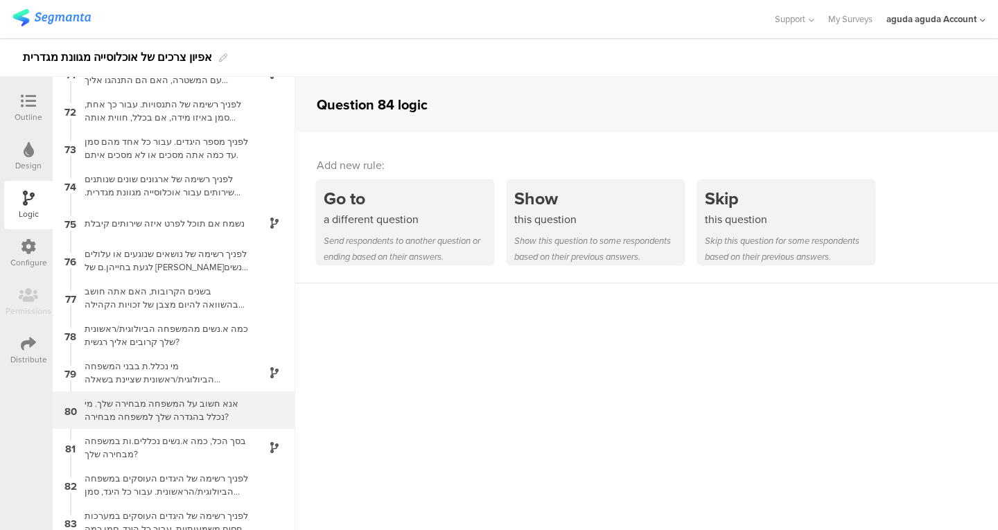
scroll to position [2690, 0]
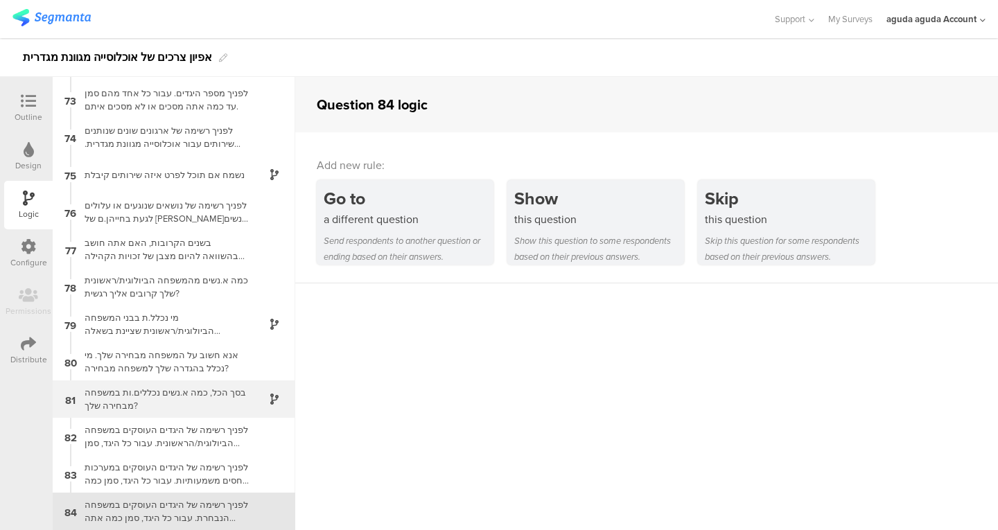
click at [213, 397] on div "בסך הכל, כמה א.נשים נכללים.ות במשפחה מבחירה שלך?" at bounding box center [162, 399] width 173 height 26
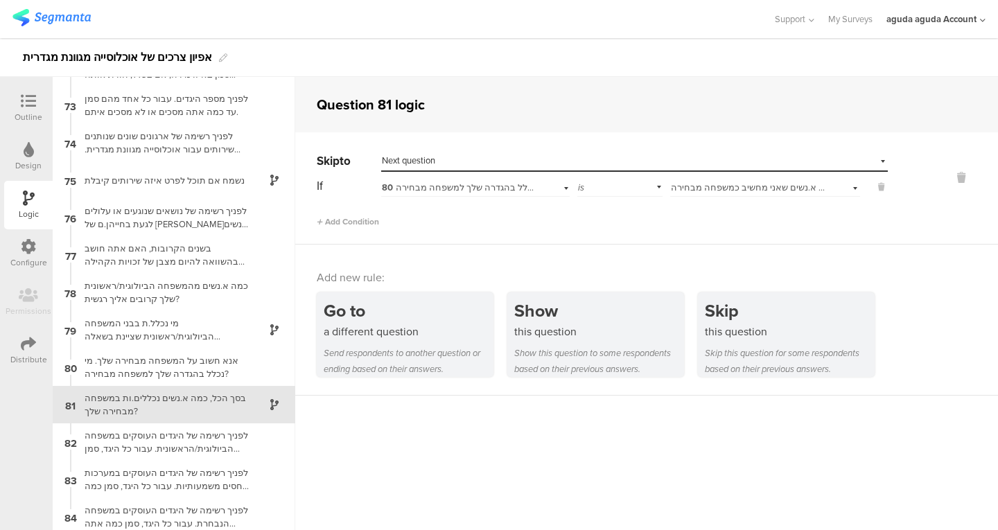
scroll to position [2690, 0]
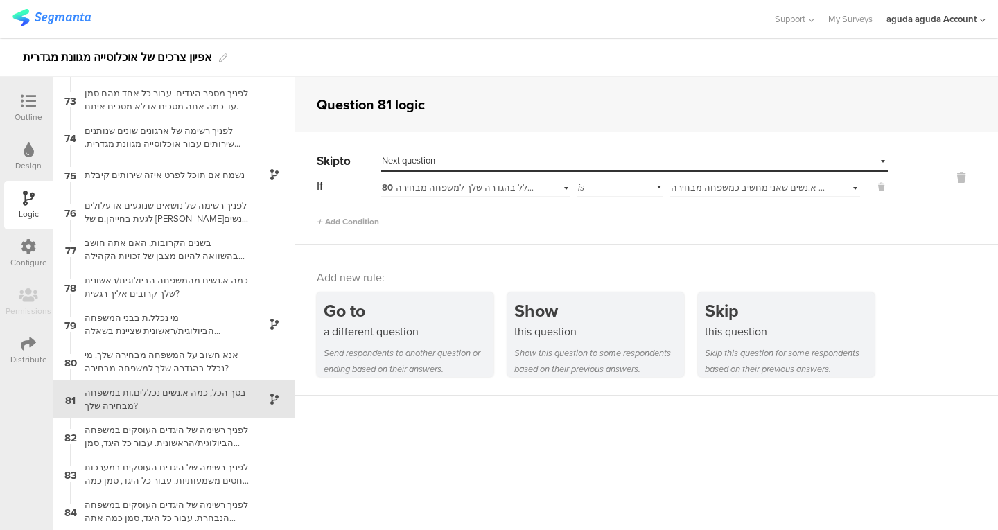
click at [19, 118] on div "Outline" at bounding box center [29, 117] width 28 height 12
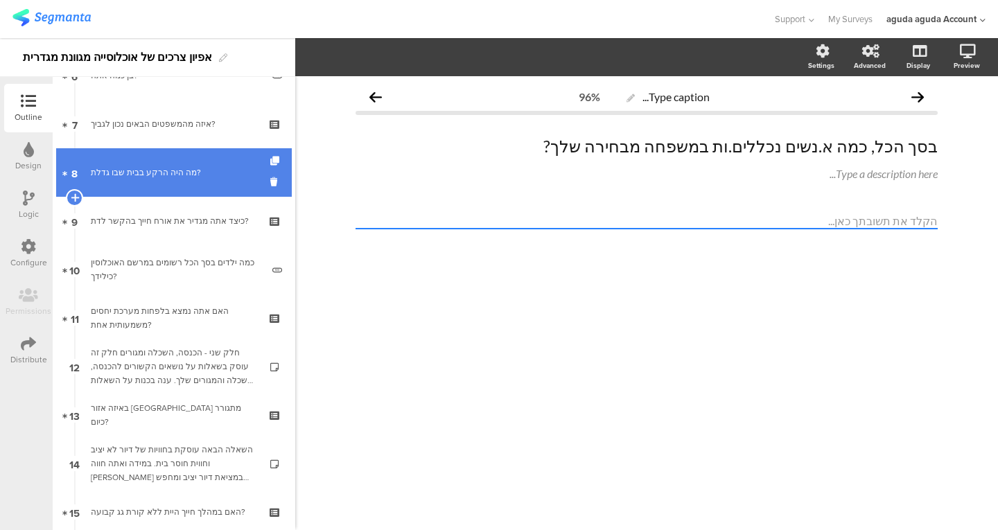
scroll to position [340, 0]
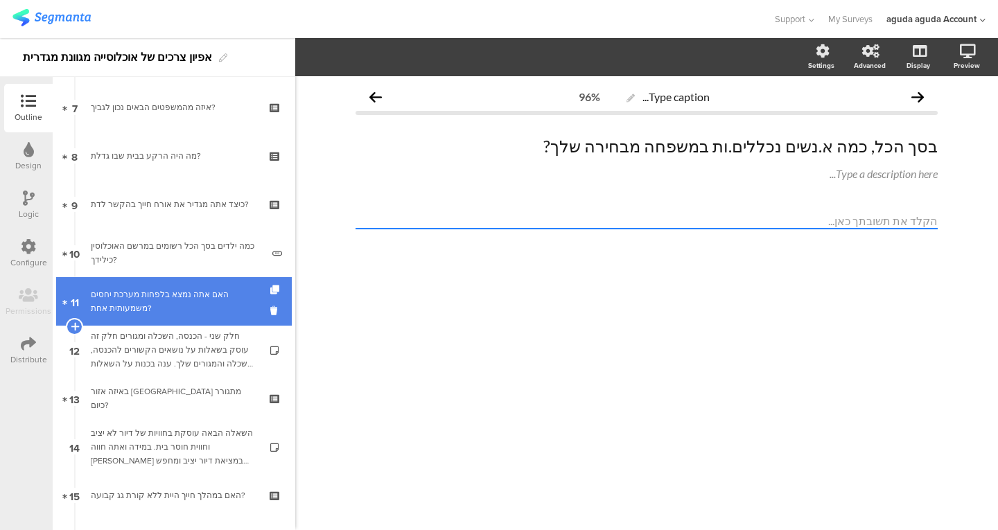
click at [155, 322] on link "11 האם אתה נמצא בלפחות מערכת יחסים משמעותית אחת?" at bounding box center [174, 301] width 236 height 49
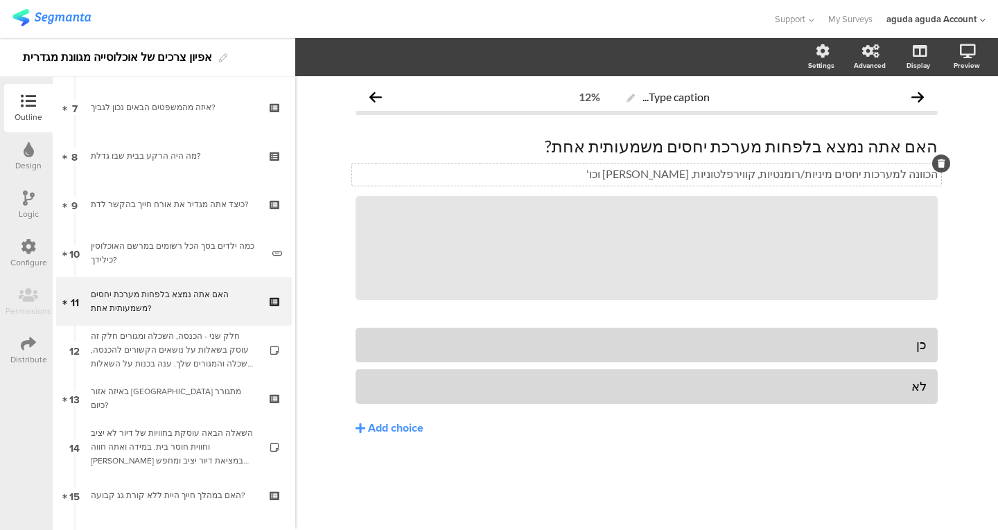
click at [763, 166] on div "הכוונה למערכות יחסים מיניות/רומנטיות, קווירפלטוניות, פוליאמוריות וכו' הכוונה למ…" at bounding box center [646, 175] width 589 height 22
click at [761, 172] on p "הכוונה למערכות יחסים מיניות/רומנטיות, קווירפלטוניות, פוליאמוריות וכו'" at bounding box center [646, 174] width 582 height 14
click at [701, 419] on button "Add choice" at bounding box center [646, 428] width 582 height 35
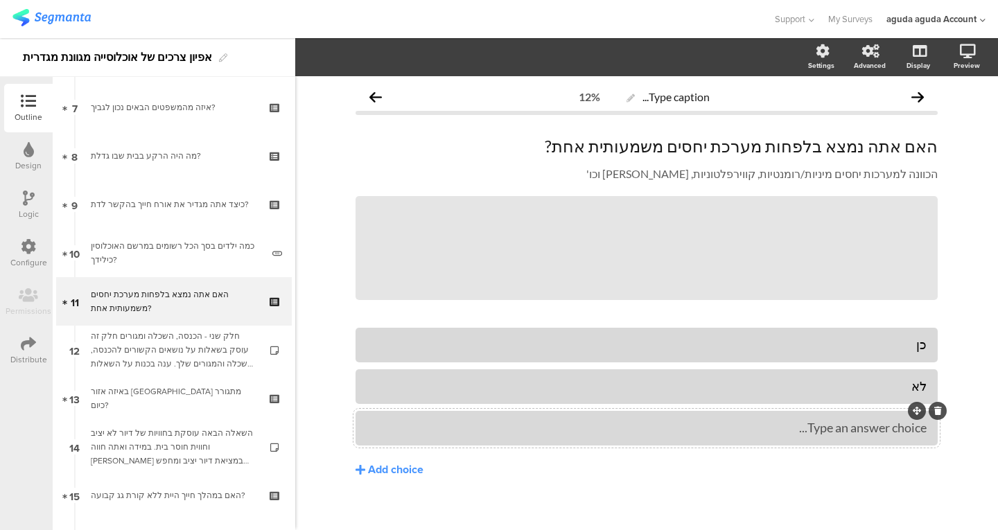
click at [604, 412] on div at bounding box center [646, 428] width 582 height 35
click at [658, 423] on div "Type an answer choice..." at bounding box center [647, 428] width 560 height 16
click at [936, 412] on icon at bounding box center [938, 411] width 8 height 8
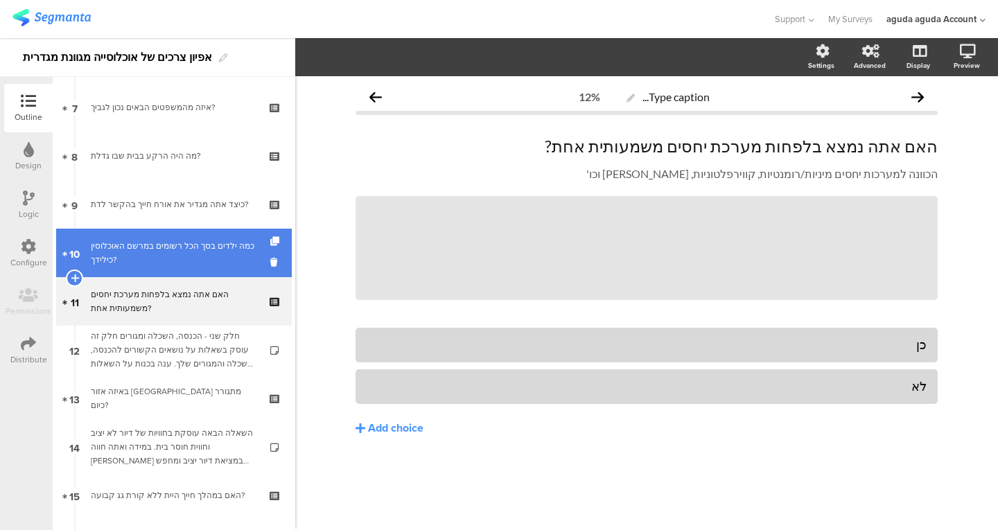
click at [134, 274] on link "10 כמה ילדים בסך הכל רשומים במרשם האוכלוסין כילידך?" at bounding box center [174, 253] width 236 height 49
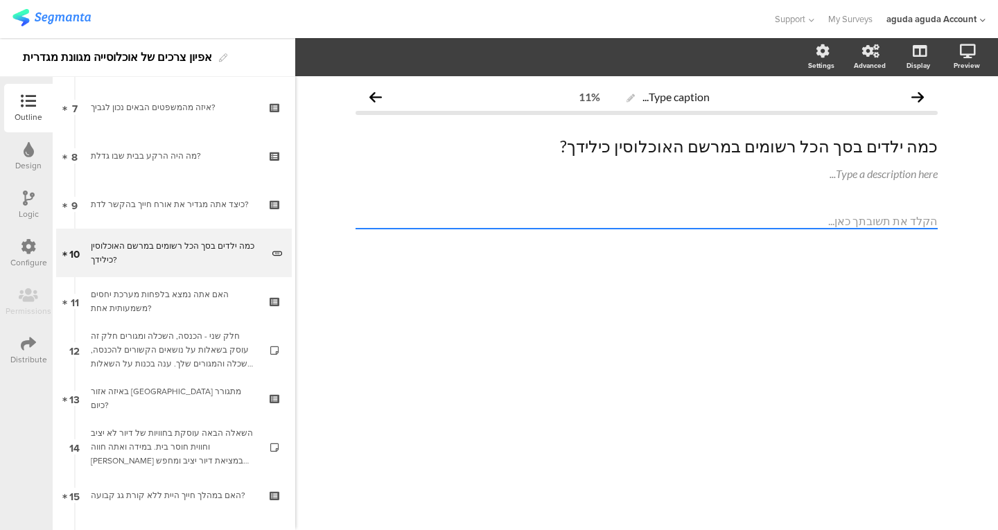
click at [365, 220] on input "number" at bounding box center [646, 221] width 582 height 16
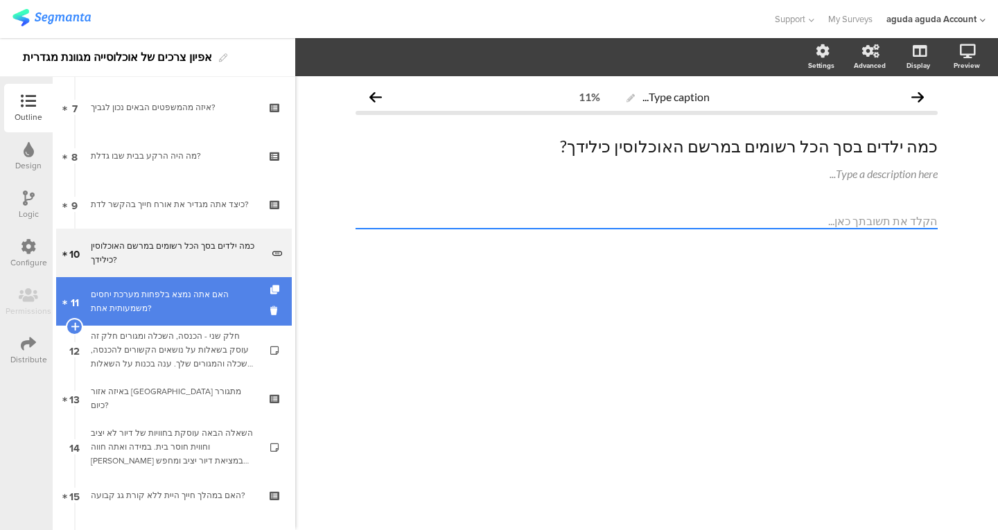
click at [182, 298] on div "האם אתה נמצא בלפחות מערכת יחסים משמעותית אחת?" at bounding box center [174, 302] width 166 height 28
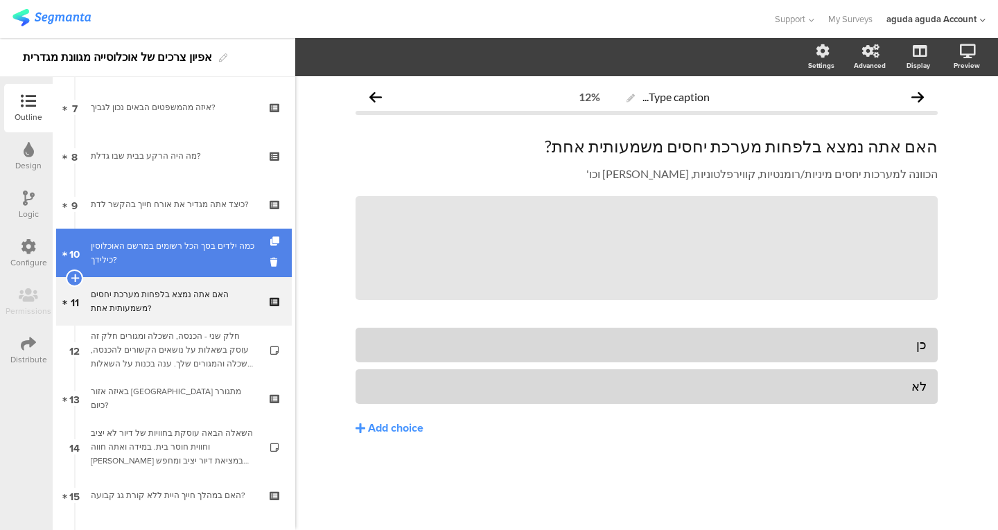
click at [234, 236] on link "10 כמה ילדים בסך הכל רשומים במרשם האוכלוסין כילידך?" at bounding box center [174, 253] width 236 height 49
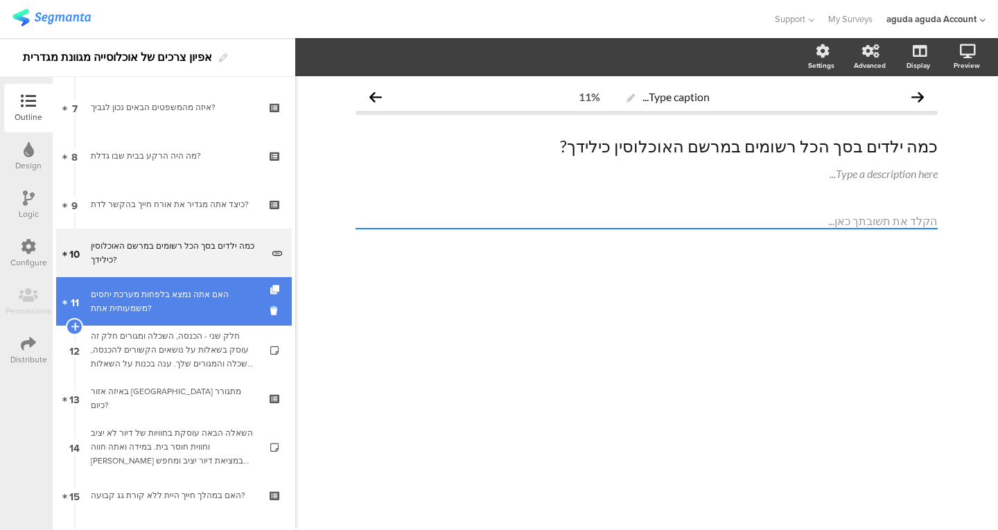
click at [178, 300] on div "האם אתה נמצא בלפחות מערכת יחסים משמעותית אחת?" at bounding box center [174, 302] width 166 height 28
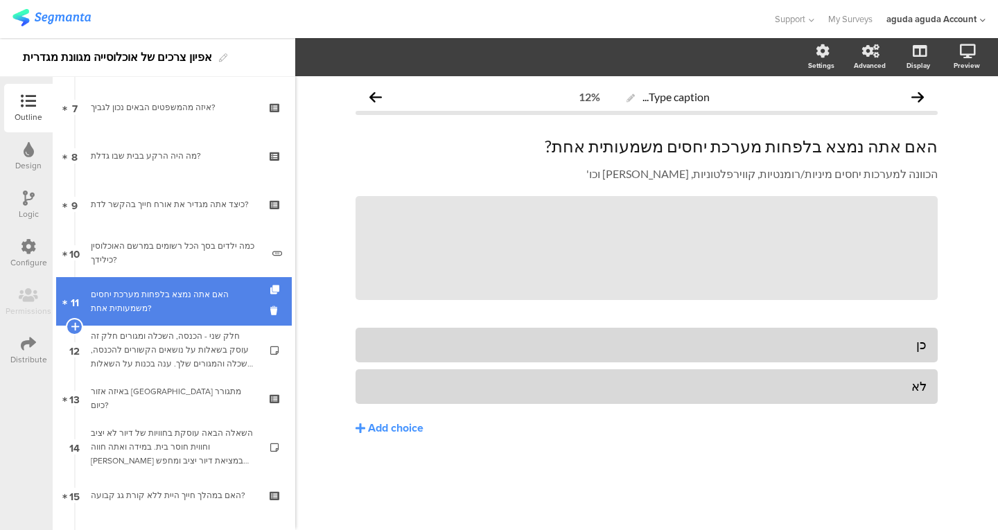
click at [67, 283] on link "11 האם אתה נמצא בלפחות מערכת יחסים משמעותית אחת?" at bounding box center [174, 301] width 236 height 49
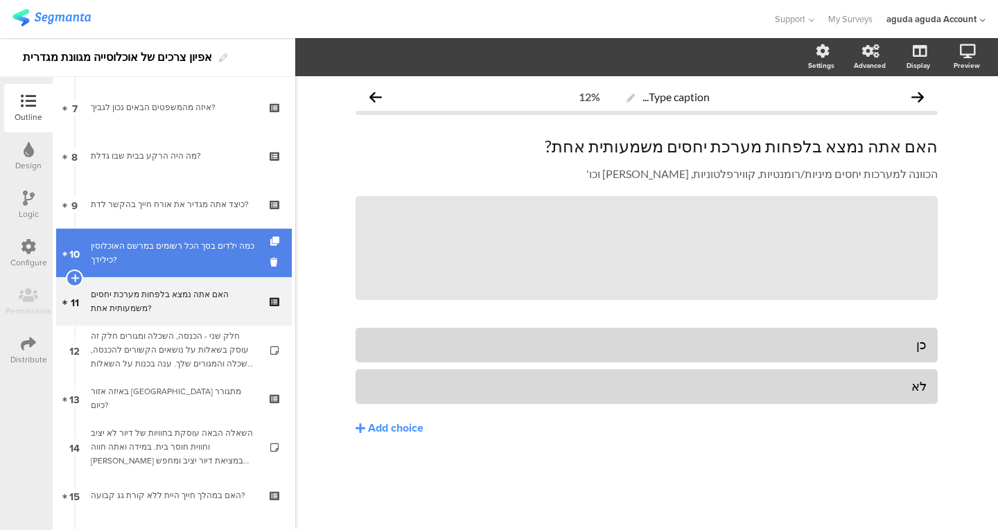
click at [204, 255] on div "כמה ילדים בסך הכל רשומים במרשם האוכלוסין כילידך?" at bounding box center [176, 253] width 171 height 28
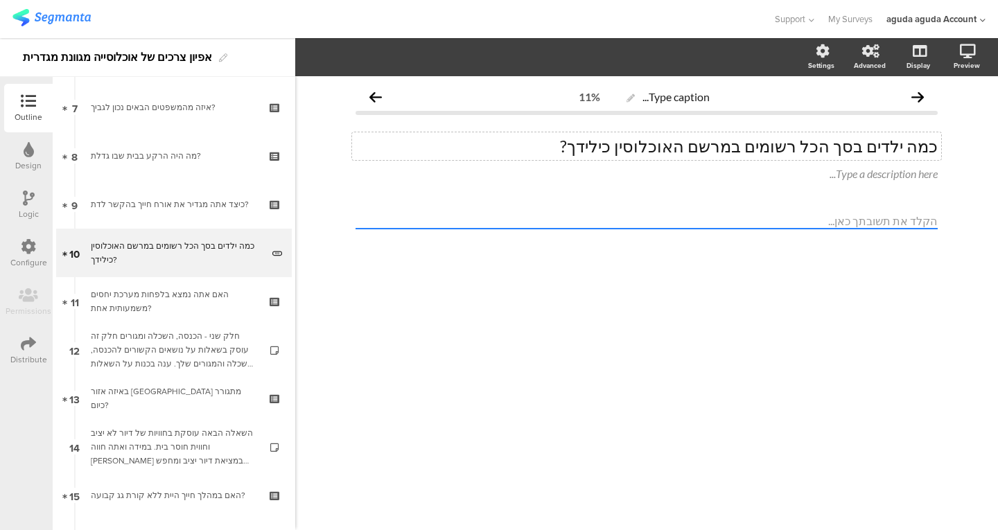
click at [665, 157] on div "כמה ילדים בסך הכל רשומים במרשם האוכלוסין כילידך? כמה ילדים בסך הכל רשומים במרשם…" at bounding box center [646, 146] width 589 height 28
click at [595, 267] on div at bounding box center [646, 245] width 582 height 64
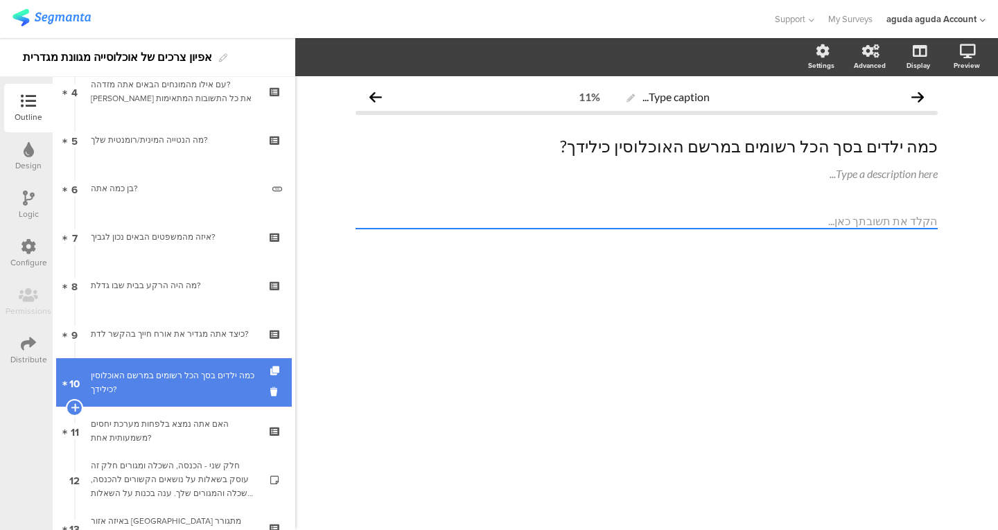
scroll to position [202, 0]
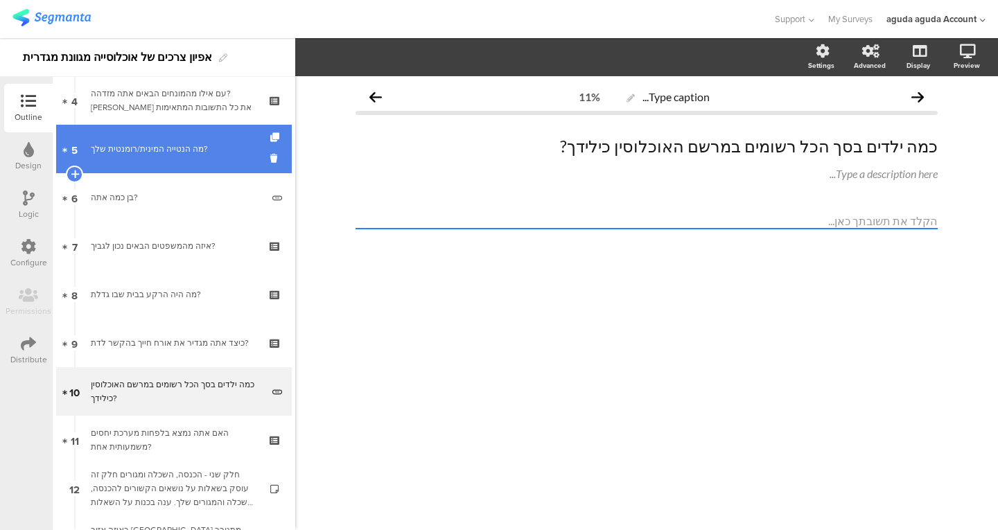
click at [194, 169] on link "5 מה הנטייה המינית/רומנטית שלך?" at bounding box center [174, 149] width 236 height 49
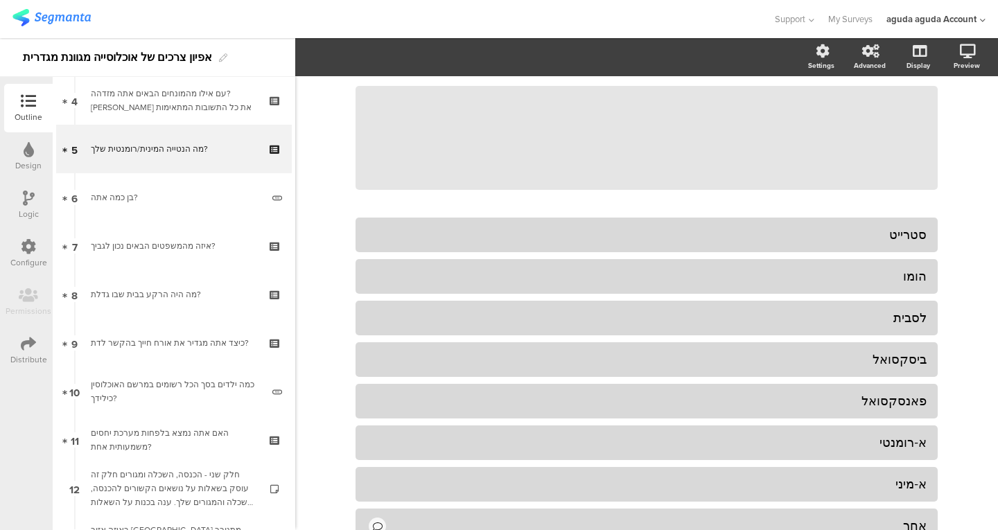
scroll to position [116, 0]
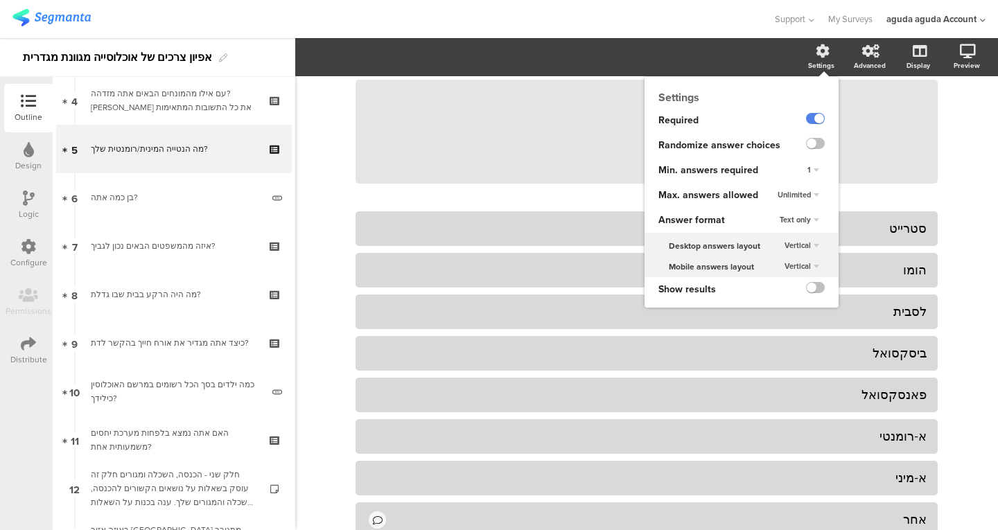
click at [778, 200] on div "Unlimited" at bounding box center [798, 195] width 53 height 17
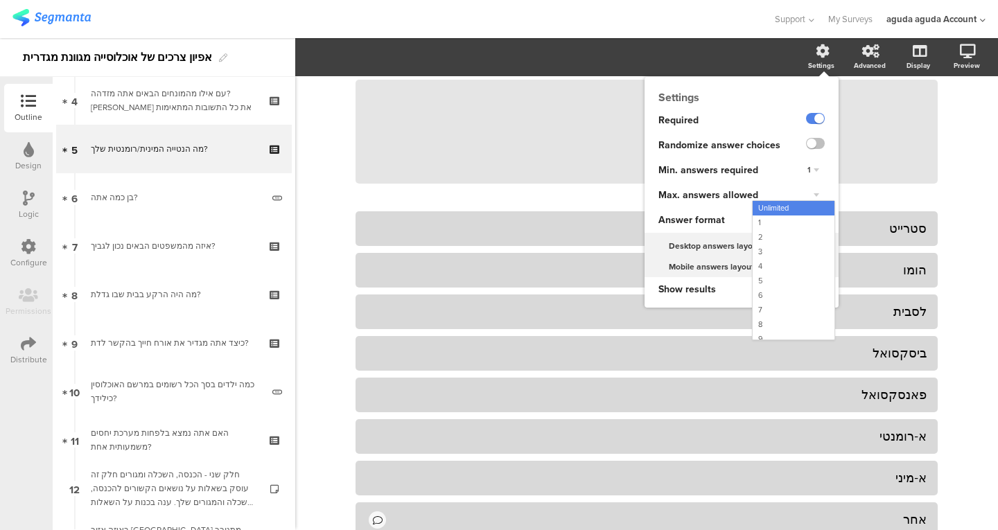
click at [729, 187] on div "Max. answers allowed" at bounding box center [716, 195] width 145 height 25
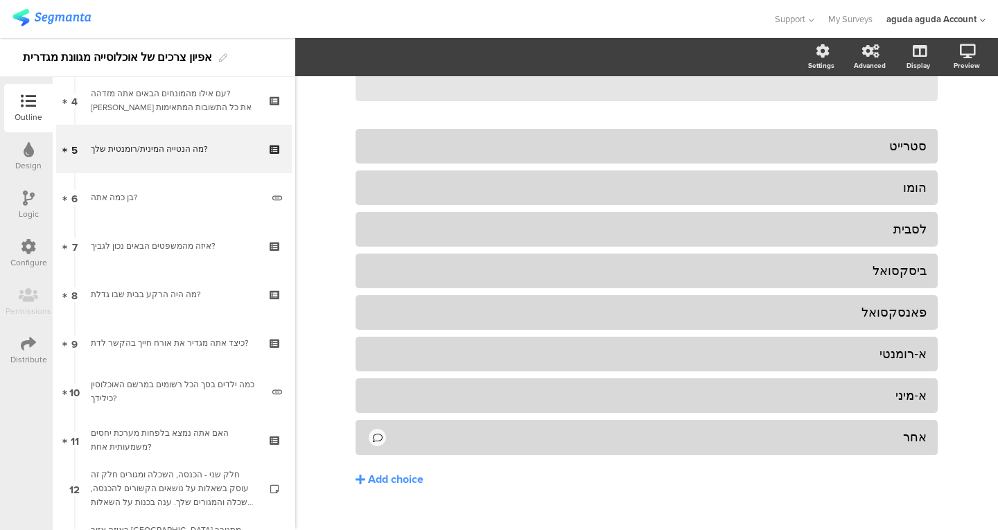
scroll to position [201, 0]
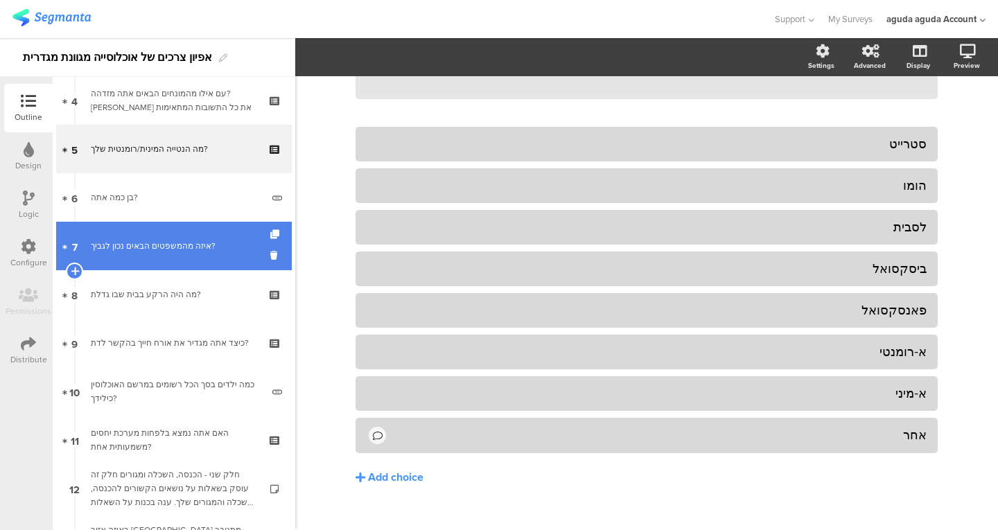
click at [192, 233] on link "7 איזה מהמשפטים הבאים נכון לגביך?" at bounding box center [174, 246] width 236 height 49
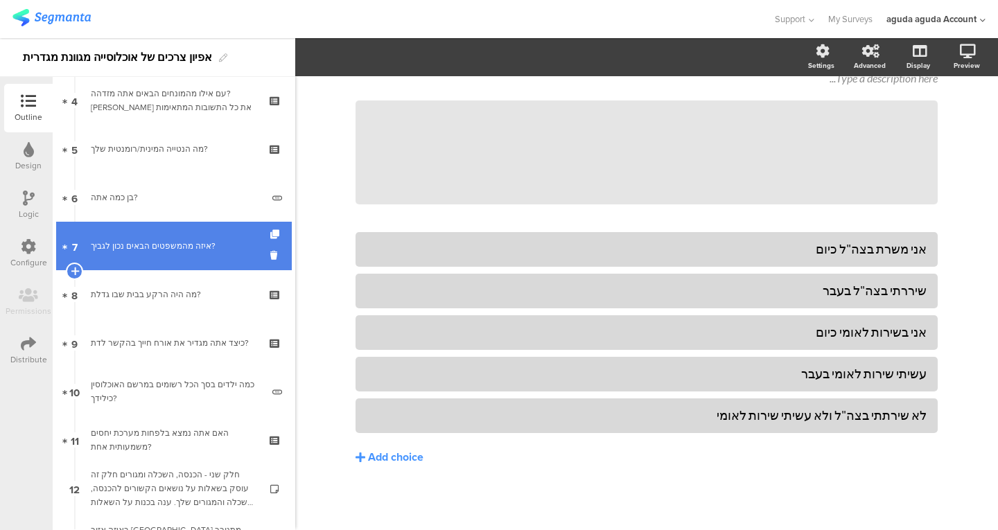
scroll to position [96, 0]
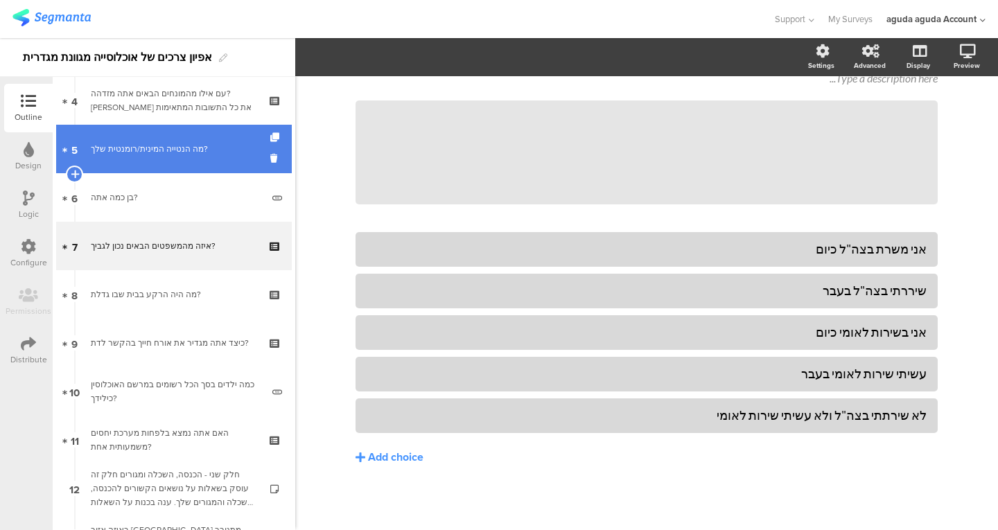
click at [186, 172] on link "5 מה הנטייה המינית/רומנטית שלך?" at bounding box center [174, 149] width 236 height 49
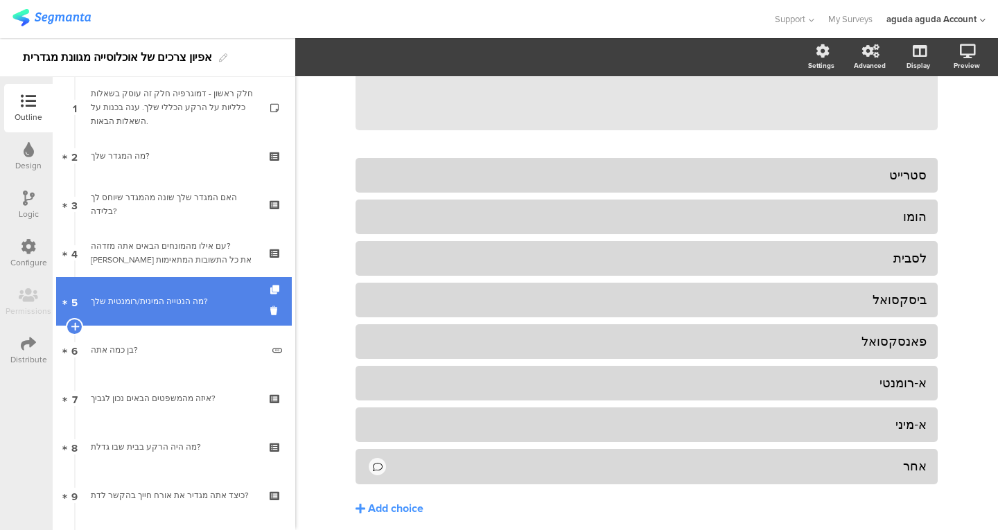
scroll to position [49, 0]
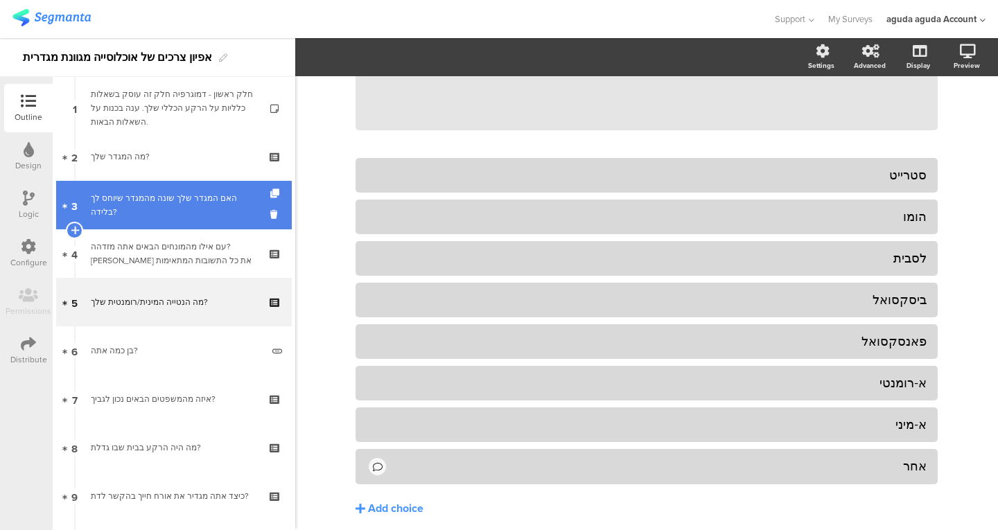
click at [197, 184] on link "3 האם המגדר שלך שונה מהמגדר שיוחס לך בלידה?" at bounding box center [174, 205] width 236 height 49
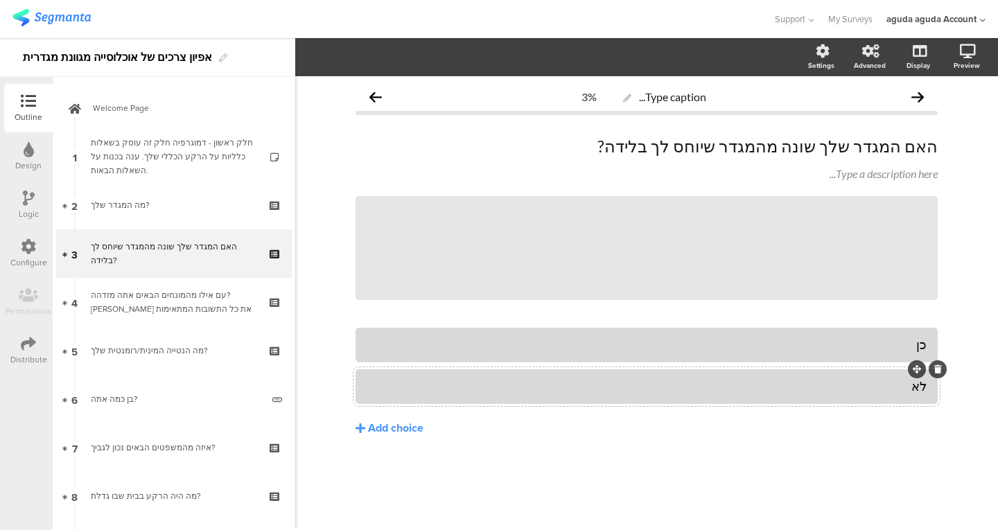
click at [747, 384] on div "לא" at bounding box center [647, 386] width 560 height 16
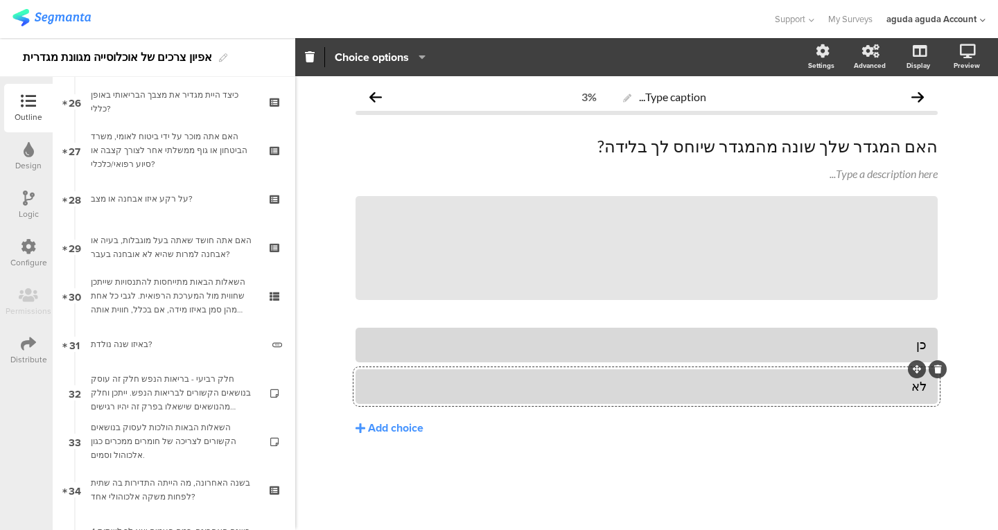
scroll to position [1265, 0]
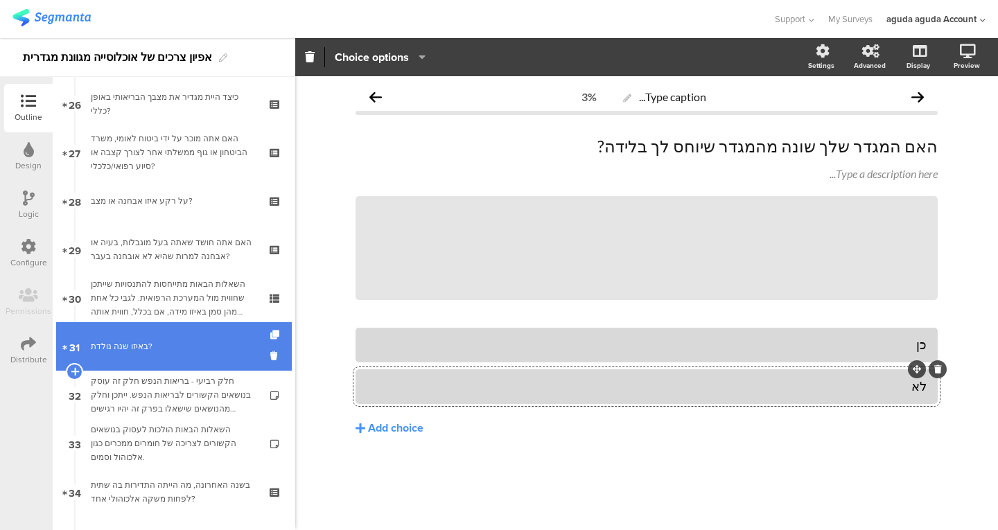
click at [132, 344] on div "באיזו שנה נולדת?" at bounding box center [176, 347] width 171 height 14
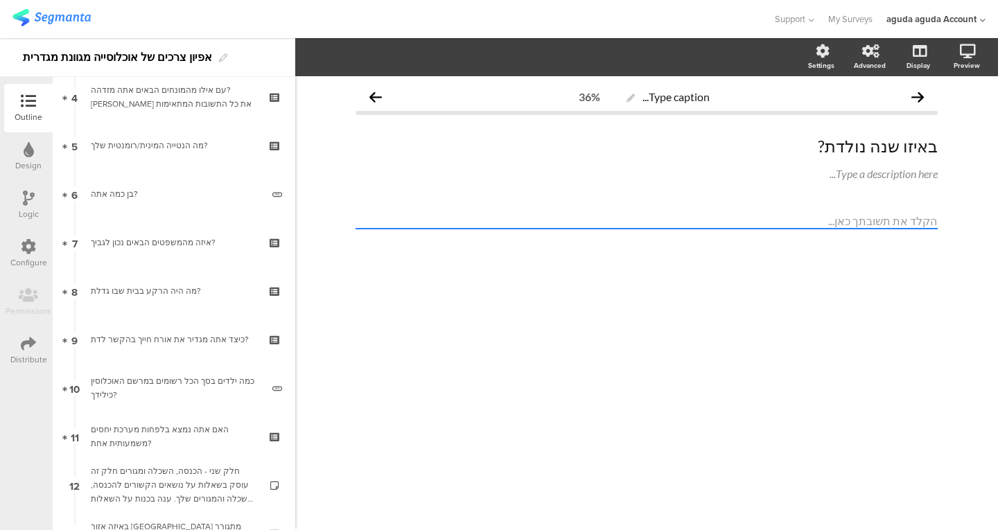
scroll to position [201, 0]
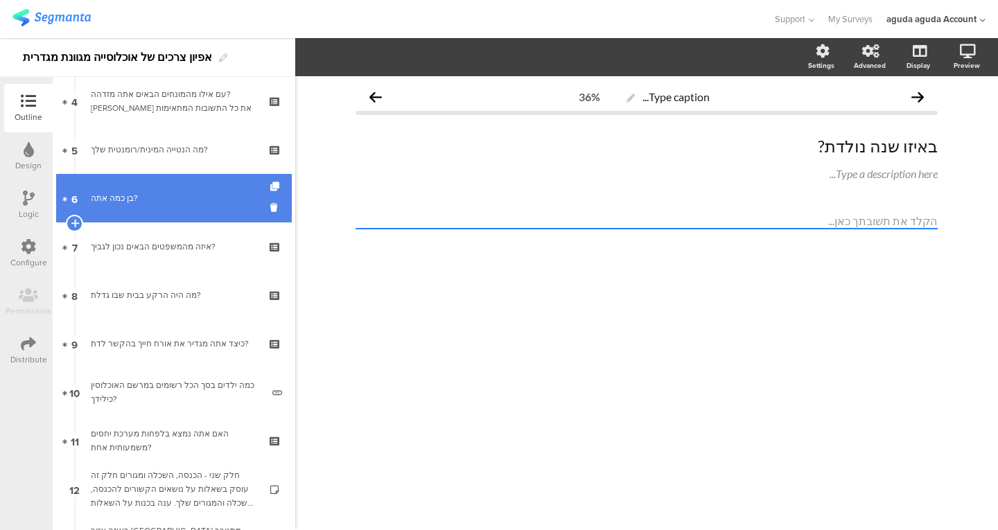
click at [206, 207] on link "6 בן כמה אתה?" at bounding box center [174, 198] width 236 height 49
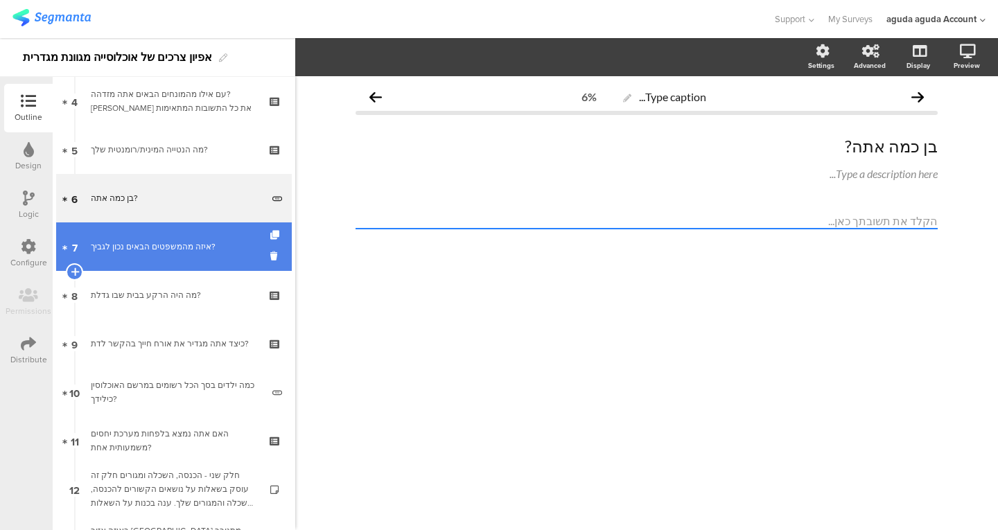
click at [202, 270] on link "7 איזה מהמשפטים הבאים נכון לגביך?" at bounding box center [174, 246] width 236 height 49
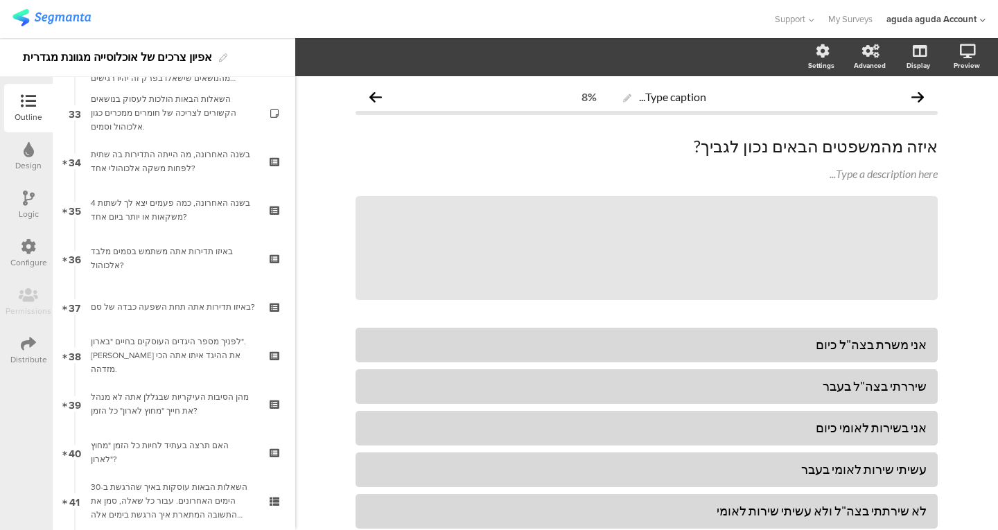
scroll to position [1651, 0]
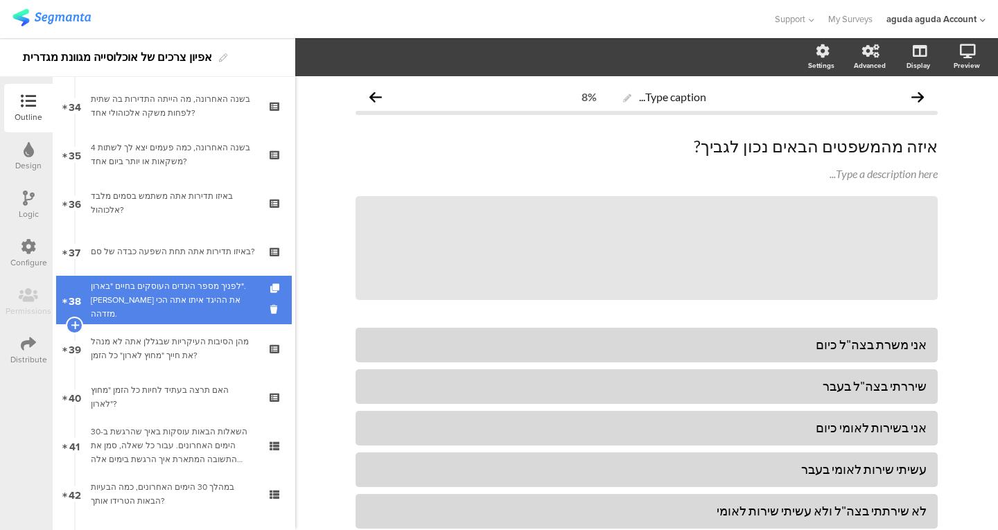
click at [170, 296] on div "לפניך מספר היגדים העוסקים בחיים "בארון". סמן את ההיגד איתו אתה הכי מזדהה." at bounding box center [174, 300] width 166 height 42
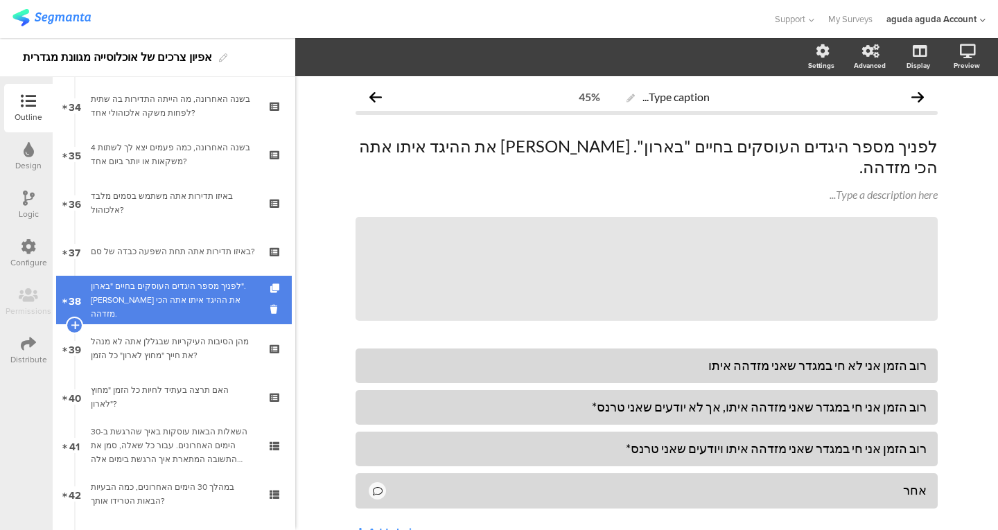
click at [170, 296] on div "לפניך מספר היגדים העוסקים בחיים "בארון". סמן את ההיגד איתו אתה הכי מזדהה." at bounding box center [174, 300] width 166 height 42
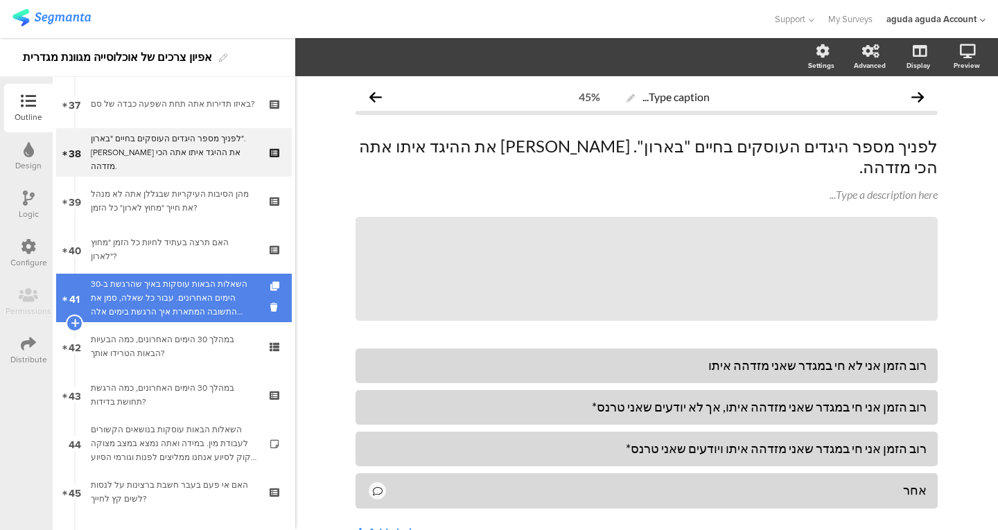
scroll to position [1800, 0]
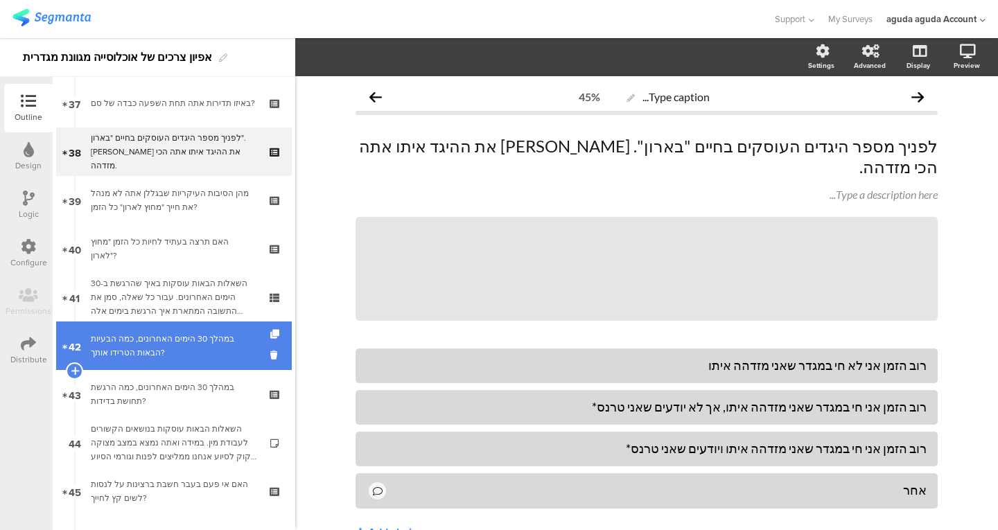
click at [181, 336] on div "במהלך 30 הימים האחרונים, כמה הבעיות הבאות הטרידו אותך?" at bounding box center [174, 346] width 166 height 28
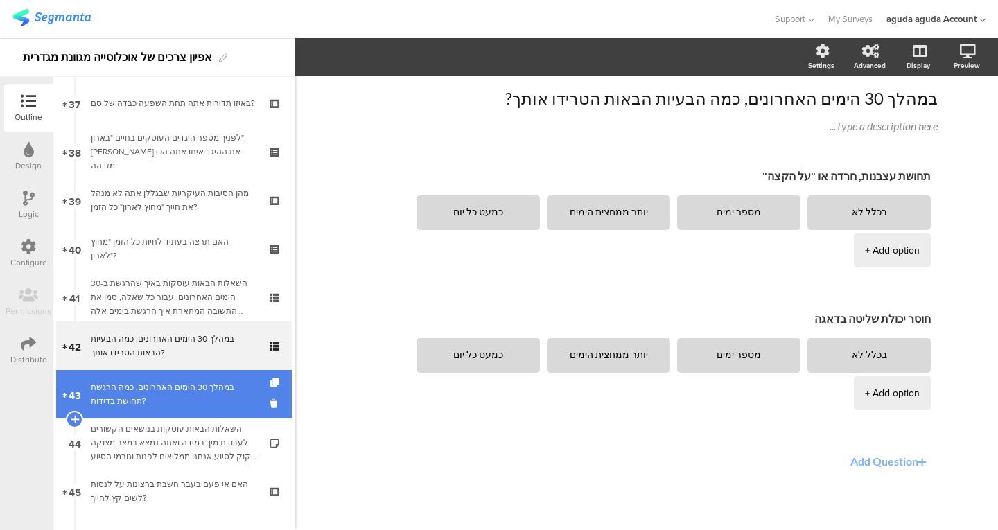
scroll to position [1917, 0]
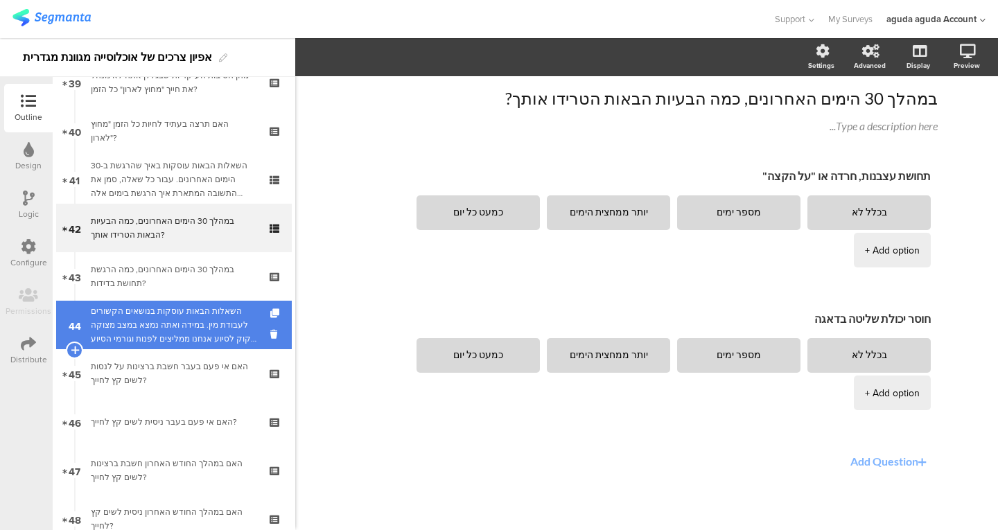
click at [193, 349] on link "44 השאלות הבאות עוסקות בנושאים הקשורים לעבודת מין. במידה ואתה נמצא במצב מצוקה ו…" at bounding box center [174, 325] width 236 height 49
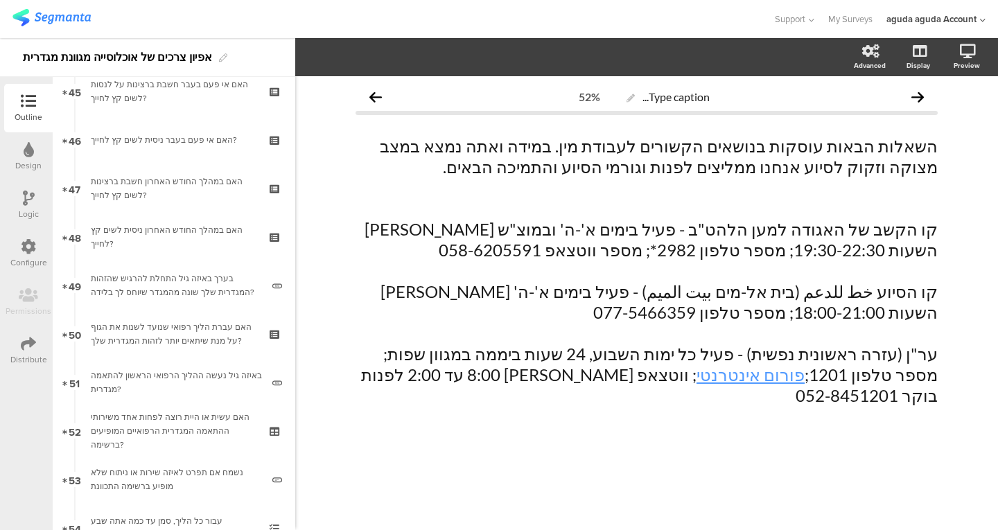
scroll to position [2200, 0]
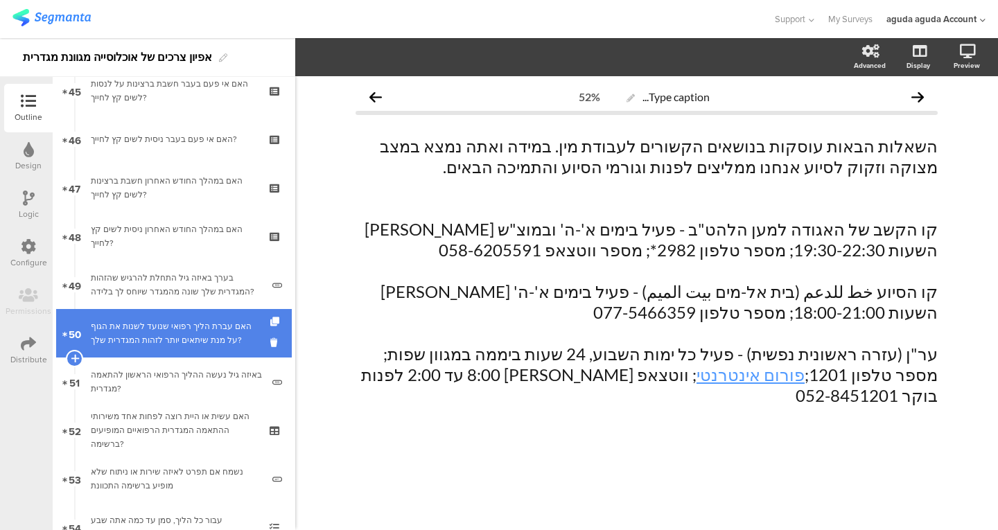
click at [178, 330] on div "האם עברת הליך רפואי שנועד לשנות את הגוף על מנת שיתאים יותר לזהות המגדרית שלך?" at bounding box center [174, 333] width 166 height 28
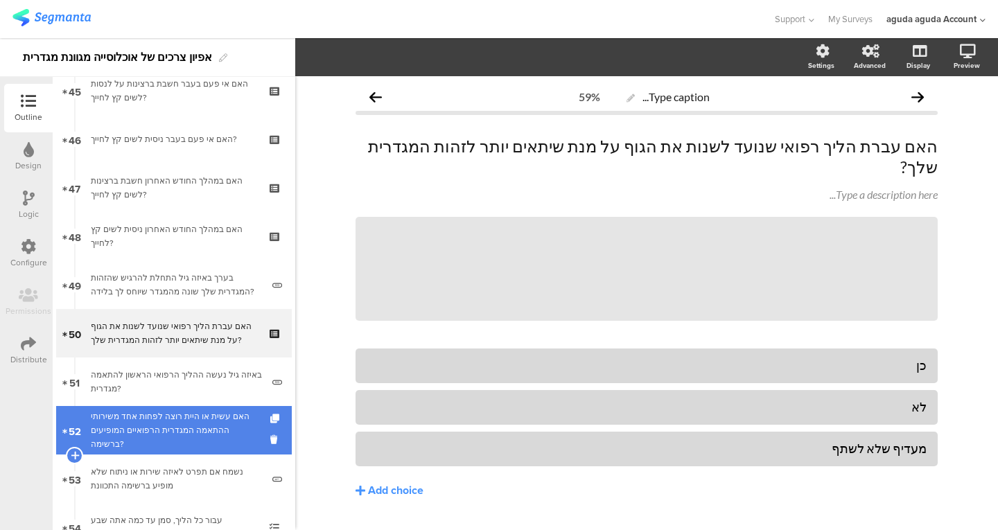
click at [182, 439] on div "האם עשית או היית רוצה לפחות אחד משירותי ההתאמה המגדרית הרפואיים המופיעים ברשימה?" at bounding box center [174, 431] width 166 height 42
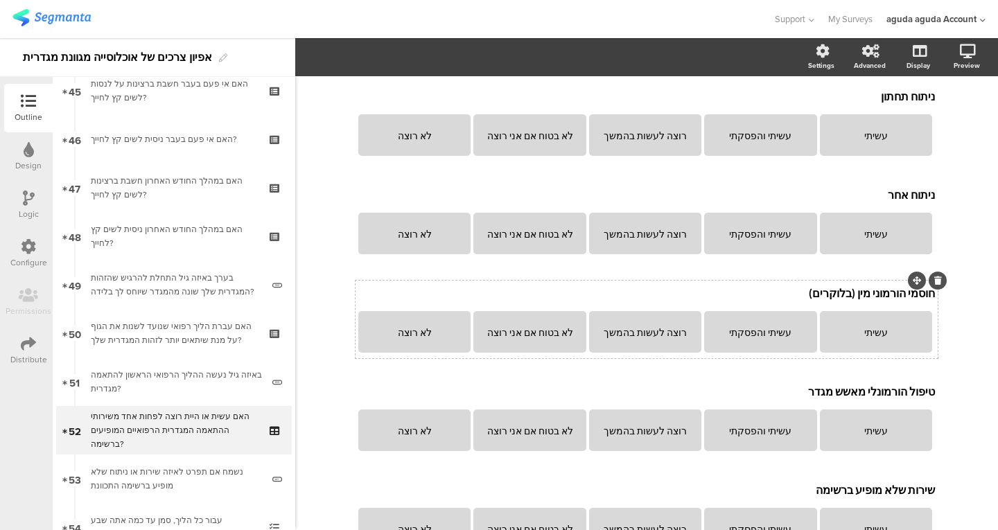
scroll to position [342, 0]
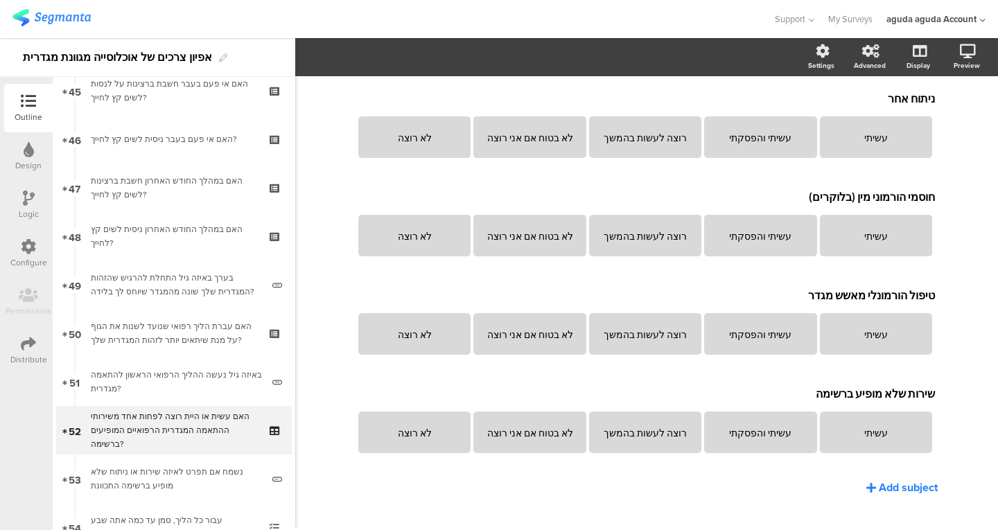
click at [897, 480] on div "Add subject" at bounding box center [908, 488] width 59 height 16
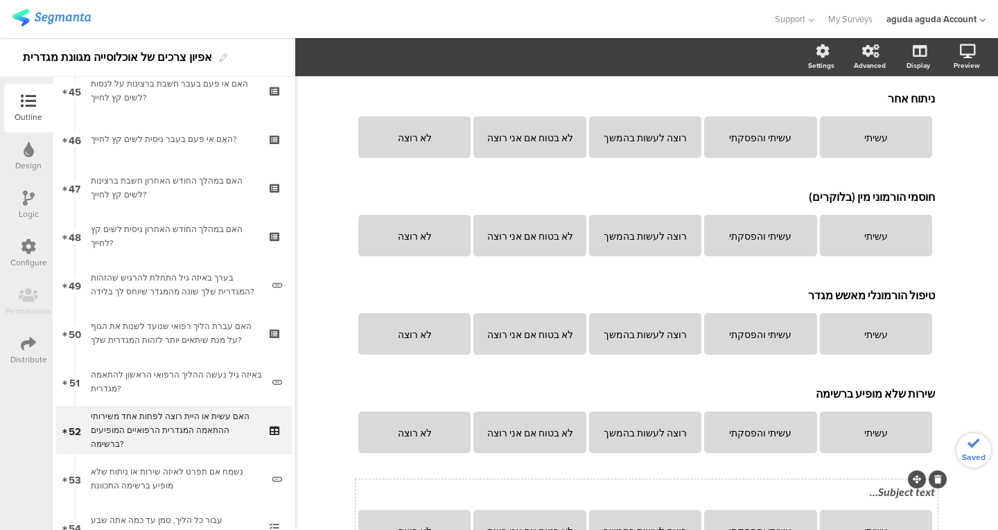
click at [838, 482] on div "Subject text..." at bounding box center [646, 493] width 583 height 22
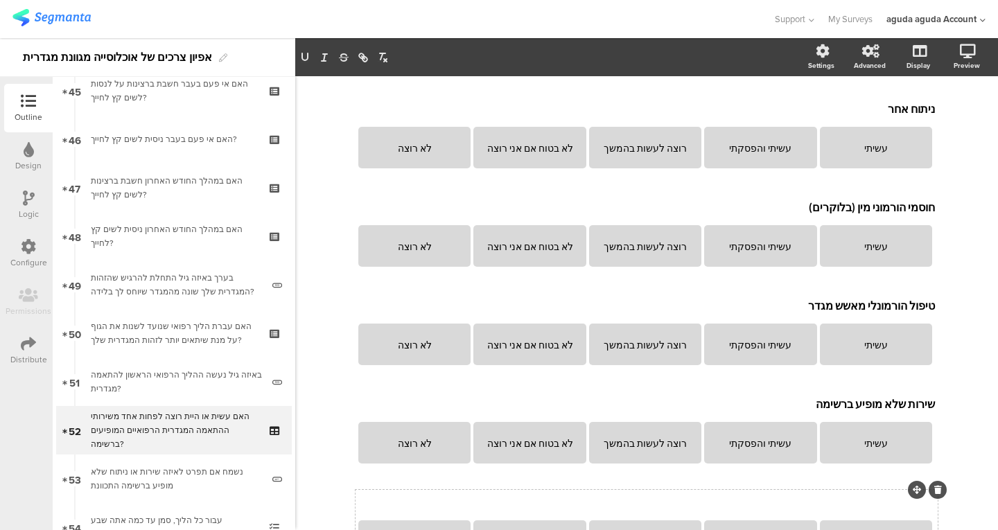
scroll to position [440, 0]
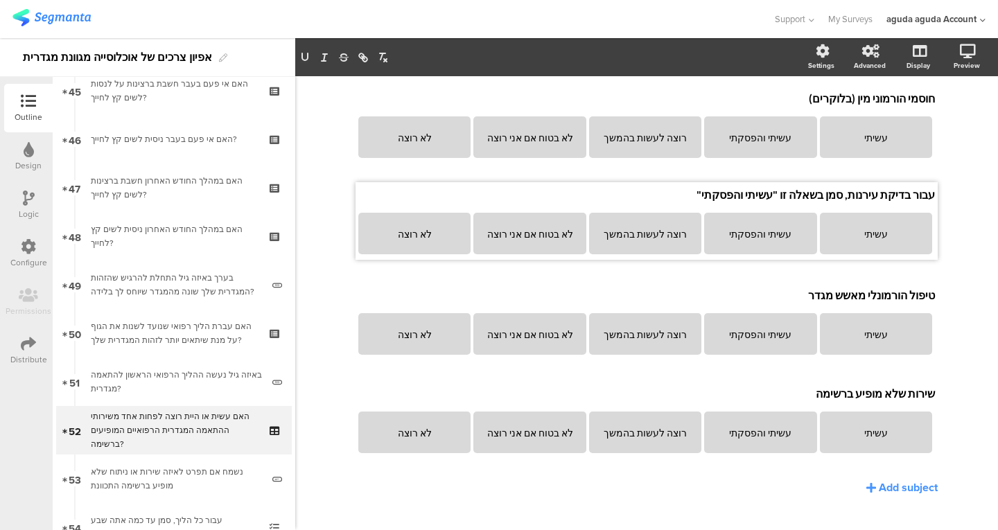
drag, startPoint x: 915, startPoint y: 356, endPoint x: 915, endPoint y: 177, distance: 178.8
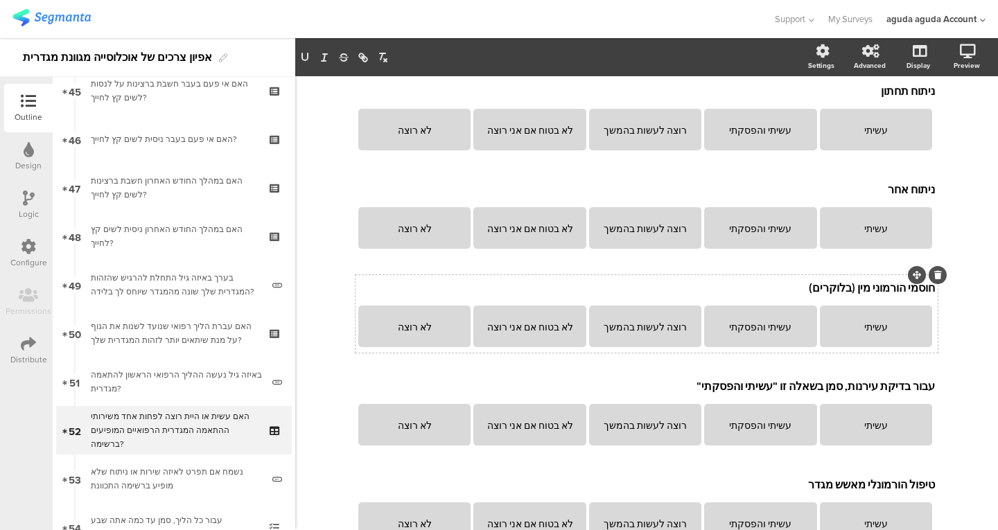
scroll to position [252, 0]
click at [934, 369] on icon at bounding box center [938, 373] width 8 height 8
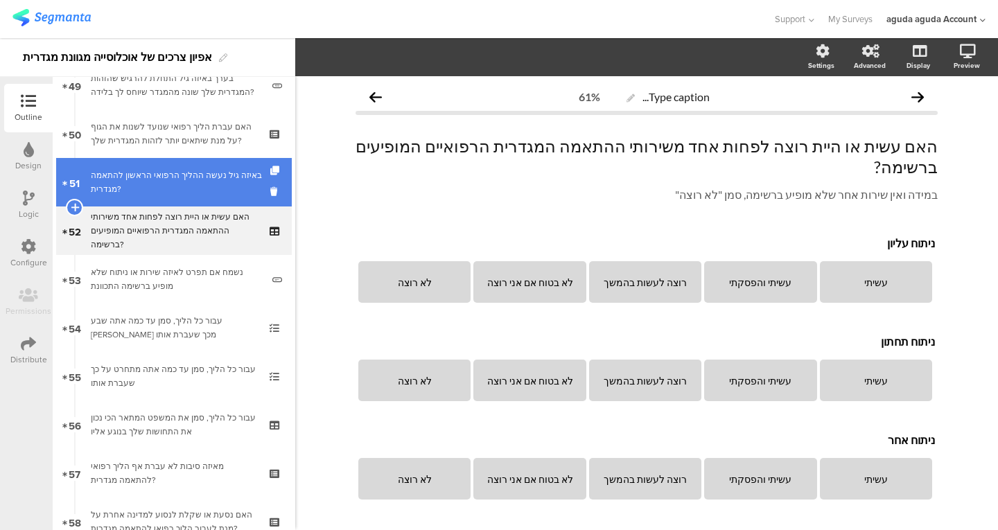
scroll to position [2399, 0]
click at [147, 191] on div "באיזה גיל נעשה ההליך הרפואי הראשון להתאמה מגדרית?" at bounding box center [176, 183] width 171 height 28
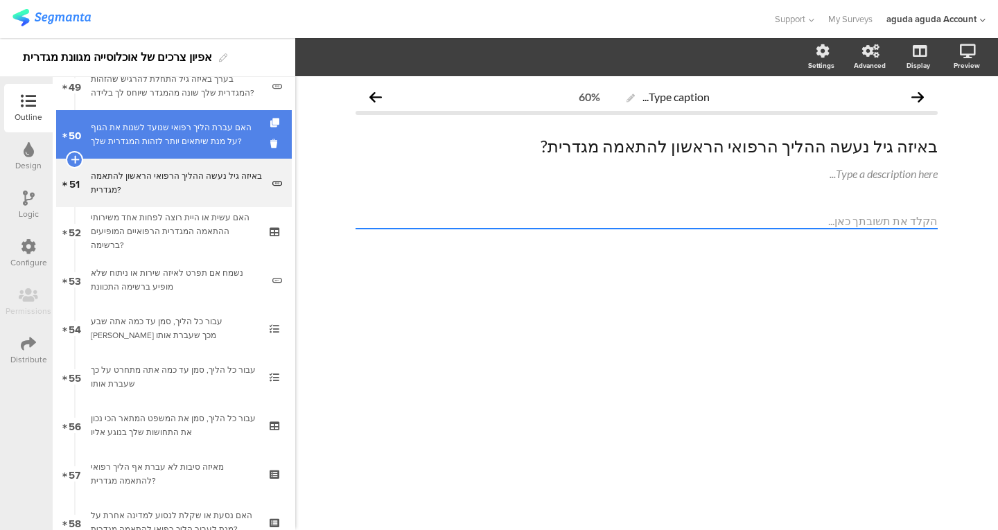
click at [166, 142] on div "האם עברת הליך רפואי שנועד לשנות את הגוף על מנת שיתאים יותר לזהות המגדרית שלך?" at bounding box center [174, 135] width 166 height 28
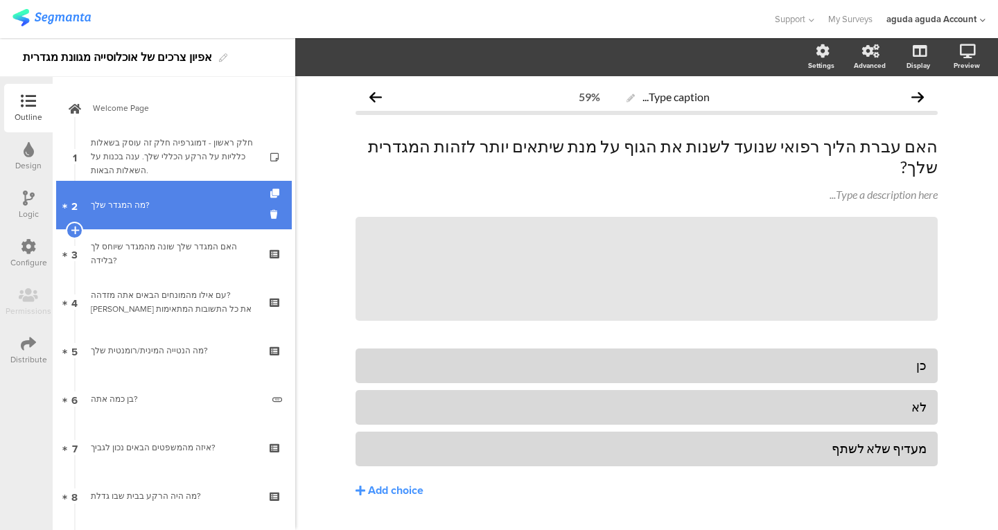
click at [142, 193] on link "2 מה המגדר שלך?" at bounding box center [174, 205] width 236 height 49
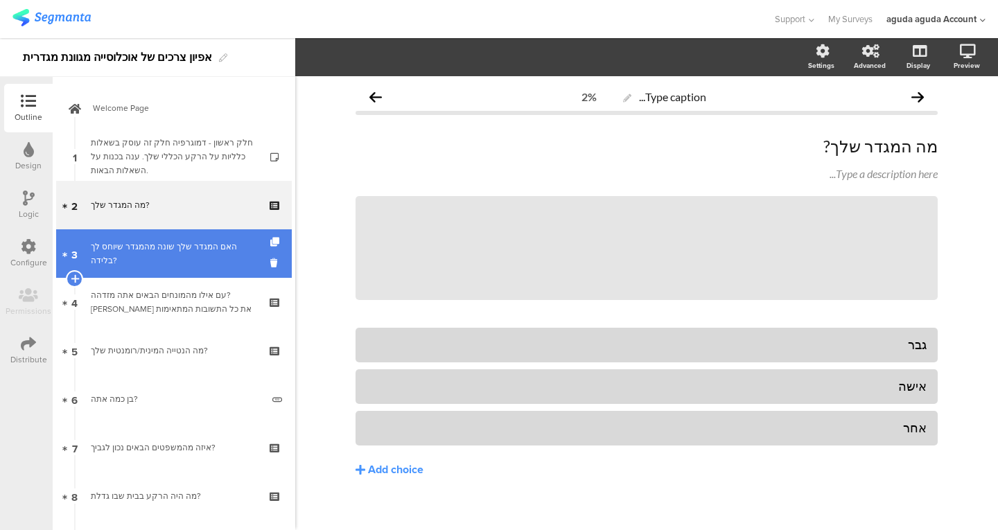
click at [140, 254] on div "האם המגדר שלך שונה מהמגדר שיוחס לך בלידה?" at bounding box center [174, 254] width 166 height 28
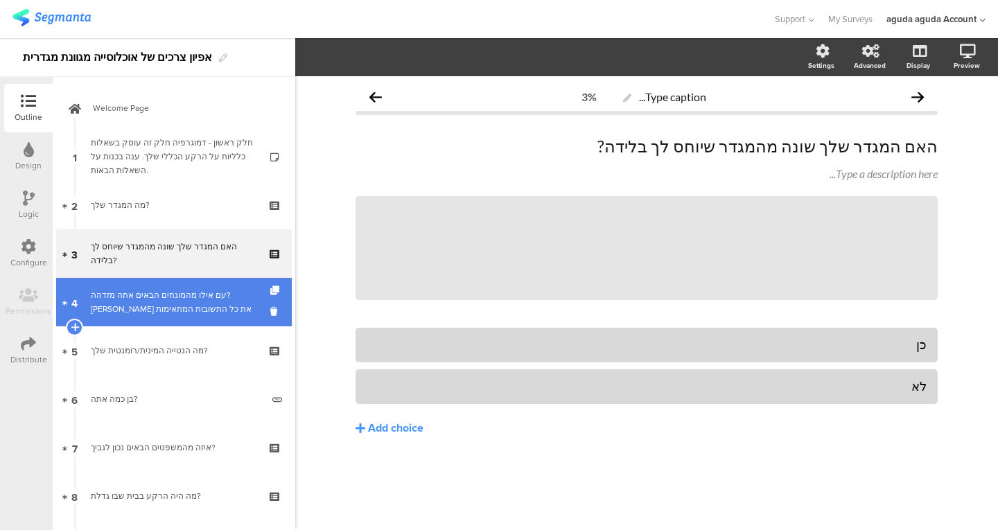
click at [159, 281] on link "4 עם אילו מהמונחים הבאים אתה מזדהה? סמן את כל התשובות המתאימות" at bounding box center [174, 302] width 236 height 49
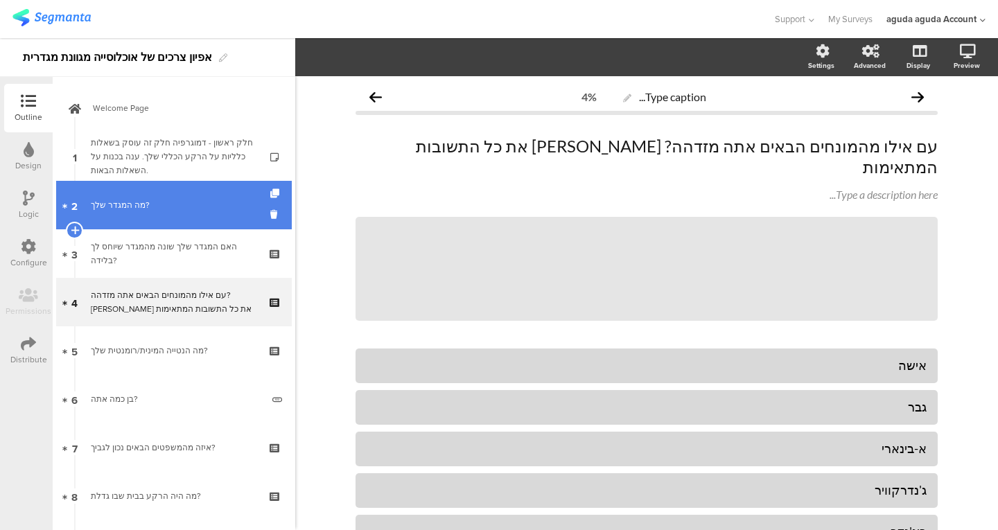
click at [183, 201] on div "מה המגדר שלך?" at bounding box center [174, 205] width 166 height 14
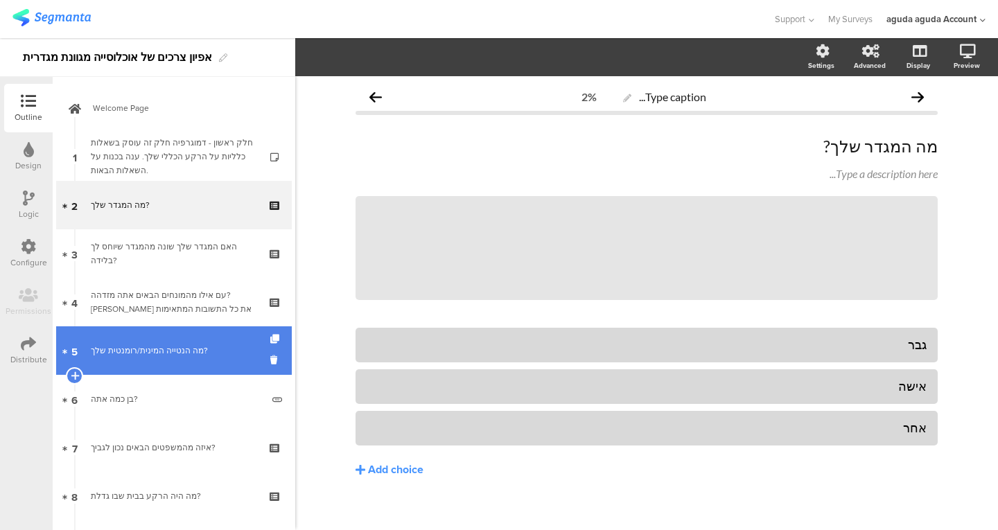
click at [186, 360] on link "5 מה הנטייה המינית/רומנטית שלך?" at bounding box center [174, 350] width 236 height 49
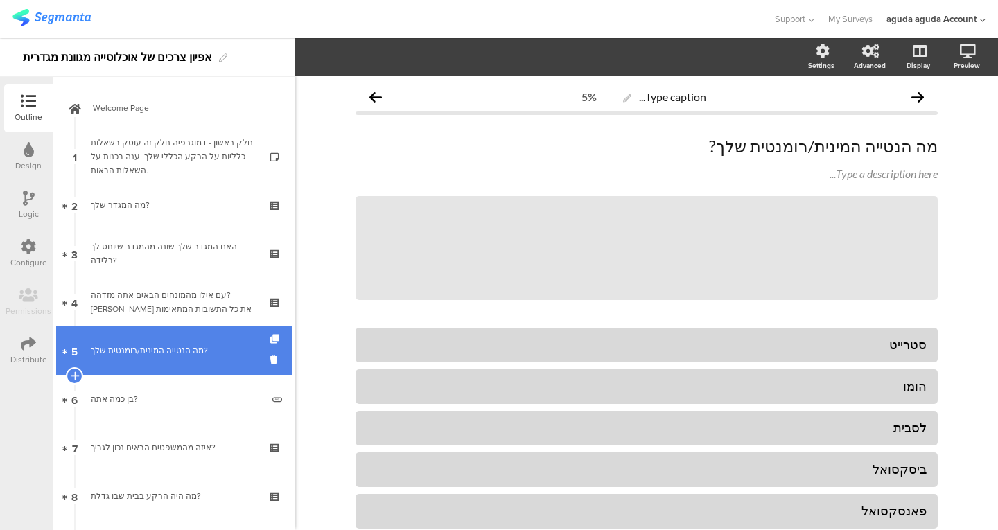
click at [187, 337] on link "5 מה הנטייה המינית/רומנטית שלך?" at bounding box center [174, 350] width 236 height 49
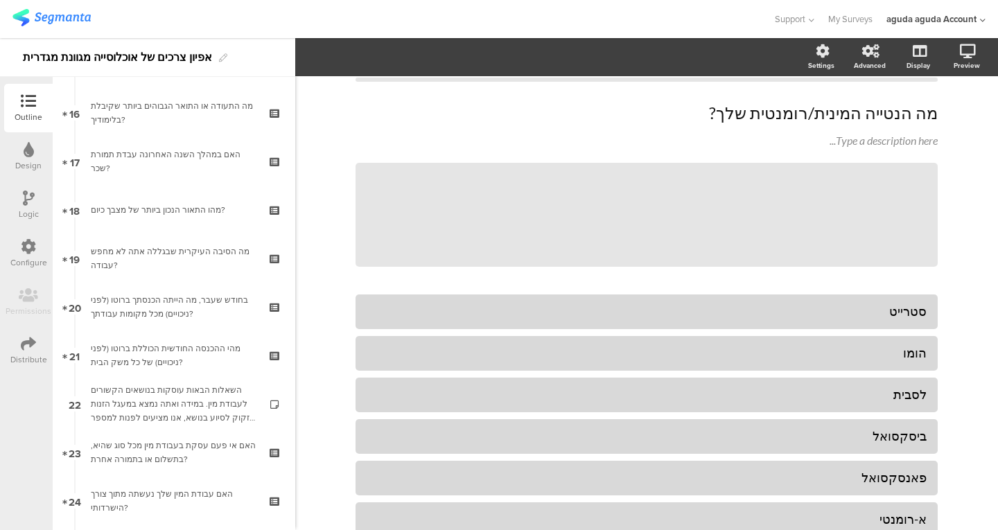
scroll to position [185, 0]
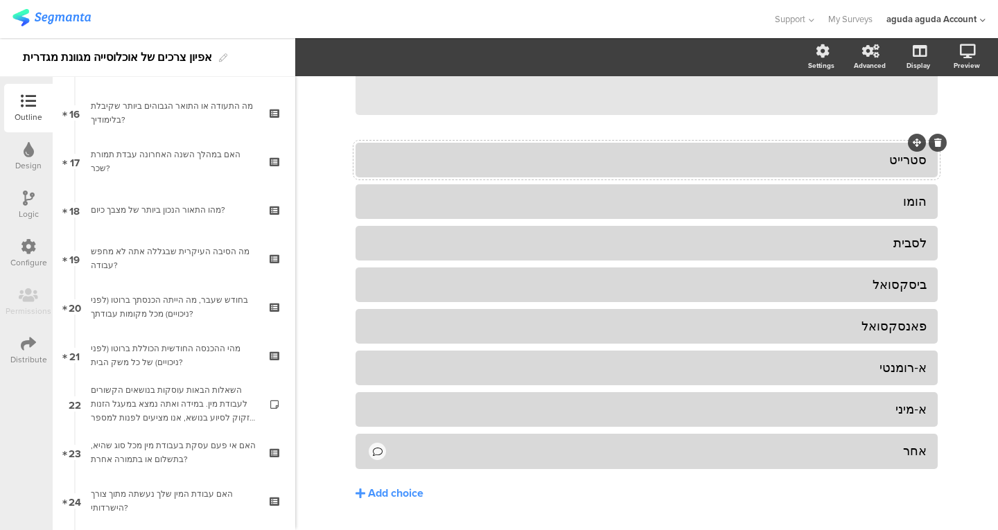
click at [773, 153] on div "סטרייט" at bounding box center [647, 160] width 560 height 16
click at [755, 194] on div "הומו" at bounding box center [647, 201] width 560 height 16
click at [737, 270] on div at bounding box center [646, 284] width 582 height 35
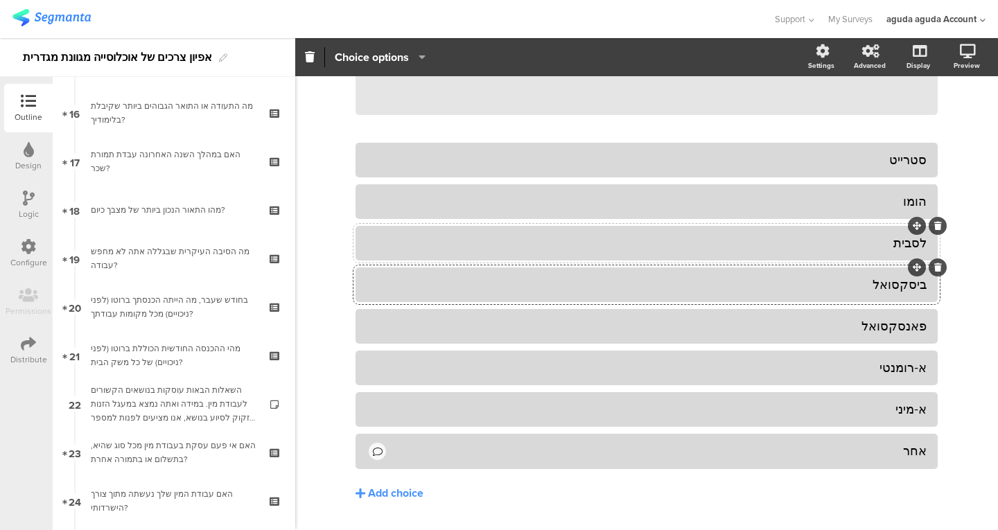
click at [748, 231] on div at bounding box center [646, 243] width 582 height 35
click at [737, 314] on div at bounding box center [646, 326] width 582 height 35
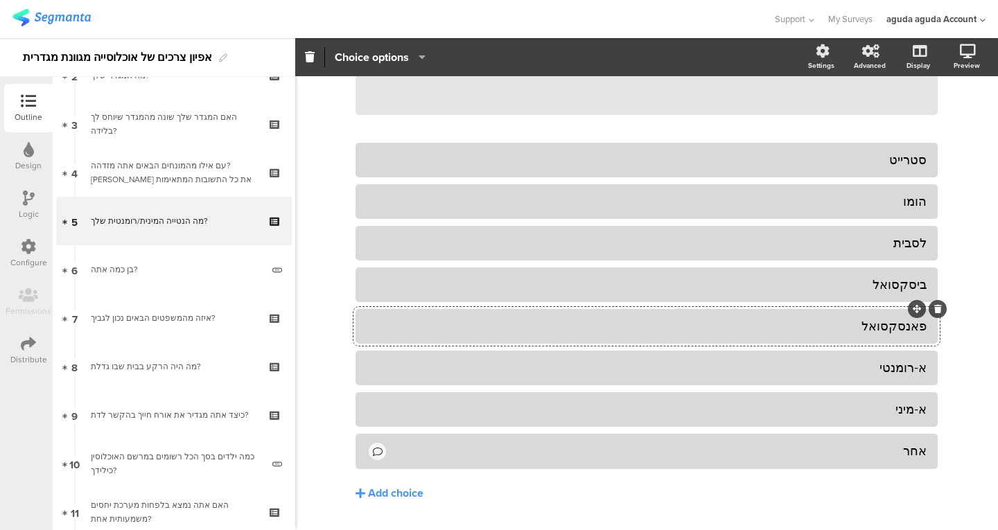
scroll to position [0, 0]
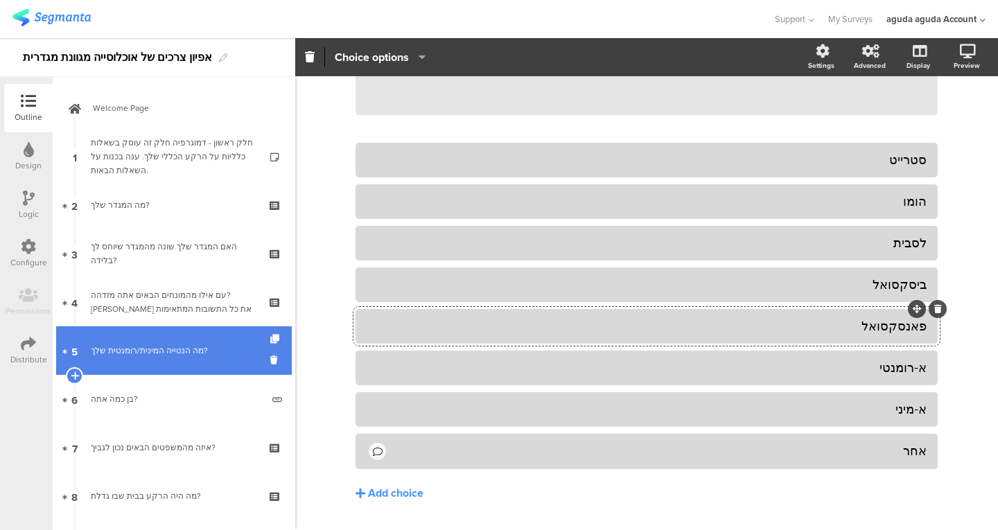
click at [217, 351] on div "מה הנטייה המינית/רומנטית שלך?" at bounding box center [174, 351] width 166 height 14
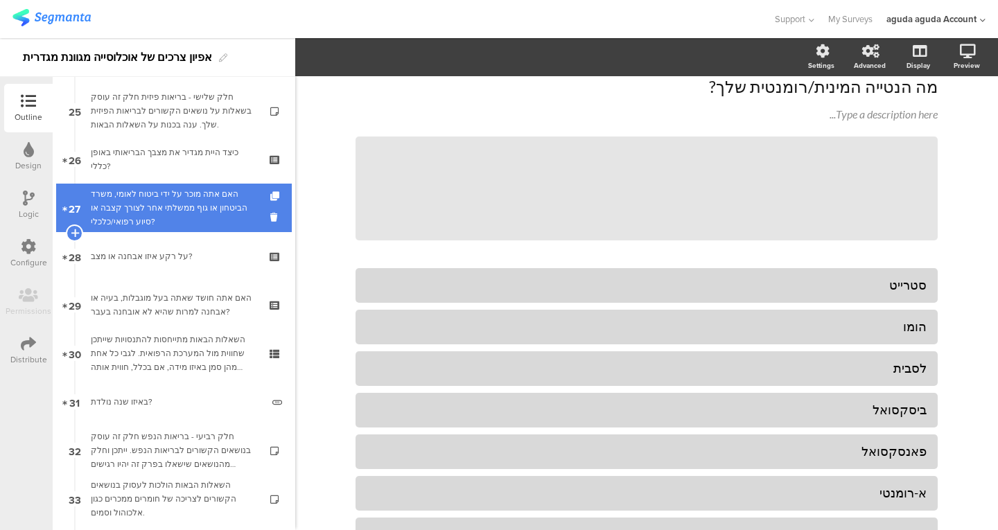
scroll to position [1209, 0]
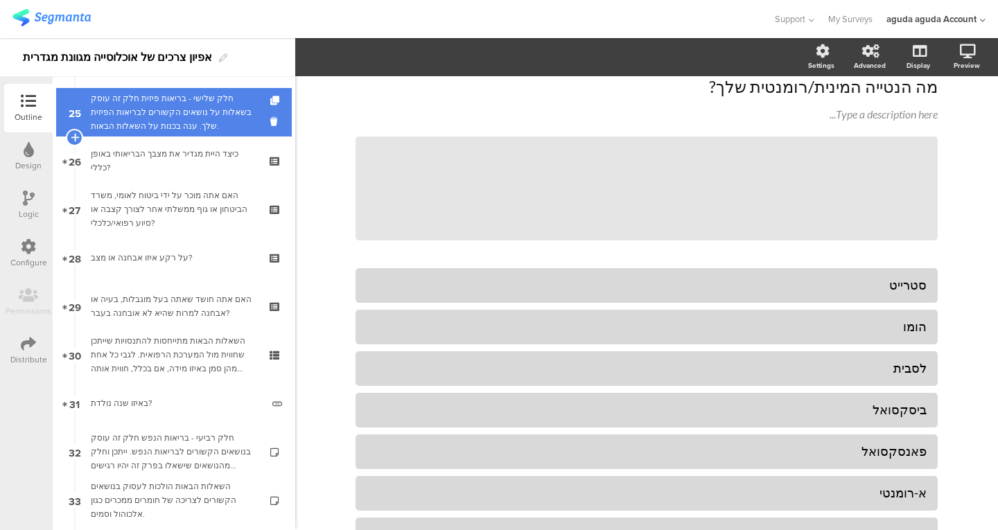
click at [200, 132] on div "חלק שלישי - בריאות פיזית חלק זה עוסק בשאלות על נושאים הקשורים לבריאות הפיזית של…" at bounding box center [174, 112] width 166 height 42
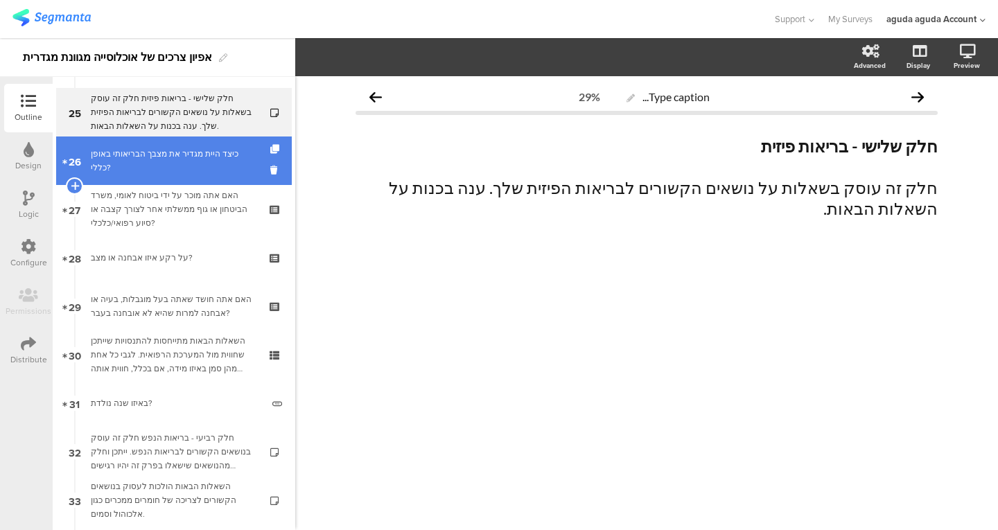
click at [191, 157] on div "כיצד היית מגדיר את מצבך הבריאותי באופן כללי?" at bounding box center [174, 161] width 166 height 28
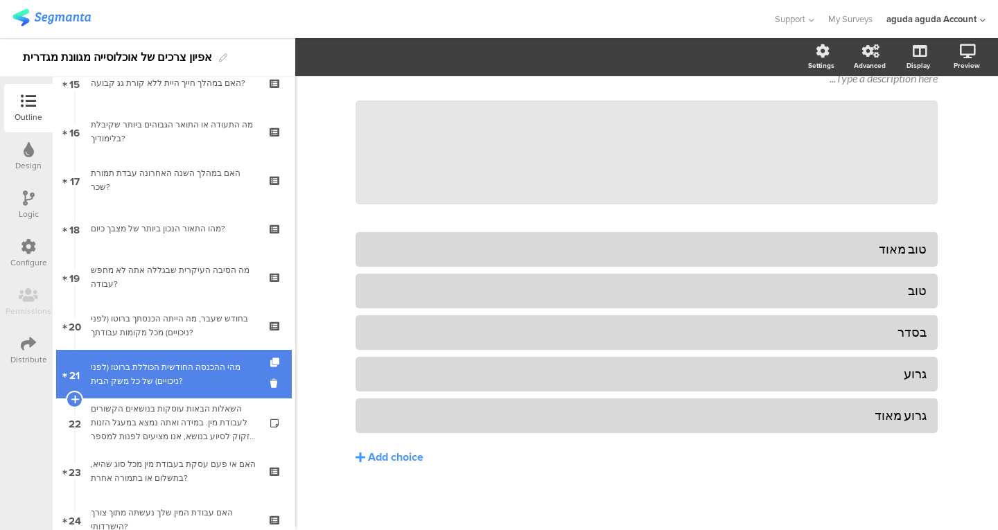
scroll to position [748, 0]
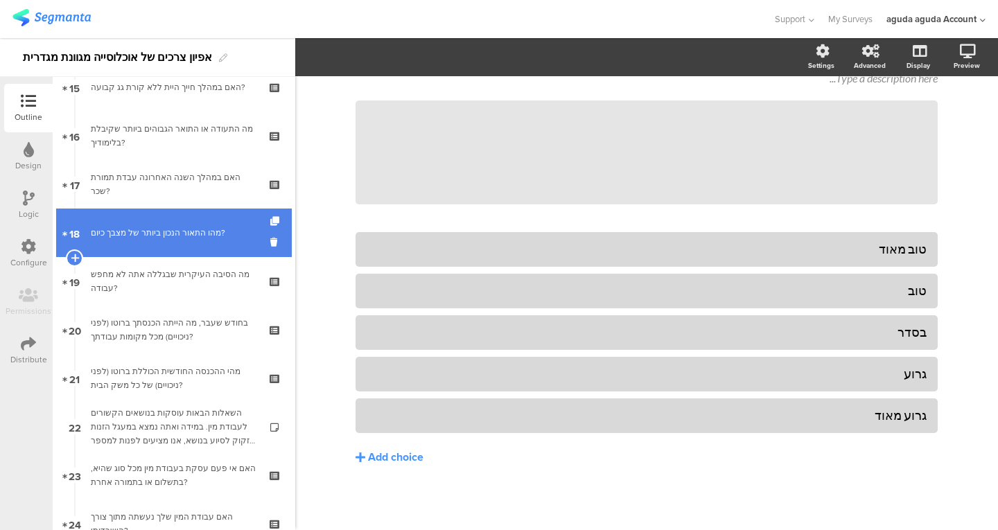
click at [155, 249] on link "18 מהו התאור הנכון ביותר של מצבך כיום?" at bounding box center [174, 233] width 236 height 49
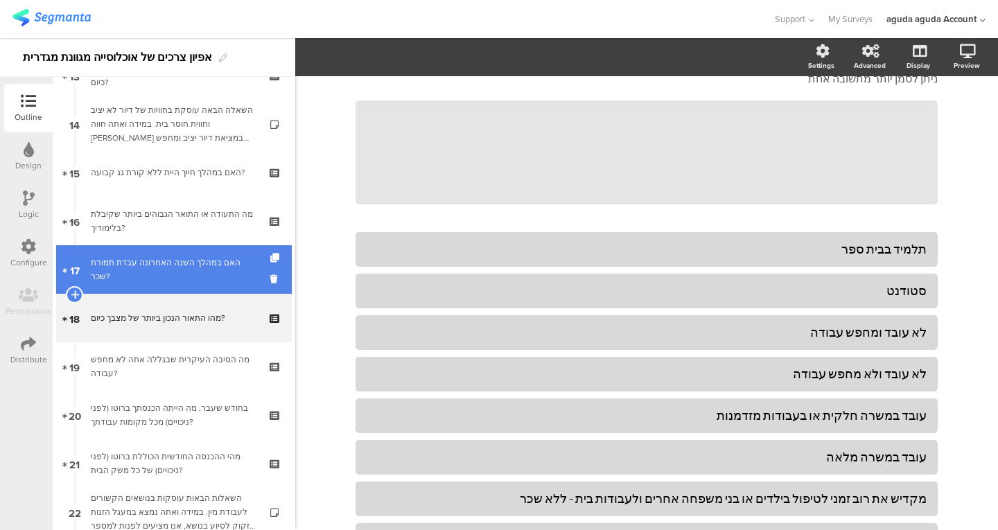
scroll to position [662, 0]
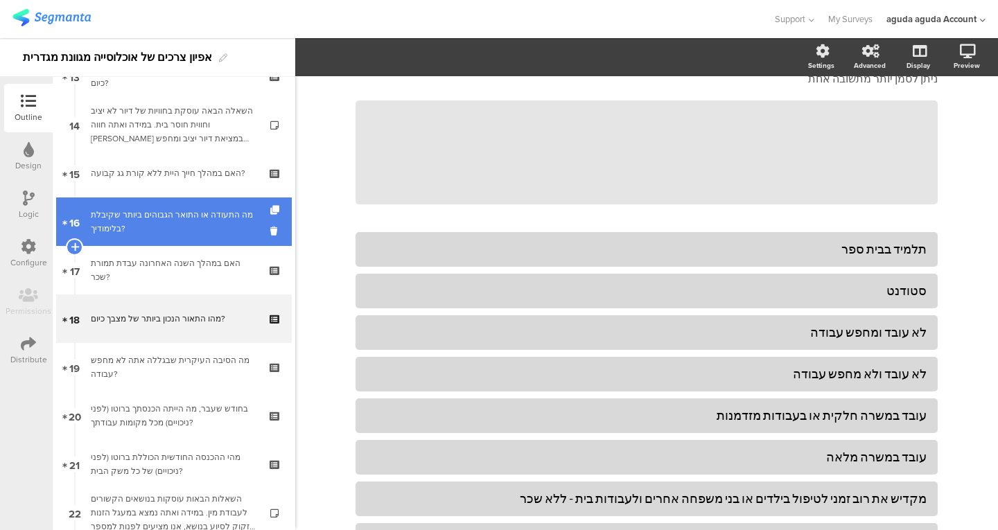
click at [182, 226] on div "מה התעודה או התואר הגבוהים ביותר שקיבלת בלימודיך?" at bounding box center [174, 222] width 166 height 28
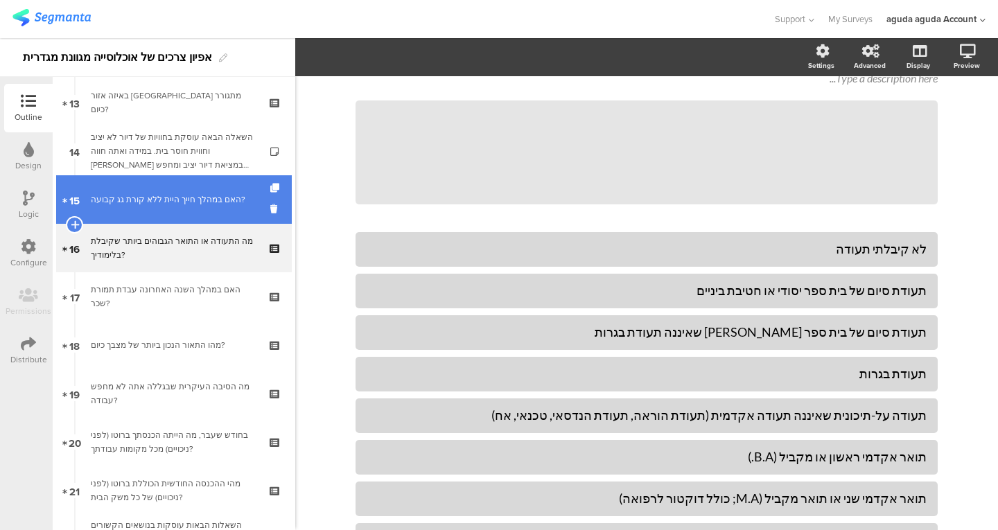
scroll to position [622, 0]
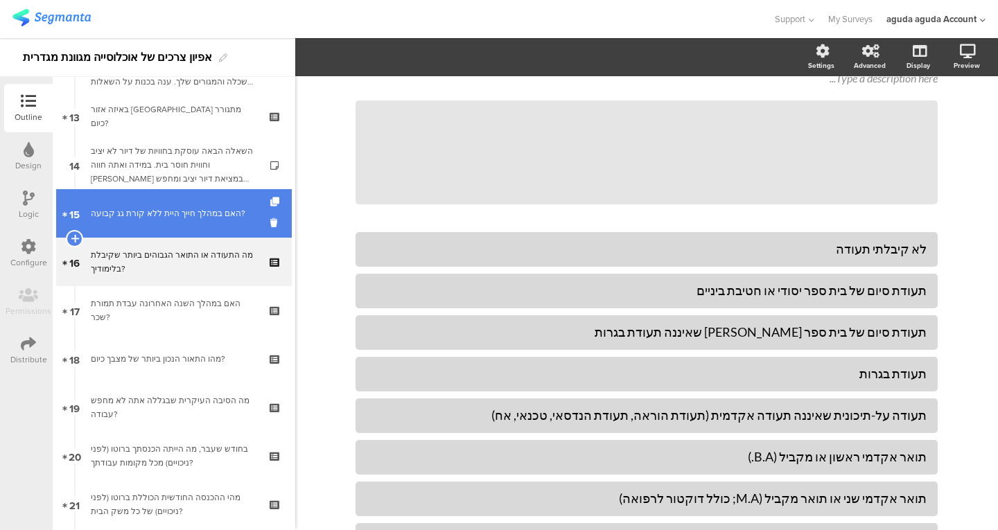
click at [177, 233] on link "15 האם במהלך חייך היית ללא קורת גג קבועה?" at bounding box center [174, 213] width 236 height 49
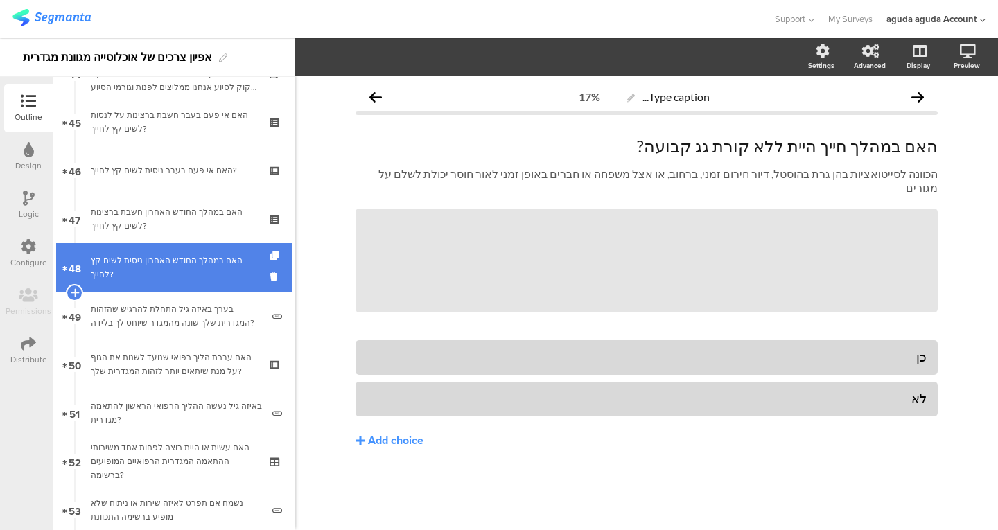
scroll to position [2170, 0]
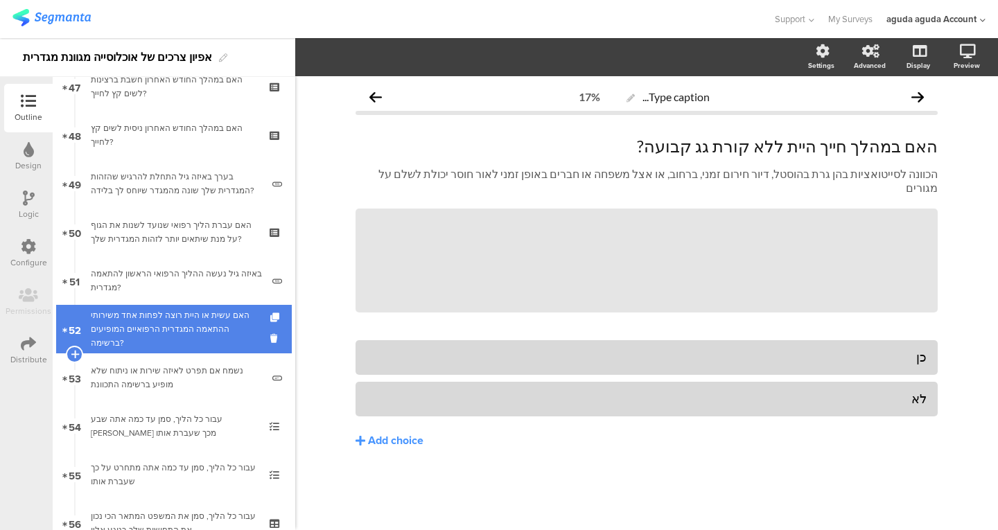
click at [195, 329] on div "האם עשית או היית רוצה לפחות אחד משירותי ההתאמה המגדרית הרפואיים המופיעים ברשימה?" at bounding box center [174, 329] width 166 height 42
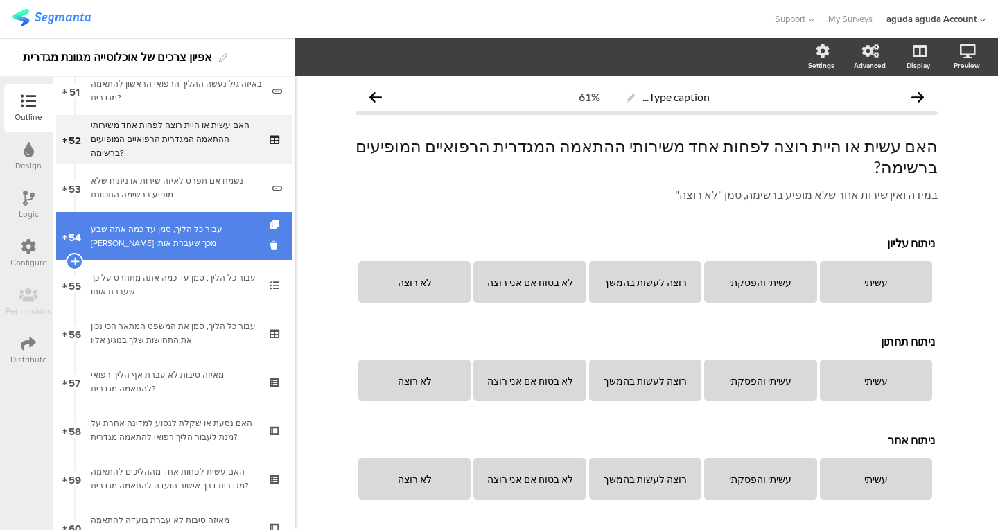
scroll to position [2493, 0]
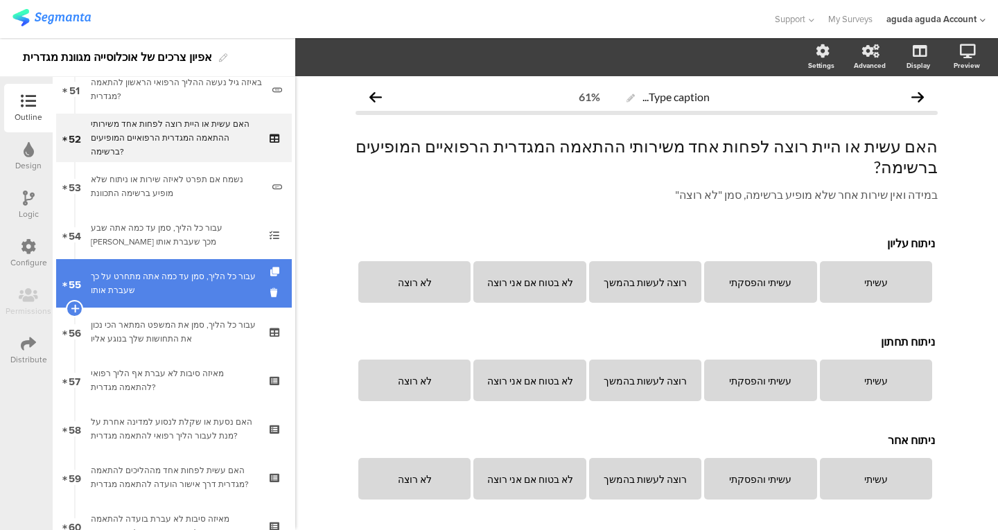
click at [198, 287] on div "עבור כל הליך, סמן עד כמה אתה מתחרט על כך שעברת אותו" at bounding box center [174, 284] width 166 height 28
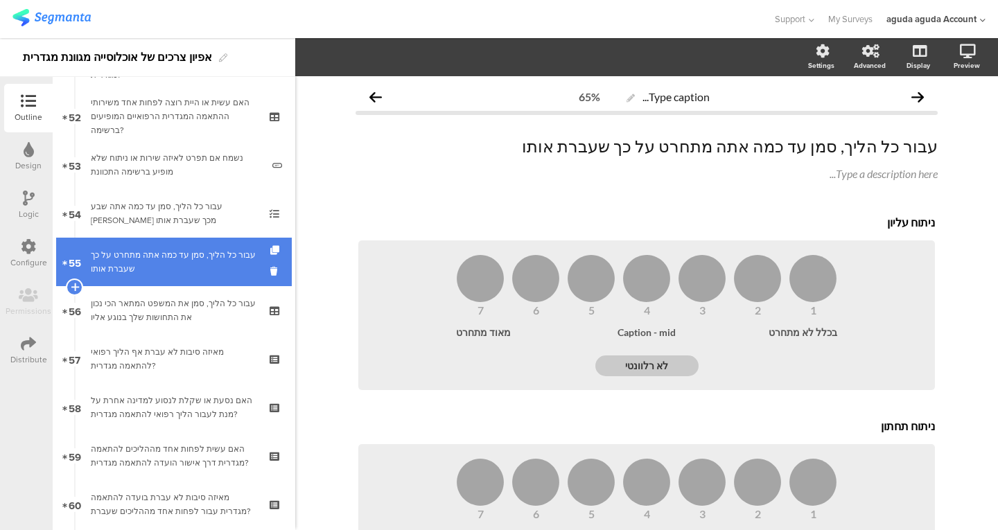
scroll to position [2515, 0]
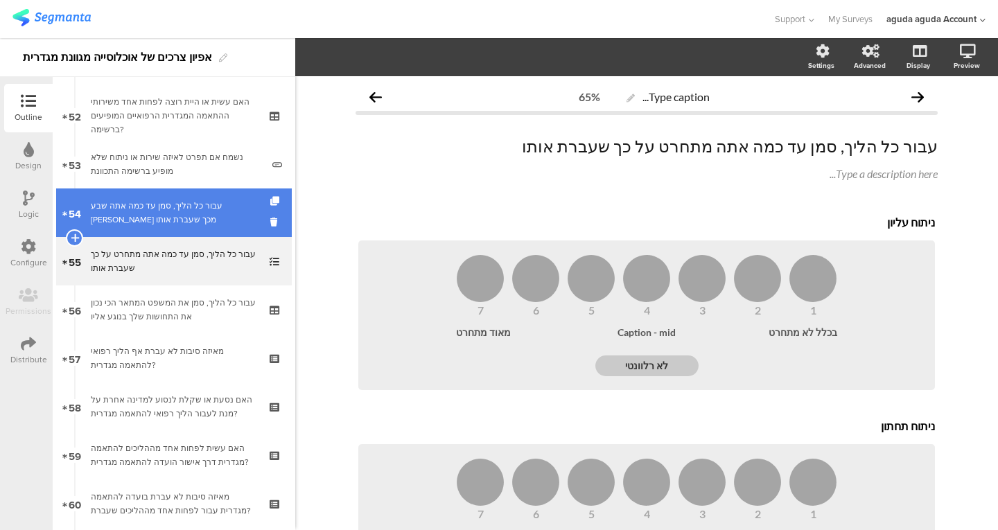
click at [205, 204] on div "עבור כל הליך, סמן עד כמה אתה שבע רצון מכך שעברת אותו" at bounding box center [174, 213] width 166 height 28
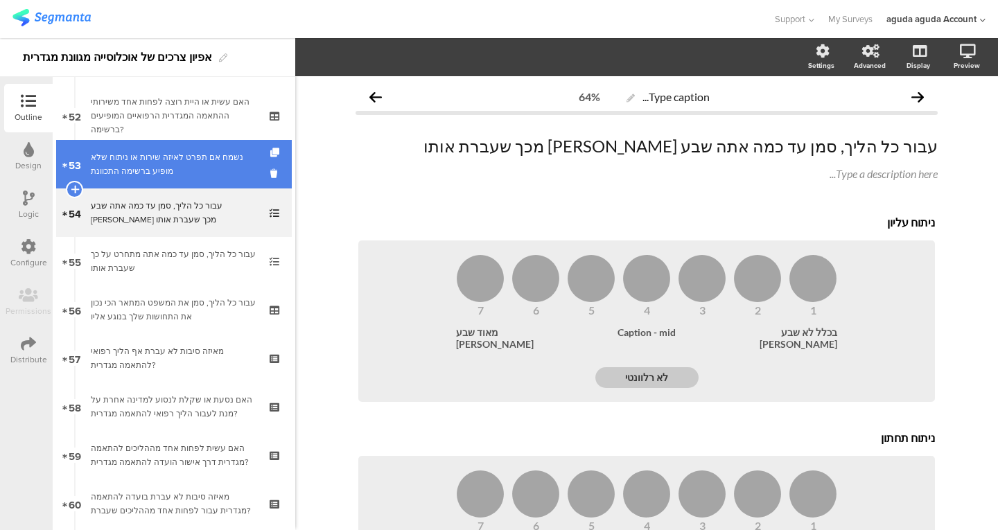
click at [206, 162] on div "נשמח אם תפרט לאיזה שירות או ניתוח שלא מופיע ברשימה התכוונת" at bounding box center [176, 164] width 171 height 28
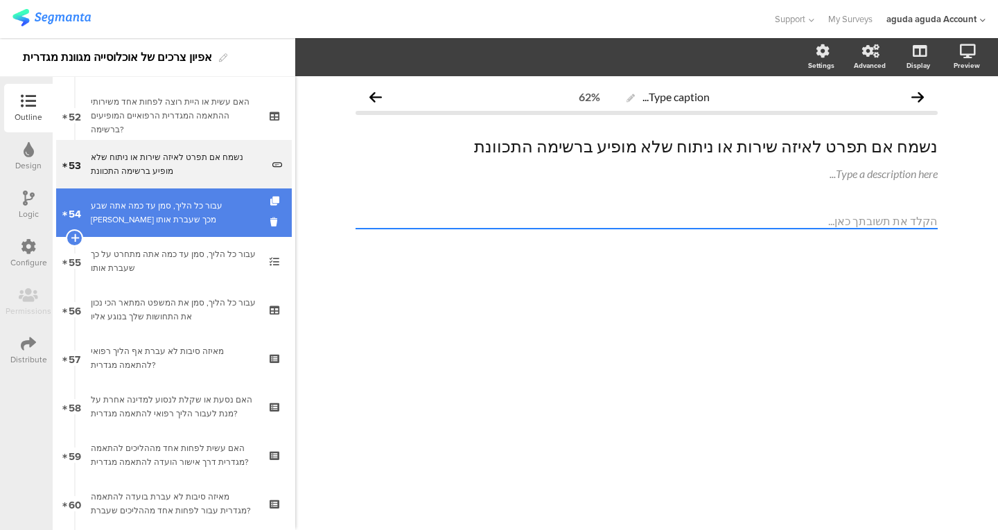
click at [195, 206] on div "עבור כל הליך, סמן עד כמה אתה שבע רצון מכך שעברת אותו" at bounding box center [174, 213] width 166 height 28
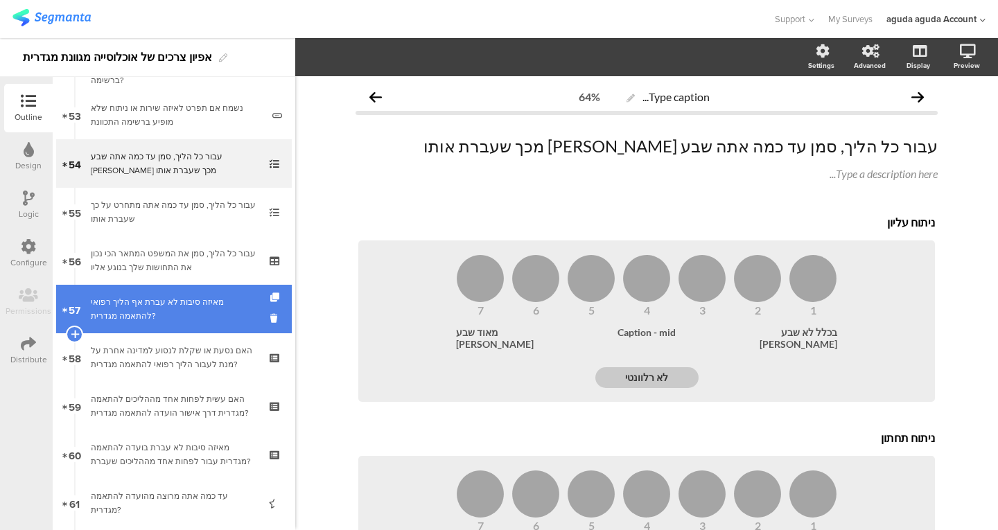
scroll to position [2565, 0]
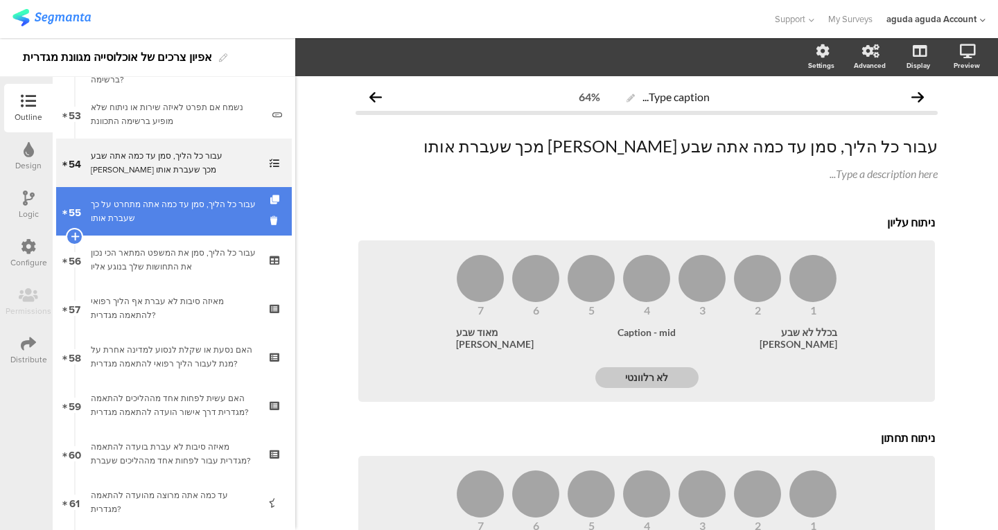
click at [195, 231] on link "55 עבור כל הליך, סמן עד כמה אתה מתחרט על כך שעברת אותו" at bounding box center [174, 211] width 236 height 49
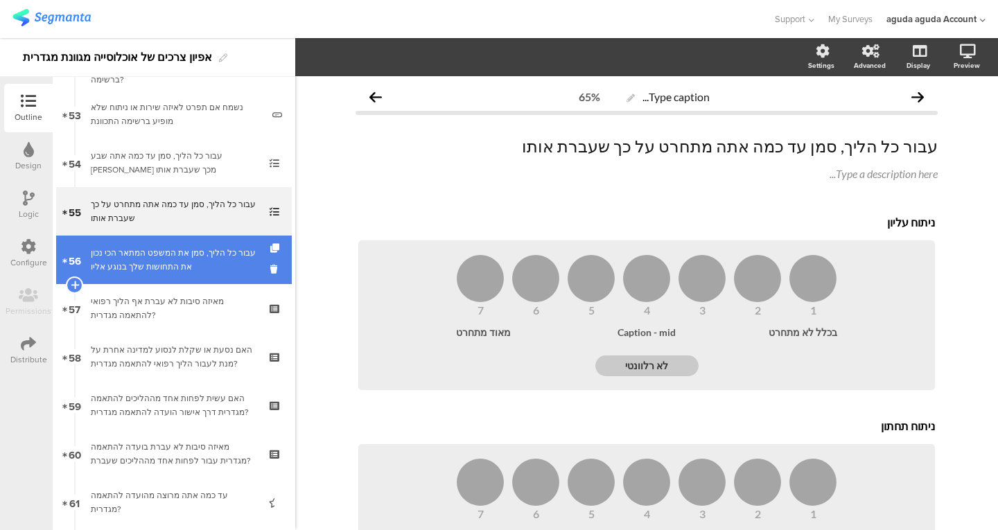
click at [182, 258] on div "עבור כל הליך, סמן את המשפט המתאר הכי נכון את התחושות שלך בנוגע אליו" at bounding box center [174, 260] width 166 height 28
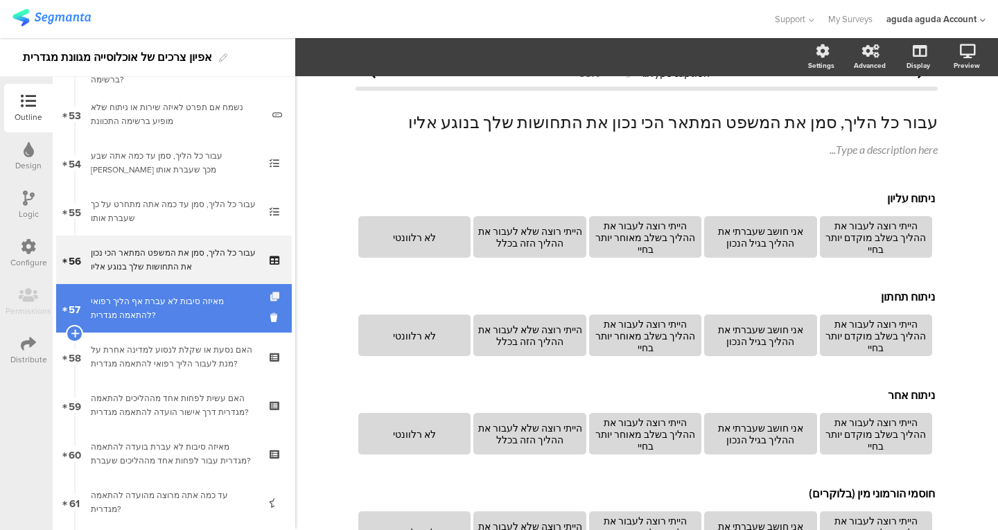
scroll to position [2610, 0]
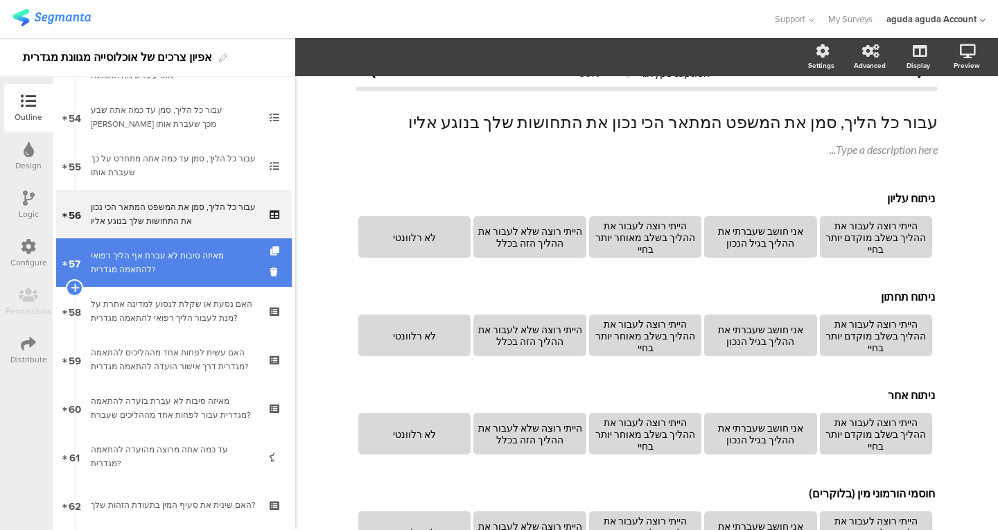
click at [197, 252] on div "מאיזה סיבות לא עברת אף הליך רפואי להתאמה מגדרית?" at bounding box center [174, 263] width 166 height 28
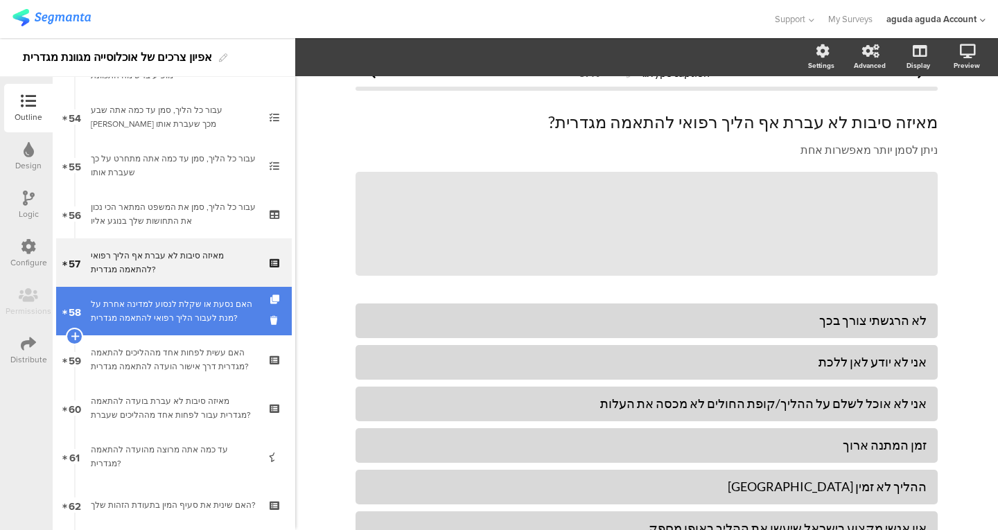
click at [182, 322] on div "האם נסעת או שקלת לנסוע למדינה אחרת על מנת לעבור הליך רפואי להתאמה מגדרית?" at bounding box center [174, 311] width 166 height 28
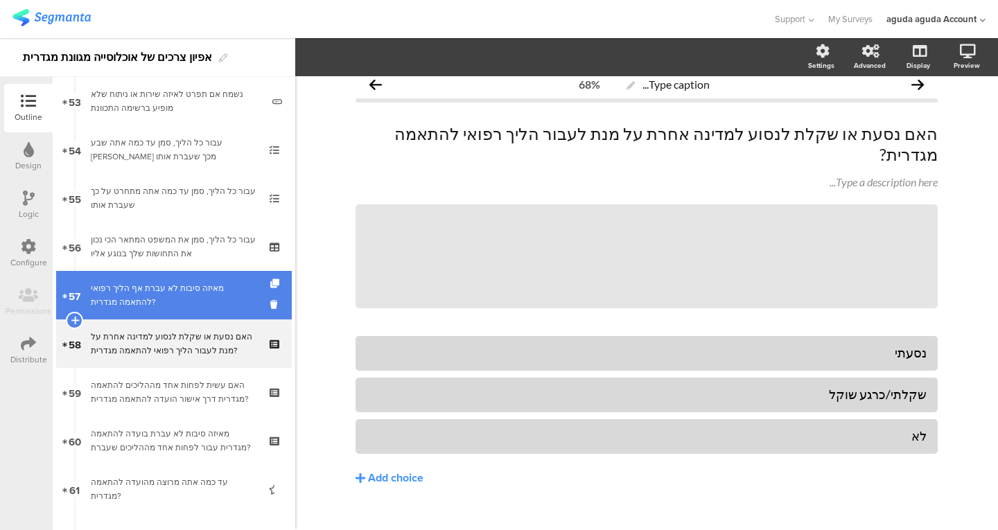
scroll to position [2577, 0]
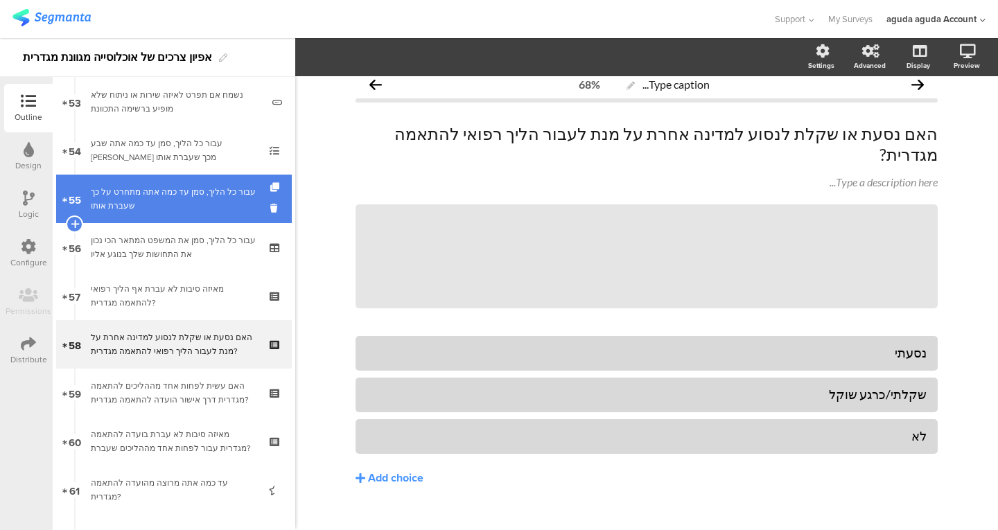
click at [130, 193] on div "עבור כל הליך, סמן עד כמה אתה מתחרט על כך שעברת אותו" at bounding box center [174, 199] width 166 height 28
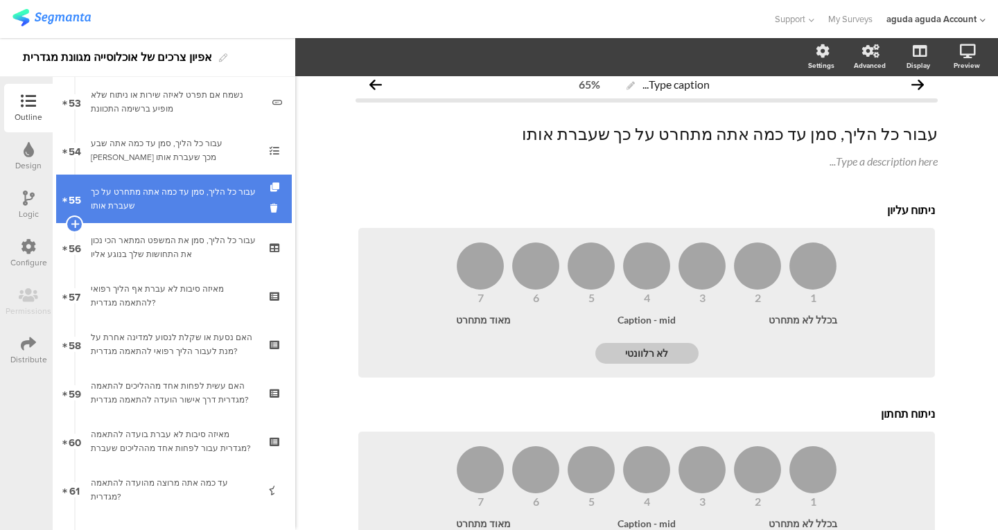
scroll to position [24, 0]
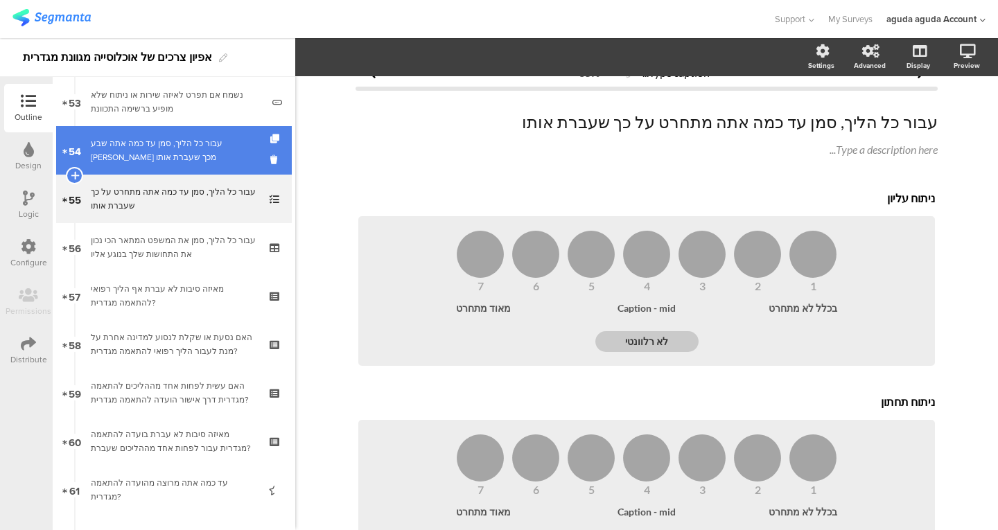
click at [169, 155] on div "עבור כל הליך, סמן עד כמה אתה שבע רצון מכך שעברת אותו" at bounding box center [174, 151] width 166 height 28
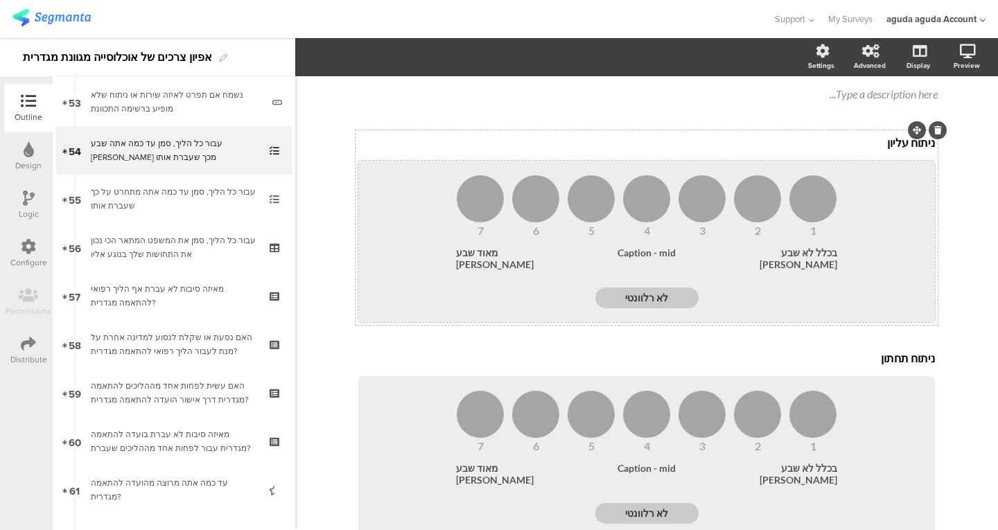
scroll to position [80, 0]
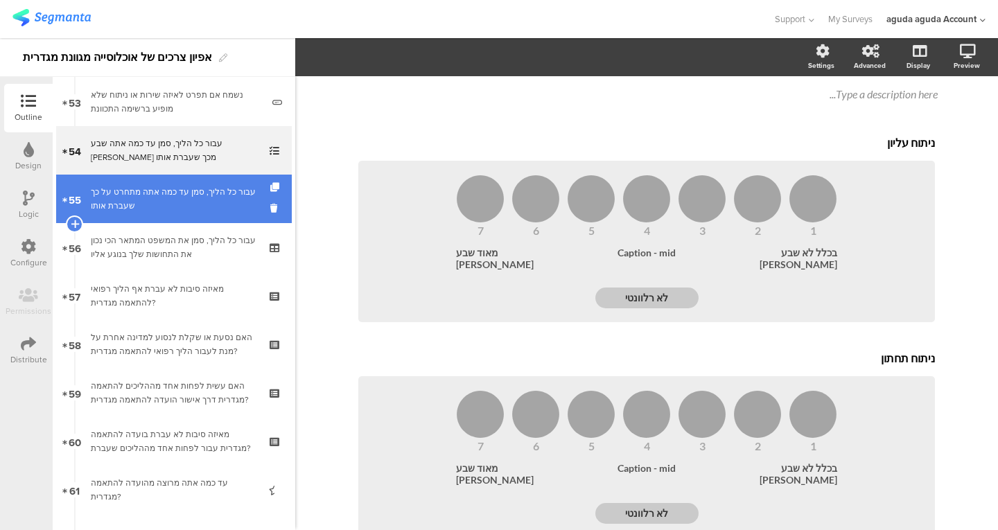
click at [177, 192] on div "עבור כל הליך, סמן עד כמה אתה מתחרט על כך שעברת אותו" at bounding box center [174, 199] width 166 height 28
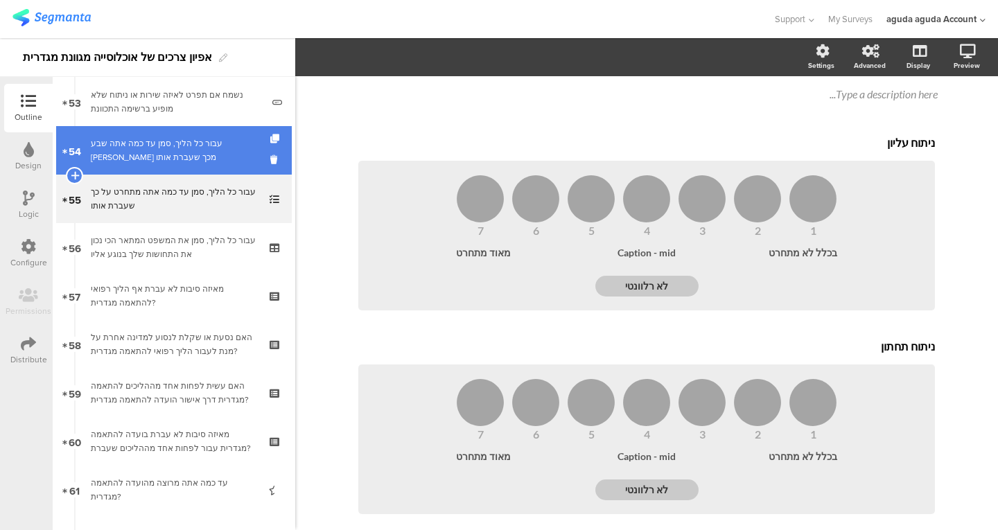
click at [189, 164] on div "עבור כל הליך, סמן עד כמה אתה שבע רצון מכך שעברת אותו" at bounding box center [174, 151] width 166 height 28
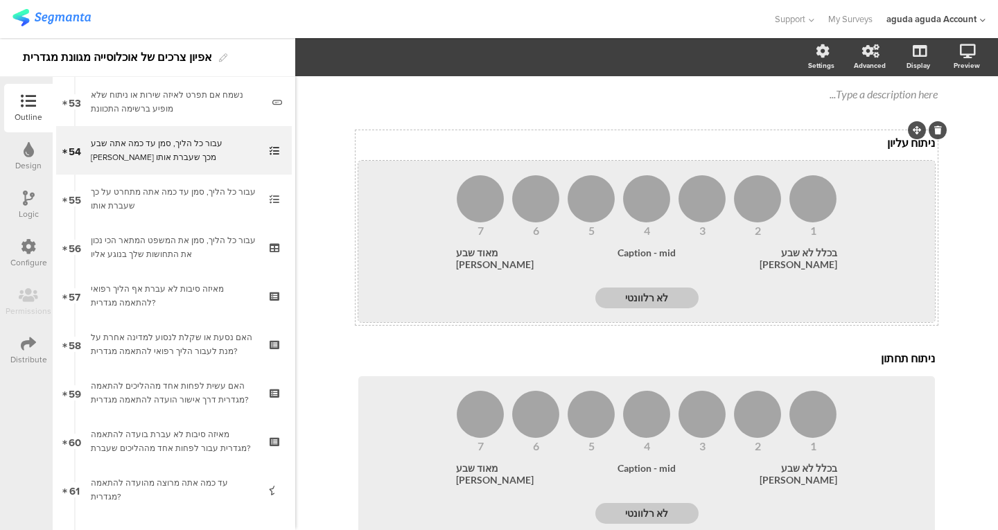
scroll to position [3, 0]
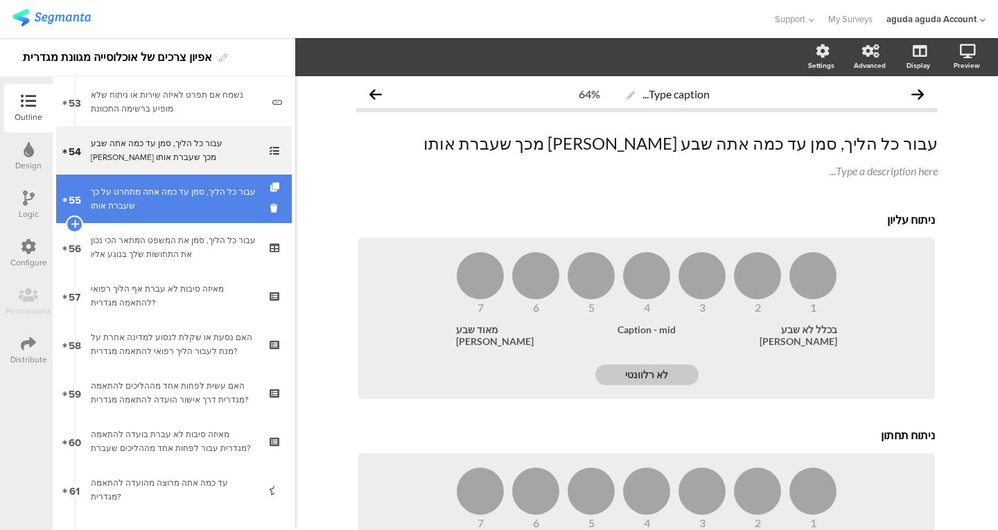
click at [188, 197] on div "עבור כל הליך, סמן עד כמה אתה מתחרט על כך שעברת אותו" at bounding box center [174, 199] width 166 height 28
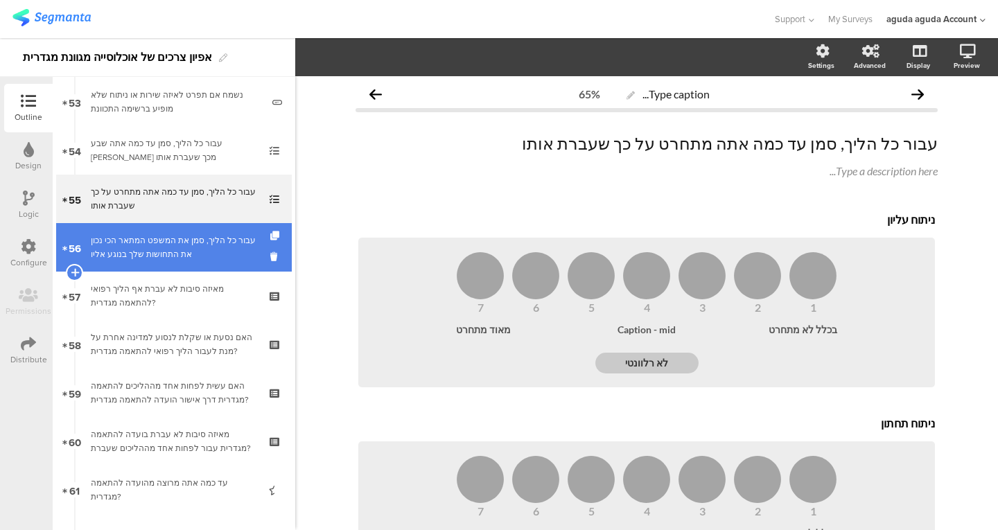
click at [159, 249] on div "עבור כל הליך, סמן את המשפט המתאר הכי נכון את התחושות שלך בנוגע אליו" at bounding box center [174, 248] width 166 height 28
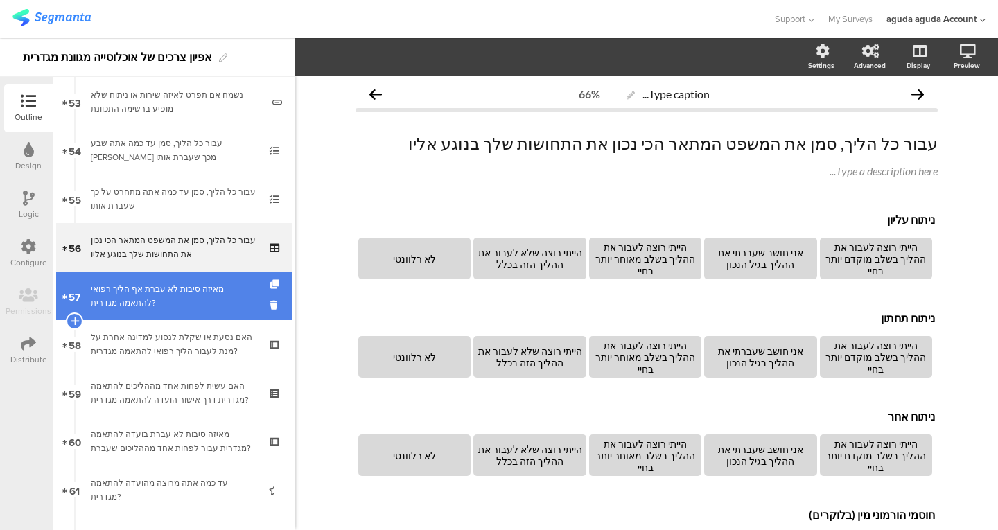
click at [248, 286] on link "57 מאיזה סיבות לא עברת אף הליך רפואי להתאמה מגדרית?" at bounding box center [174, 296] width 236 height 49
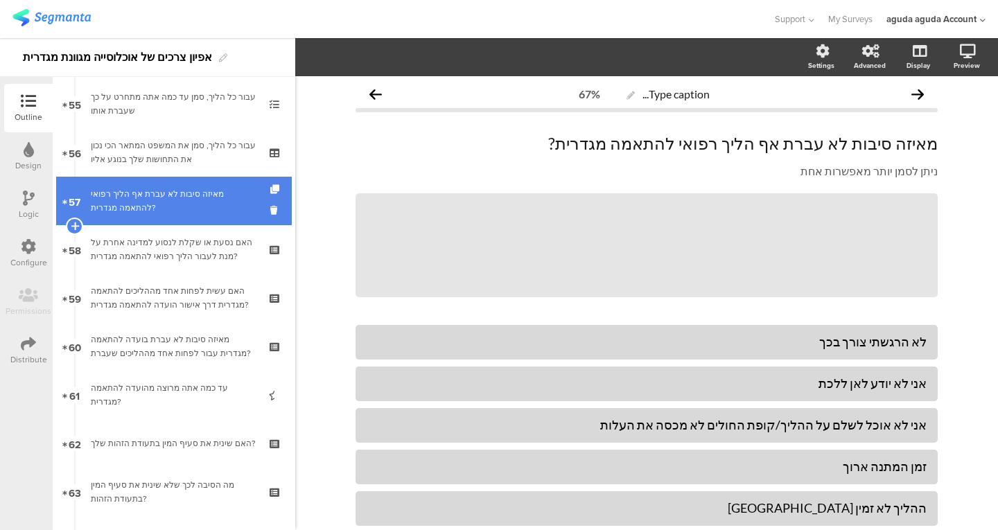
scroll to position [2673, 0]
click at [184, 183] on link "57 מאיזה סיבות לא עברת אף הליך רפואי להתאמה מגדרית?" at bounding box center [174, 200] width 236 height 49
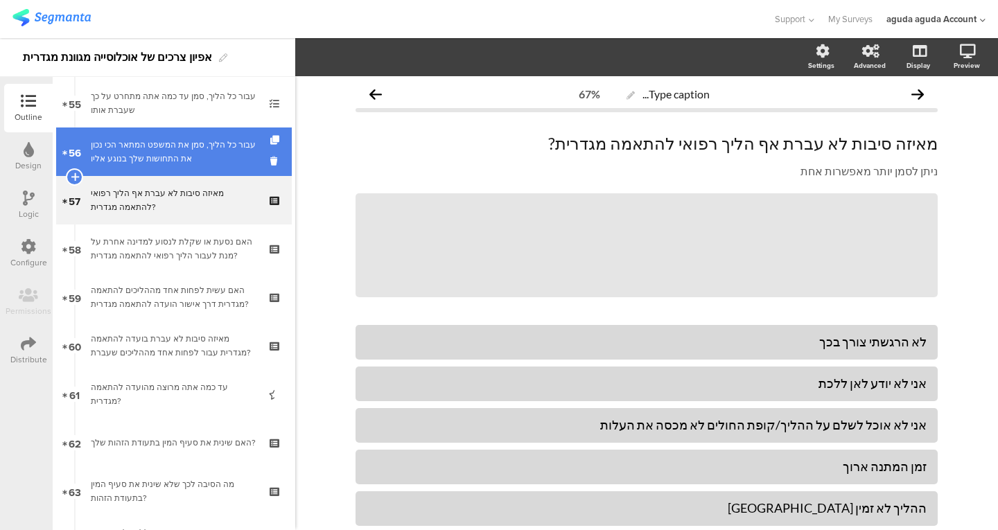
click at [185, 175] on link "56 עבור כל הליך, סמן את המשפט המתאר הכי נכון את התחושות שלך בנוגע אליו" at bounding box center [174, 152] width 236 height 49
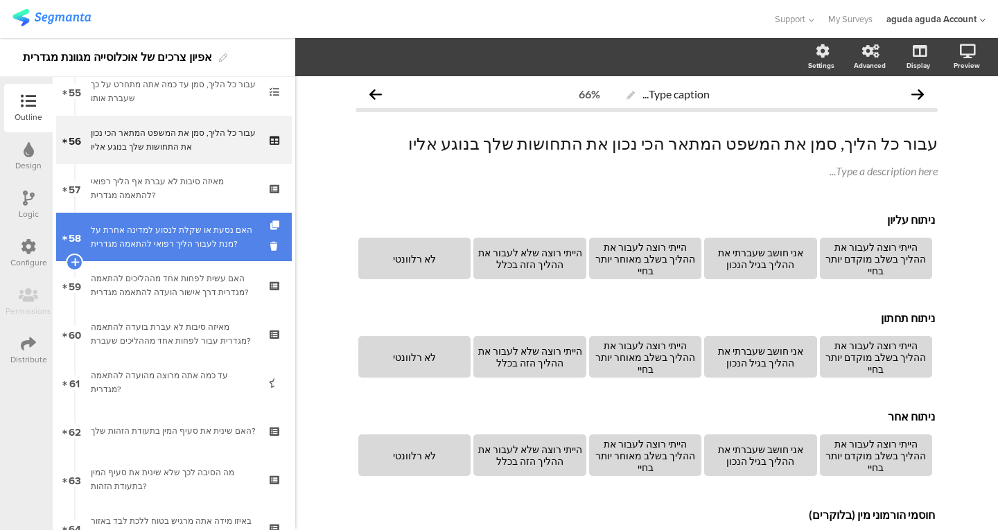
scroll to position [2685, 0]
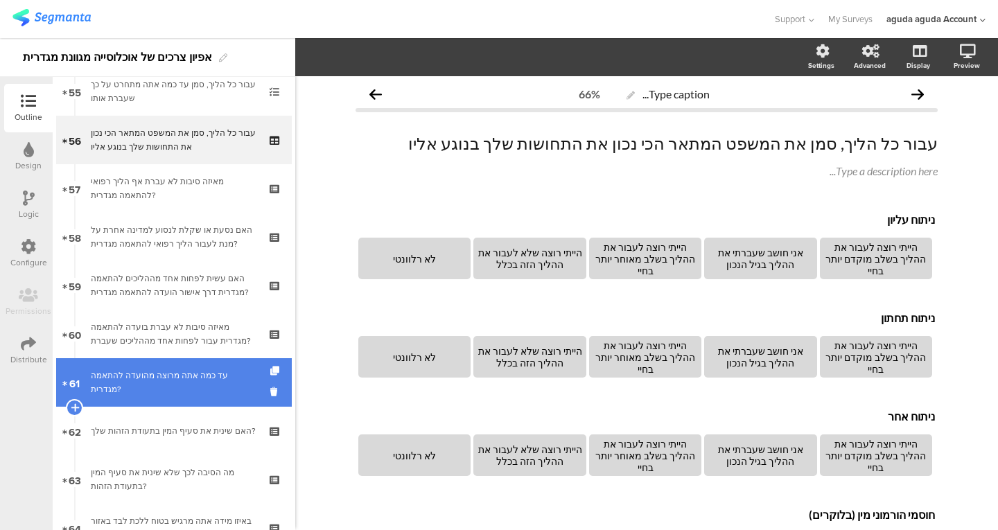
click at [155, 385] on div "עד כמה אתה מרוצה מהועדה להתאמה מגדרית?" at bounding box center [174, 383] width 166 height 28
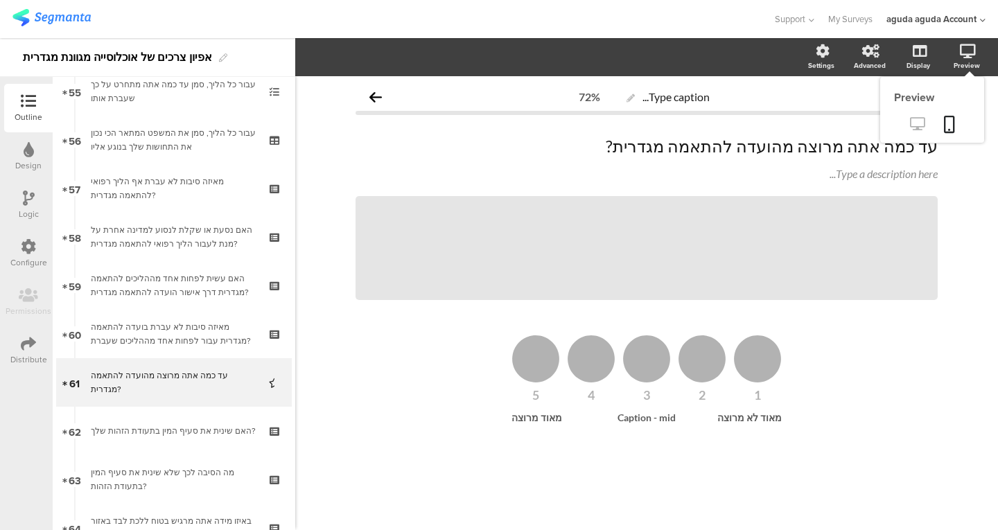
click at [905, 124] on link at bounding box center [917, 125] width 34 height 23
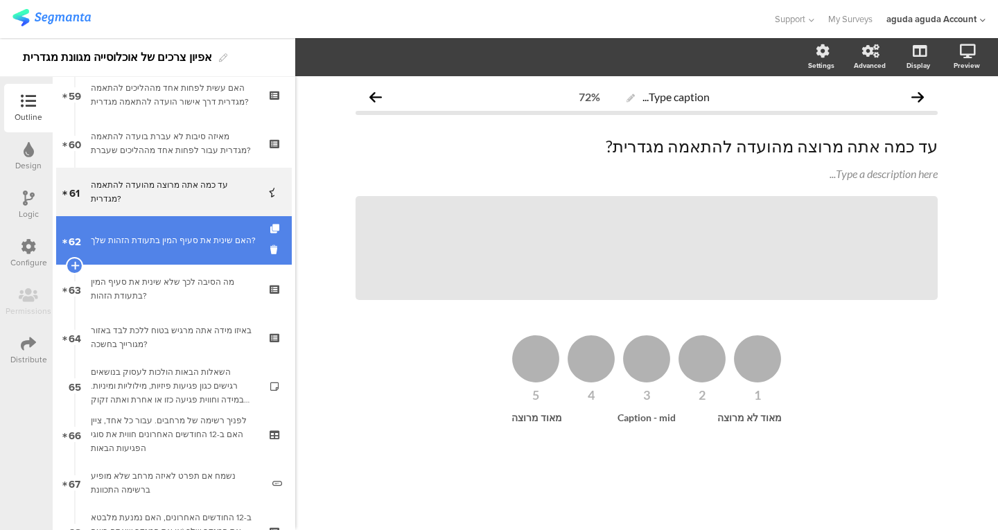
scroll to position [2879, 0]
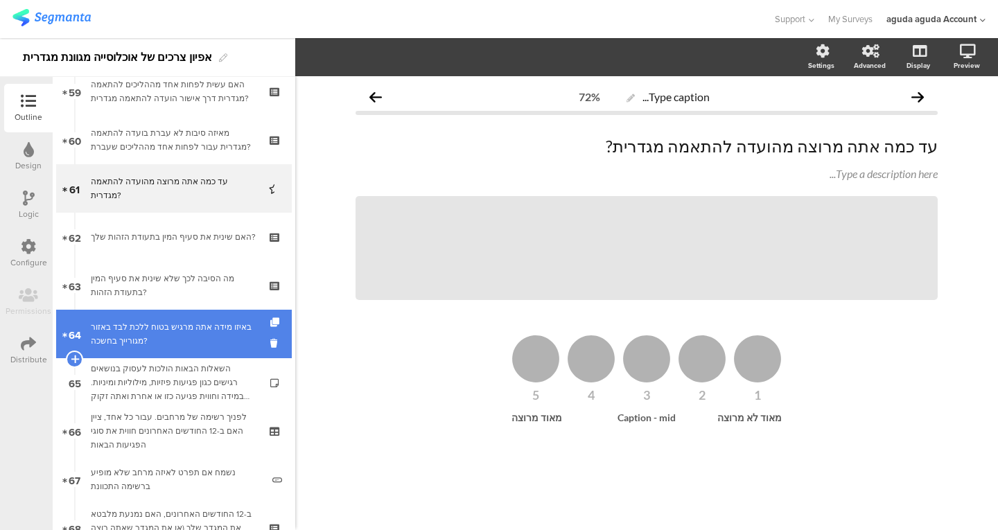
click at [175, 322] on div "באיזו מידה אתה מרגיש בטוח ללכת לבד באזור מגורייך בחשכה?" at bounding box center [174, 334] width 166 height 28
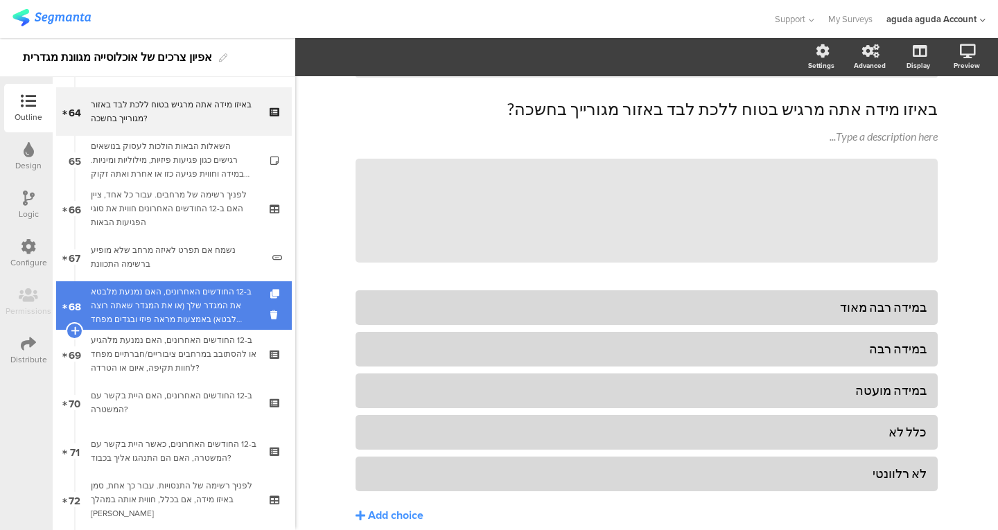
scroll to position [3102, 0]
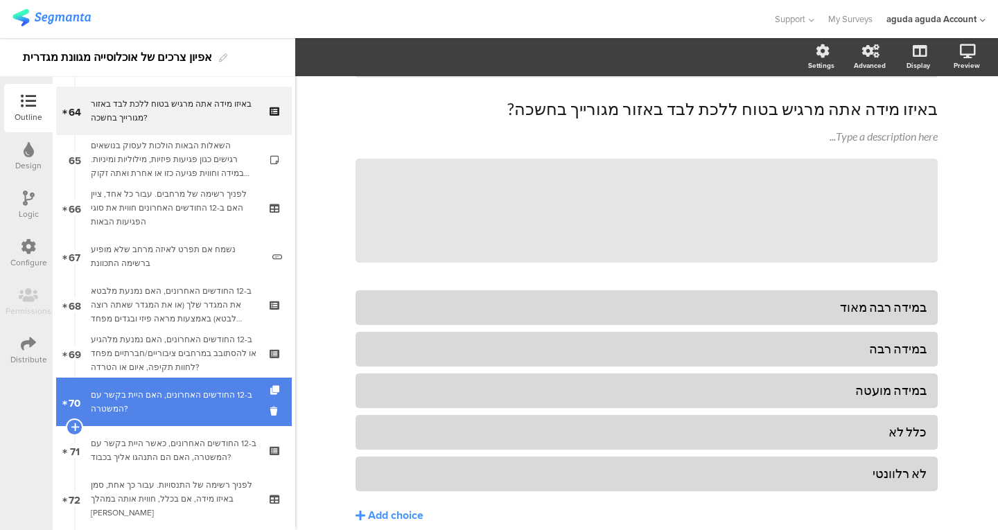
click at [173, 382] on link "70 ב-12 החודשים האחרונים, האם היית בקשר עם המשטרה?" at bounding box center [174, 402] width 236 height 49
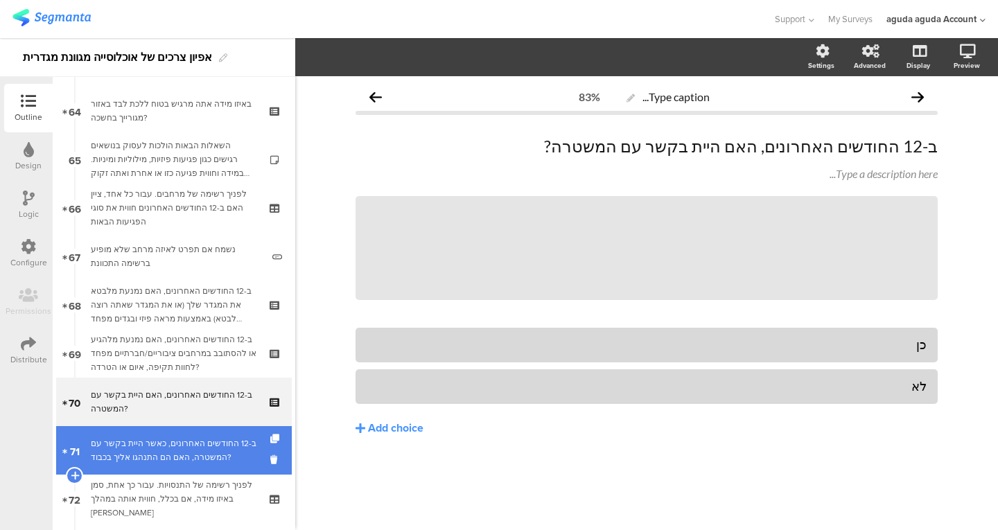
click at [162, 433] on link "71 ב-12 החודשים האחרונים, כאשר היית בקשר עם המשטרה, האם הם התנהגו אליך בכבוד?" at bounding box center [174, 450] width 236 height 49
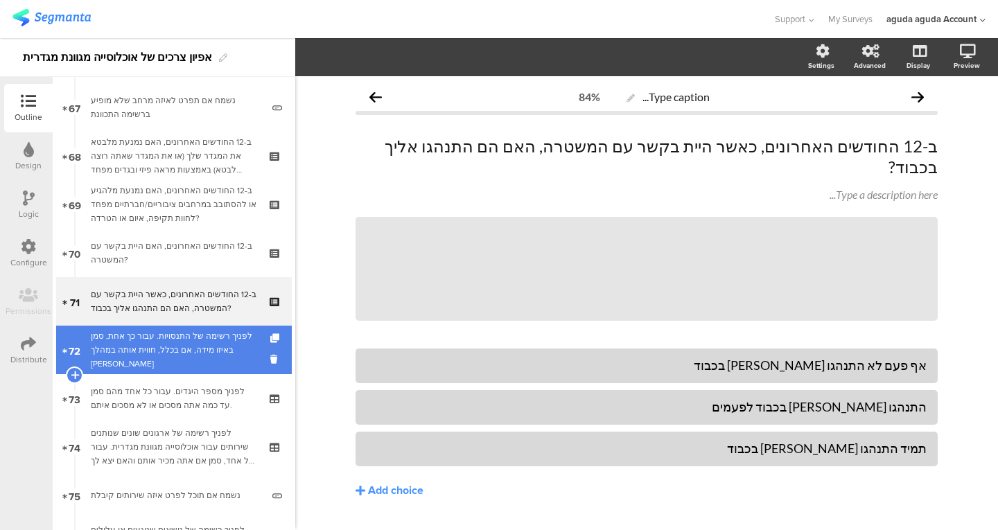
scroll to position [3251, 0]
click at [194, 353] on div "לפניך רשימה של התנסויות. עבור כך אחת, סמן באיזו מידה, אם בכלל, חווית אותה במהלך…" at bounding box center [174, 349] width 166 height 42
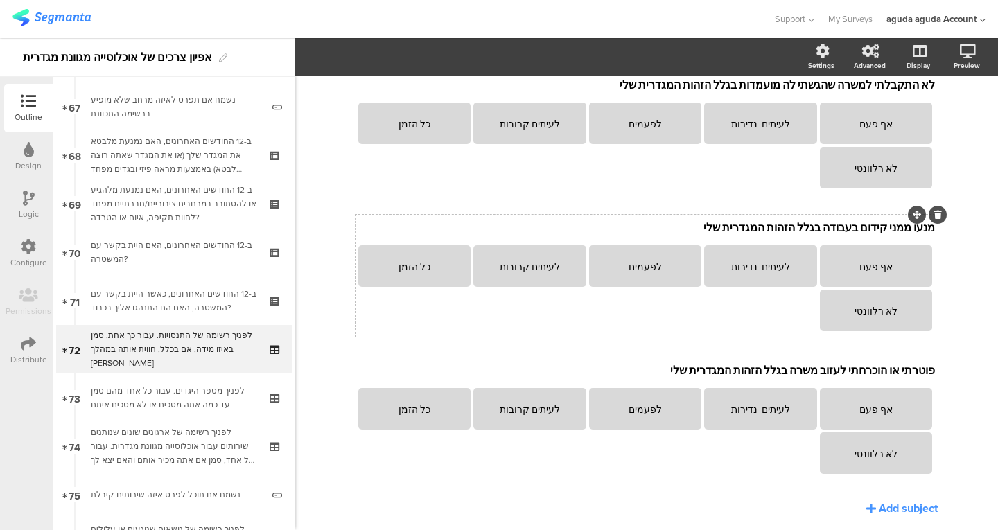
scroll to position [303, 0]
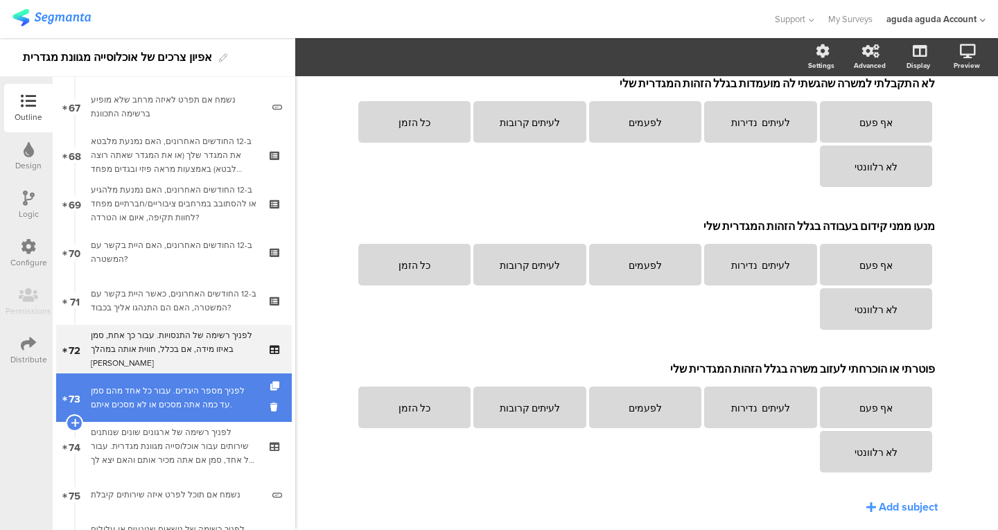
click at [204, 396] on div "לפניך מספר היגדים. עבור כל אחד מהם סמן עד כמה אתה מסכים או לא מסכים איתם." at bounding box center [174, 398] width 166 height 28
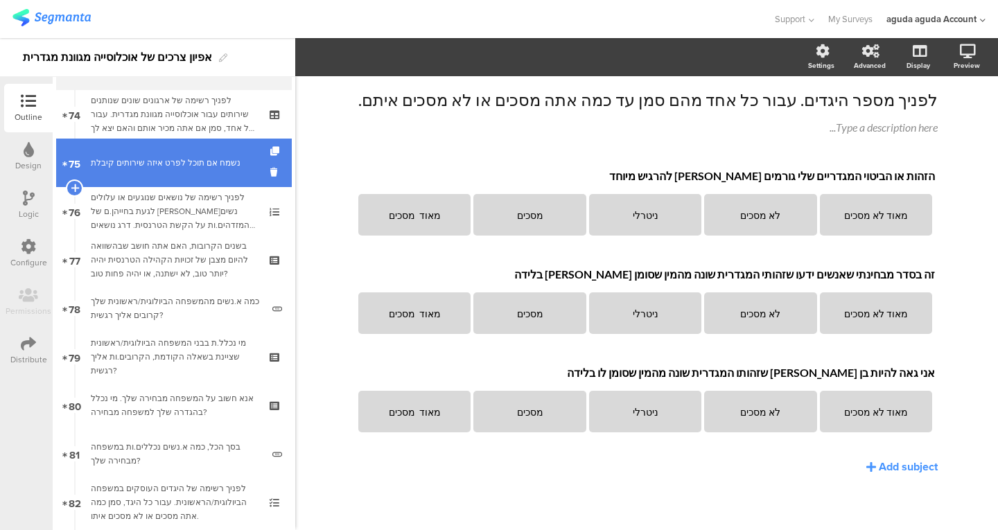
scroll to position [3588, 0]
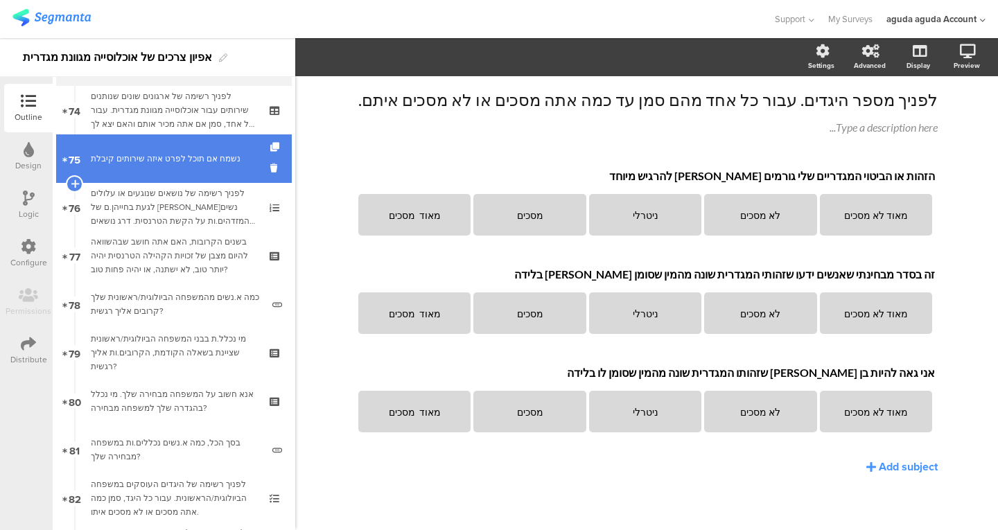
click at [175, 149] on link "75 נשמח אם תוכל לפרט איזה שירותים קיבלת" at bounding box center [174, 158] width 236 height 49
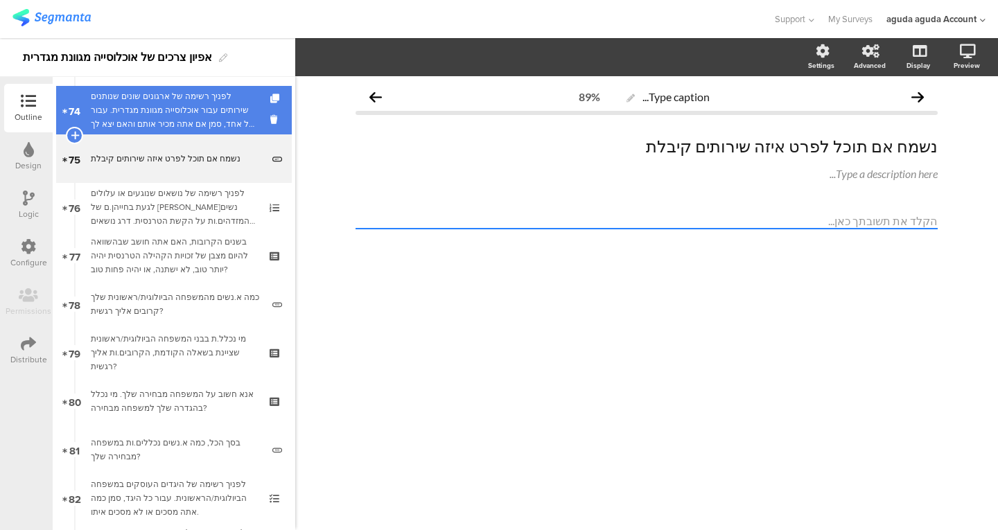
click at [184, 110] on div "לפניך רשימה של ארגונים שונים שנותנים שירותים עבור אוכלוסייה מגוונת מגדרית. עבור…" at bounding box center [174, 110] width 166 height 42
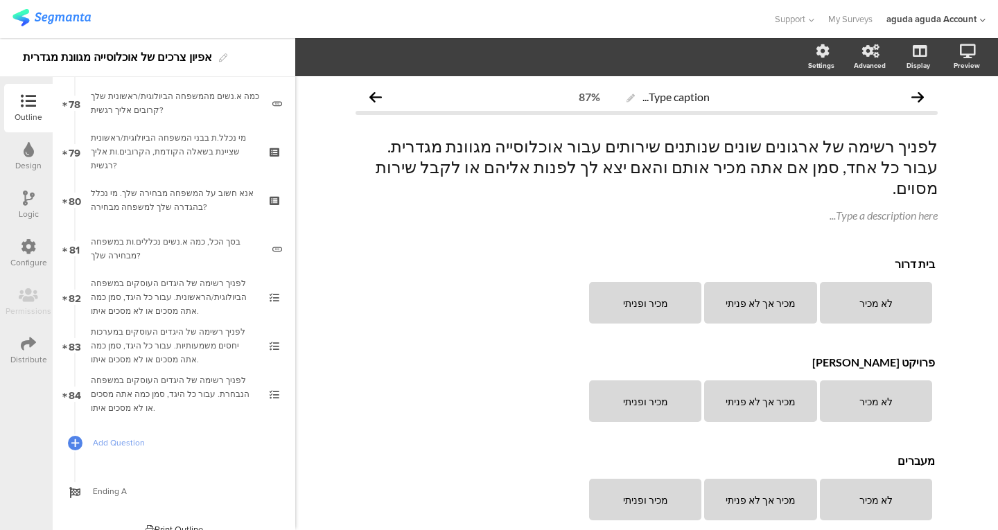
scroll to position [3789, 0]
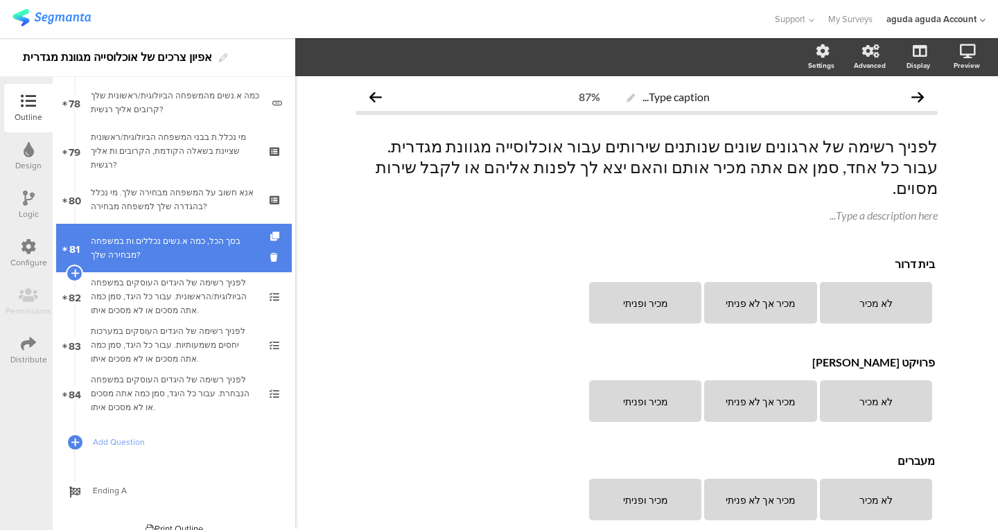
click at [157, 248] on div "בסך הכל, כמה א.נשים נכללים.ות במשפחה מבחירה שלך?" at bounding box center [176, 248] width 171 height 28
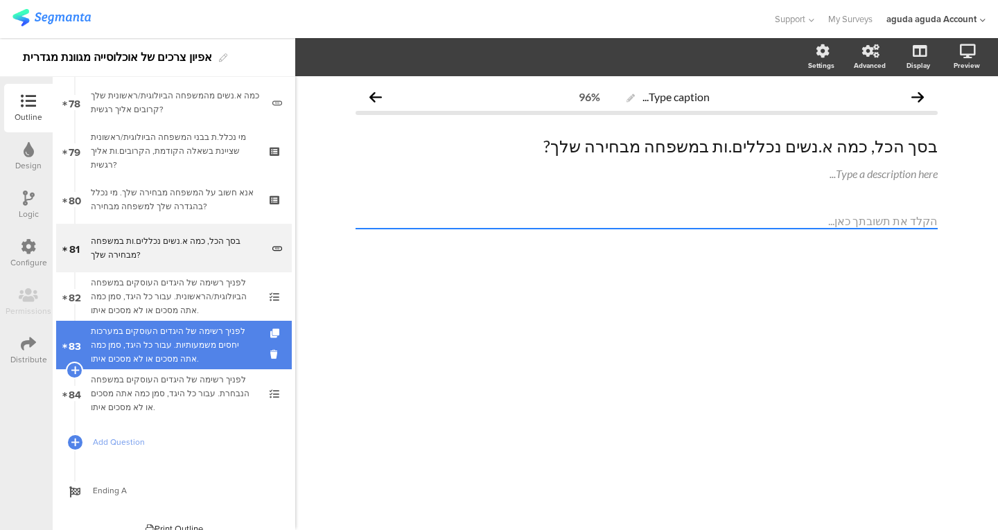
click at [137, 347] on div "לפניך רשימה של היגדים העוסקים במערכות יחסים משמעותיות. עבור כל היגד, סמן כמה את…" at bounding box center [174, 345] width 166 height 42
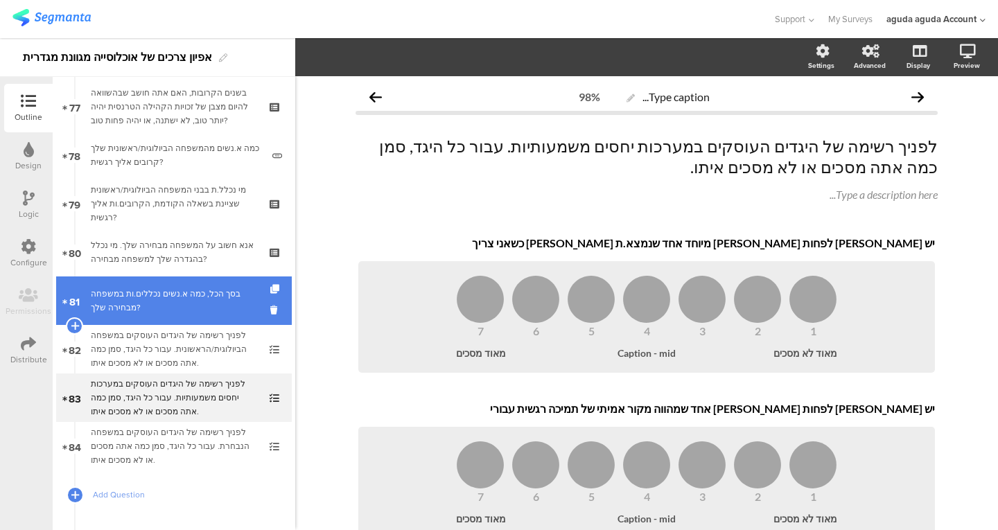
scroll to position [3736, 0]
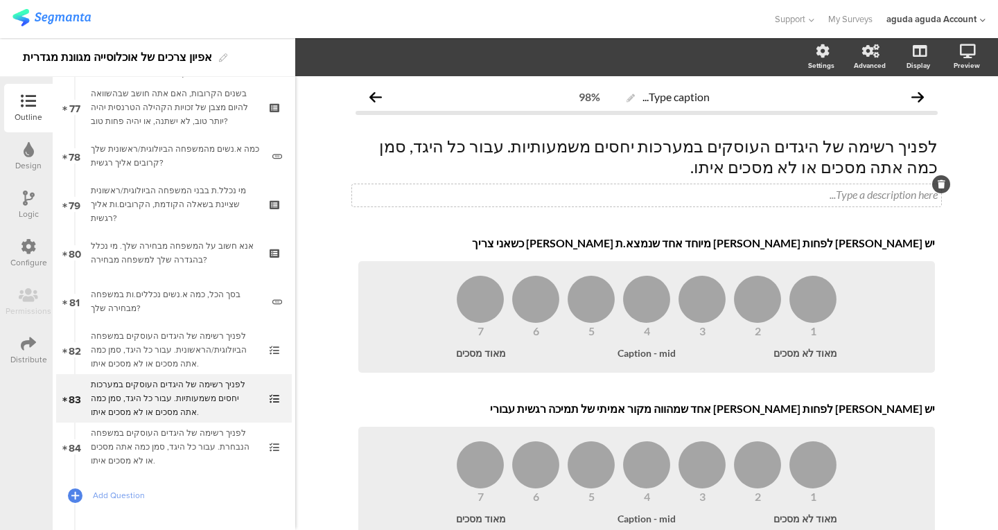
click at [604, 199] on div "Type a description here..." at bounding box center [646, 194] width 582 height 13
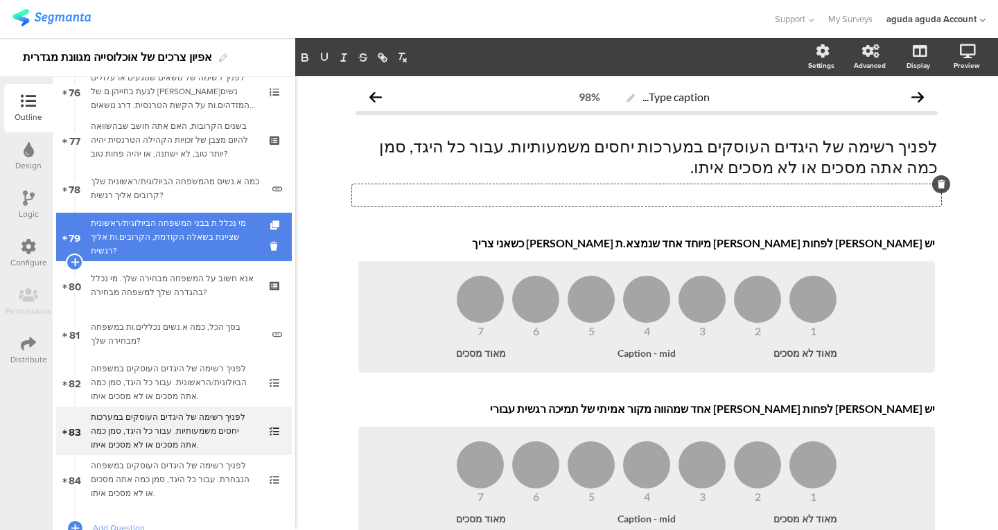
scroll to position [3703, 0]
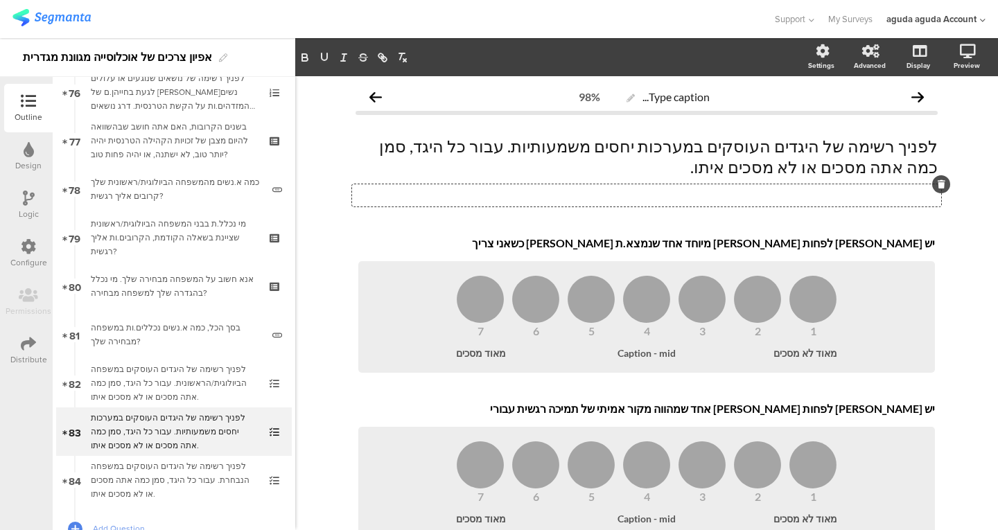
click at [972, 333] on div "Type caption... 98% לפניך רשימה של היגדים העוסקים במערכות יחסים משמעותיות. עבור…" at bounding box center [646, 520] width 703 height 888
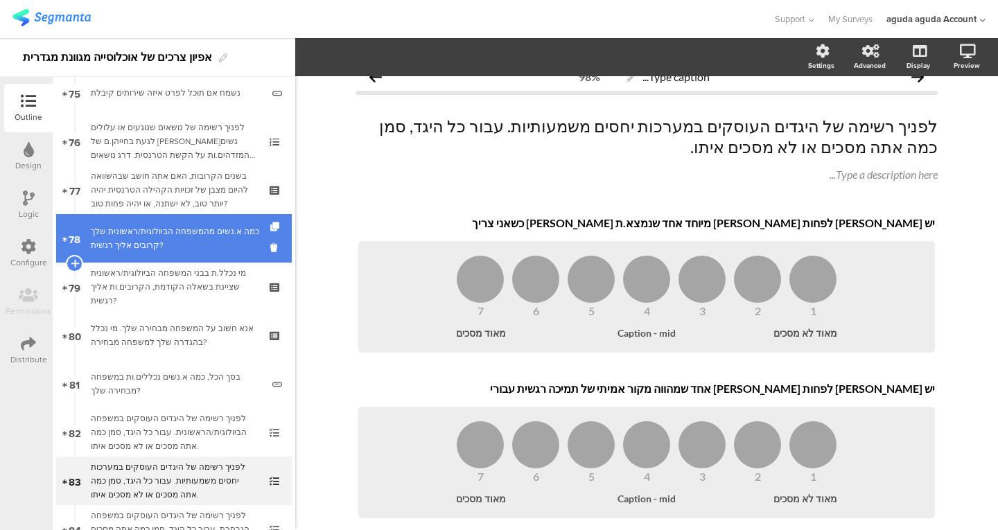
scroll to position [3653, 0]
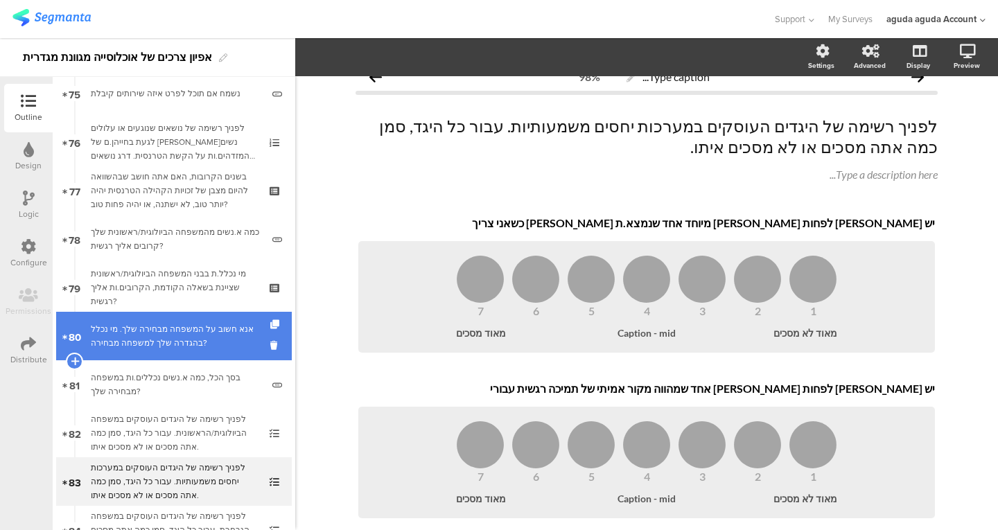
click at [148, 340] on div "אנא חשוב על המשפחה מבחירה שלך. מי נכלל בהגדרה שלך למשפחה מבחירה?" at bounding box center [174, 336] width 166 height 28
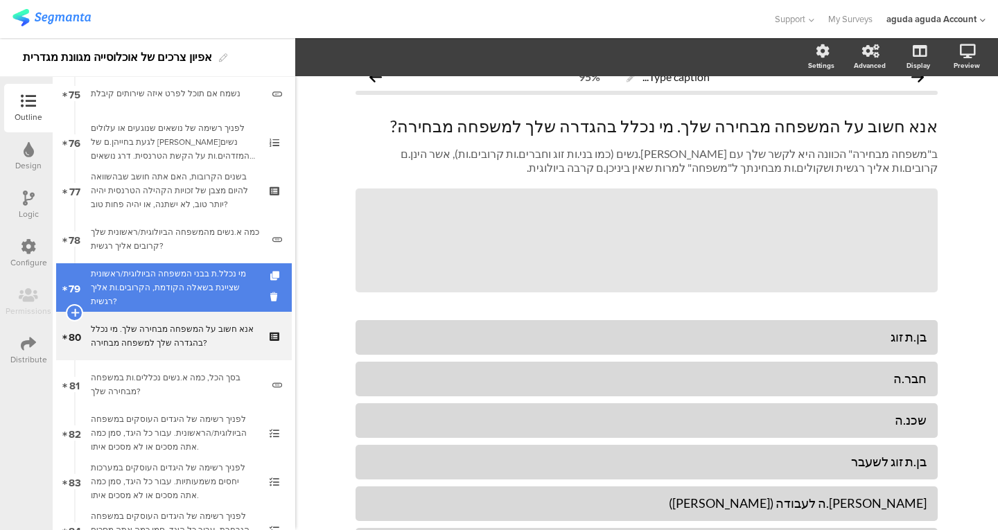
scroll to position [3804, 0]
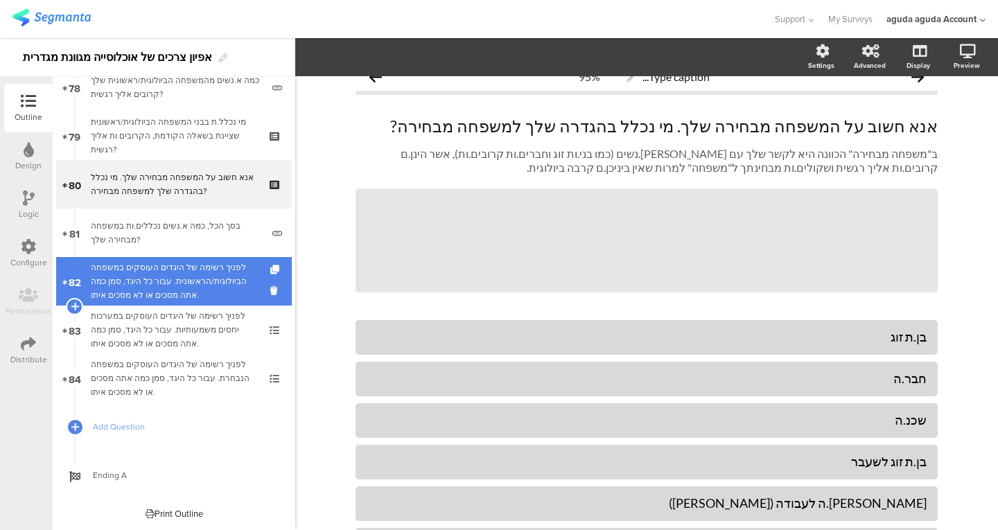
click at [178, 265] on div "לפניך רשימה של היגדים העוסקים במשפחה הביולוגית/הראשונית. עבור כל היגד, סמן כמה …" at bounding box center [174, 282] width 166 height 42
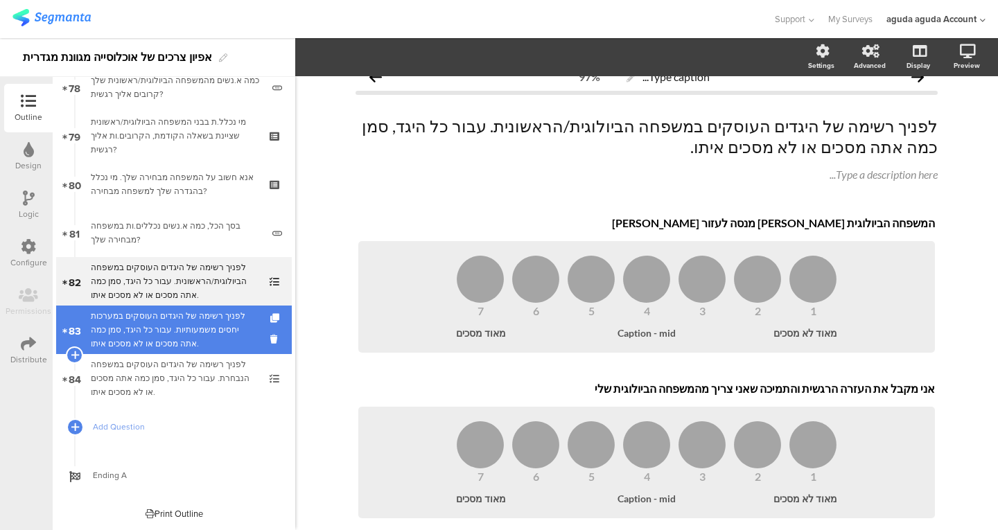
click at [245, 318] on div "לפניך רשימה של היגדים העוסקים במערכות יחסים משמעותיות. עבור כל היגד, סמן כמה את…" at bounding box center [174, 330] width 166 height 42
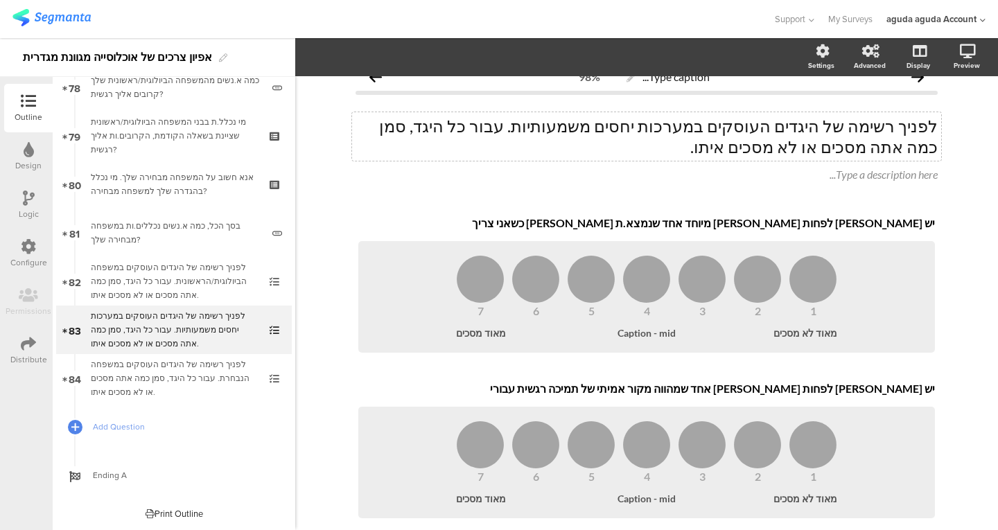
scroll to position [89, 0]
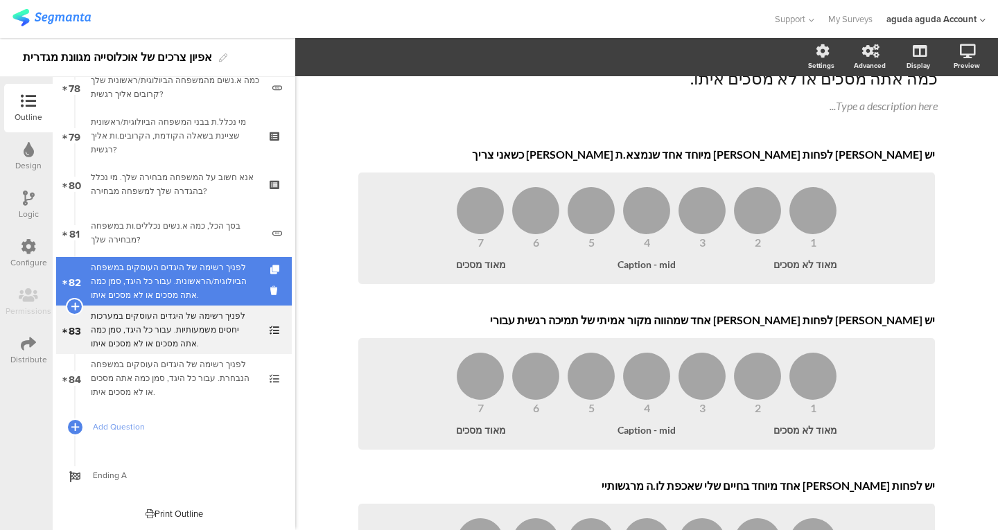
click at [160, 270] on div "לפניך רשימה של היגדים העוסקים במשפחה הביולוגית/הראשונית. עבור כל היגד, סמן כמה …" at bounding box center [174, 282] width 166 height 42
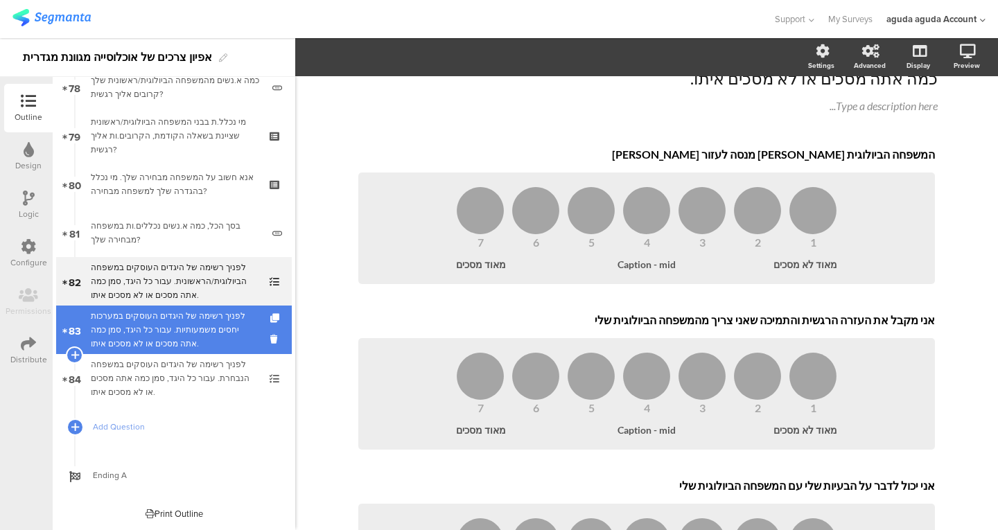
click at [176, 329] on div "לפניך רשימה של היגדים העוסקים במערכות יחסים משמעותיות. עבור כל היגד, סמן כמה את…" at bounding box center [174, 330] width 166 height 42
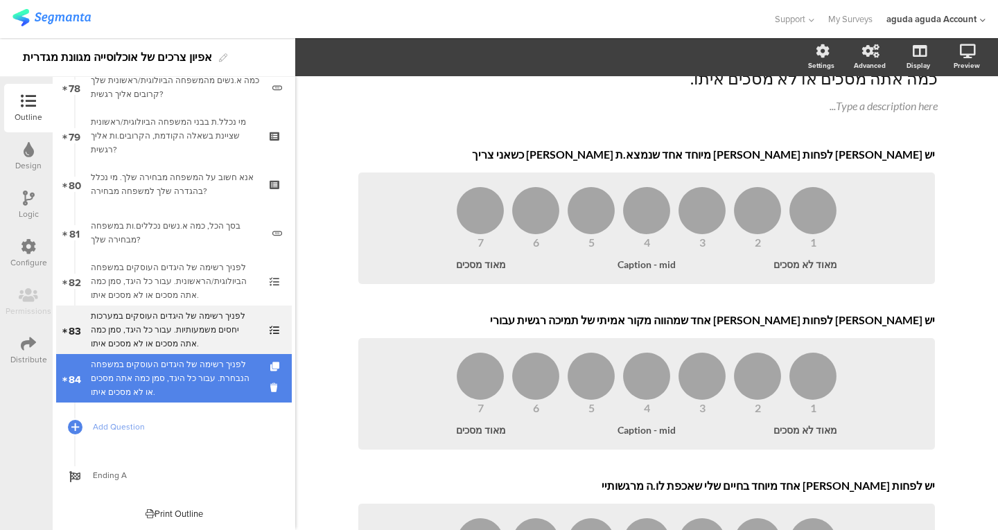
click at [193, 375] on div "לפניך רשימה של היגדים העוסקים במשפחה הנבחרת. עבור כל היגד, סמן כמה אתה מסכים או…" at bounding box center [174, 379] width 166 height 42
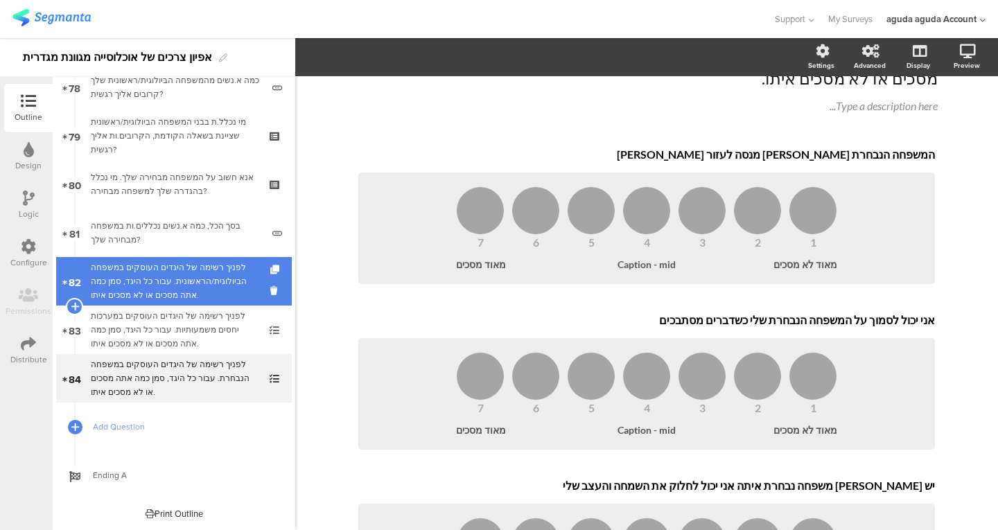
click at [217, 288] on div "לפניך רשימה של היגדים העוסקים במשפחה הביולוגית/הראשונית. עבור כל היגד, סמן כמה …" at bounding box center [174, 282] width 166 height 42
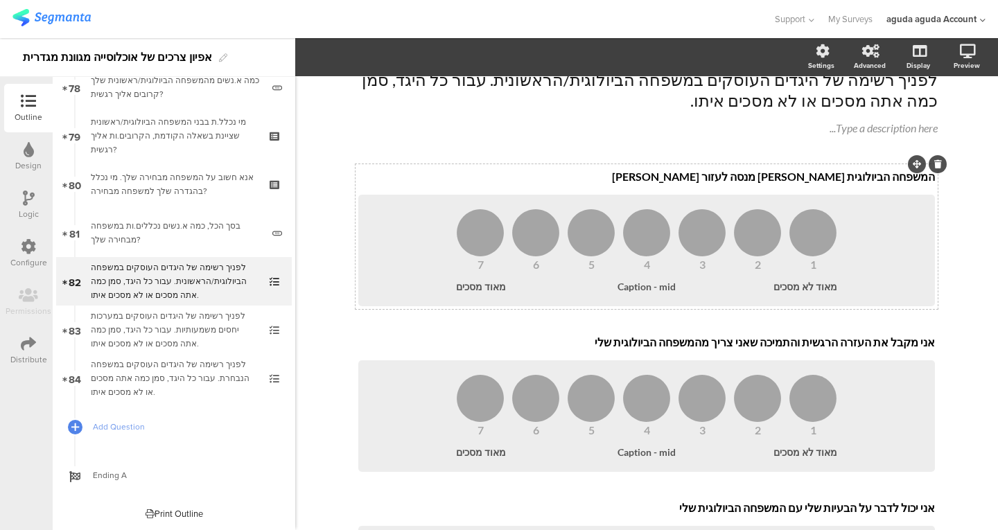
scroll to position [15, 0]
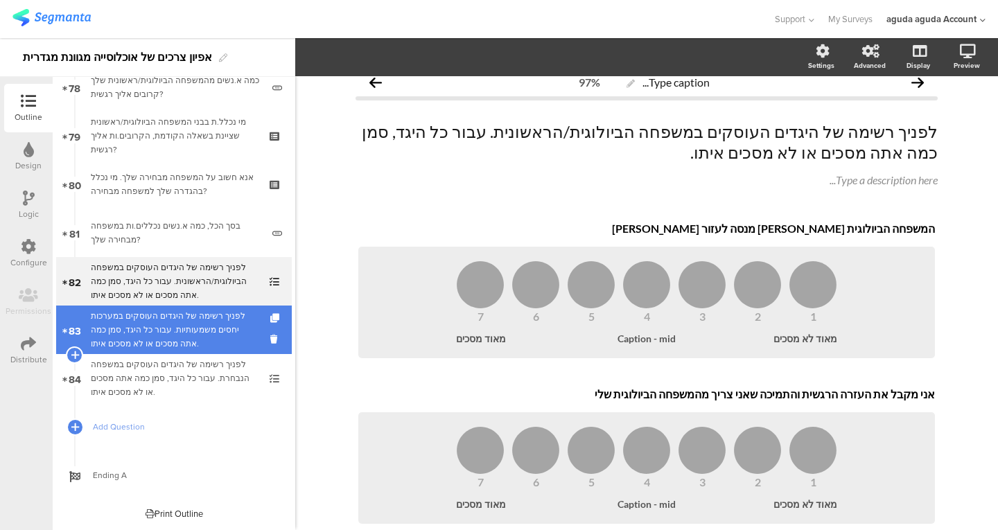
click at [216, 331] on div "לפניך רשימה של היגדים העוסקים במערכות יחסים משמעותיות. עבור כל היגד, סמן כמה את…" at bounding box center [174, 330] width 166 height 42
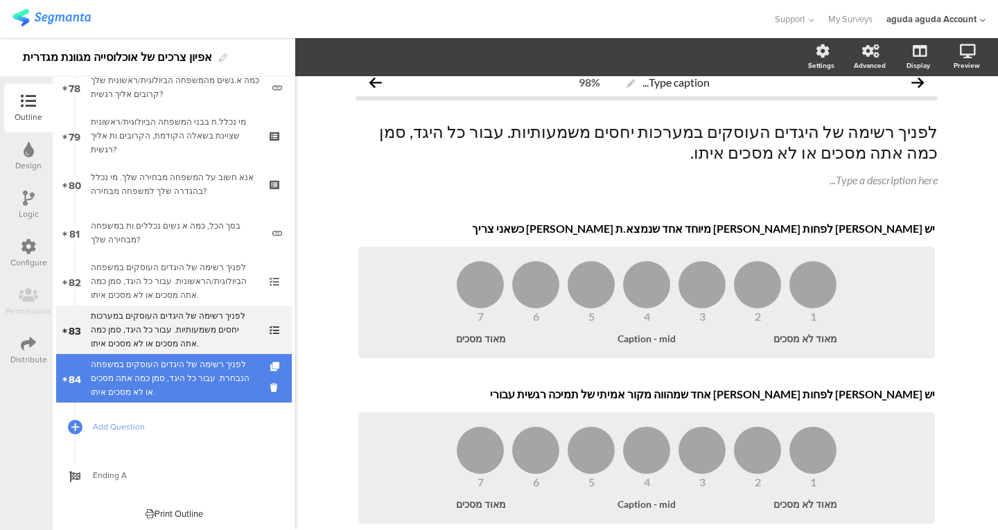
click at [177, 378] on div "לפניך רשימה של היגדים העוסקים במשפחה הנבחרת. עבור כל היגד, סמן כמה אתה מסכים או…" at bounding box center [174, 379] width 166 height 42
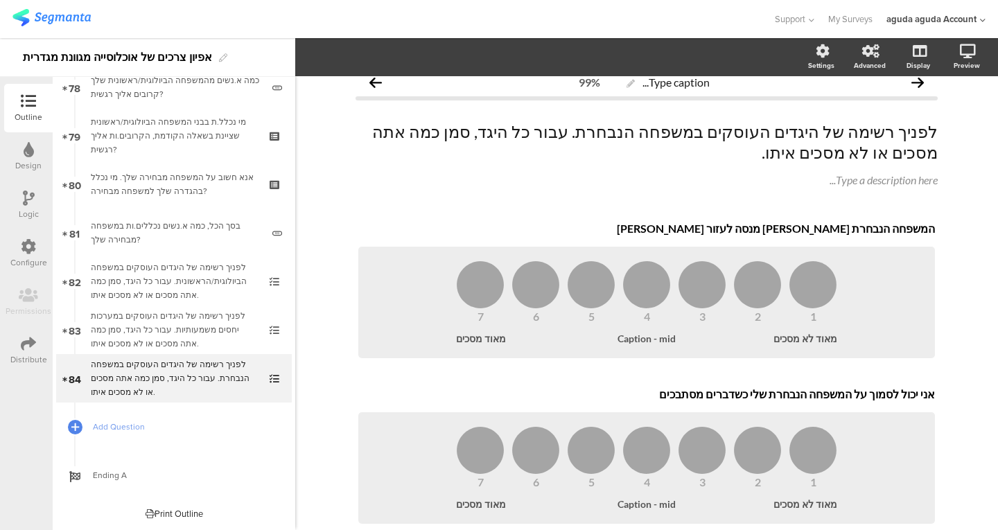
click at [44, 198] on div "Logic" at bounding box center [28, 205] width 49 height 49
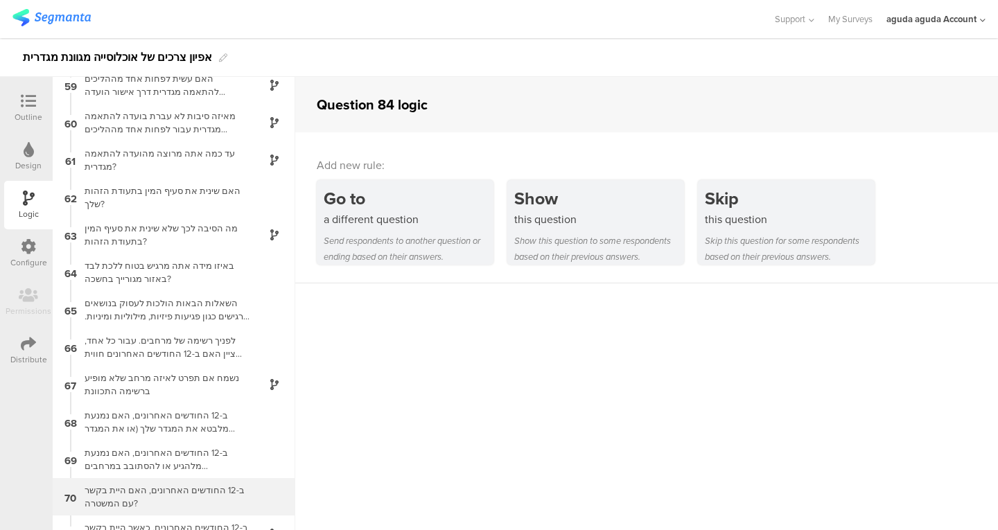
scroll to position [2690, 0]
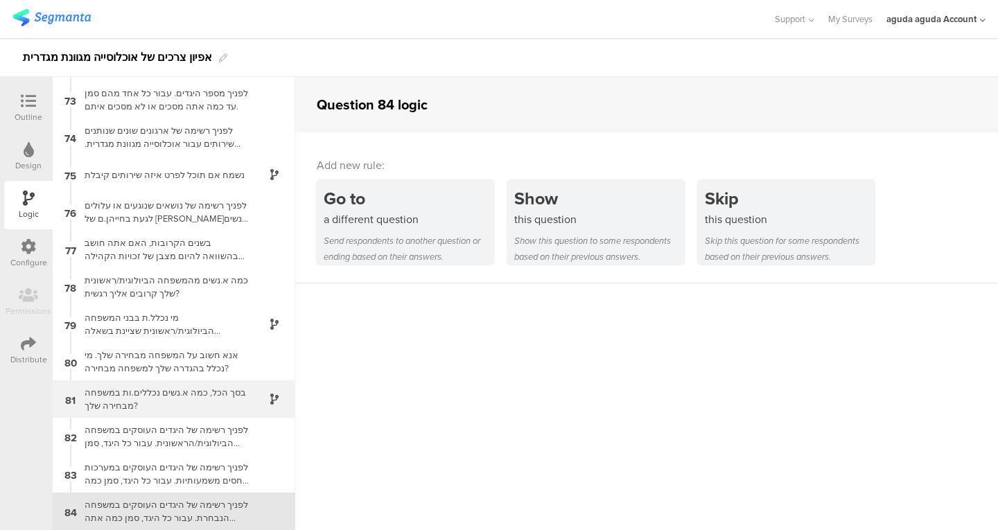
click at [198, 396] on div "בסך הכל, כמה א.נשים נכללים.ות במשפחה מבחירה שלך?" at bounding box center [162, 399] width 173 height 26
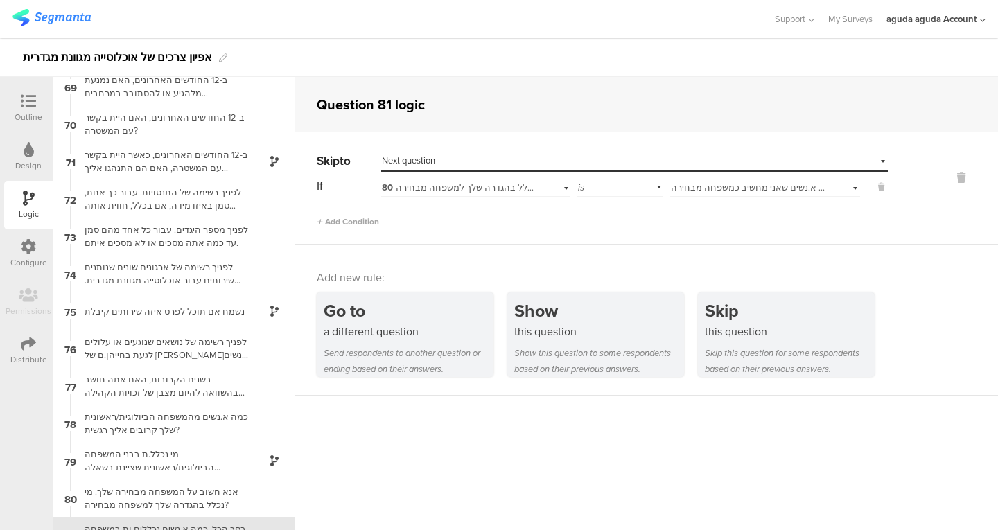
scroll to position [2690, 0]
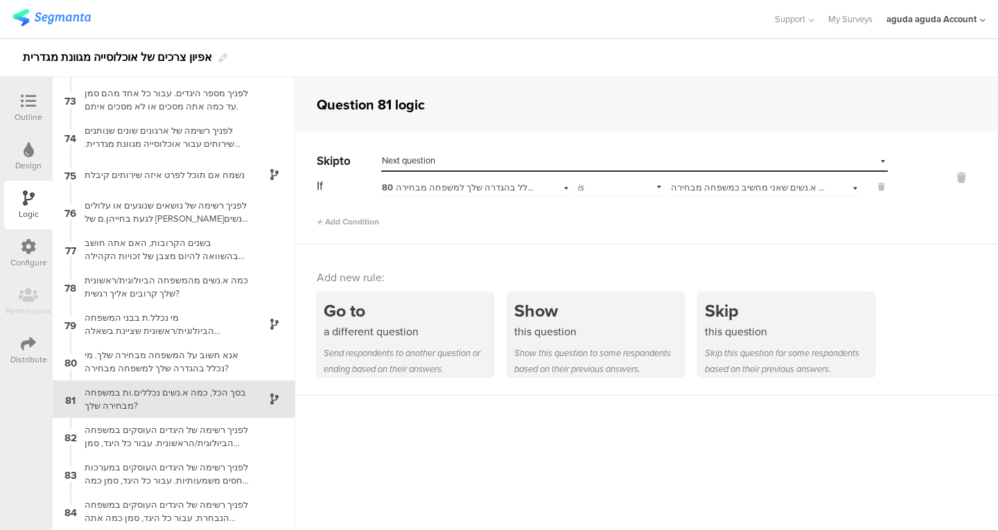
click at [468, 195] on div "80 אנא חשוב על המשפחה מבחירה שלך. מי נכלל בהגדרה שלך למשפחה מבחירה?" at bounding box center [475, 185] width 188 height 21
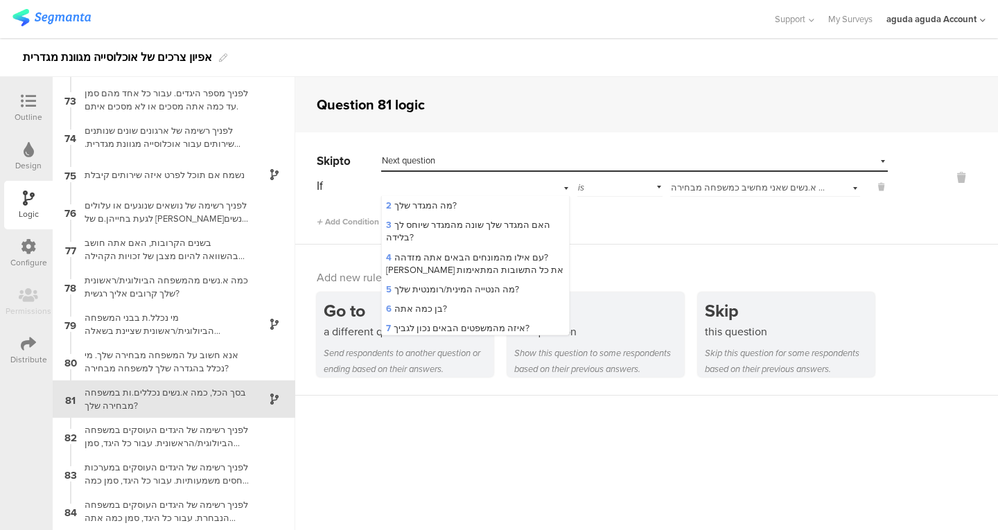
click at [453, 189] on div "80 אנא חשוב על המשפחה מבחירה שלך. מי נכלל בהגדרה שלך למשפחה מבחירה?" at bounding box center [475, 185] width 188 height 21
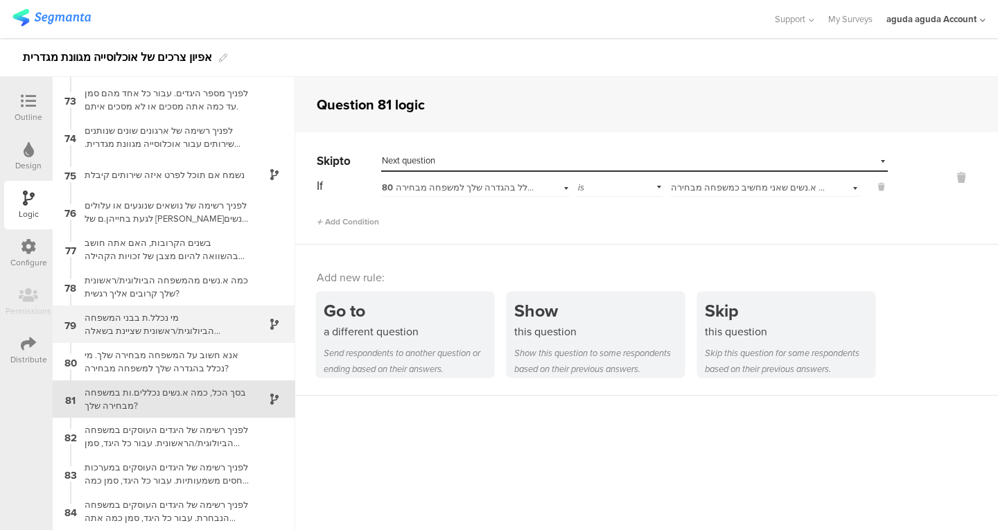
click at [216, 336] on div "מי נכלל.ת בבני המשפחה הביולוגית/ראשונית שציינת בשאלה הקודמת, הקרובים.ות אליך רג…" at bounding box center [162, 324] width 173 height 26
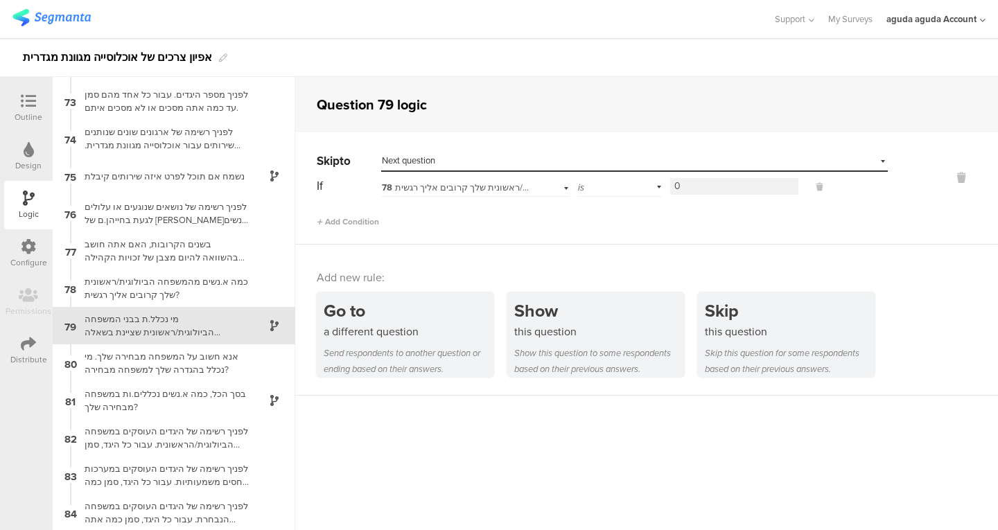
scroll to position [2690, 0]
click at [217, 290] on div "כמה א.נשים מהמשפחה הביולוגית/ראשונית שלך קרובים אליך רגשית?" at bounding box center [162, 287] width 173 height 26
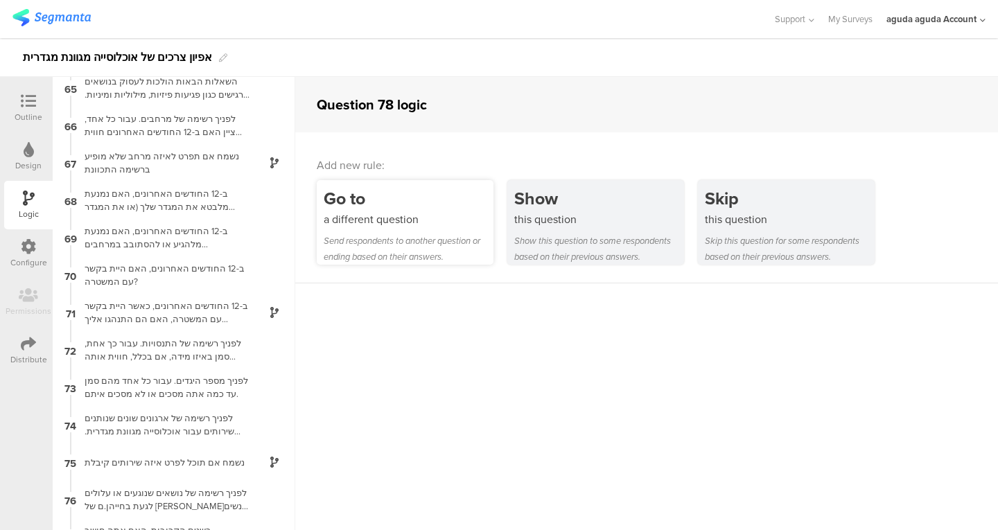
scroll to position [2674, 0]
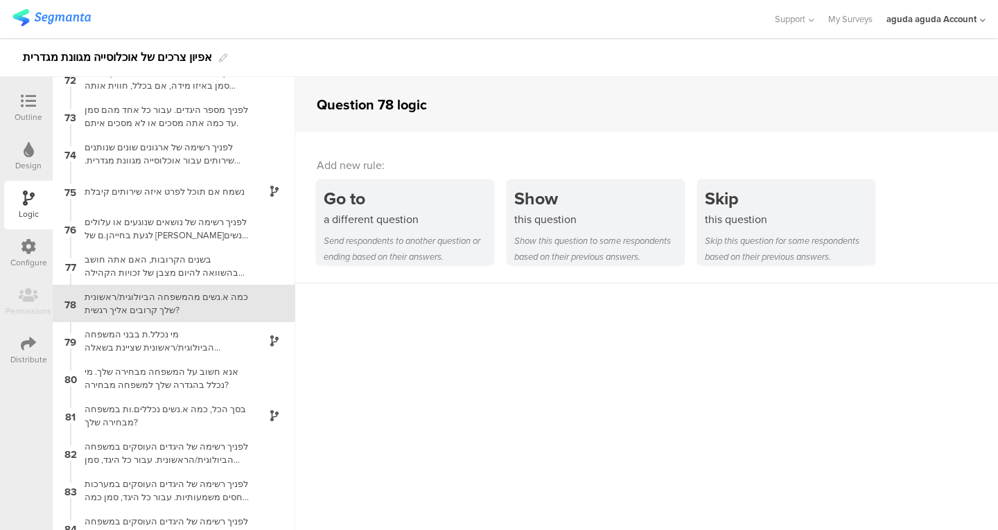
click at [43, 100] on div "Outline" at bounding box center [28, 108] width 49 height 49
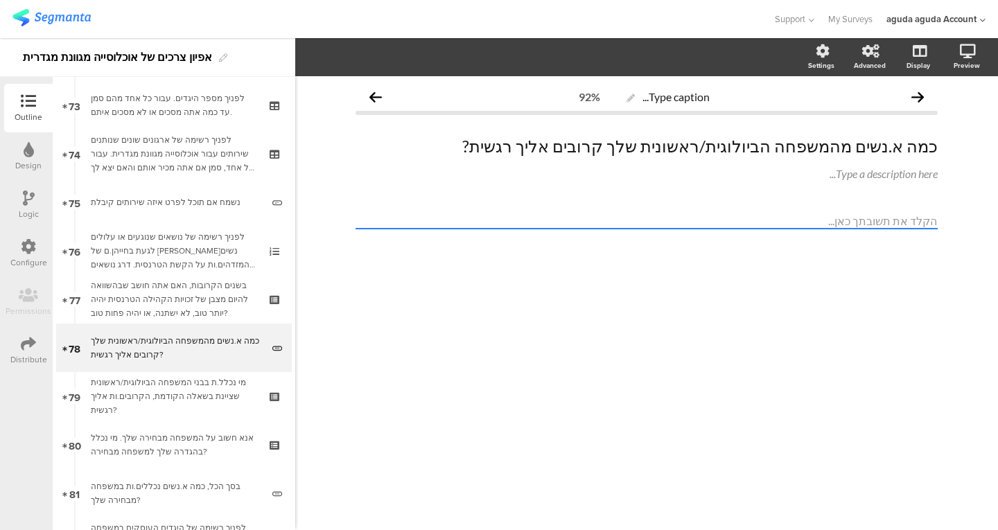
scroll to position [3588, 0]
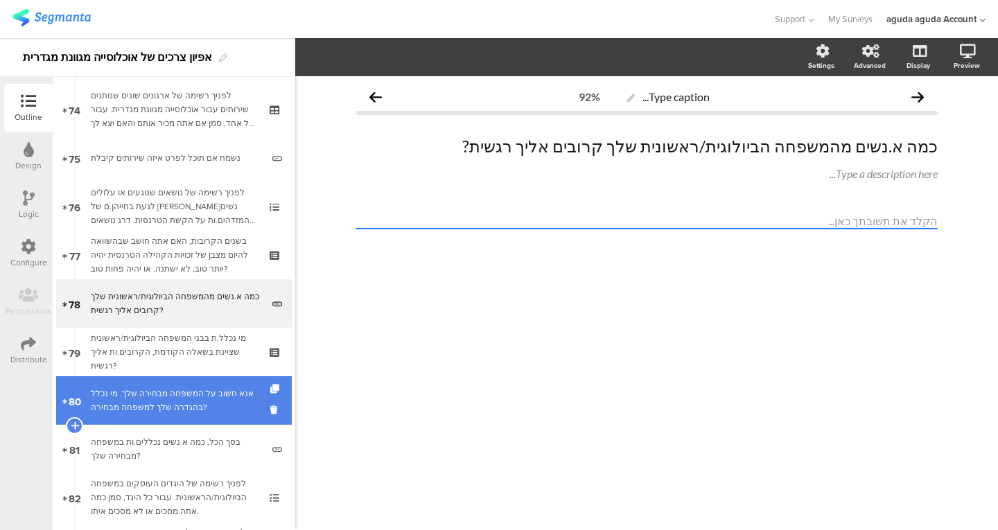
click at [123, 400] on div "אנא חשוב על המשפחה מבחירה שלך. מי נכלל בהגדרה שלך למשפחה מבחירה?" at bounding box center [174, 401] width 166 height 28
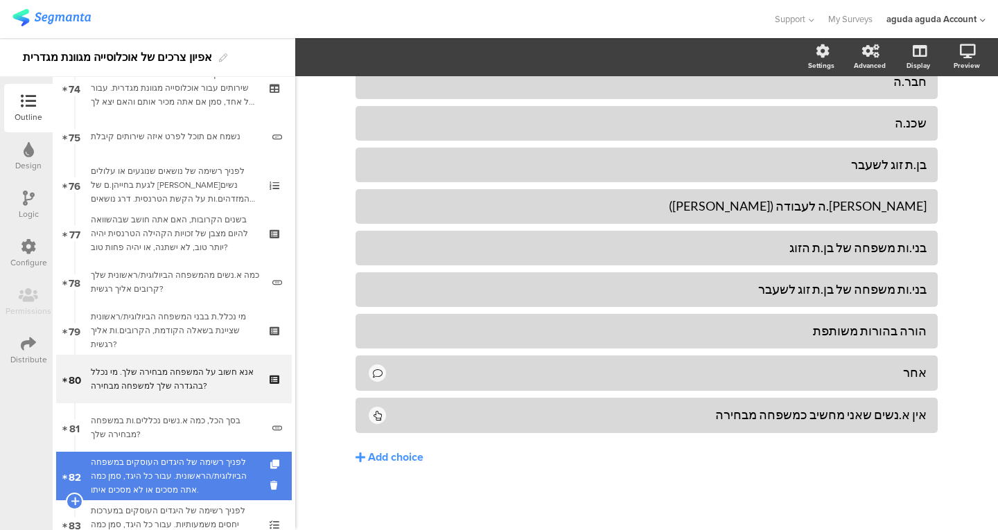
scroll to position [3610, 0]
click at [187, 471] on div "לפניך רשימה של היגדים העוסקים במשפחה הביולוגית/הראשונית. עבור כל היגד, סמן כמה …" at bounding box center [174, 476] width 166 height 42
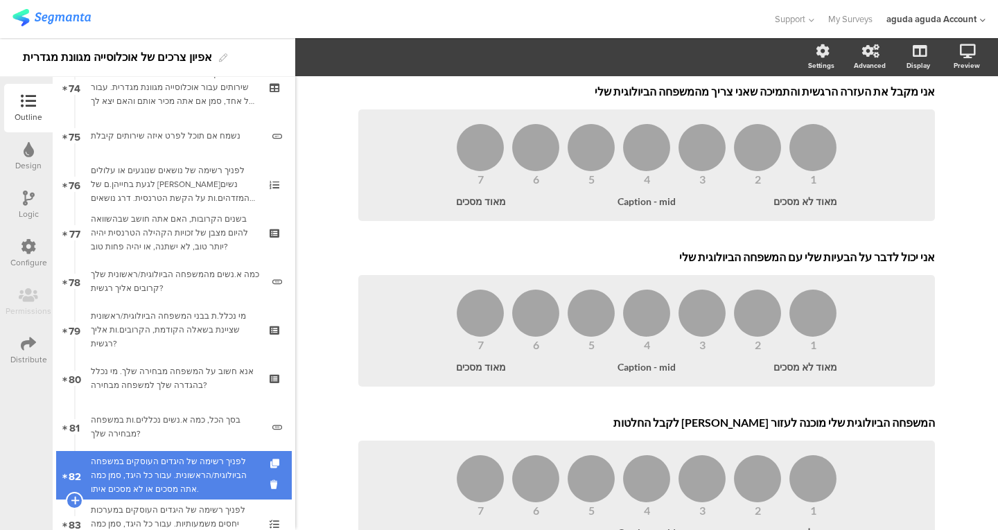
scroll to position [345, 0]
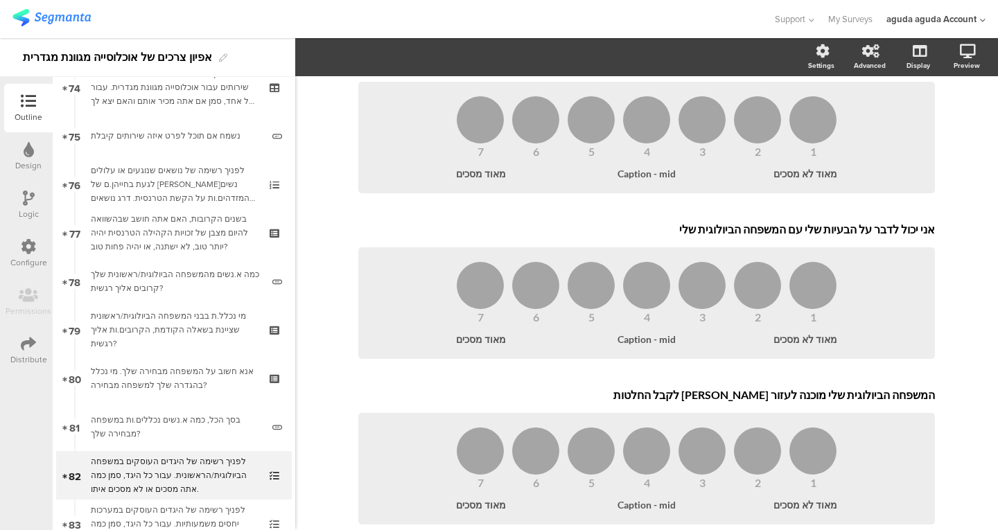
click at [21, 203] on div "Logic" at bounding box center [28, 205] width 49 height 49
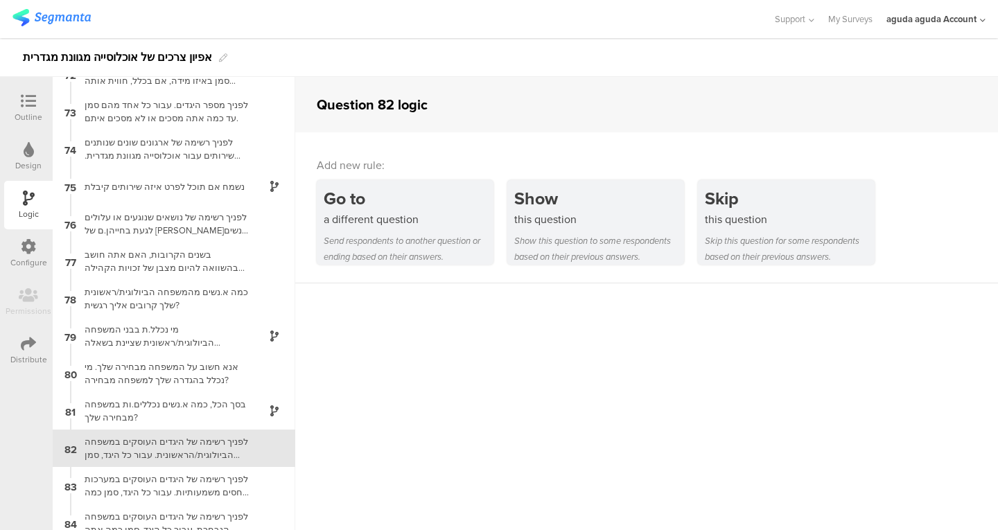
scroll to position [2690, 0]
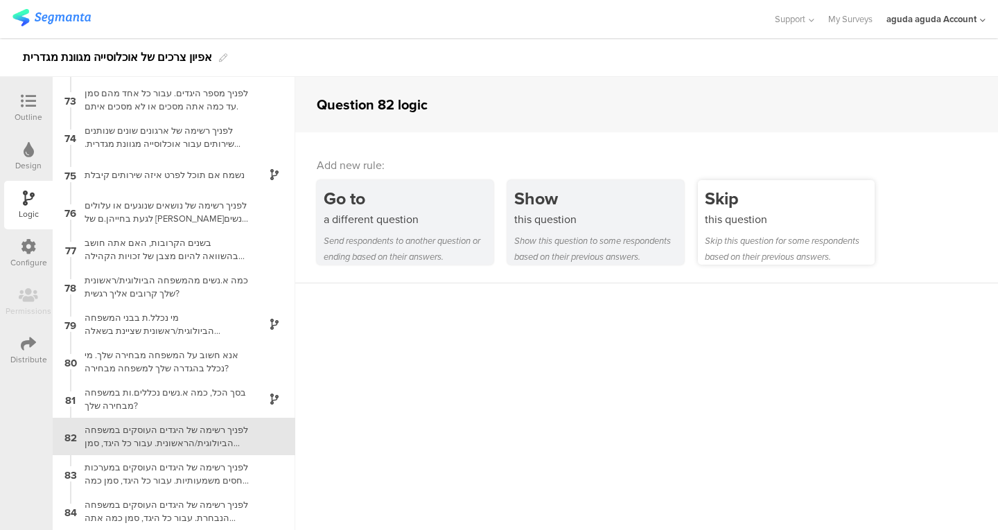
click at [793, 239] on div "Skip this question for some respondents based on their previous answers." at bounding box center [790, 249] width 170 height 32
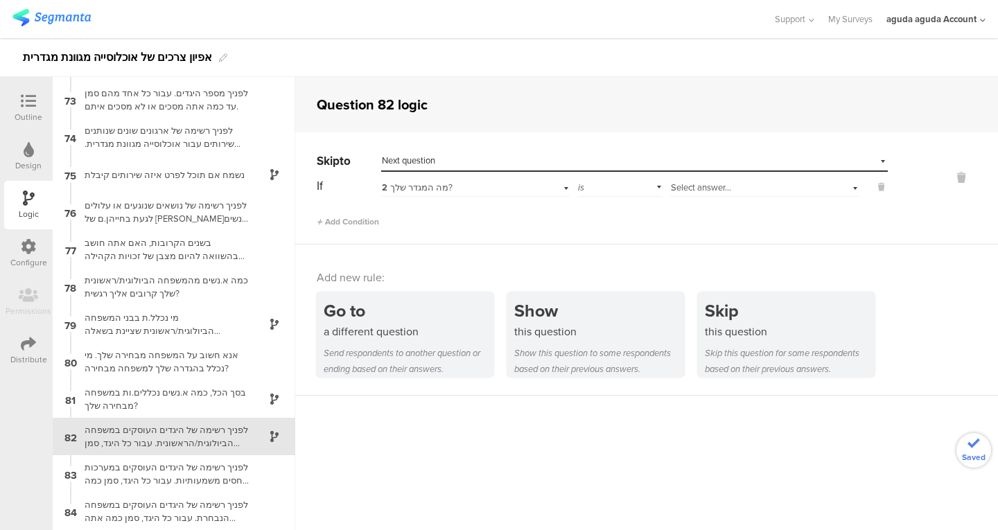
click at [491, 162] on div "Select destination... Next question" at bounding box center [626, 161] width 488 height 12
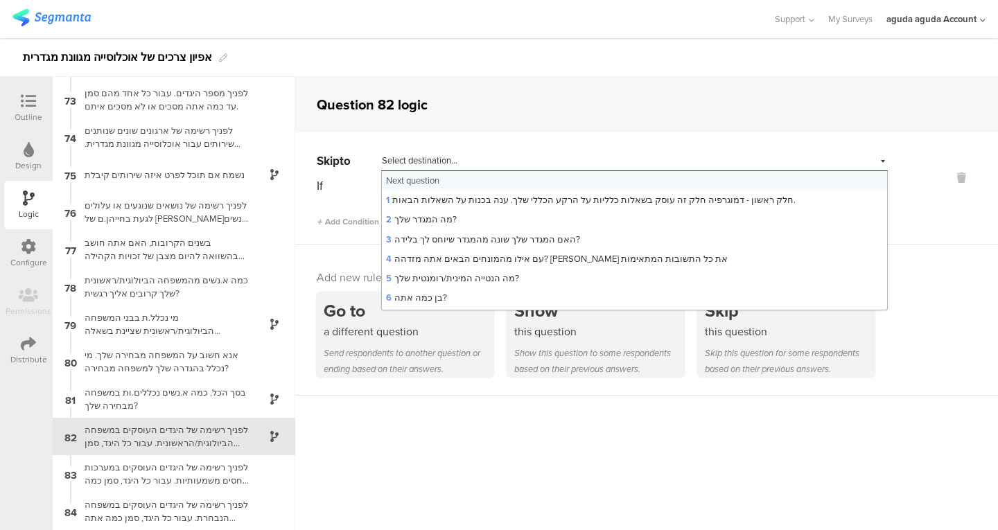
click at [346, 213] on div "Add Condition" at bounding box center [602, 216] width 571 height 24
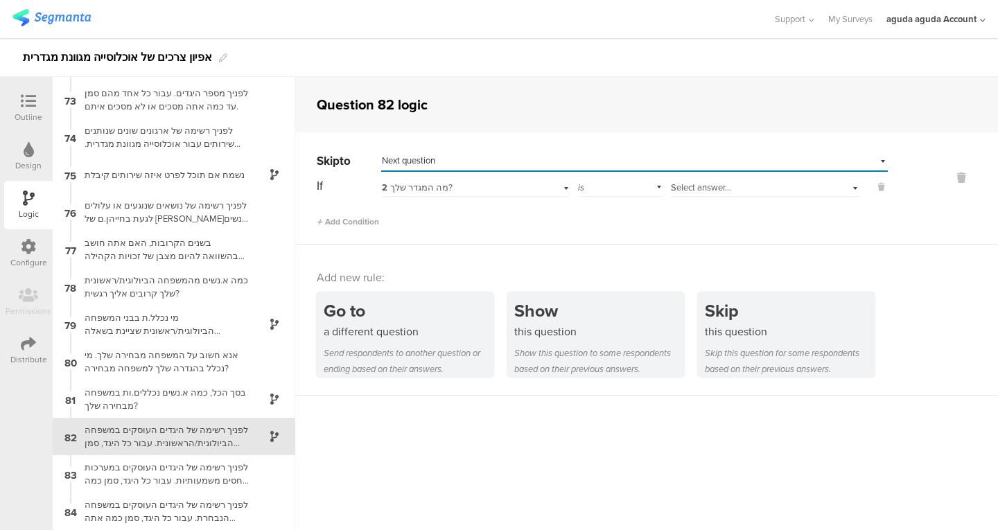
click at [393, 195] on div "2 מה המגדר שלך?" at bounding box center [475, 185] width 188 height 21
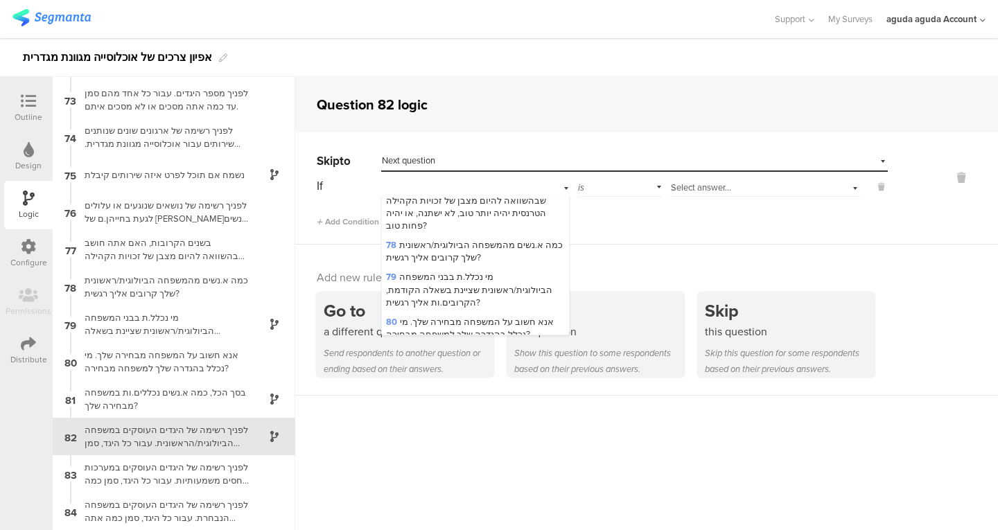
scroll to position [2451, 0]
click at [513, 242] on div "78 כמה א.נשים מהמשפחה הביולוגית/ראשונית שלך קרובים אליך רגשית?" at bounding box center [475, 255] width 187 height 32
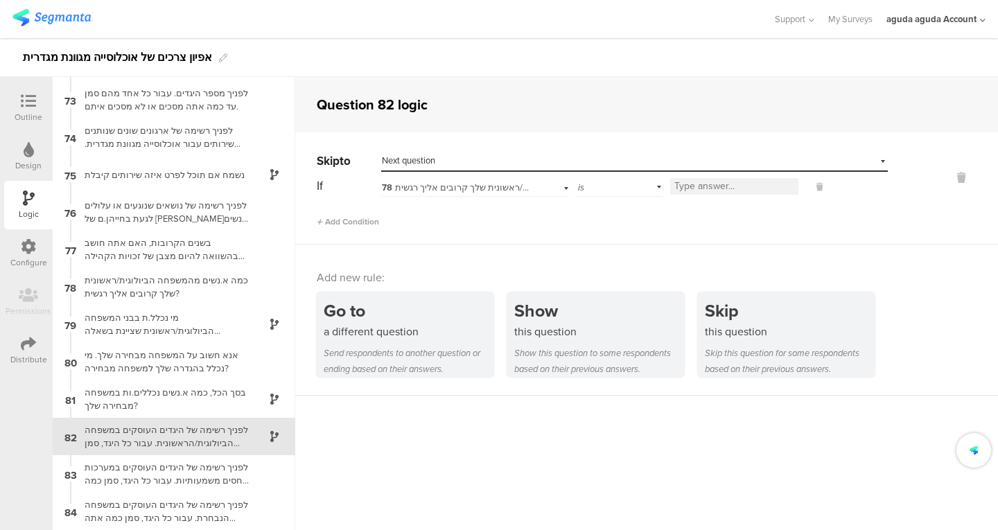
click at [705, 188] on input at bounding box center [734, 186] width 128 height 17
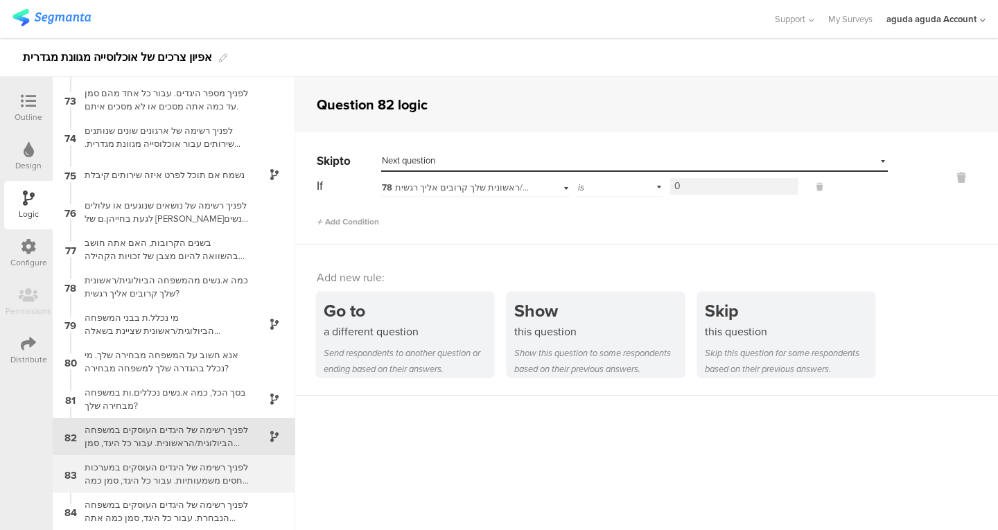
type input "0"
click at [170, 475] on div "לפניך רשימה של היגדים העוסקים במערכות יחסים משמעותיות. עבור כל היגד, סמן כמה את…" at bounding box center [162, 474] width 173 height 26
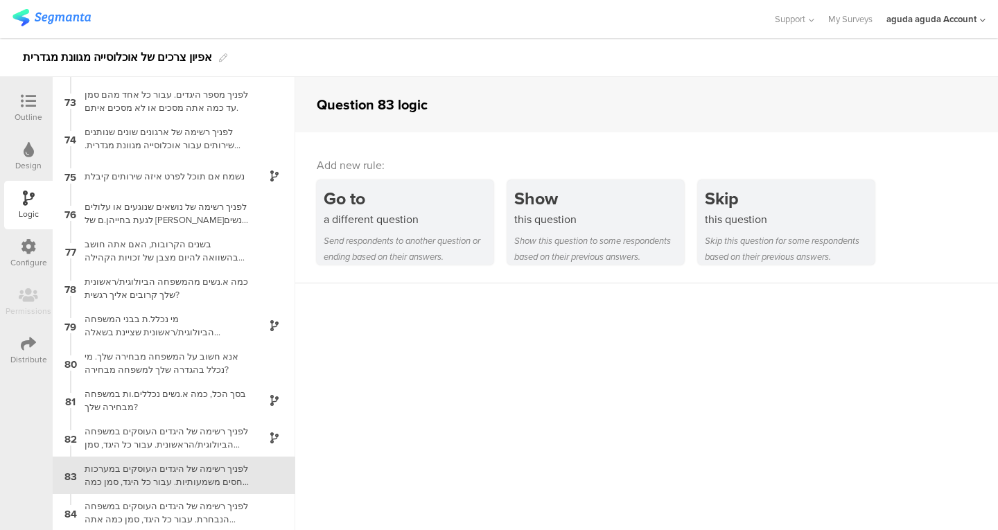
scroll to position [2690, 0]
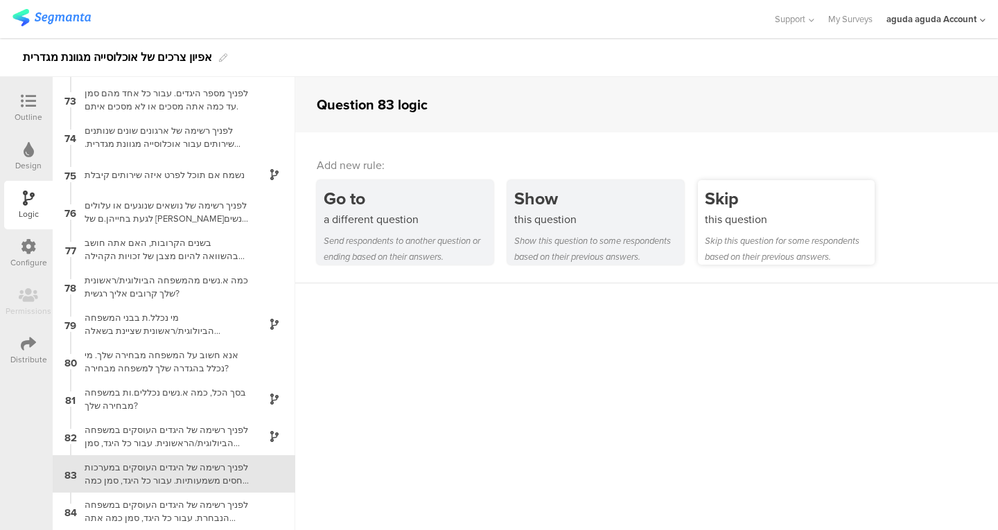
click at [800, 220] on div "this question" at bounding box center [790, 219] width 170 height 16
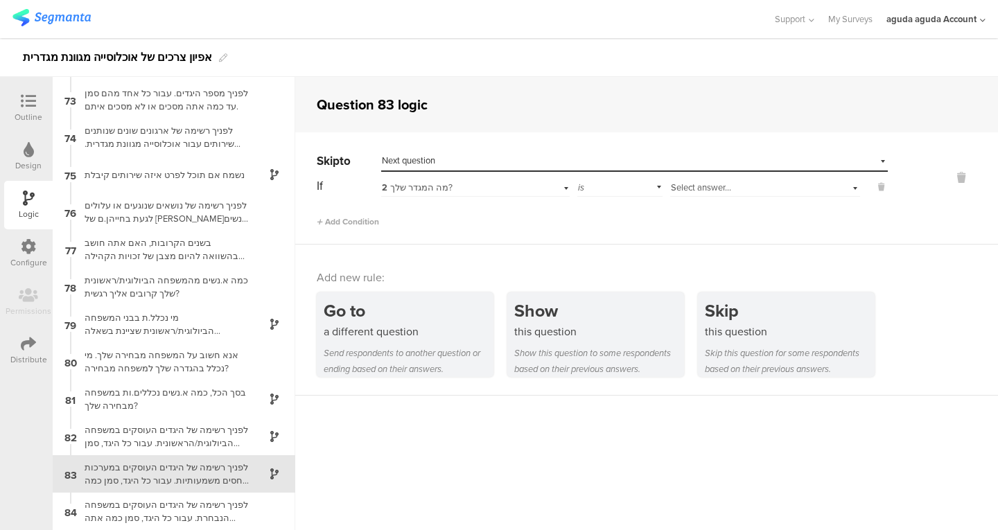
click at [437, 187] on span "2 מה המגדר שלך?" at bounding box center [417, 187] width 71 height 13
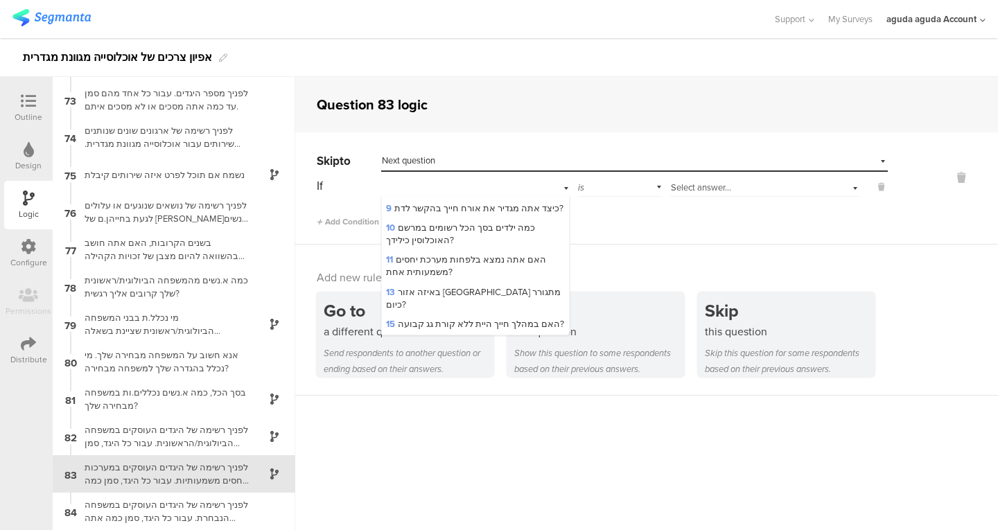
scroll to position [164, 0]
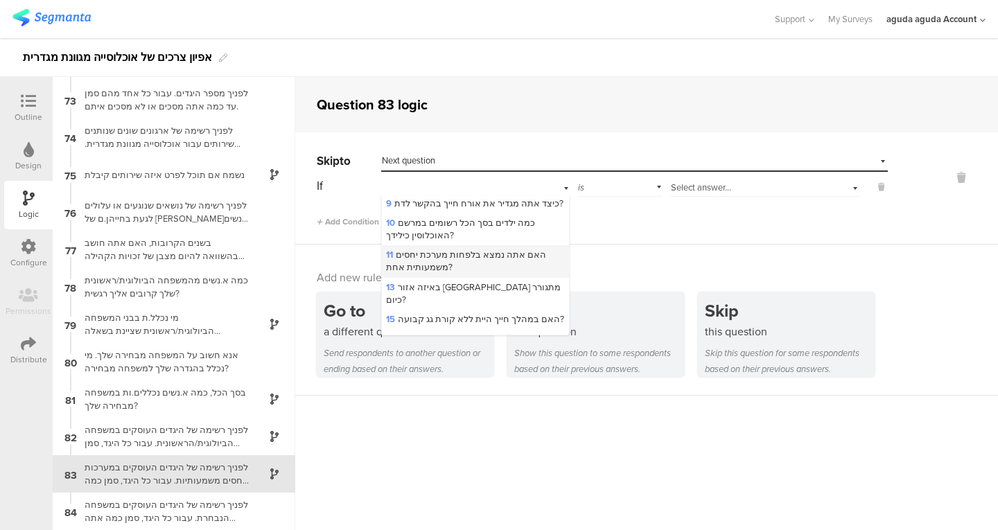
click at [457, 257] on span "11 האם אתה נמצא בלפחות מערכת יחסים משמעותית אחת?" at bounding box center [466, 261] width 160 height 26
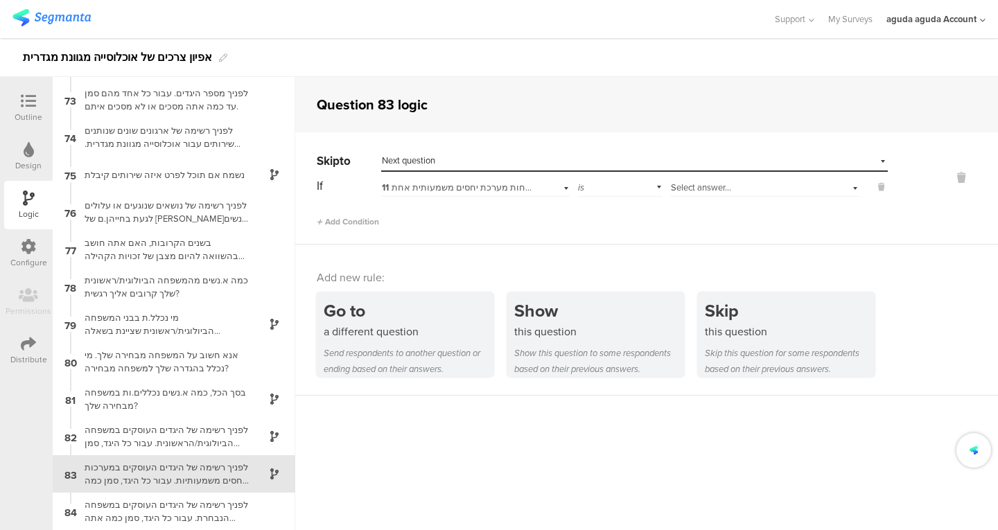
click at [692, 185] on span "Select answer..." at bounding box center [701, 187] width 60 height 13
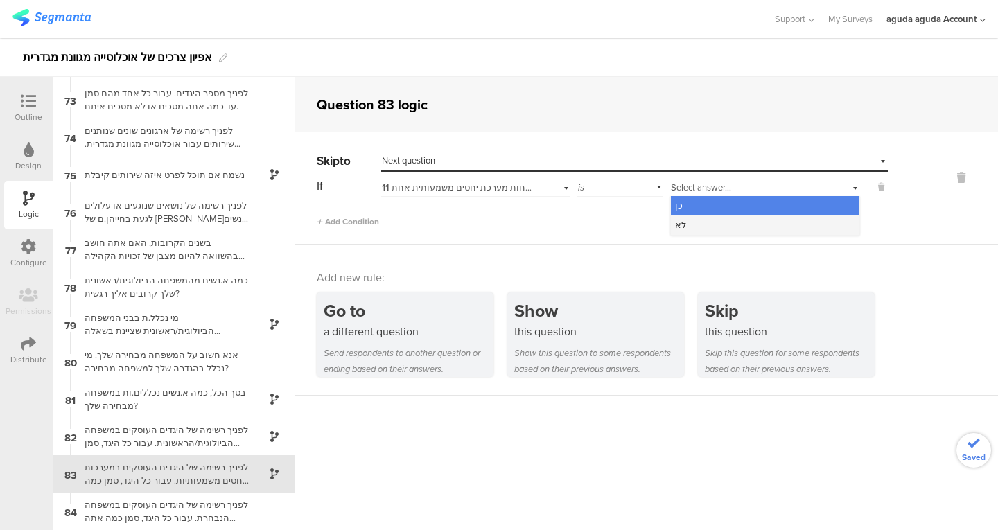
click at [686, 219] on div "לא" at bounding box center [765, 225] width 188 height 19
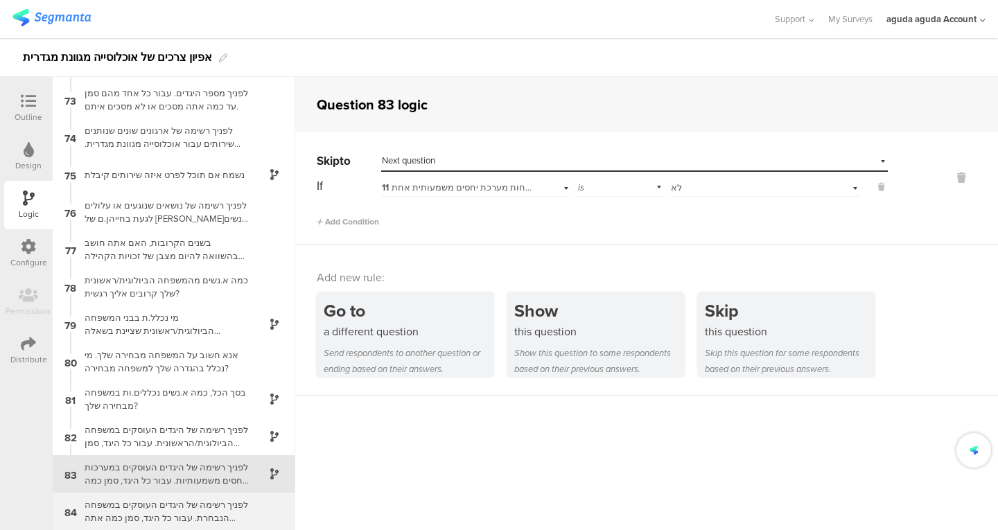
click at [156, 501] on div "לפניך רשימה של היגדים העוסקים במשפחה הנבחרת. עבור כל היגד, סמן כמה אתה מסכים או…" at bounding box center [162, 511] width 173 height 26
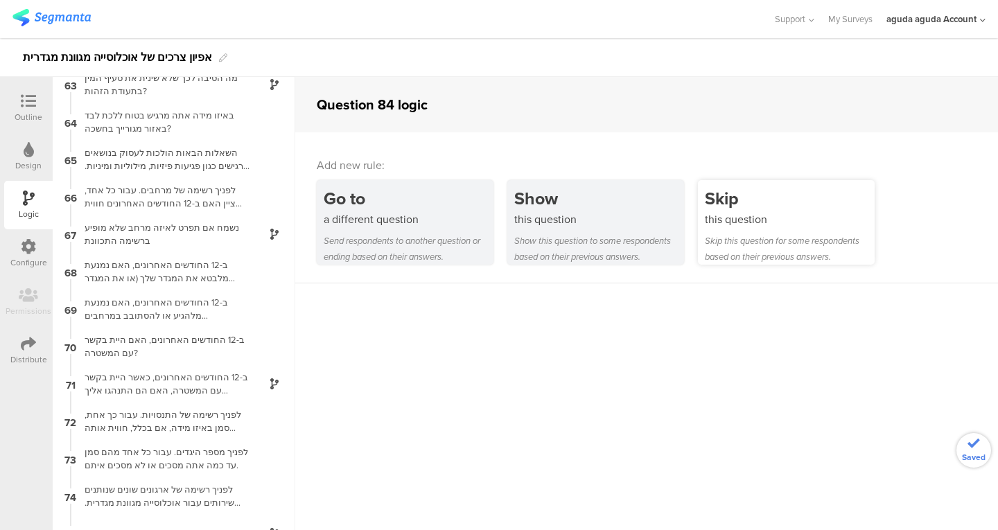
scroll to position [2690, 0]
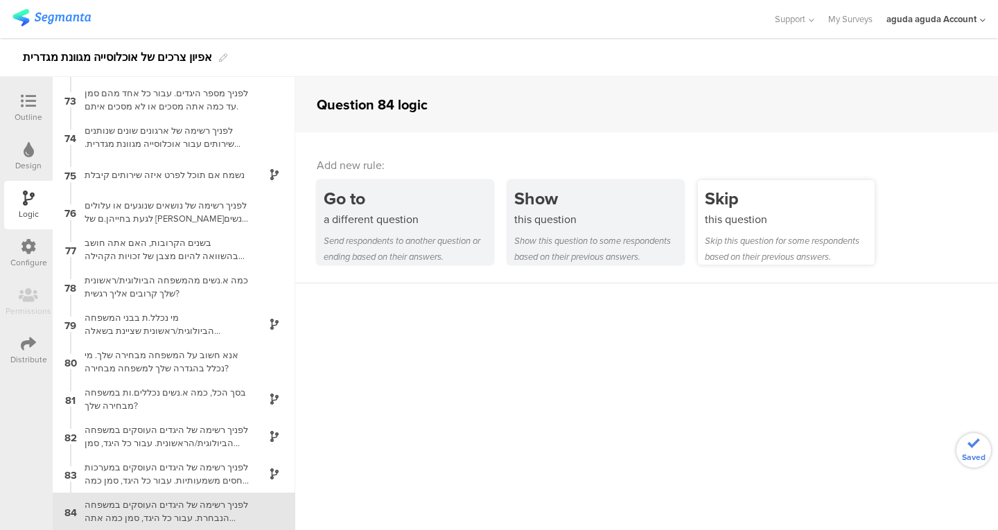
click at [717, 231] on div "Skip this question Skip this question for some respondents based on their previ…" at bounding box center [786, 222] width 177 height 85
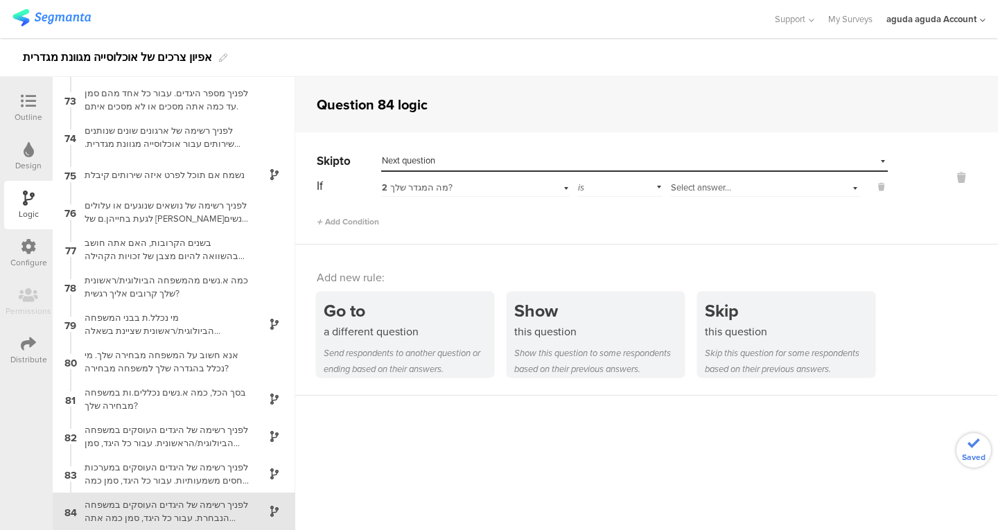
click at [470, 159] on div "Select destination... Next question" at bounding box center [626, 161] width 488 height 12
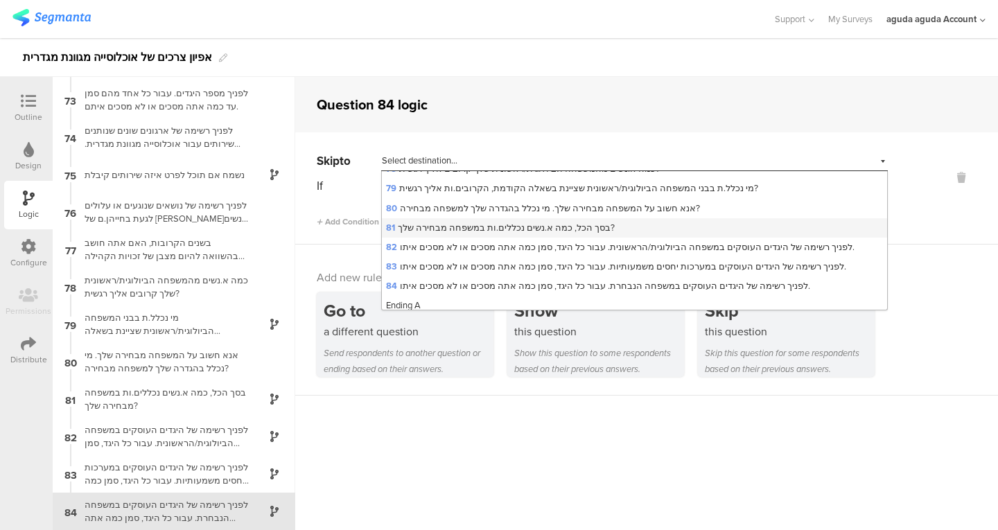
scroll to position [1837, 0]
click at [448, 216] on span "80 אנא חשוב על המשפחה מבחירה שלך. מי נכלל בהגדרה שלך למשפחה מבחירה?" at bounding box center [543, 208] width 314 height 13
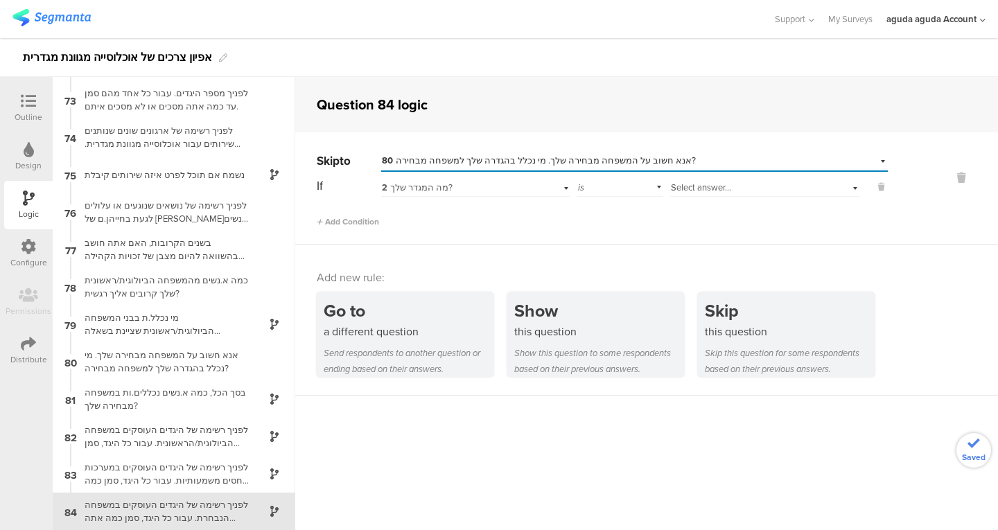
click at [464, 164] on span "80 אנא חשוב על המשפחה מבחירה שלך. מי נכלל בהגדרה שלך למשפחה מבחירה?" at bounding box center [539, 160] width 314 height 13
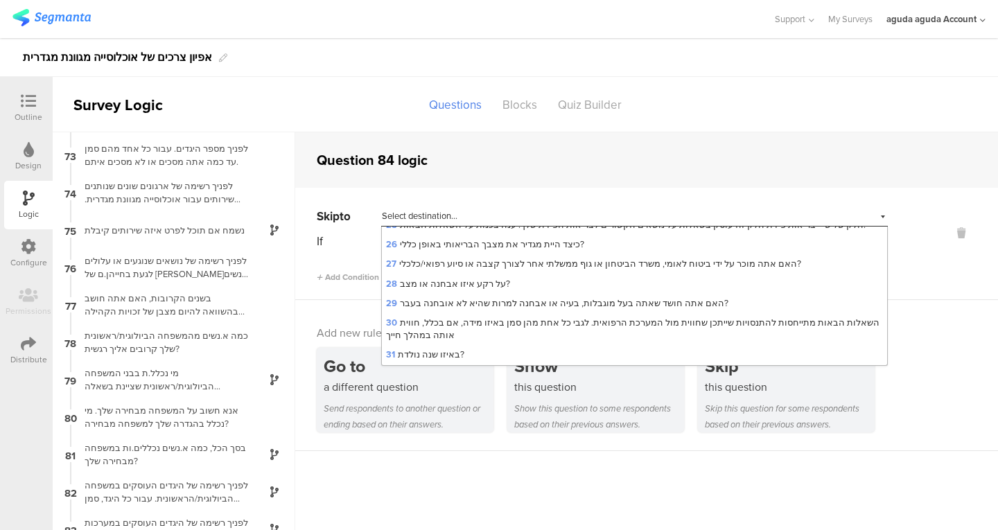
scroll to position [0, 0]
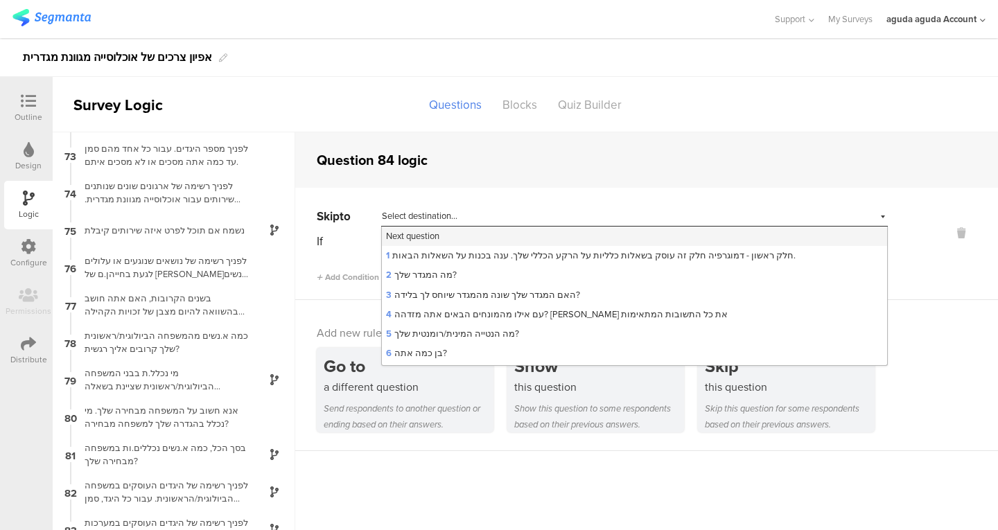
click at [433, 236] on span "Next question" at bounding box center [412, 235] width 53 height 13
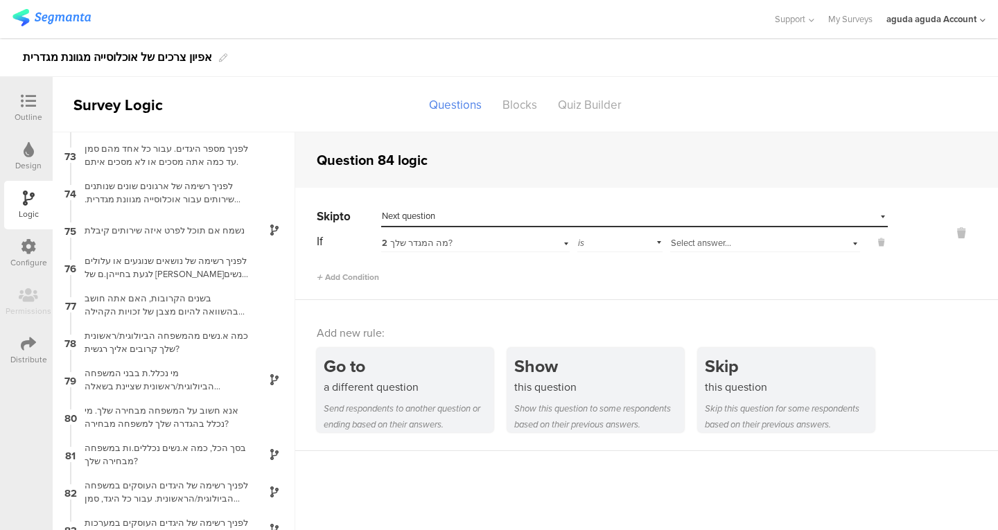
click at [430, 238] on span "2 מה המגדר שלך?" at bounding box center [417, 242] width 71 height 13
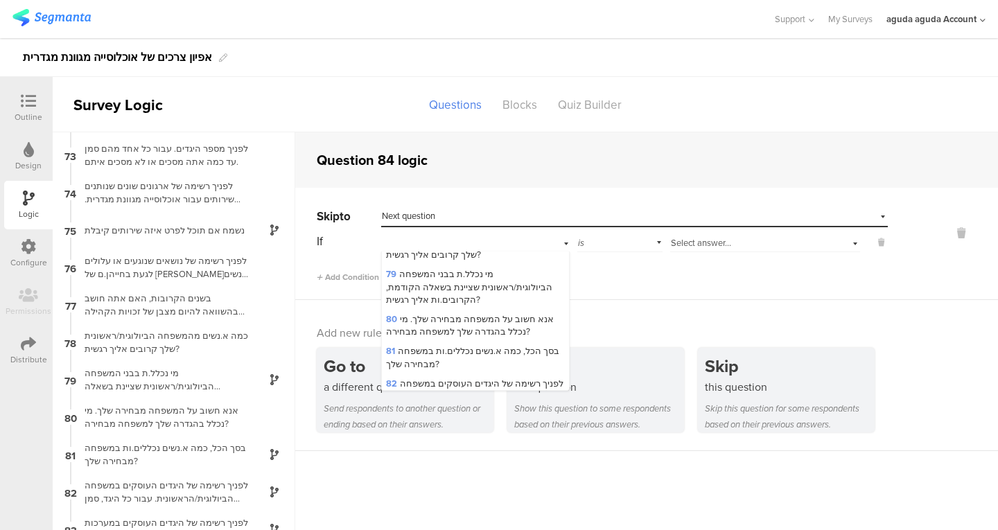
scroll to position [2512, 0]
click at [454, 313] on span "80 אנא חשוב על המשפחה מבחירה שלך. מי נכלל בהגדרה שלך למשפחה מבחירה?" at bounding box center [470, 326] width 168 height 26
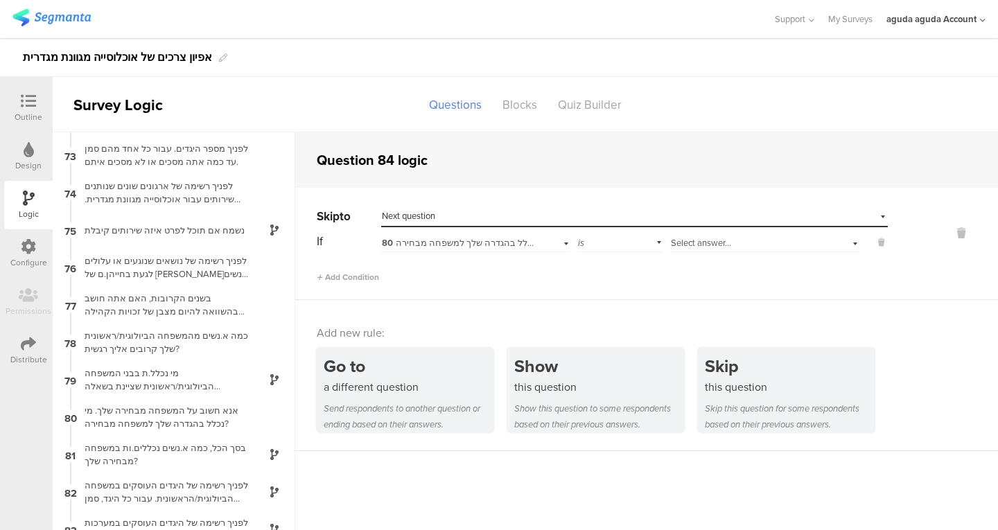
click at [674, 234] on div "Select answer..." at bounding box center [765, 241] width 190 height 21
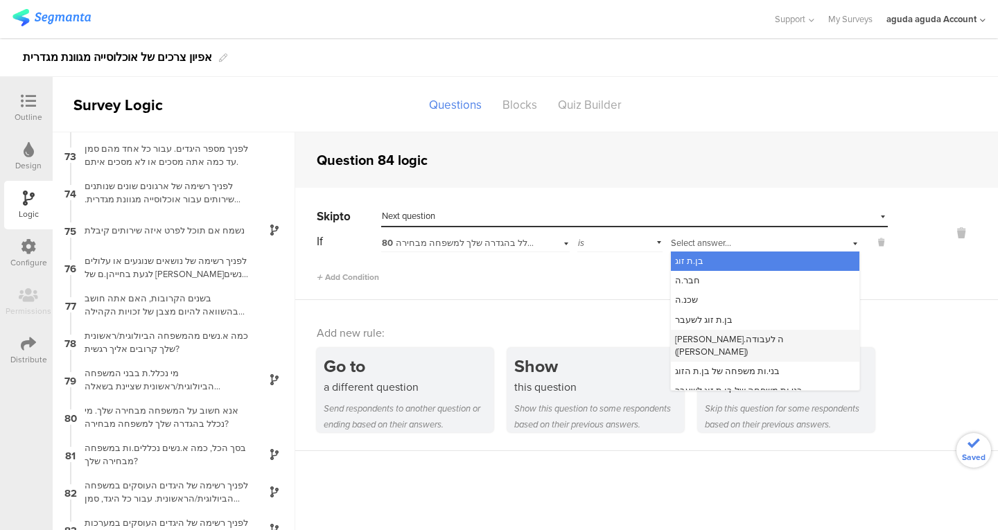
scroll to position [57, 0]
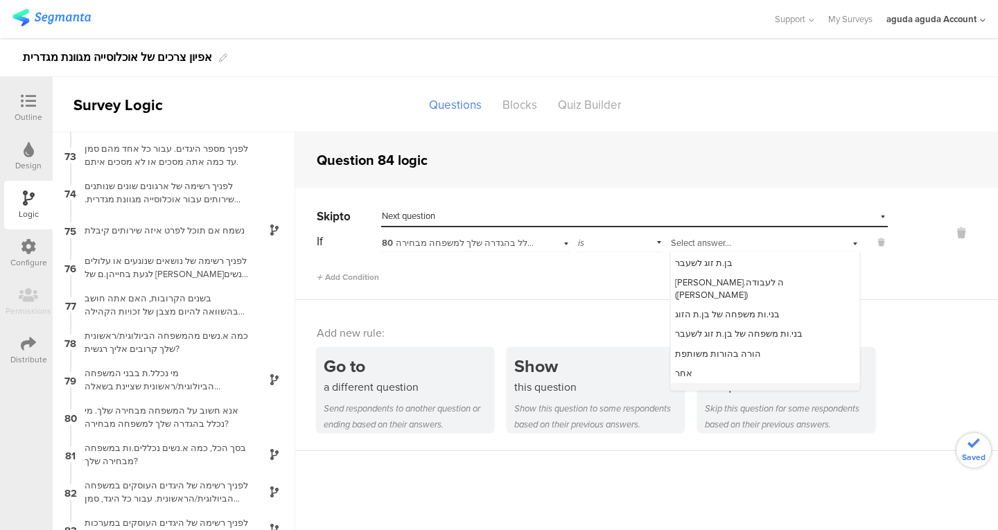
click at [726, 386] on span "אין א.נשים שאני מחשיב כמשפחה מבחירה" at bounding box center [754, 392] width 159 height 13
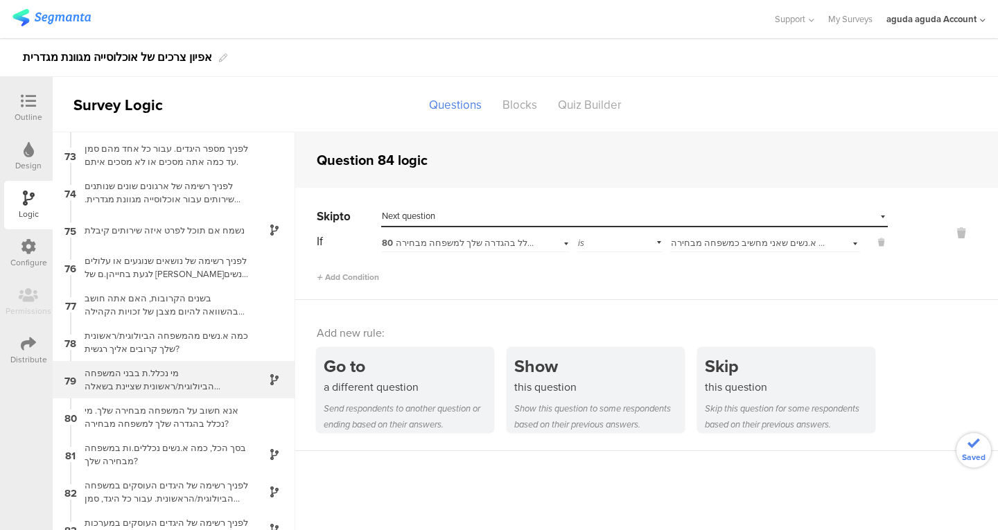
scroll to position [55, 0]
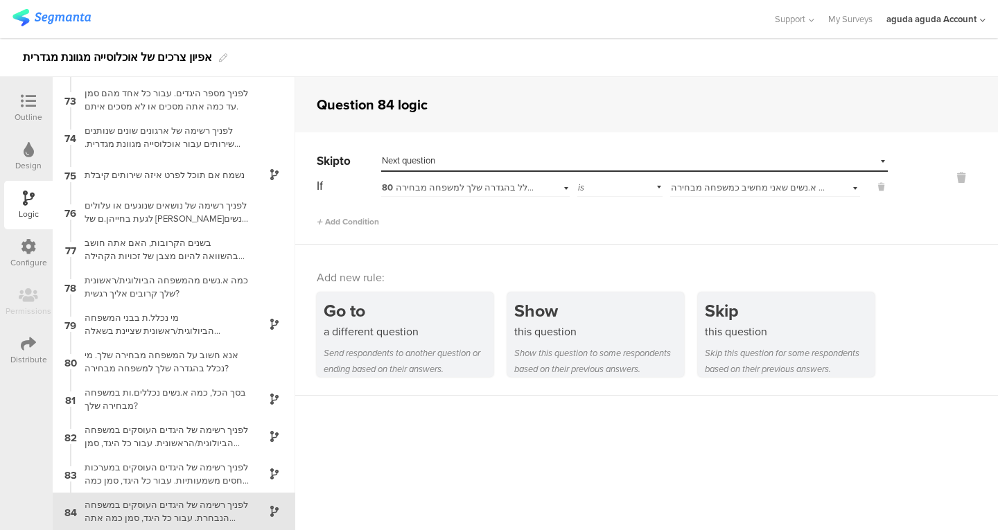
click at [30, 110] on div at bounding box center [29, 102] width 28 height 17
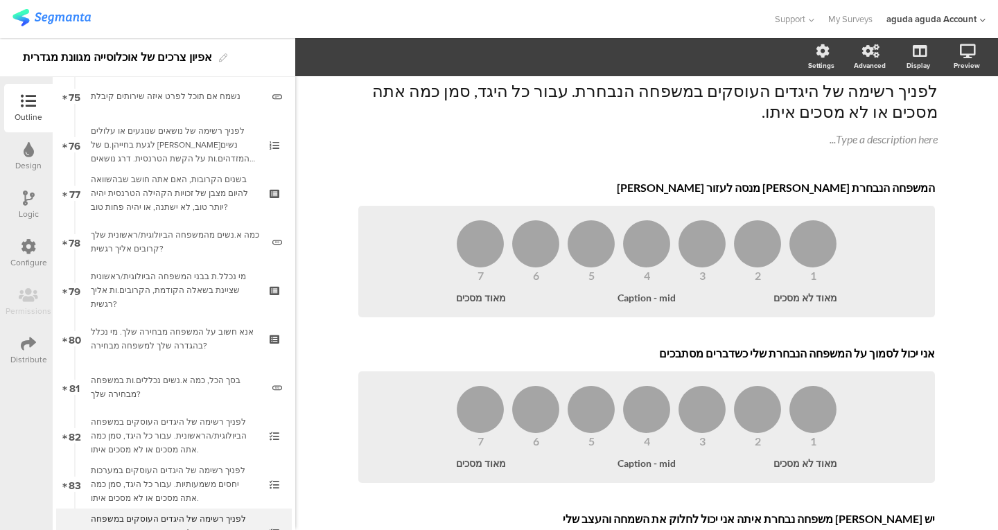
scroll to position [3805, 0]
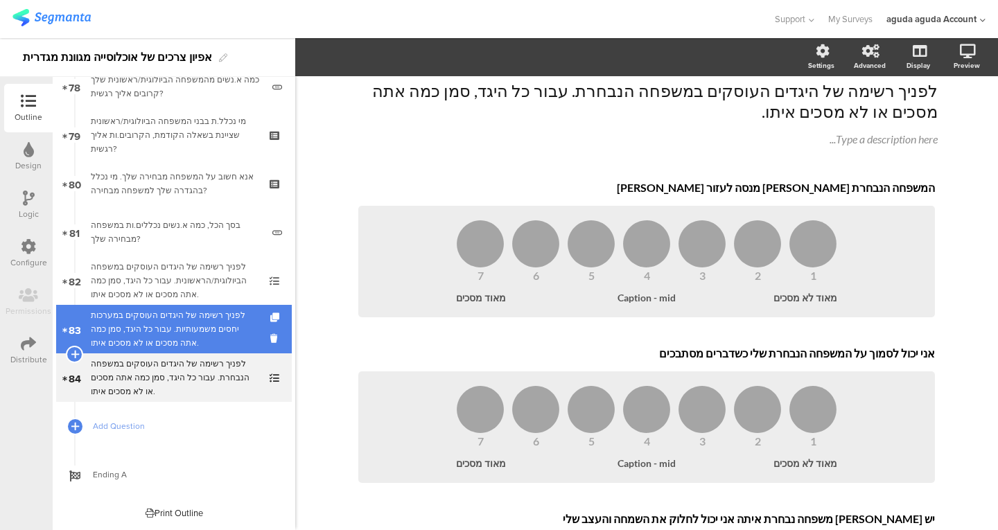
click at [195, 350] on link "83 לפניך רשימה של היגדים העוסקים במערכות יחסים משמעותיות. עבור כל היגד, סמן כמה…" at bounding box center [174, 329] width 236 height 49
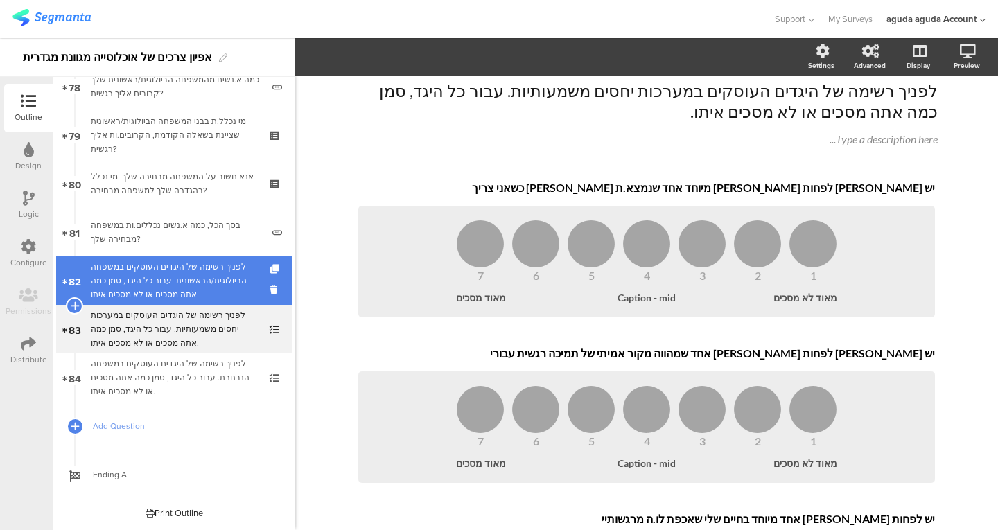
click at [214, 263] on div "לפניך רשימה של היגדים העוסקים במשפחה הביולוגית/הראשונית. עבור כל היגד, סמן כמה …" at bounding box center [174, 281] width 166 height 42
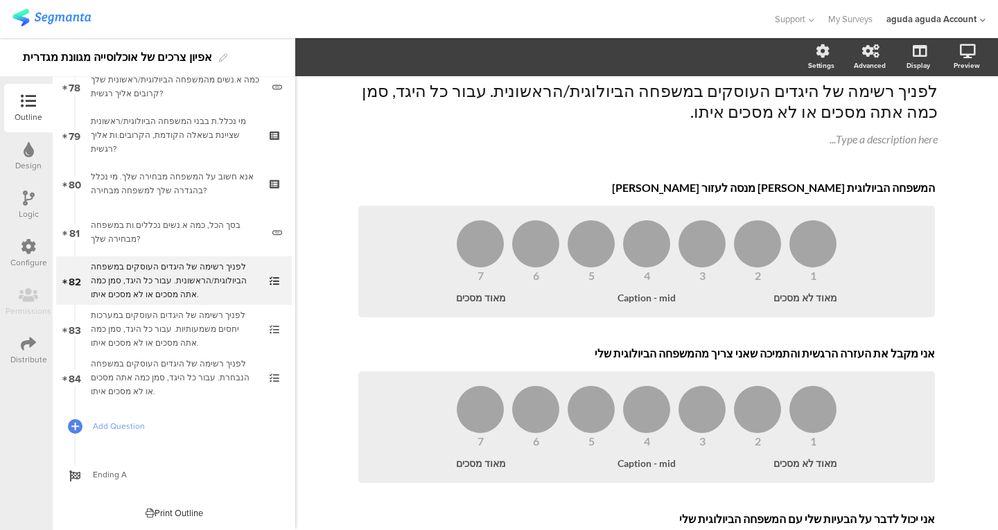
click at [583, 172] on div "Type caption... 97% לפניך רשימה של היגדים העוסקים במשפחה הביולוגית/הראשונית. עב…" at bounding box center [646, 465] width 582 height 875
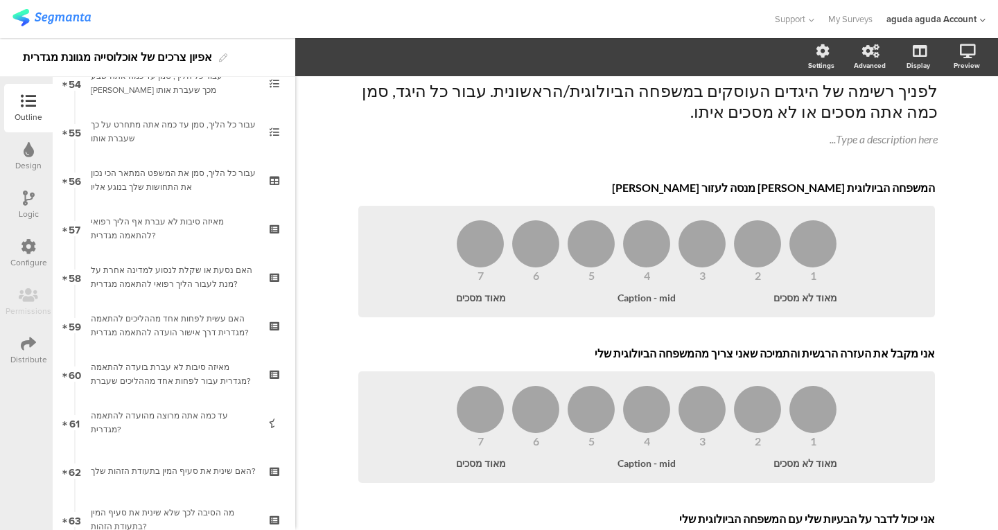
scroll to position [2643, 0]
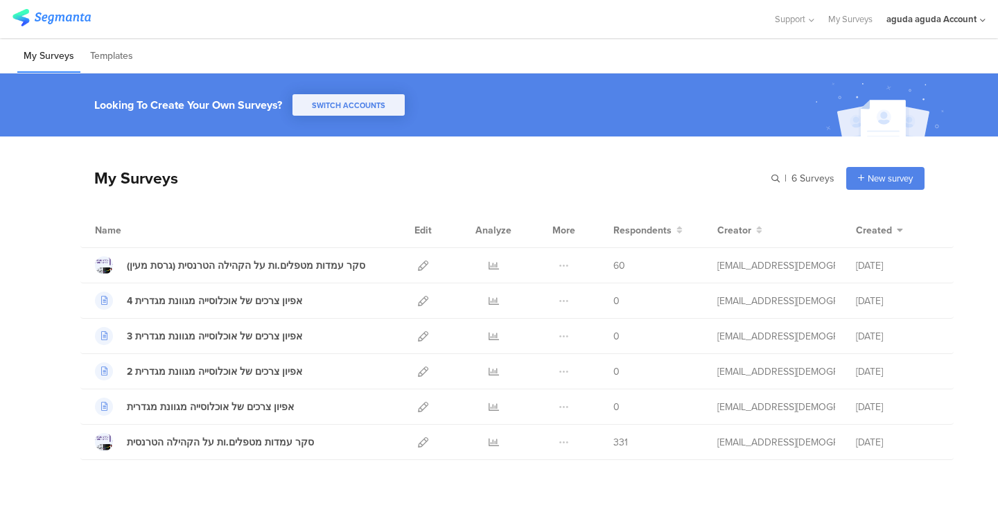
click at [630, 128] on div "Looking To Create Your Own Surveys? SWITCH ACCOUNTS" at bounding box center [499, 104] width 998 height 63
